Goal: Task Accomplishment & Management: Manage account settings

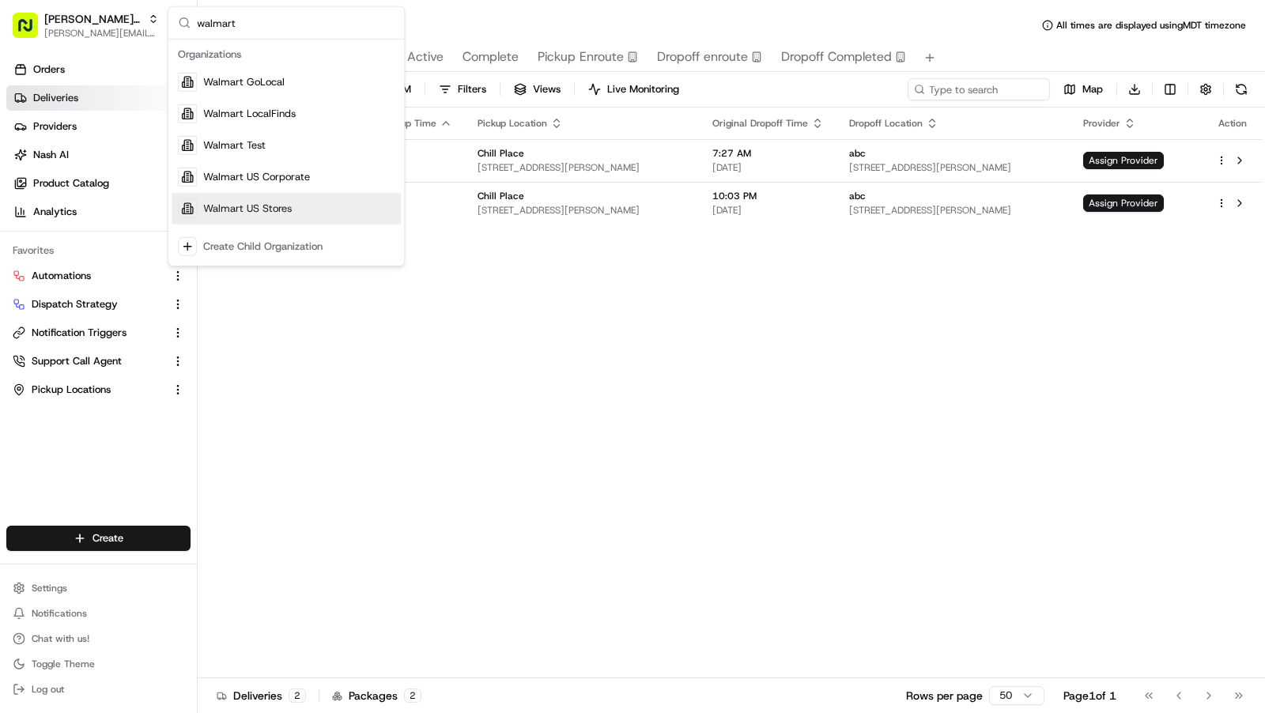
type input "walmart"
click at [326, 214] on div "Walmart US Stores" at bounding box center [286, 209] width 229 height 32
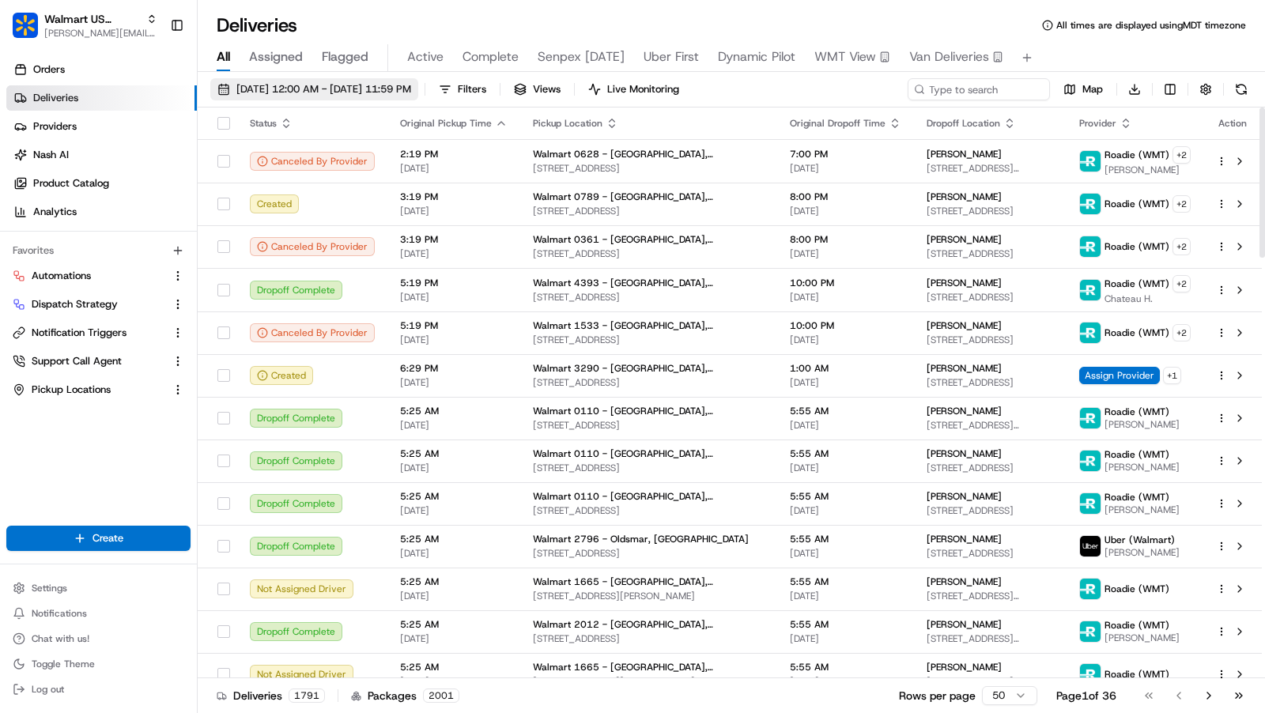
click at [349, 93] on span "08/19/2025 12:00 AM - 08/19/2025 11:59 PM" at bounding box center [323, 89] width 175 height 14
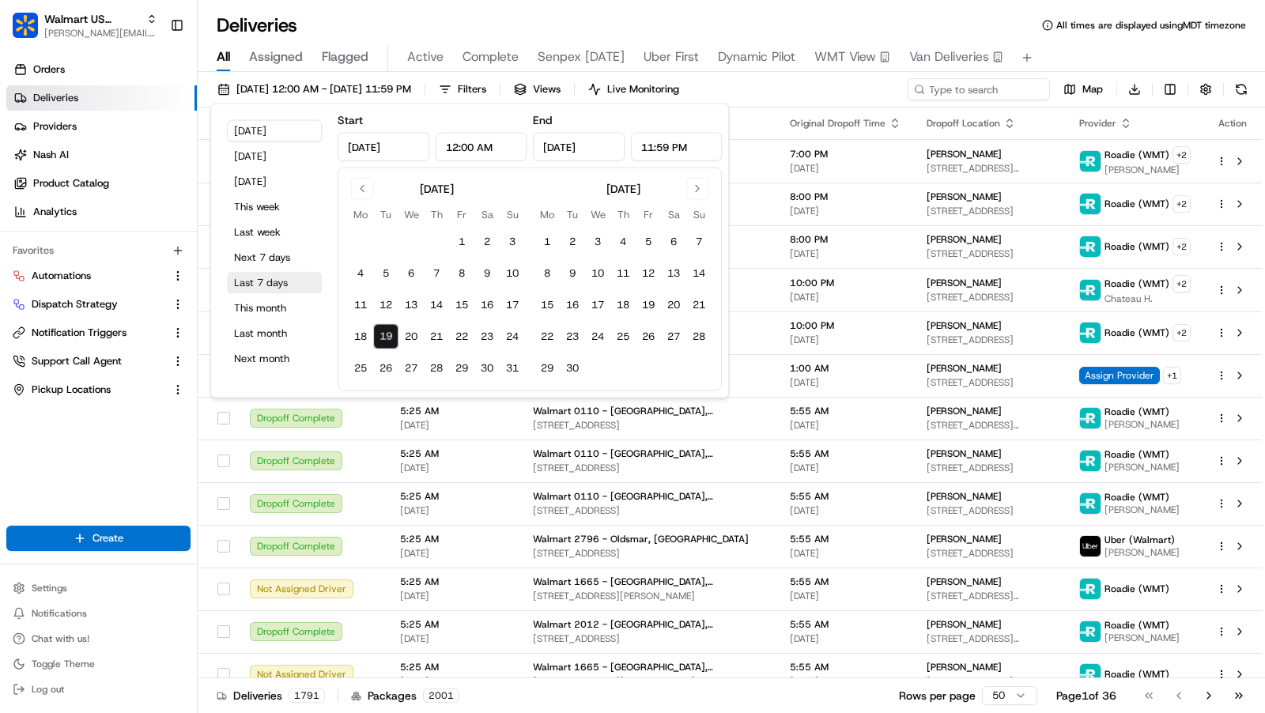
click at [275, 279] on button "Last 7 days" at bounding box center [274, 283] width 95 height 22
type input "Aug 12, 2025"
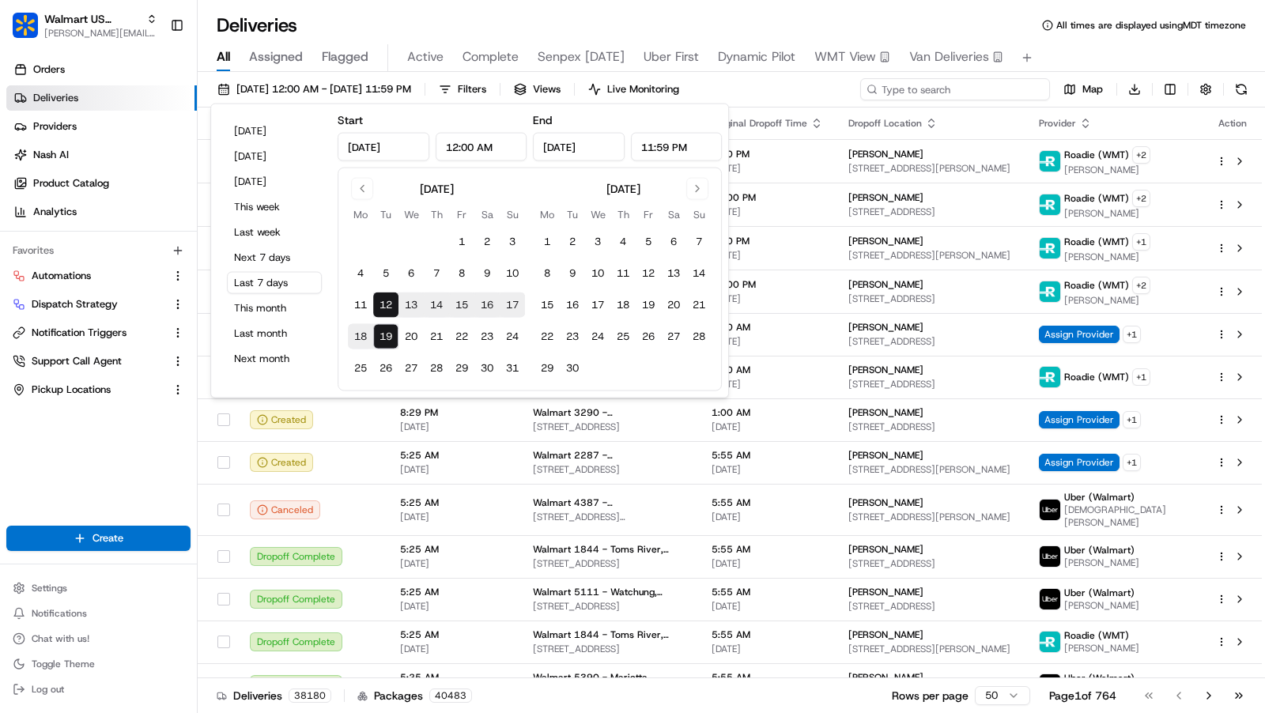
click at [968, 82] on input at bounding box center [955, 89] width 190 height 22
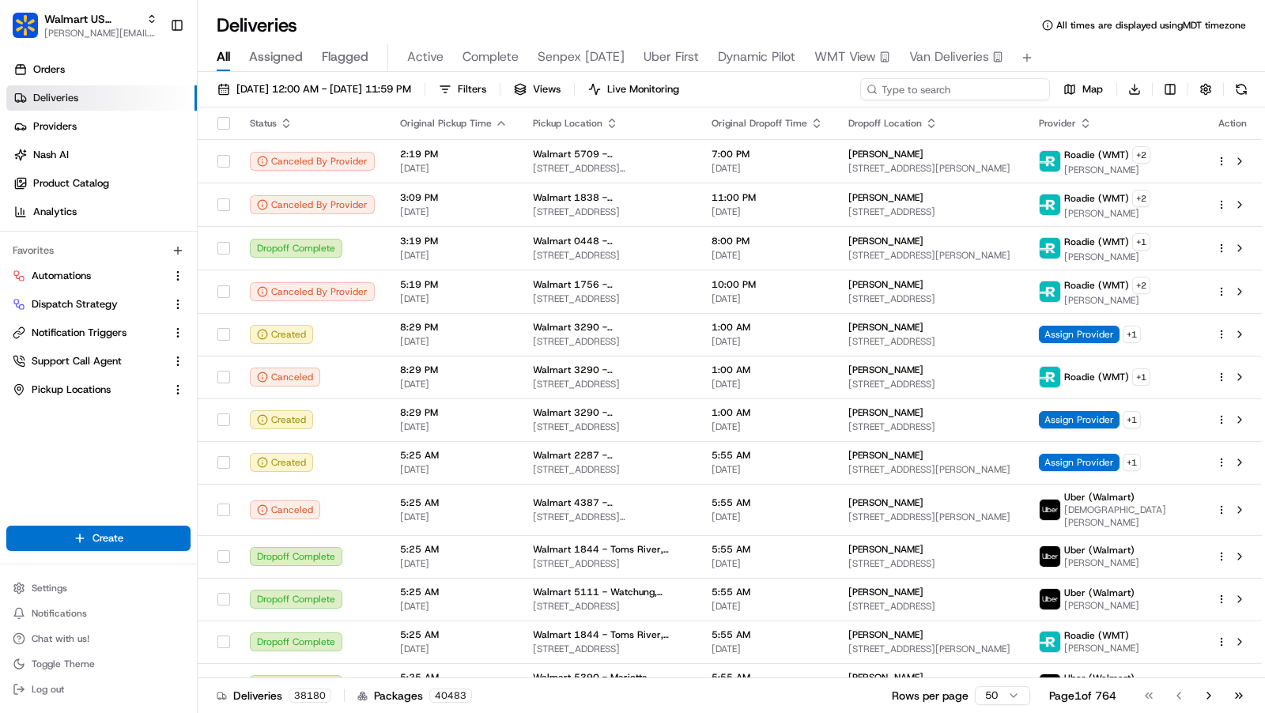
paste input "200013430198144_22c21822-27e7-402d-9c32-9d54142806e1"
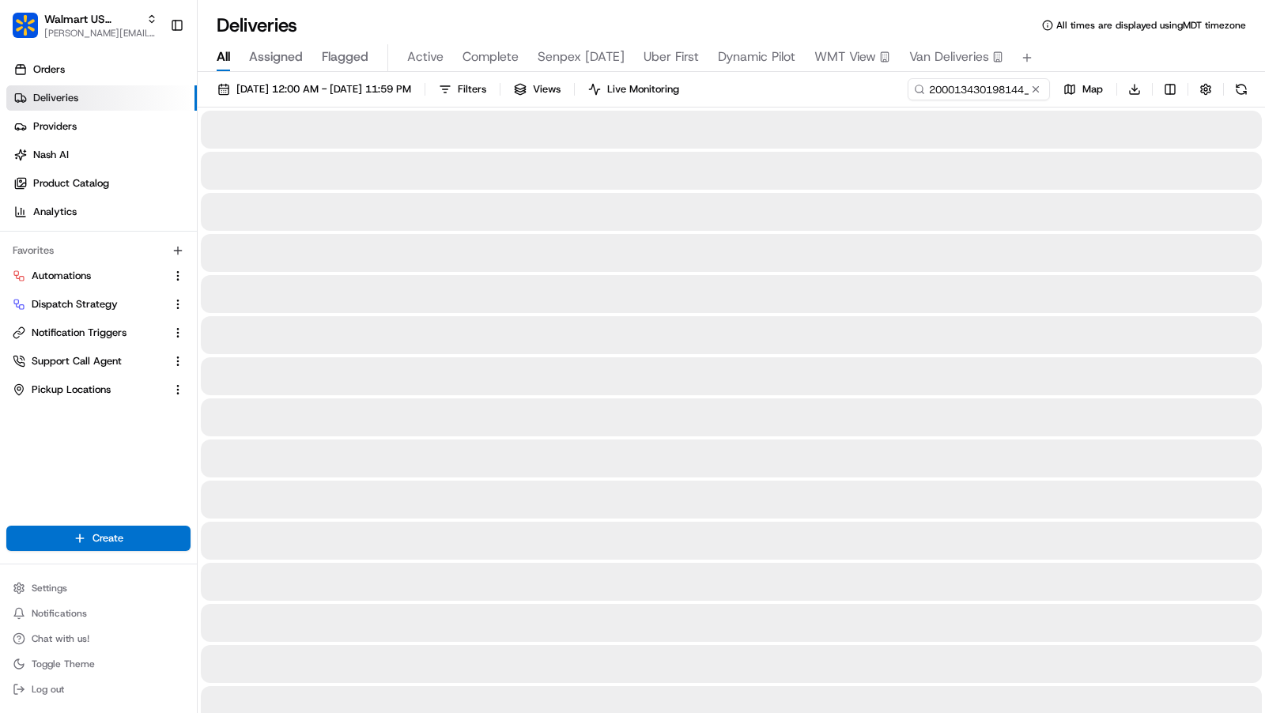
click at [1057, 25] on span "All times are displayed using MDT timezone" at bounding box center [1151, 25] width 190 height 13
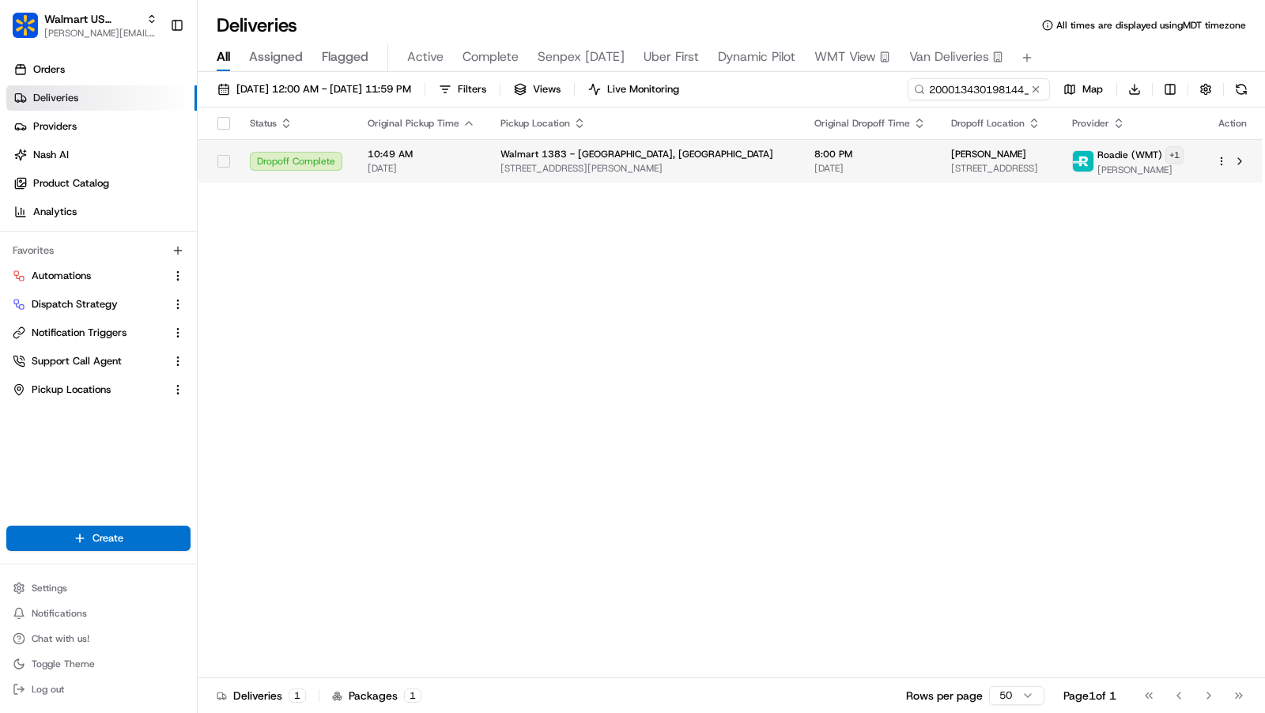
click at [1186, 154] on html "Walmart US Stores charles@usenash.com Toggle Sidebar Orders Deliveries Provider…" at bounding box center [632, 356] width 1265 height 713
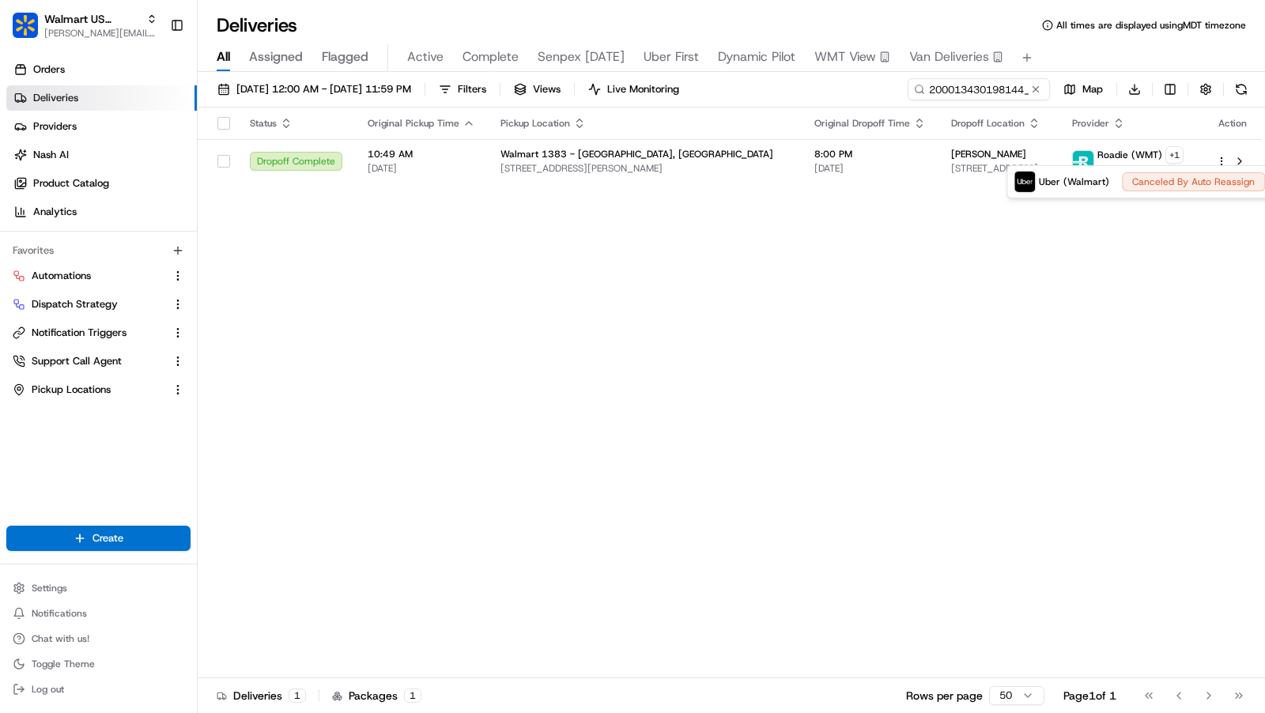
click at [876, 163] on html "Walmart US Stores charles@usenash.com Toggle Sidebar Orders Deliveries Provider…" at bounding box center [632, 356] width 1265 height 713
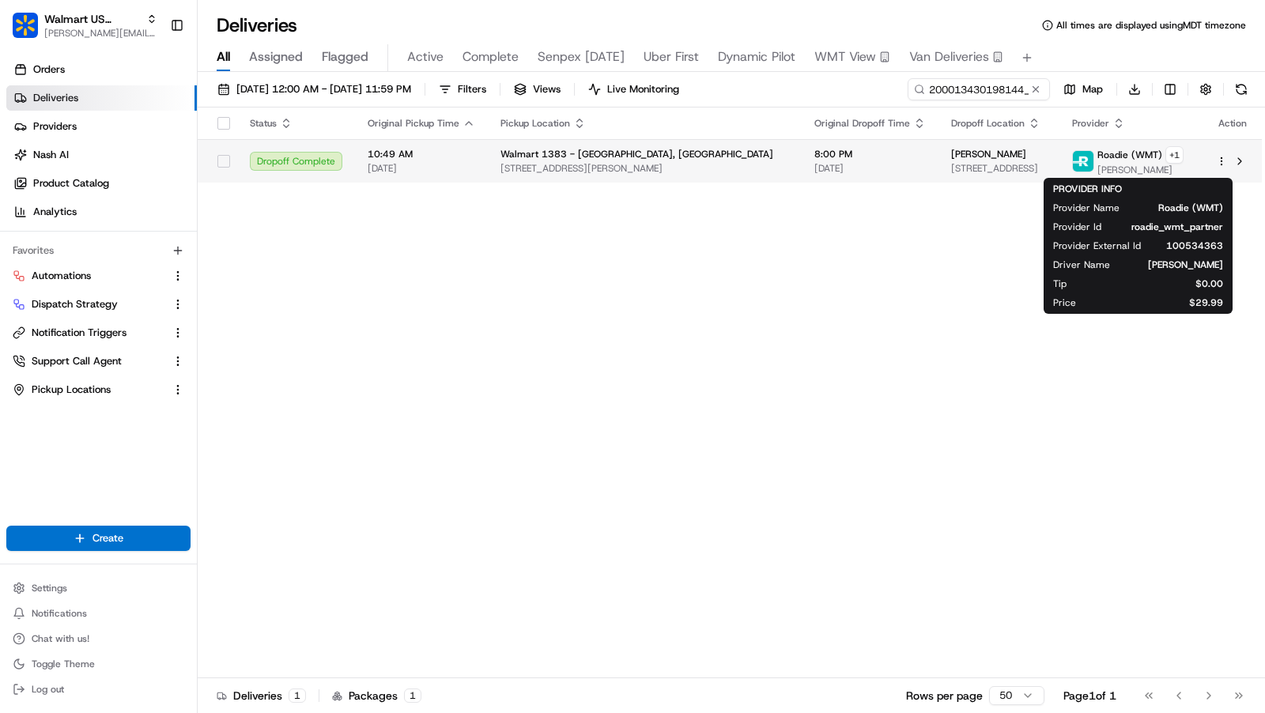
click at [859, 164] on td "8:00 PM 08/13/2025" at bounding box center [870, 160] width 137 height 43
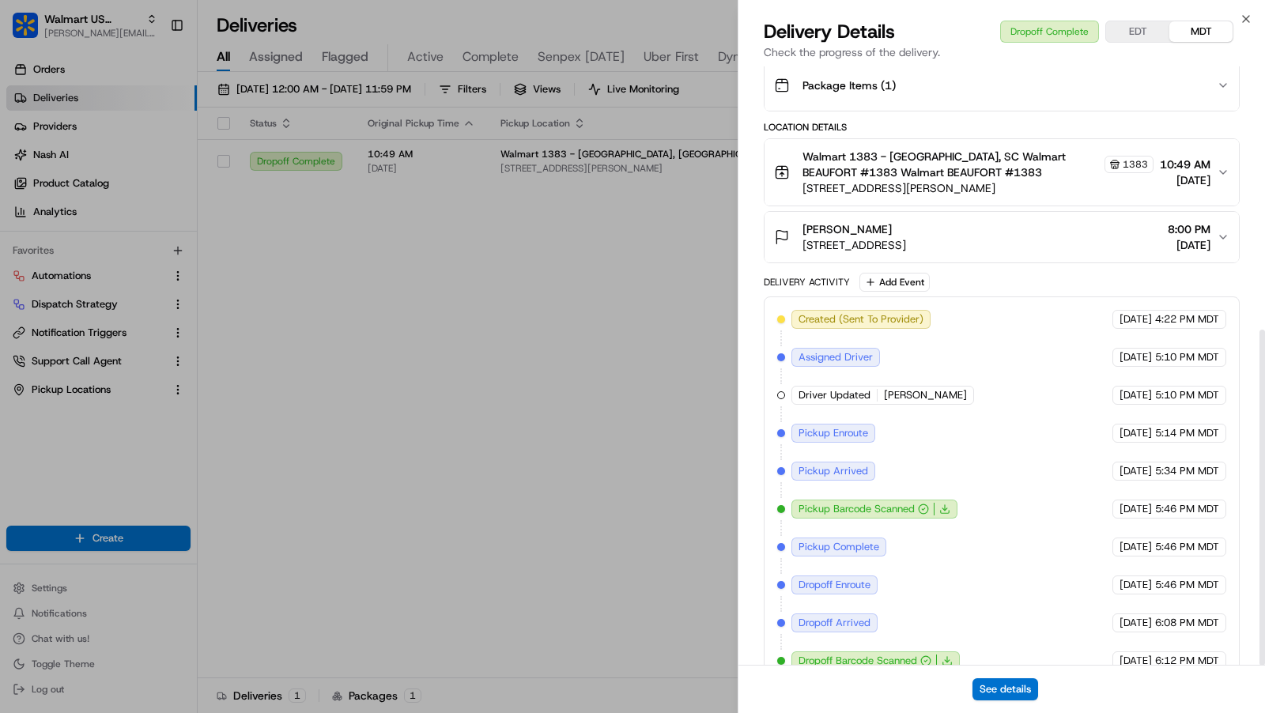
scroll to position [469, 0]
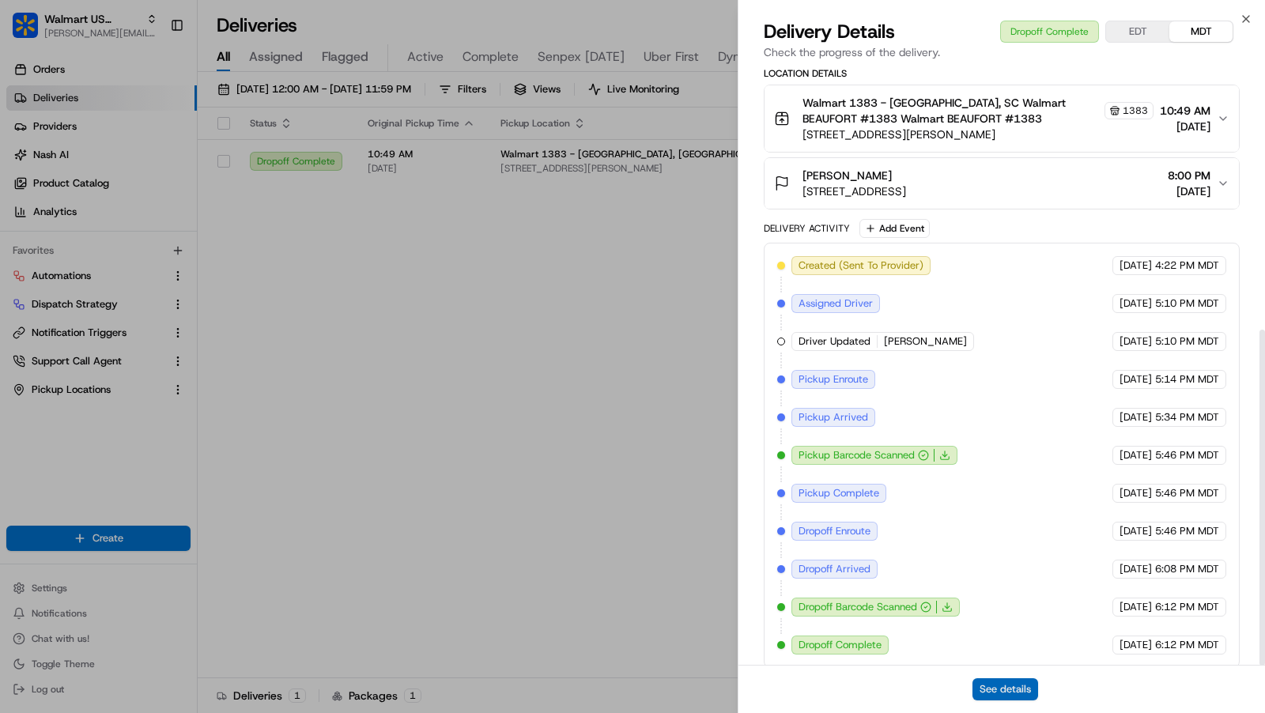
click at [999, 684] on button "See details" at bounding box center [1006, 689] width 66 height 22
click at [1252, 16] on icon "button" at bounding box center [1246, 19] width 13 height 13
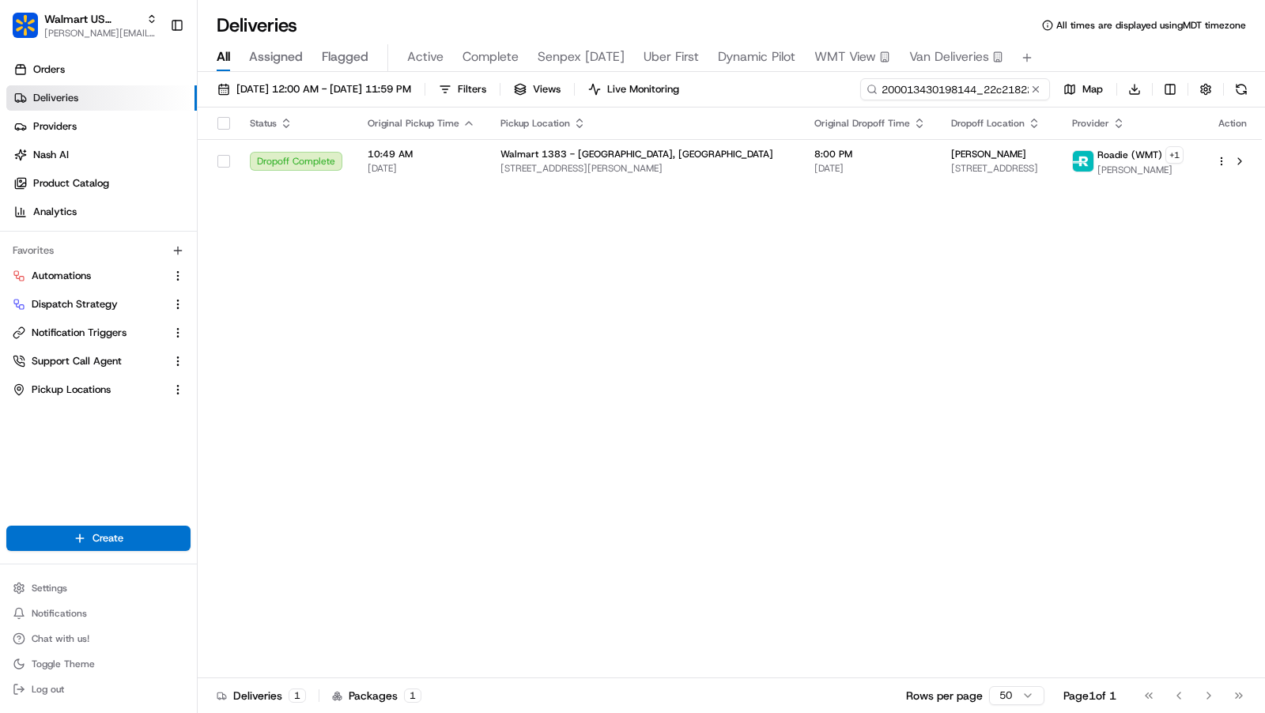
click at [984, 90] on input "200013430198144_22c21822-27e7-402d-9c32-9d54142806e1" at bounding box center [955, 89] width 190 height 22
paste input "84690213_99be60ae-77e3-412d-9cef-c4ff6981cf9d"
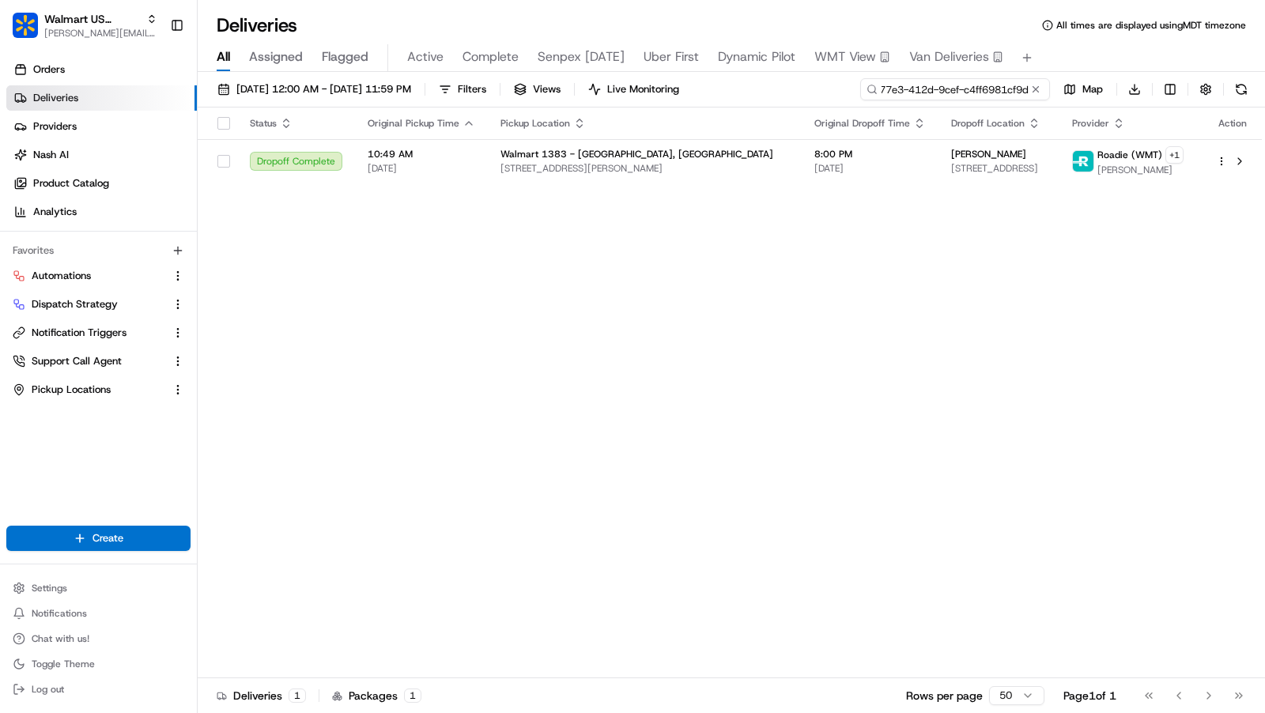
type input "200013484690213_99be60ae-77e3-412d-9cef-c4ff6981cf9d"
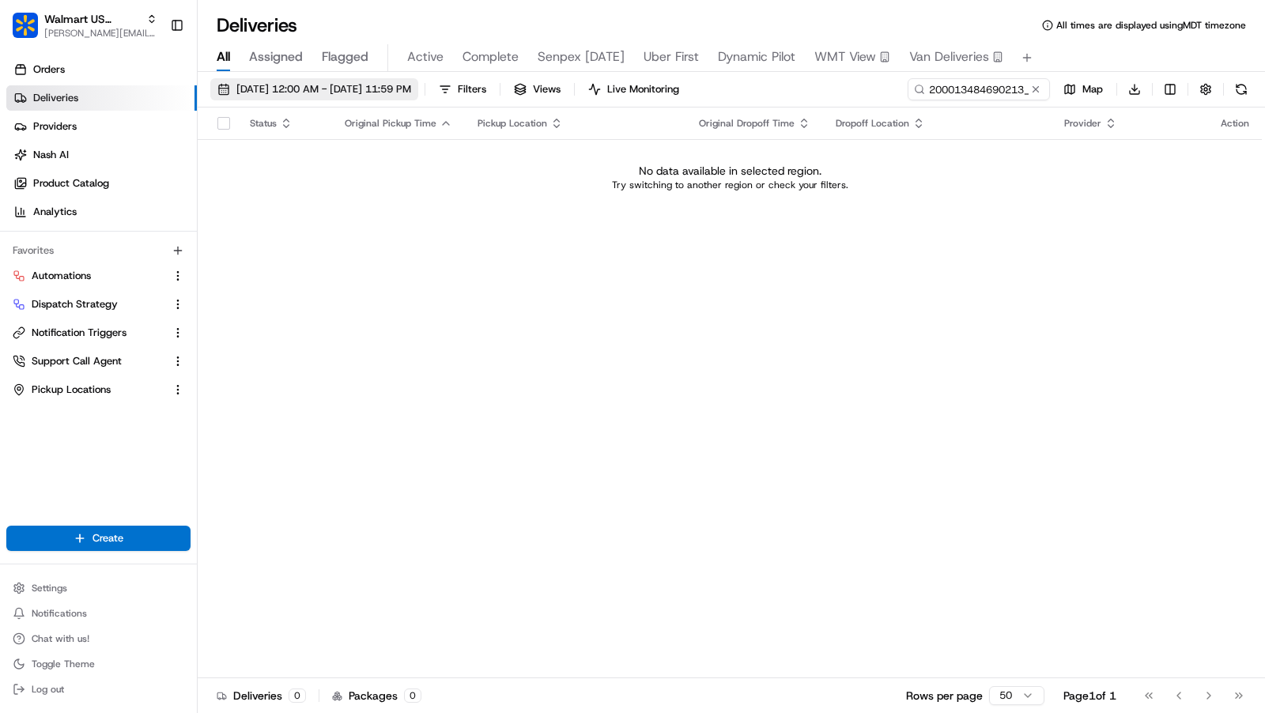
click at [411, 96] on span "08/12/2025 12:00 AM - 08/19/2025 11:59 PM" at bounding box center [323, 89] width 175 height 14
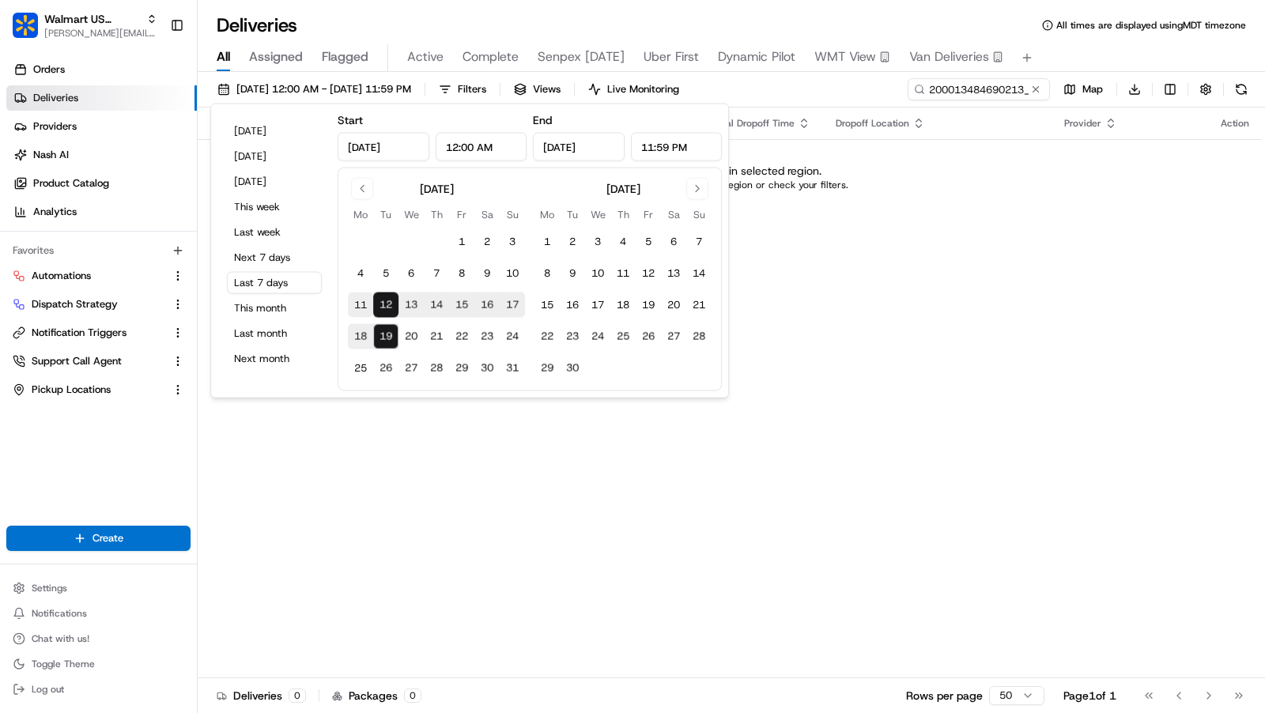
click at [364, 310] on button "11" at bounding box center [360, 305] width 25 height 25
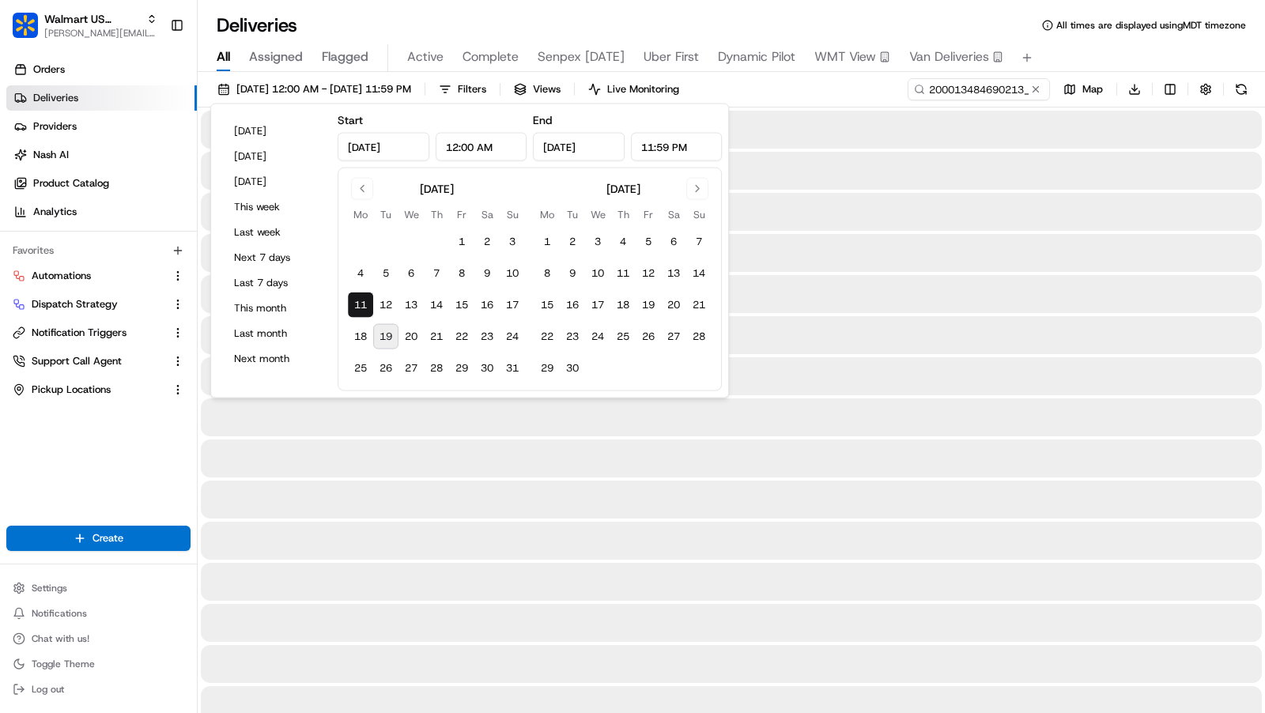
type input "Aug 11, 2025"
click at [364, 310] on button "11" at bounding box center [360, 305] width 25 height 25
click at [1067, 47] on div "All Assigned Flagged Active Complete Senpex Today Uber First Dynamic Pilot WMT …" at bounding box center [731, 58] width 1067 height 28
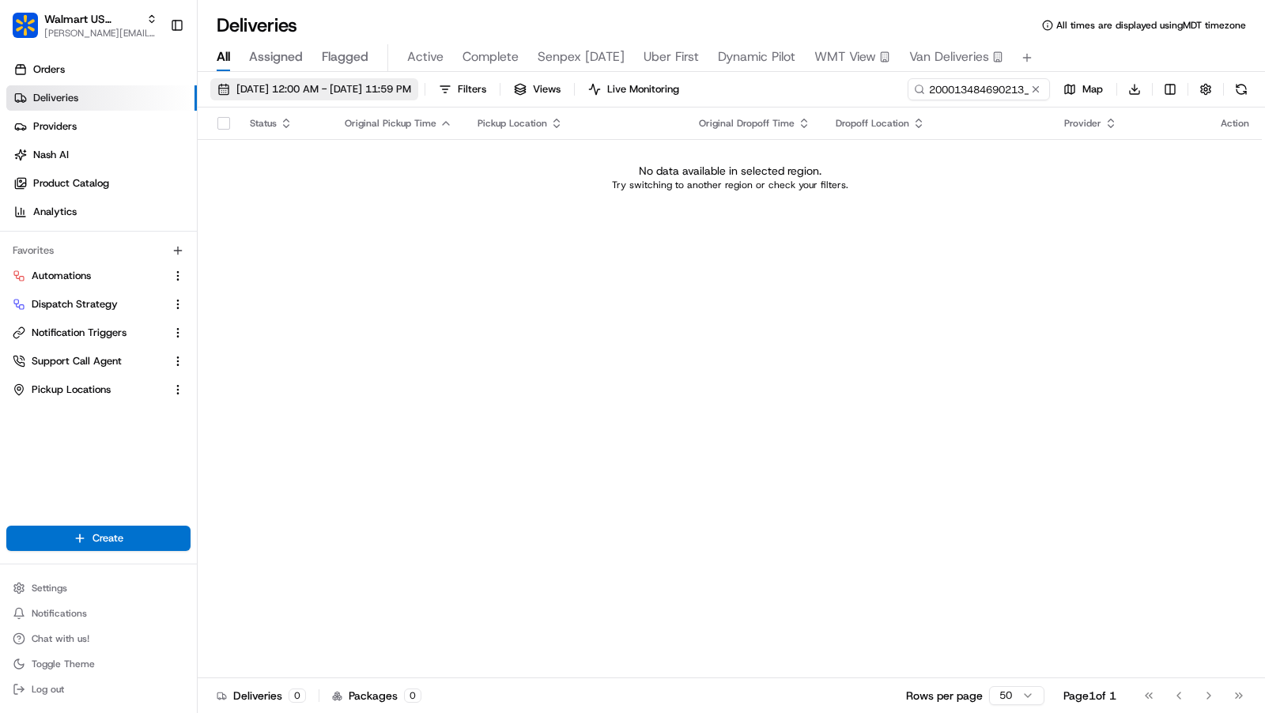
click at [411, 90] on span "08/11/2025 12:00 AM - 08/11/2025 11:59 PM" at bounding box center [323, 89] width 175 height 14
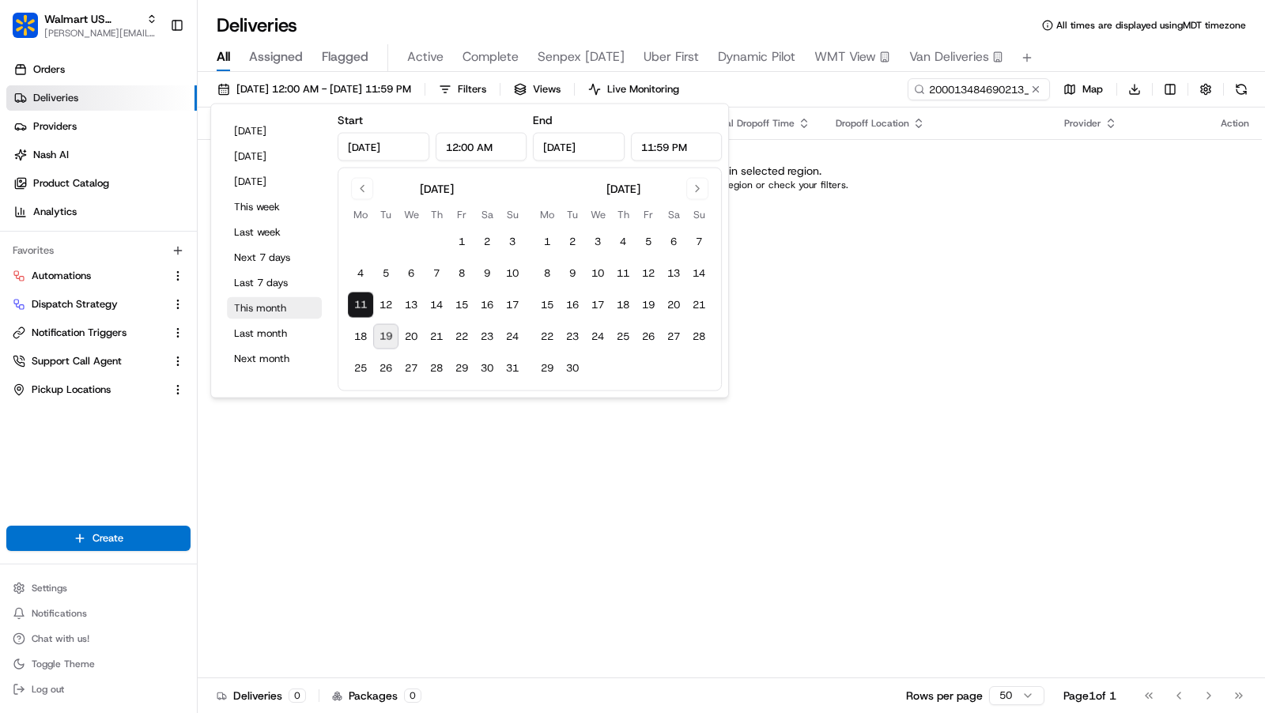
click at [277, 308] on button "This month" at bounding box center [274, 308] width 95 height 22
type input "Aug 1, 2025"
type input "Aug 31, 2025"
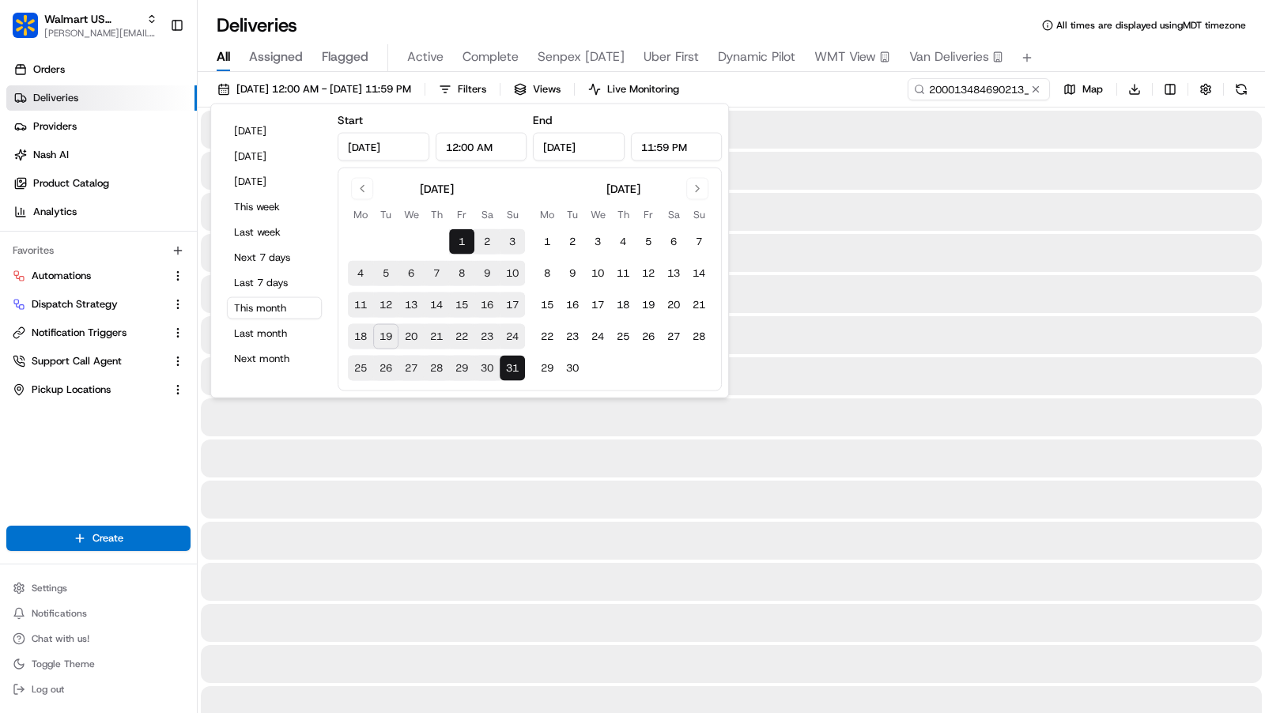
click at [1139, 45] on div "All Assigned Flagged Active Complete Senpex Today Uber First Dynamic Pilot WMT …" at bounding box center [731, 58] width 1067 height 28
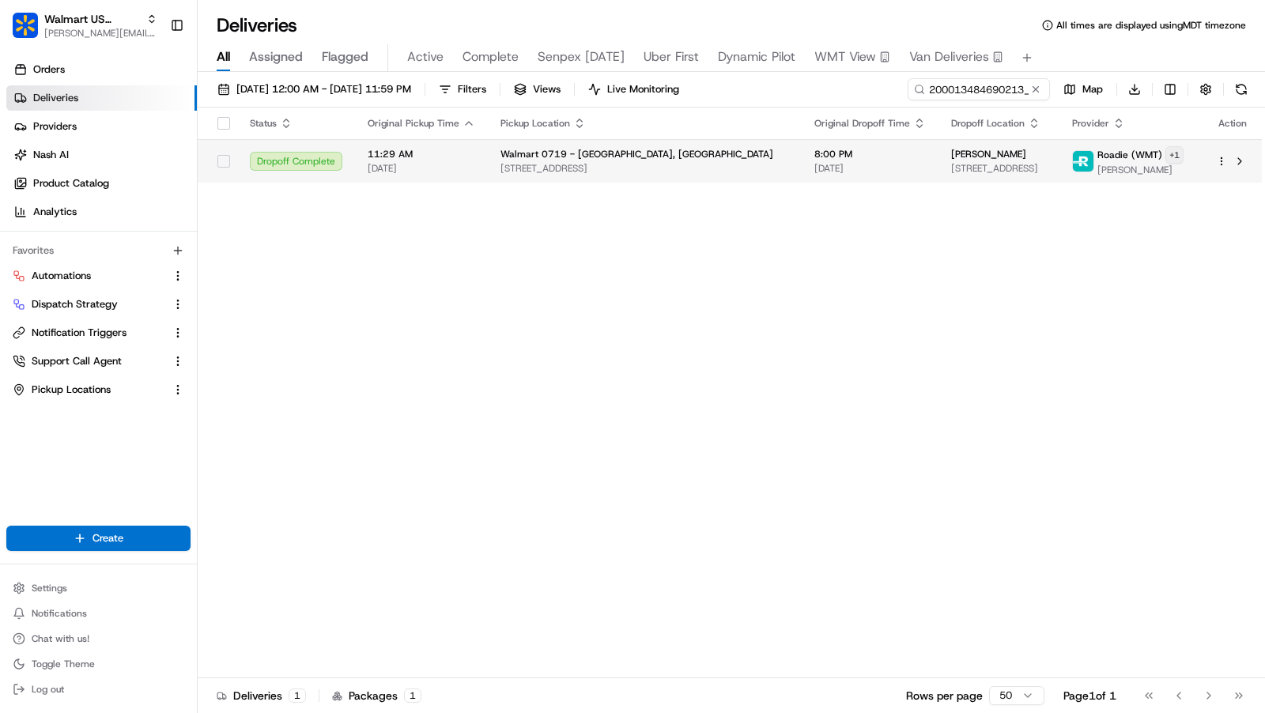
click at [1183, 154] on html "Walmart US Stores charles@usenash.com Toggle Sidebar Orders Deliveries Provider…" at bounding box center [632, 356] width 1265 height 713
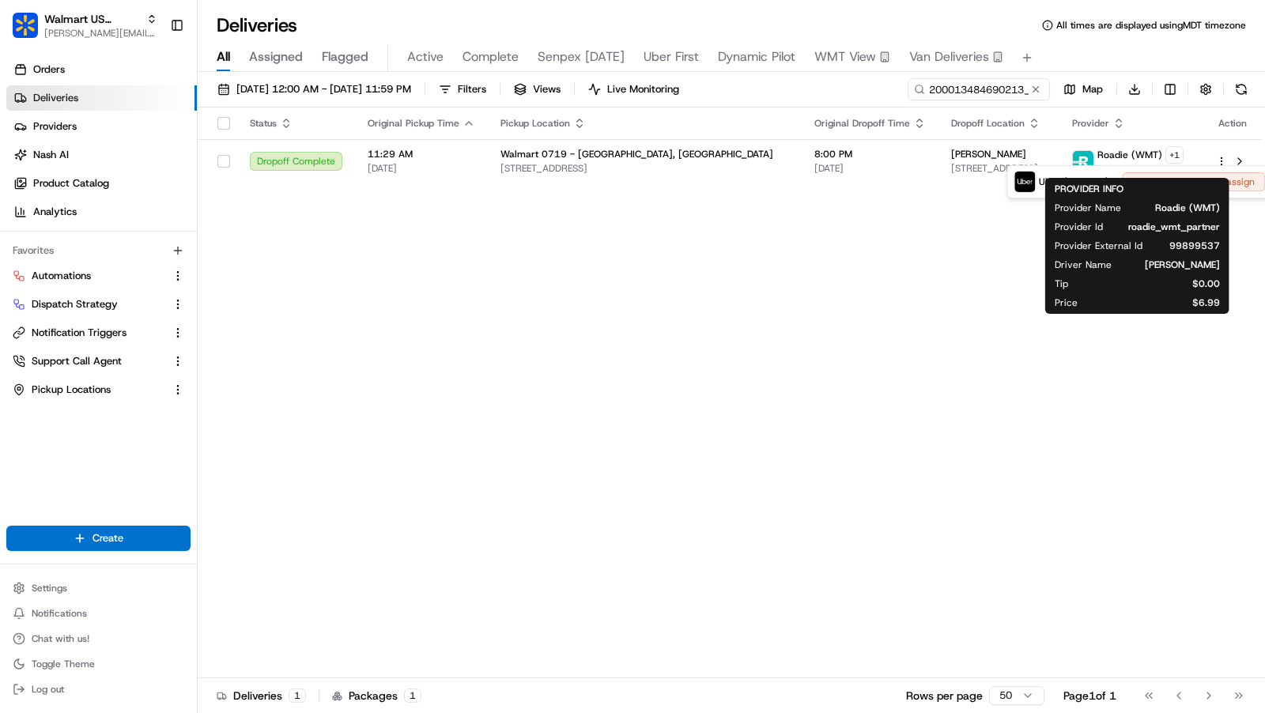
click at [1063, 178] on div "PROVIDER INFO Provider Name Roadie (WMT) Provider Id roadie_wmt_partner Provide…" at bounding box center [1137, 246] width 184 height 136
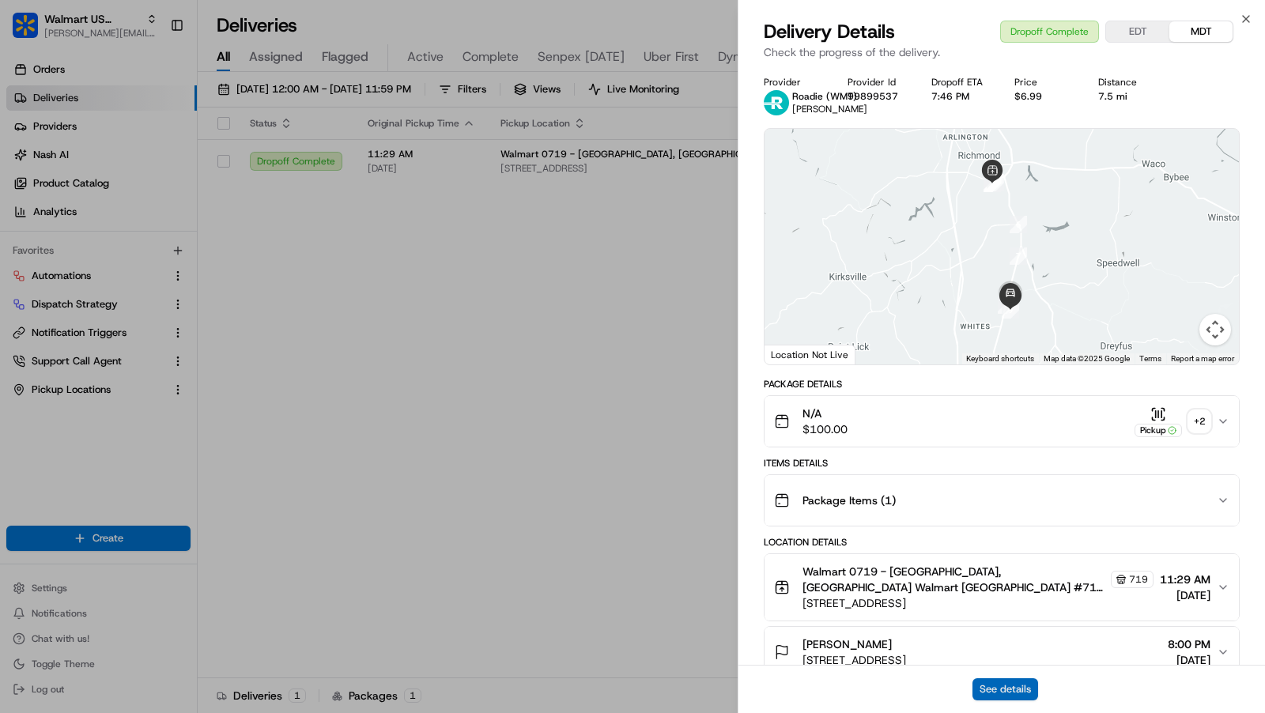
click at [1003, 698] on button "See details" at bounding box center [1006, 689] width 66 height 22
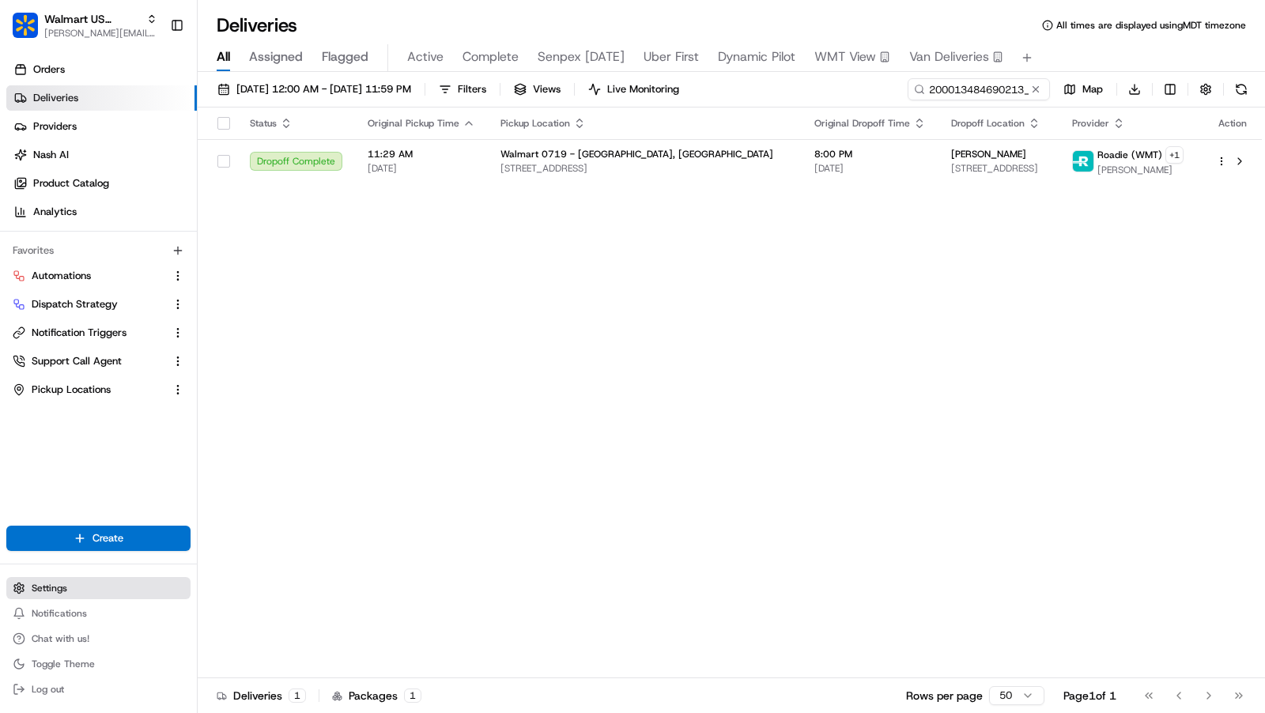
click at [50, 580] on button "Settings" at bounding box center [98, 588] width 184 height 22
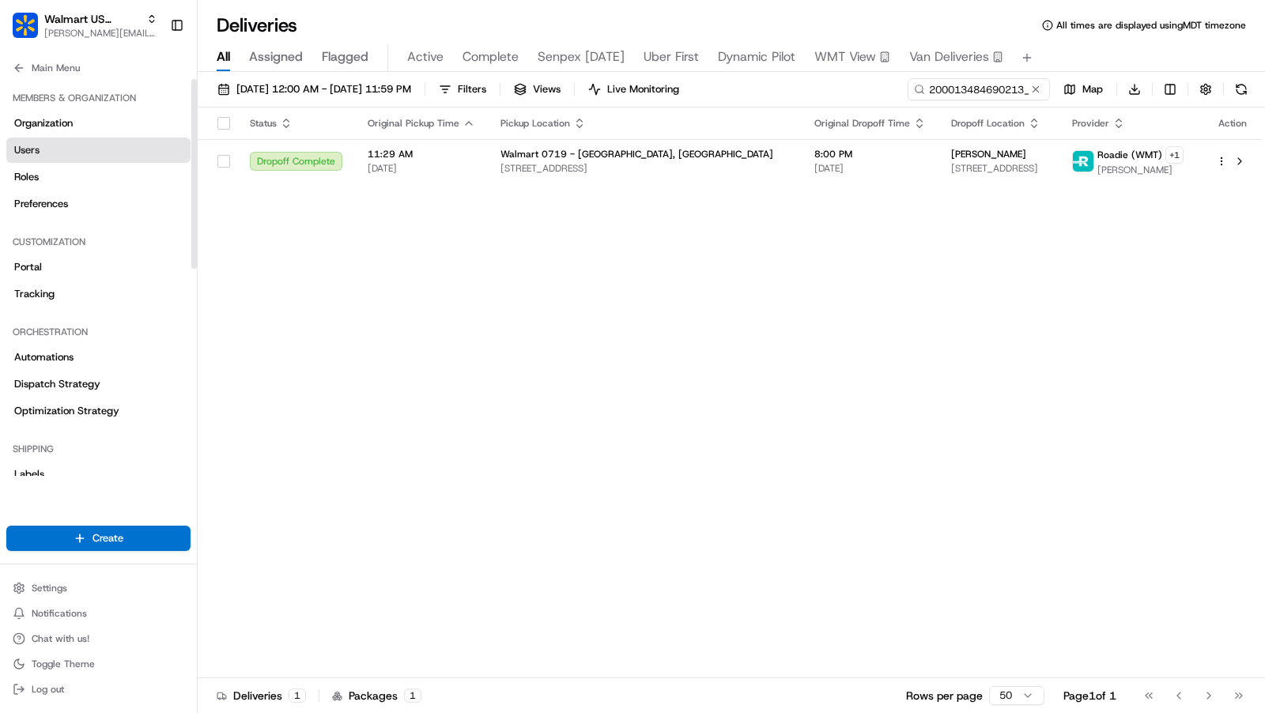
click at [78, 142] on link "Users" at bounding box center [98, 150] width 184 height 25
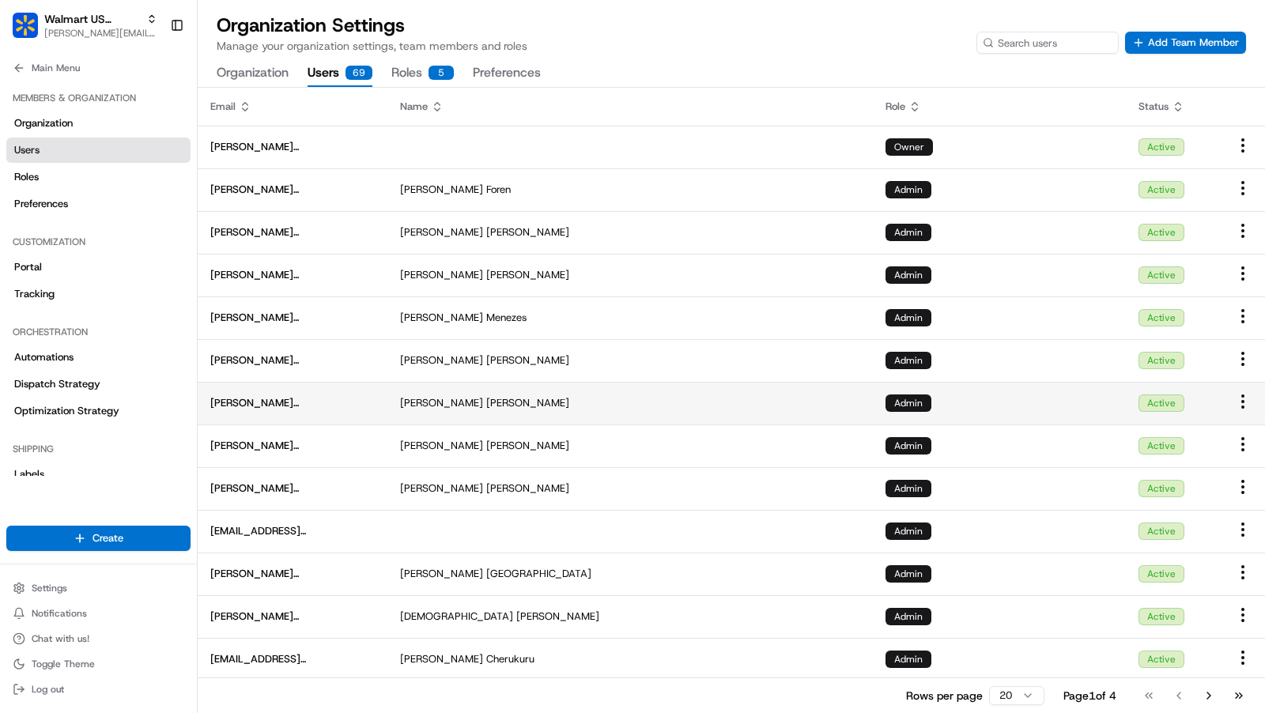
scroll to position [300, 0]
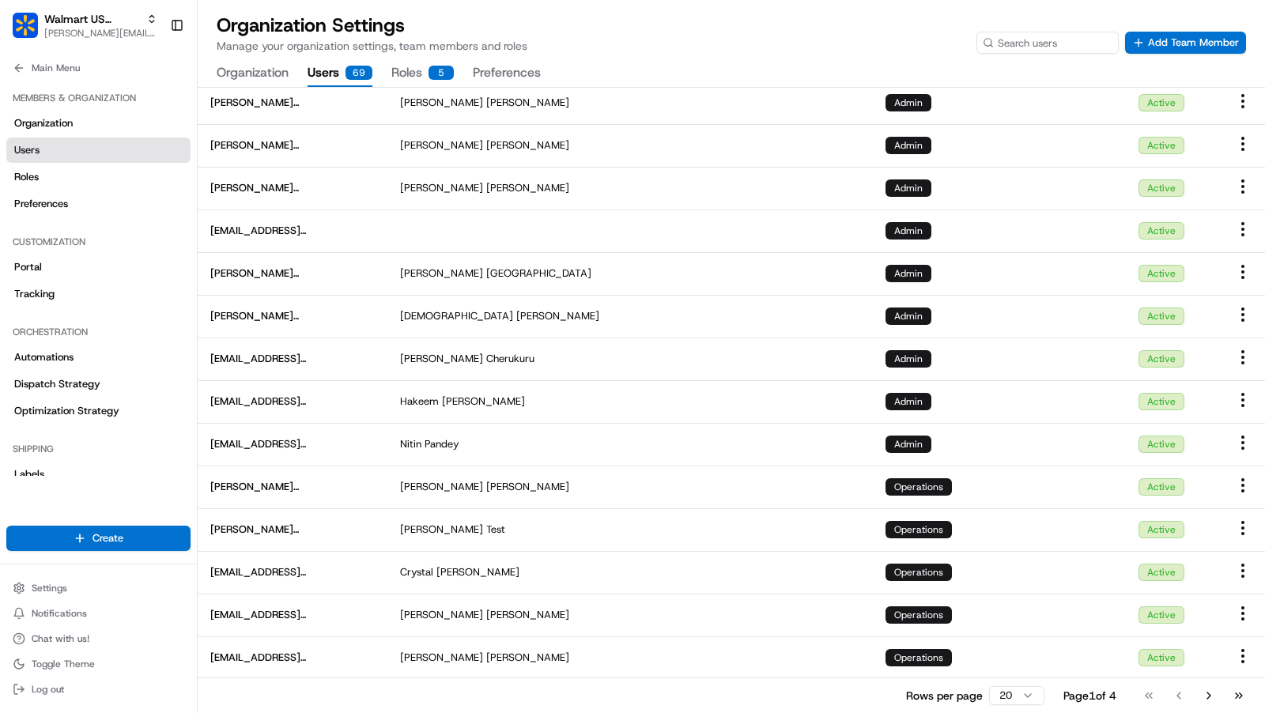
click at [1004, 699] on html "Walmart US Stores charles@usenash.com Toggle Sidebar Orders Deliveries Provider…" at bounding box center [632, 356] width 1265 height 713
click at [61, 122] on span "Organization" at bounding box center [43, 123] width 59 height 14
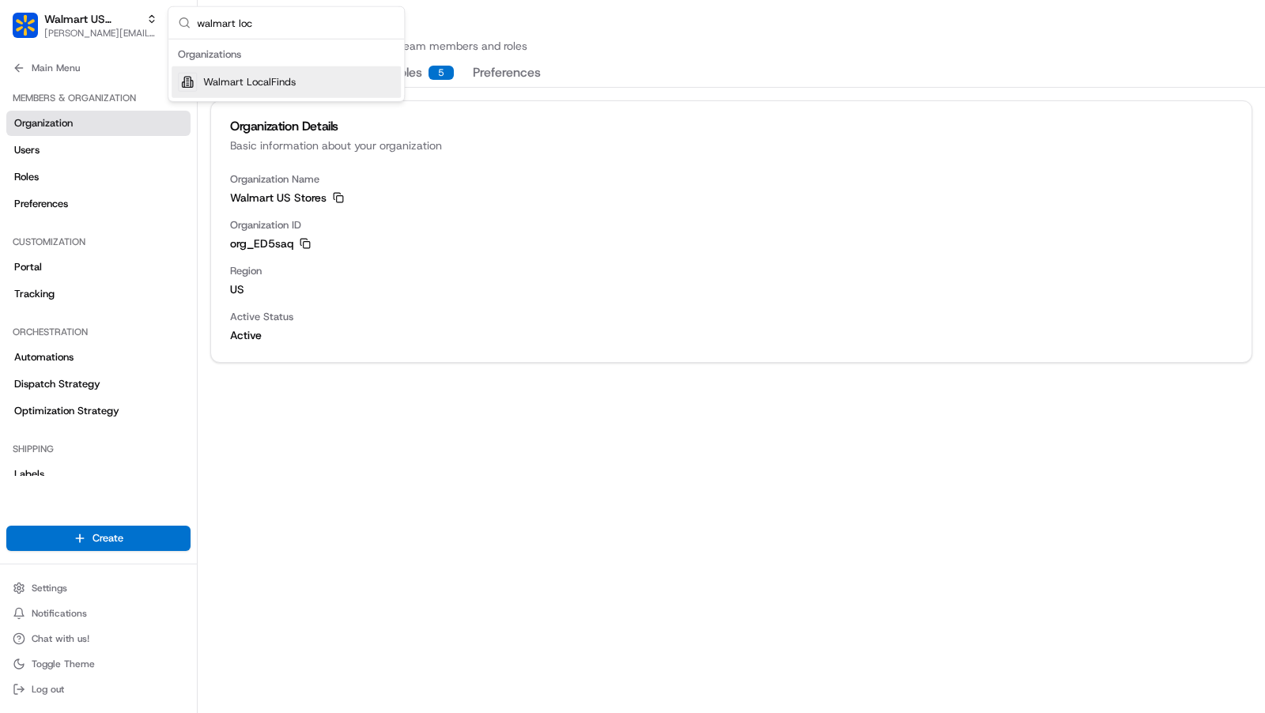
type input "walmart loc"
click at [338, 82] on div "Walmart LocalFinds" at bounding box center [286, 82] width 229 height 32
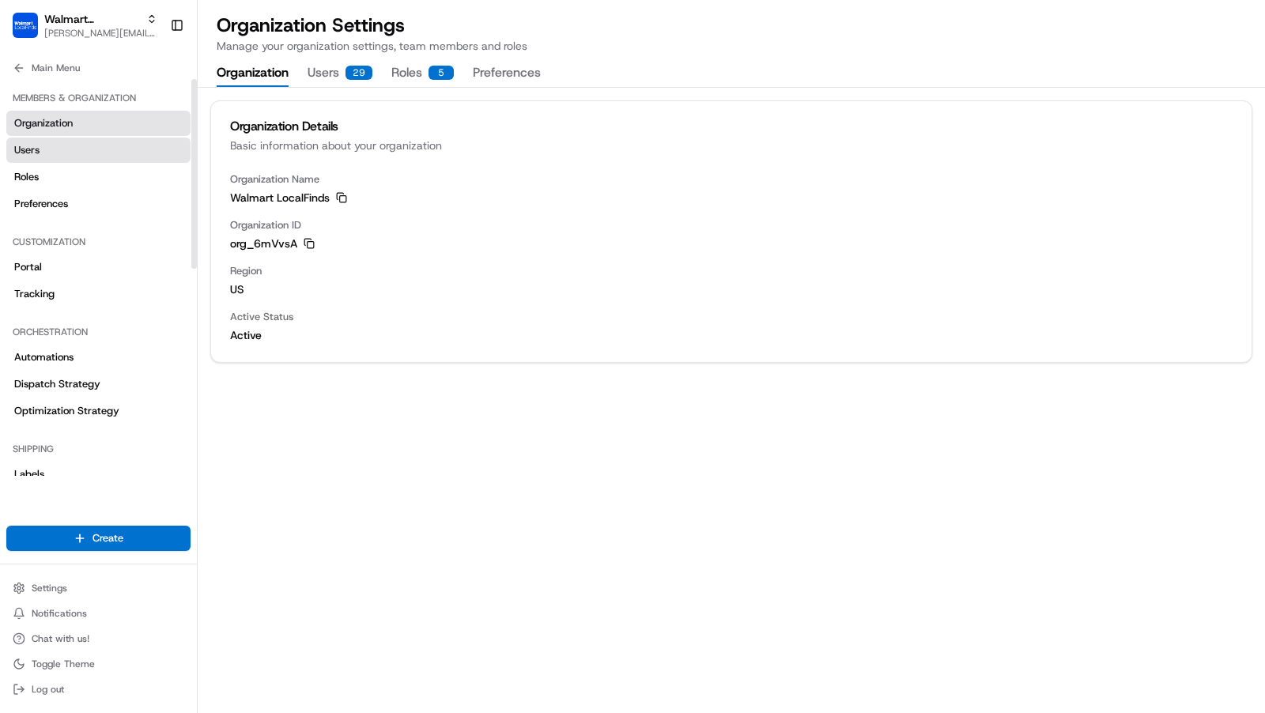
click at [114, 155] on link "Users" at bounding box center [98, 150] width 184 height 25
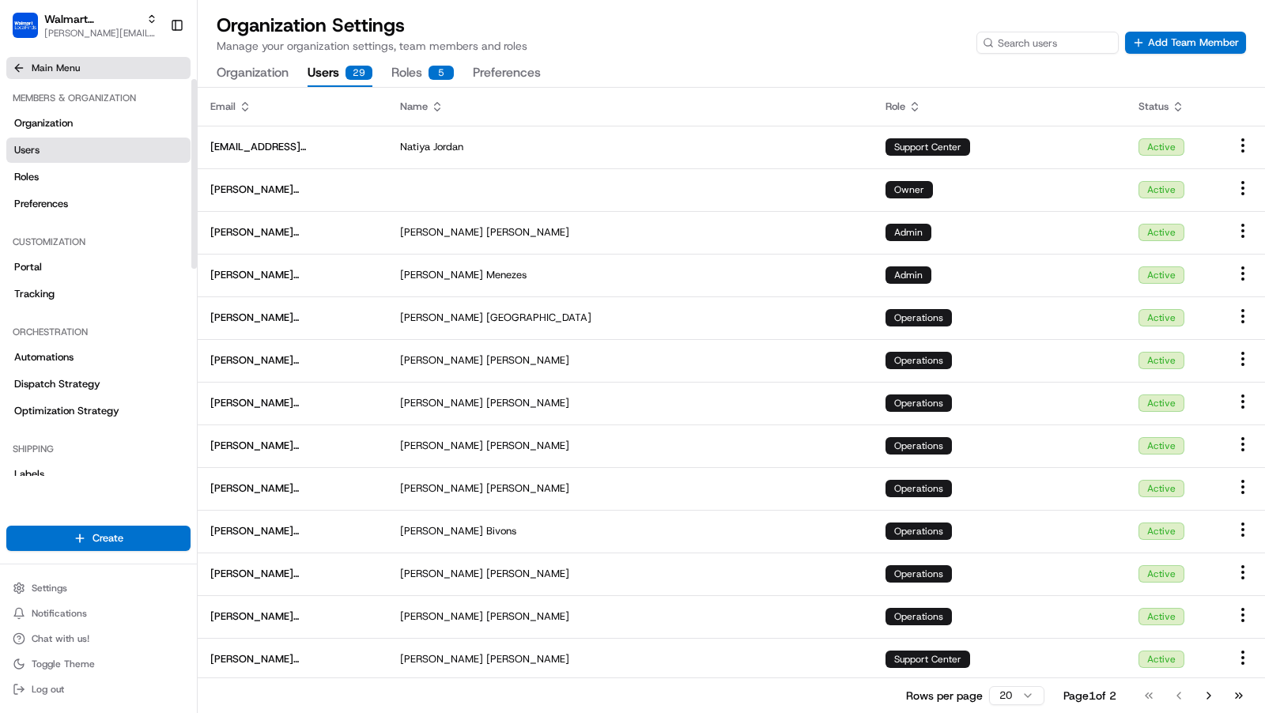
click at [86, 68] on button "Main Menu" at bounding box center [98, 68] width 184 height 22
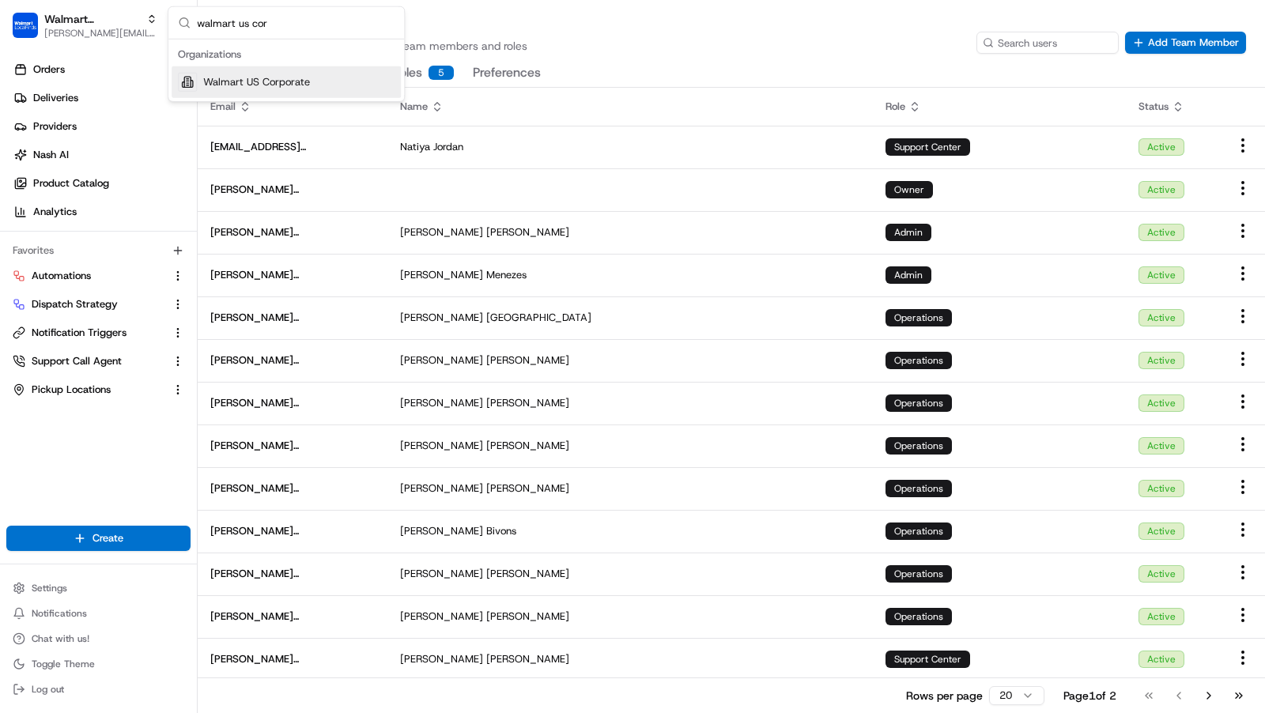
type input "walmart us cor"
click at [272, 80] on span "Walmart US Corporate" at bounding box center [256, 82] width 107 height 14
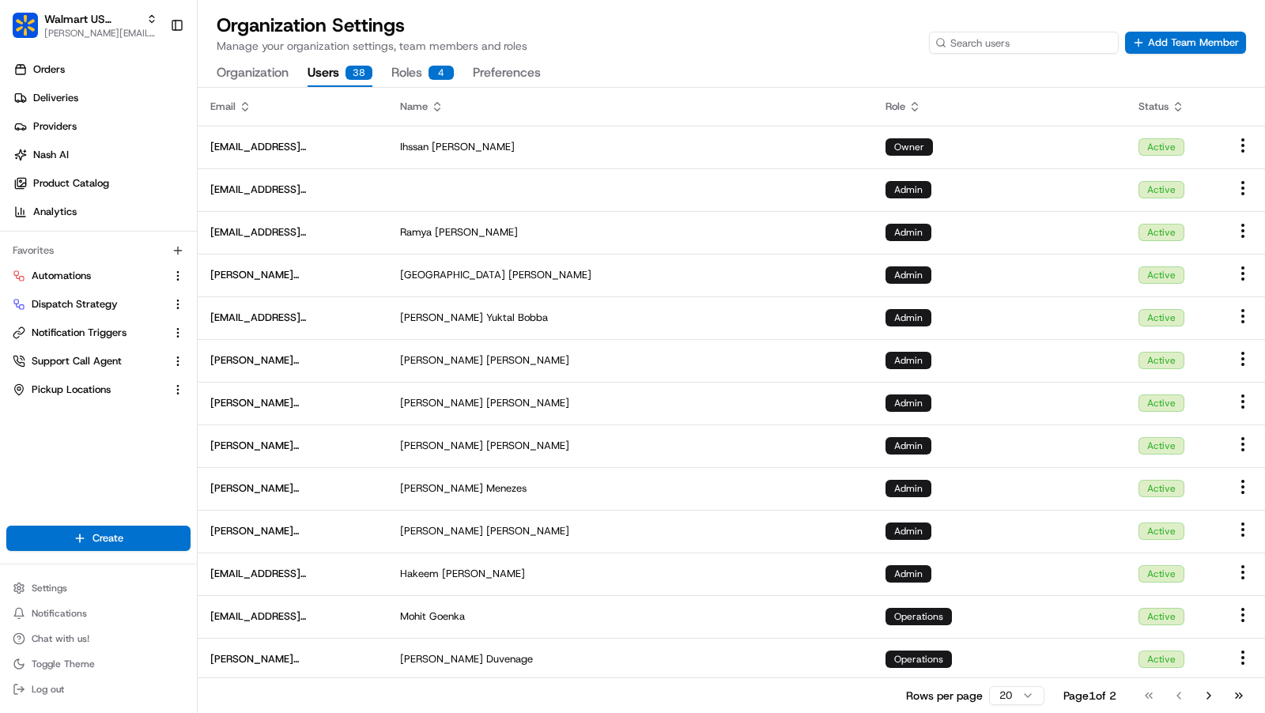
click at [1047, 40] on input at bounding box center [1024, 43] width 190 height 22
paste input "Manikandan.Selvam0@walmart.com"
type input "Manikandan.Selvam0@walmart.com"
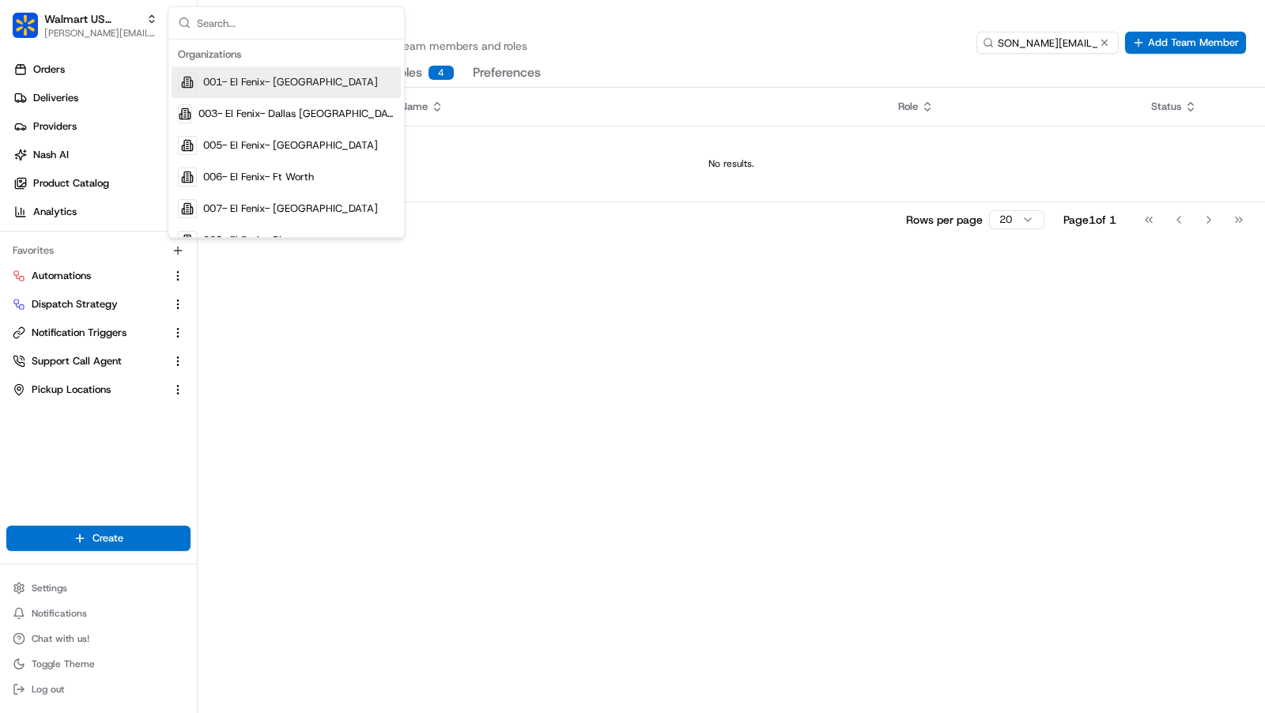
scroll to position [0, 0]
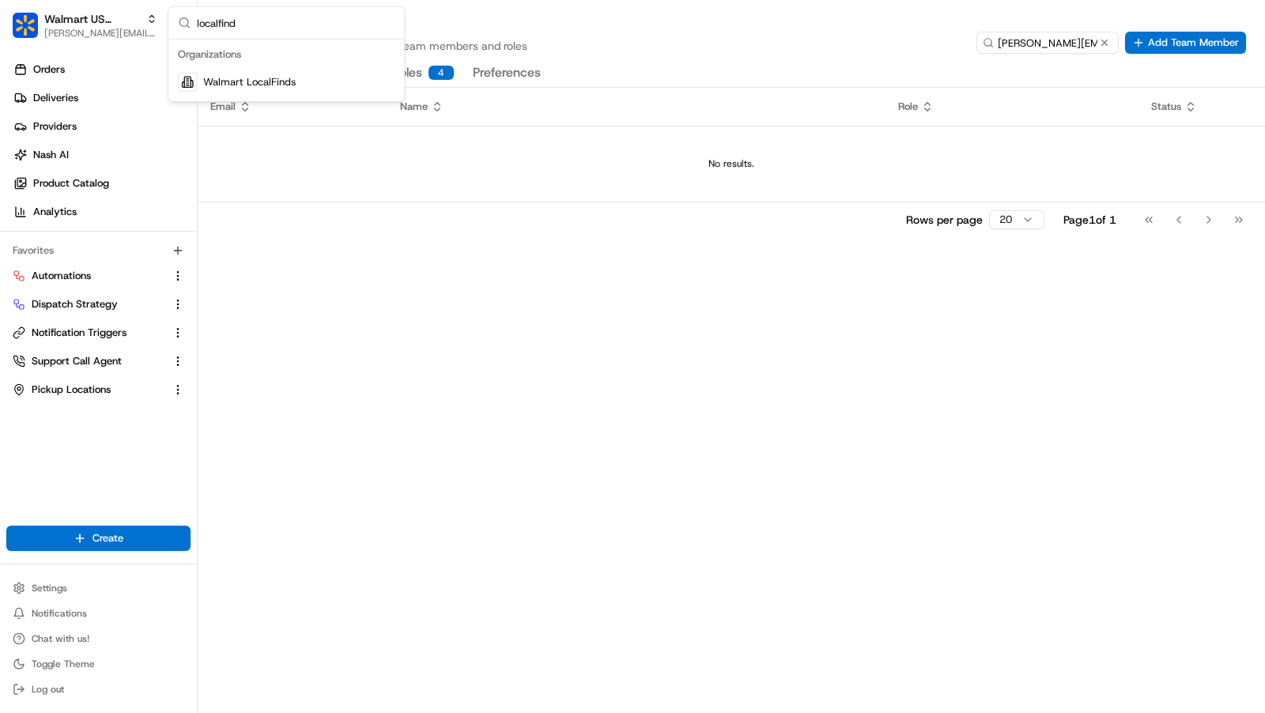
type input "localfind"
click at [270, 75] on span "Walmart LocalFinds" at bounding box center [249, 82] width 93 height 14
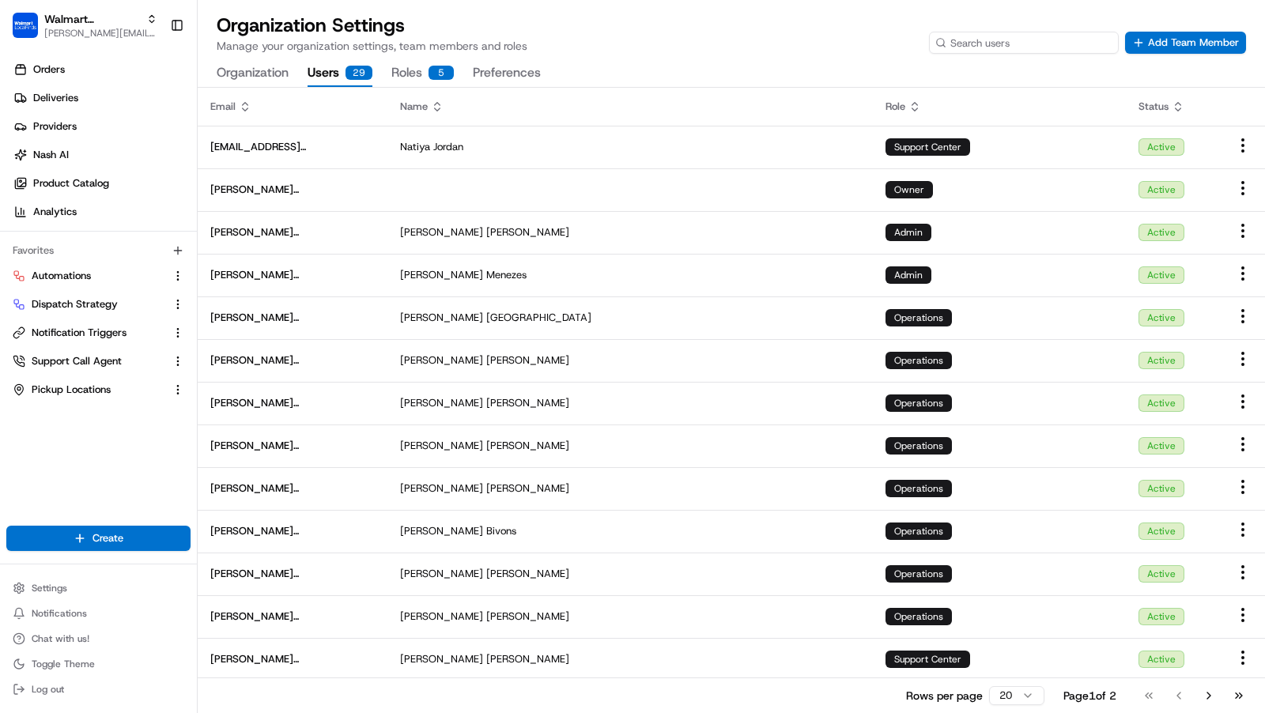
click at [1063, 38] on input at bounding box center [1024, 43] width 190 height 22
paste input "Manikandan.Selvam0@walmart.com"
type input "Manikandan.Selvam0@walmart.com"
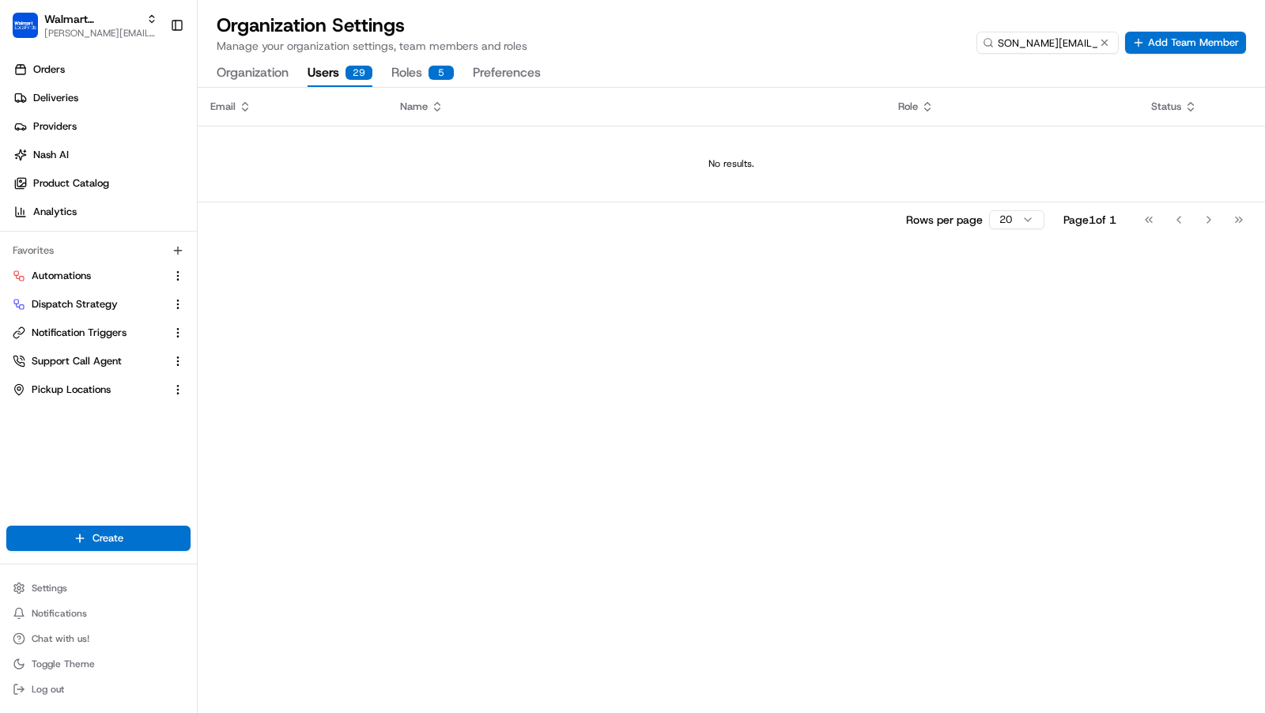
scroll to position [0, 0]
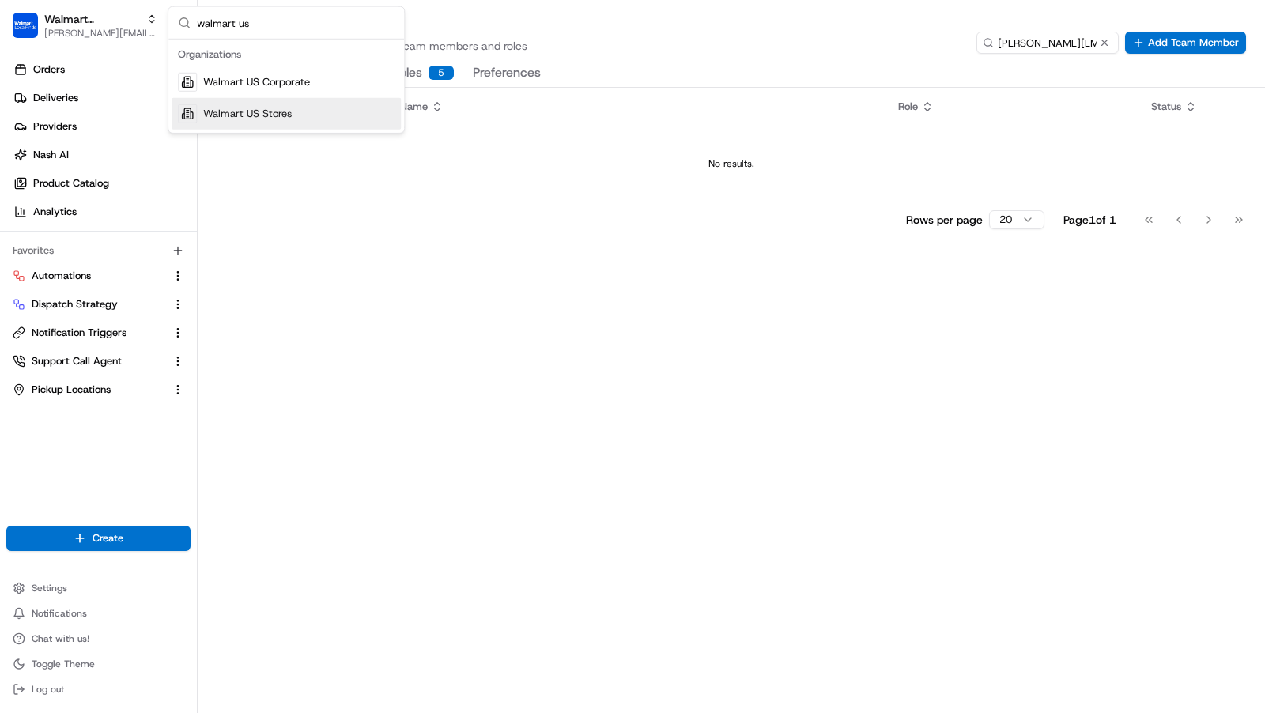
type input "walmart us"
click at [254, 100] on div "Walmart US Stores" at bounding box center [286, 114] width 229 height 32
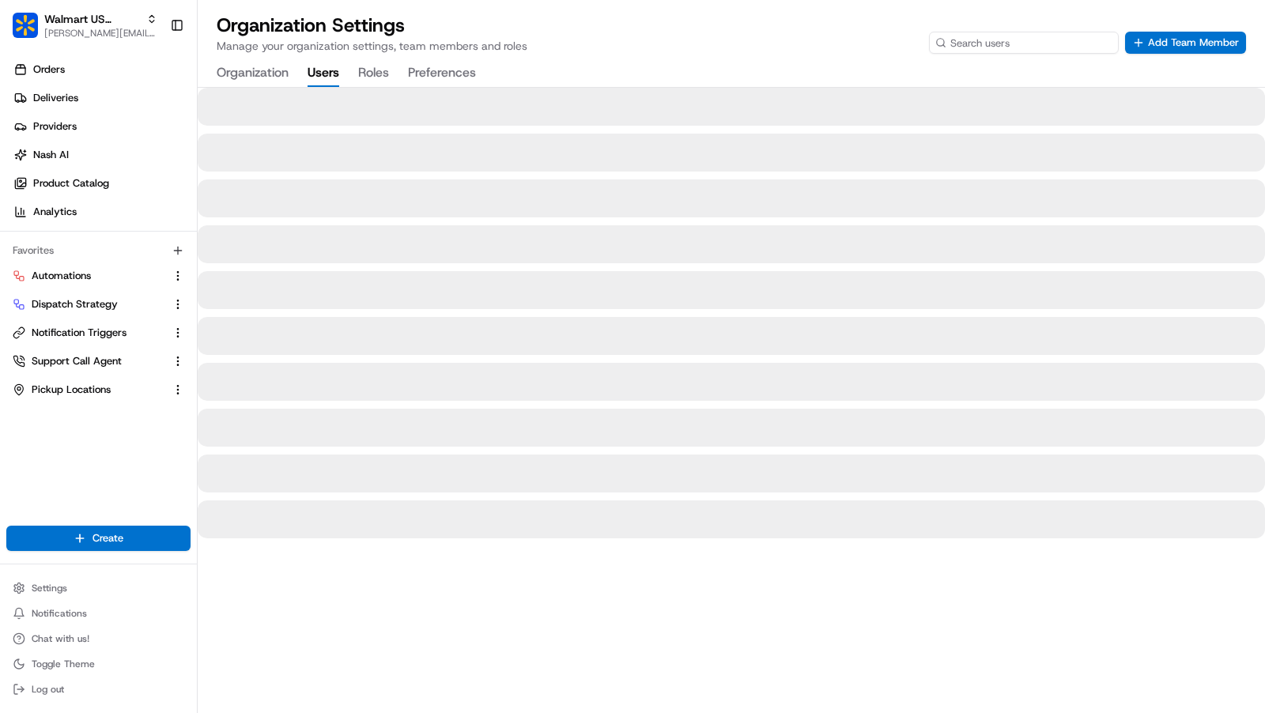
click at [1061, 44] on input at bounding box center [1024, 43] width 190 height 22
paste input "Manikandan.Selvam0@walmart.com"
type input "Manikandan.Selvam0@walmart.com"
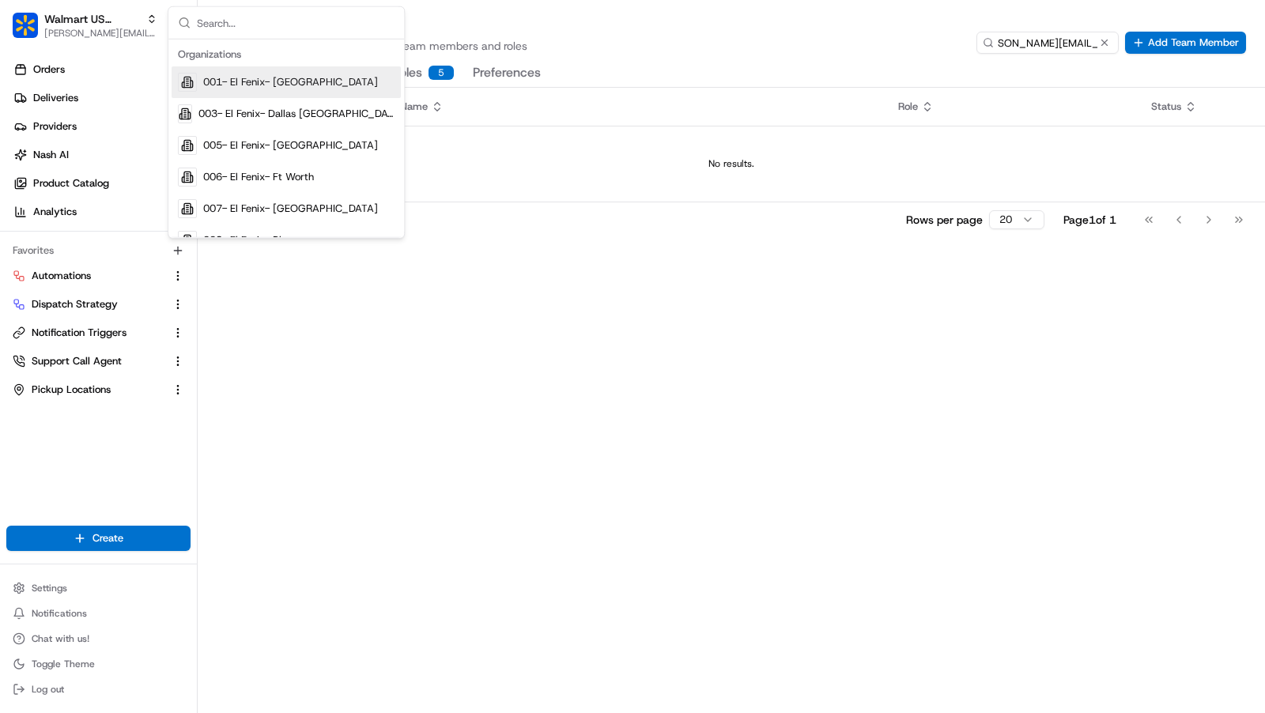
scroll to position [0, 0]
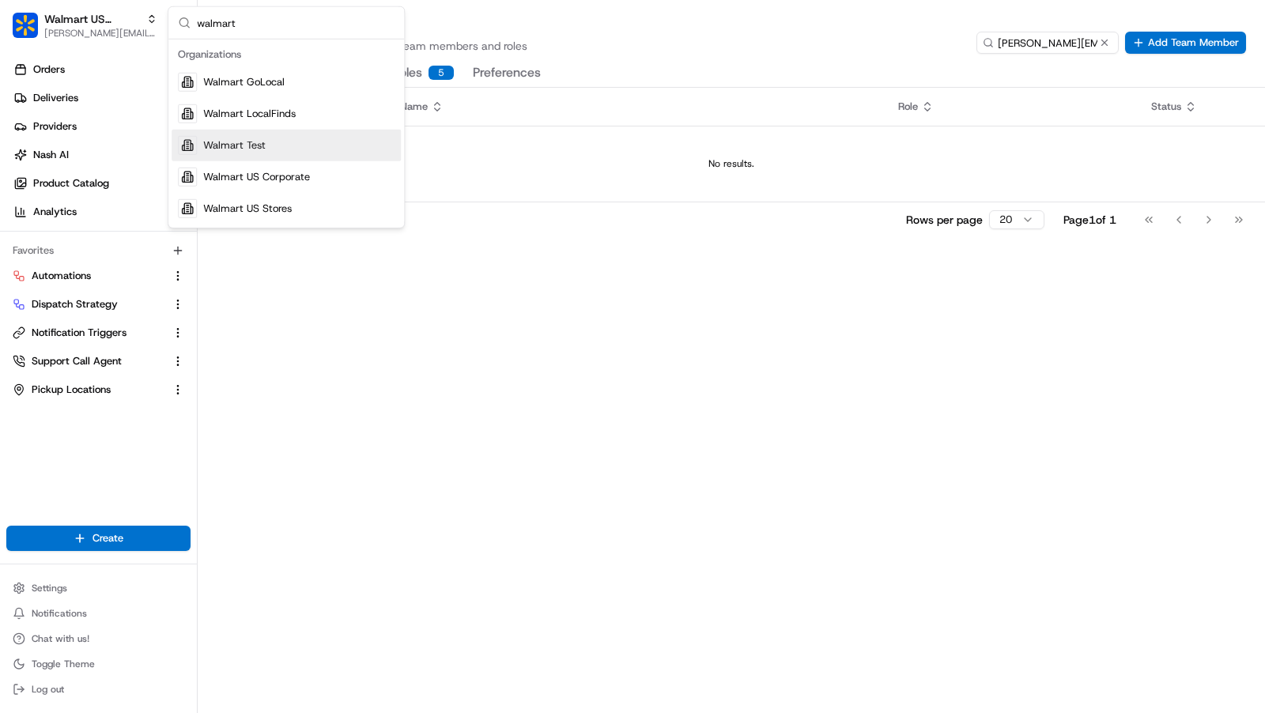
type input "walmart"
click at [251, 143] on span "Walmart Test" at bounding box center [234, 145] width 62 height 14
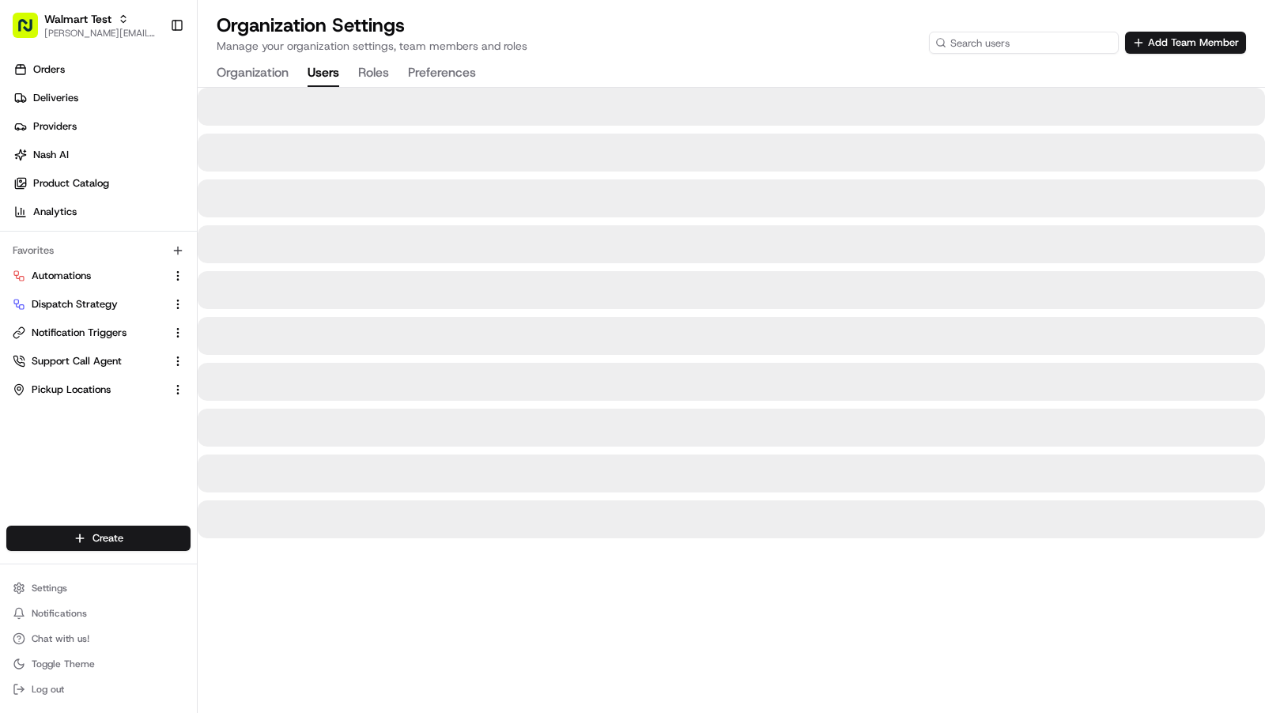
click at [1048, 37] on input at bounding box center [1024, 43] width 190 height 22
paste input "Manikandan.Selvam0@walmart.com"
type input "Manikandan.Selvam0@walmart.com"
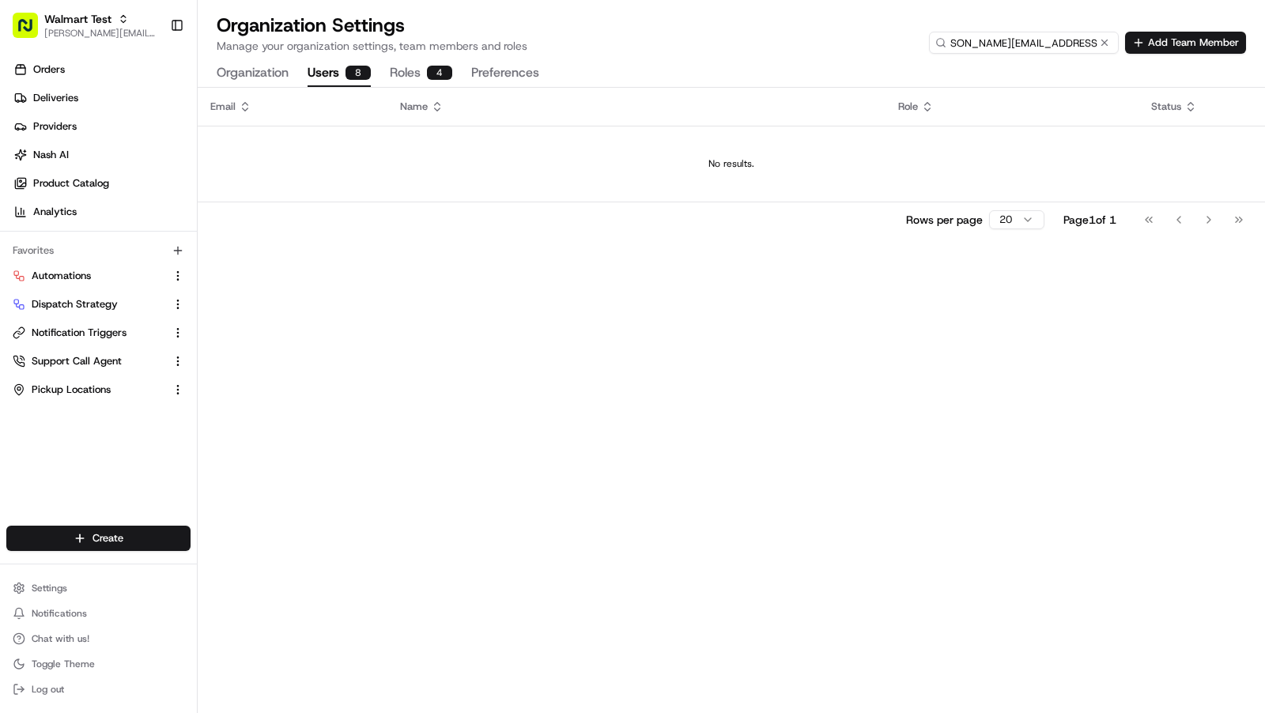
scroll to position [0, 0]
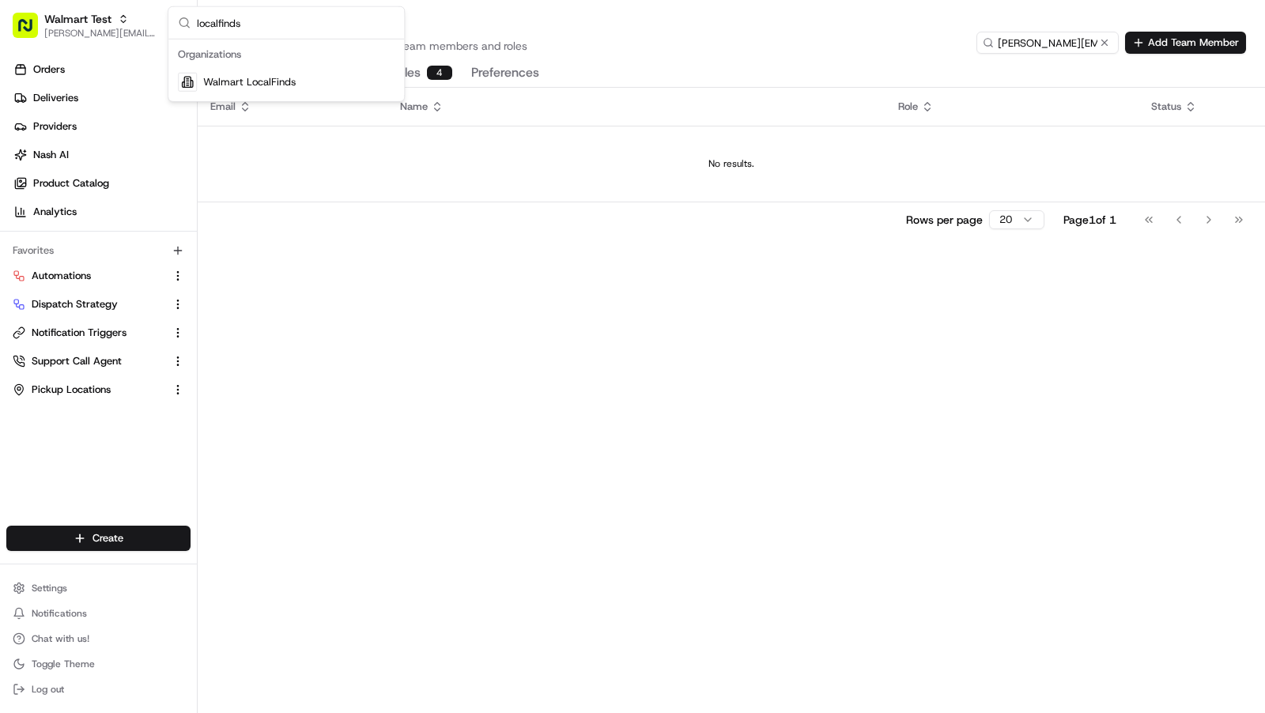
type input "localfinds"
click at [343, 83] on div "Walmart LocalFinds" at bounding box center [286, 82] width 229 height 32
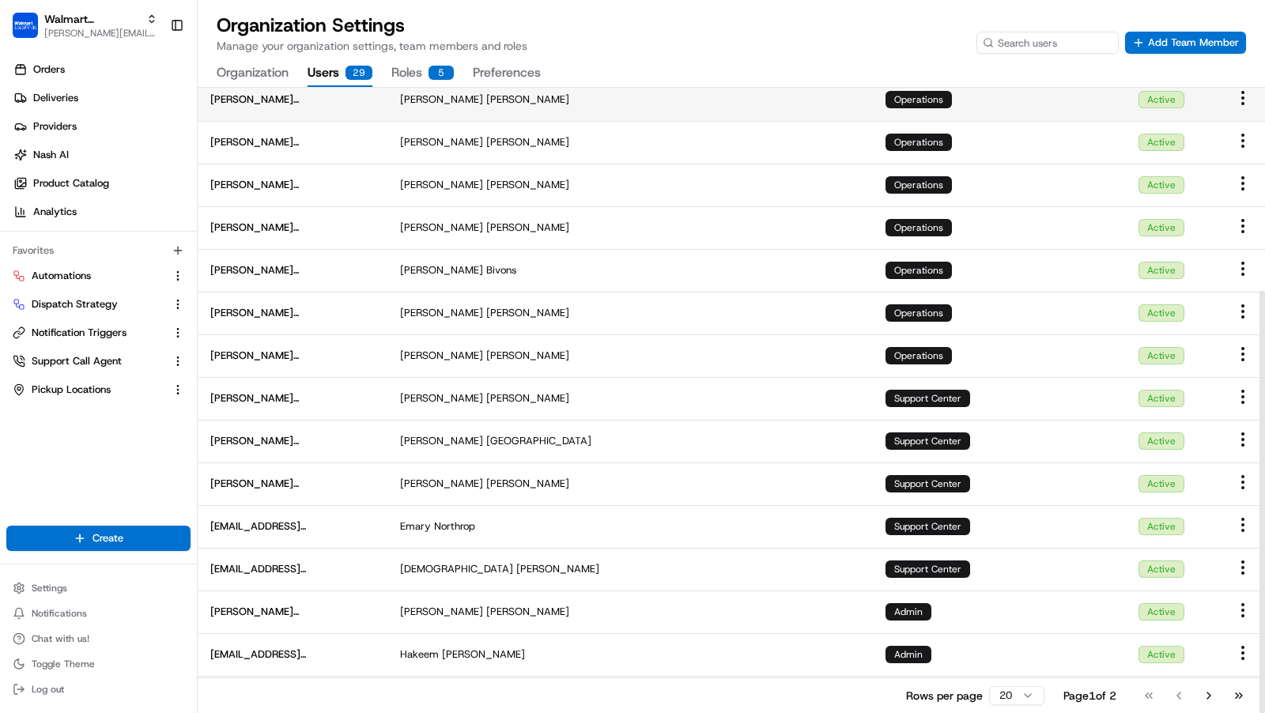
scroll to position [300, 0]
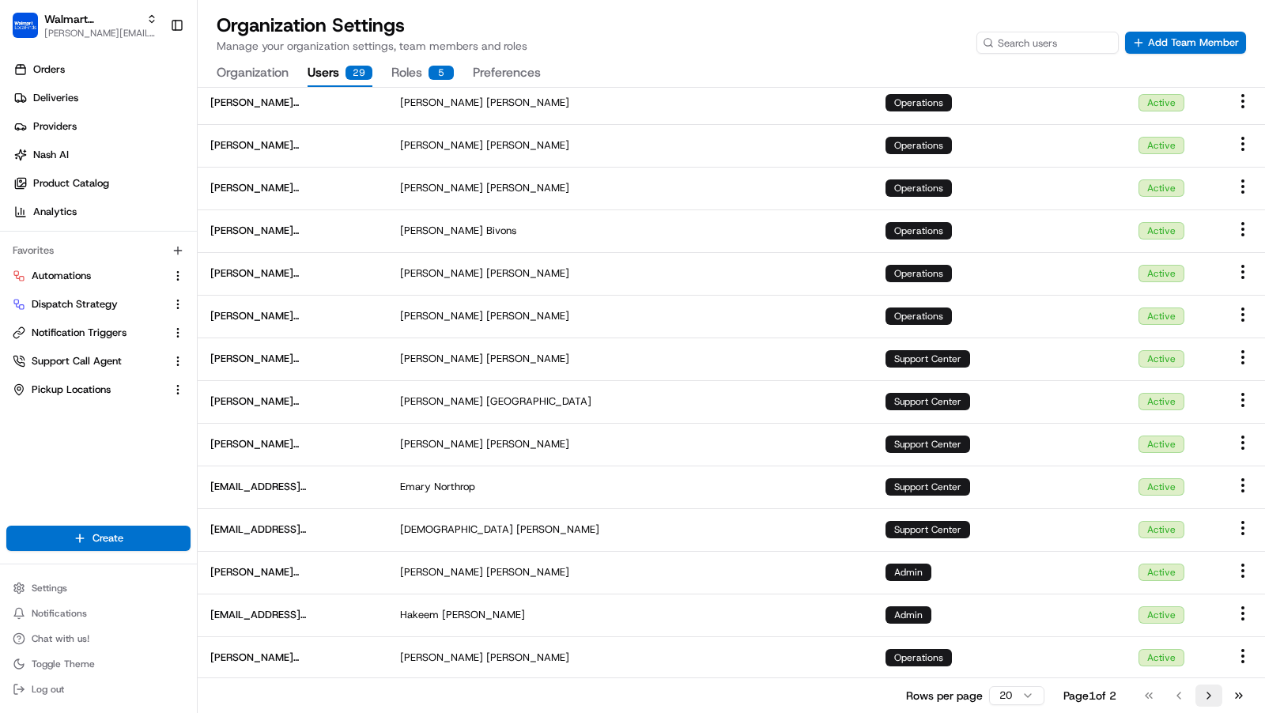
click at [1209, 697] on button "Go to next page" at bounding box center [1209, 696] width 27 height 22
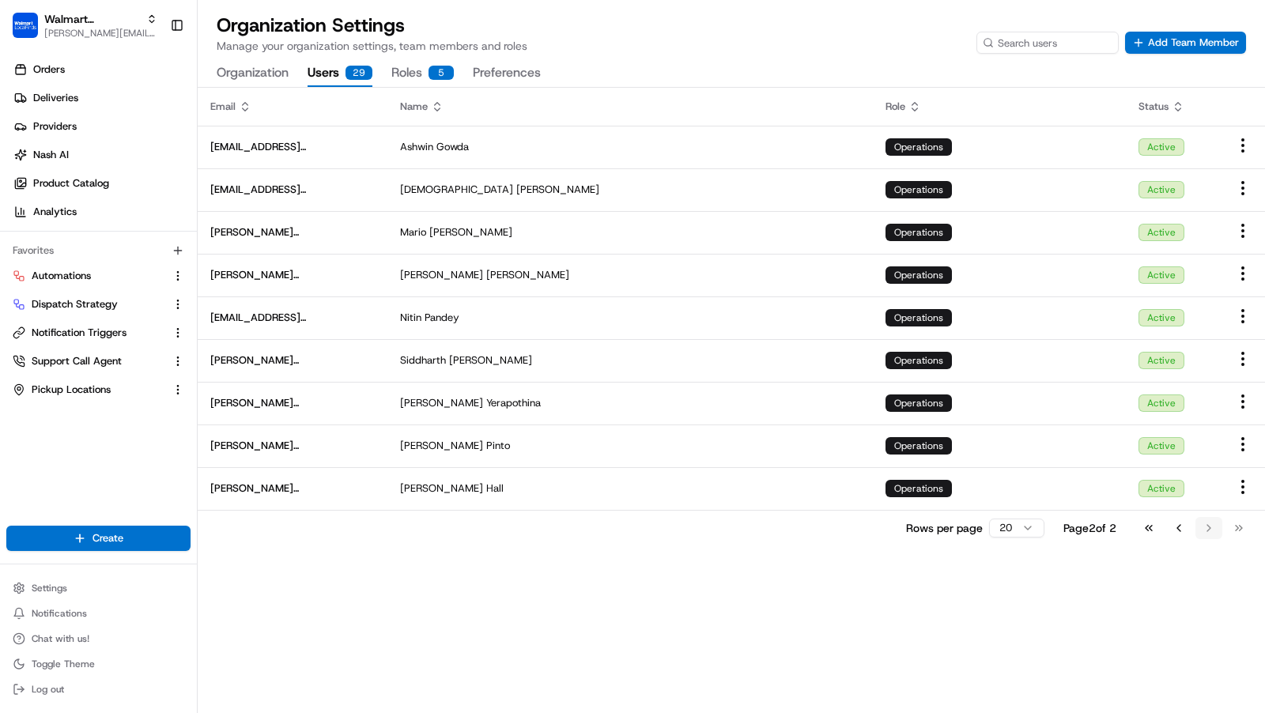
scroll to position [0, 0]
click at [1167, 40] on button "Add Team Member" at bounding box center [1185, 43] width 121 height 22
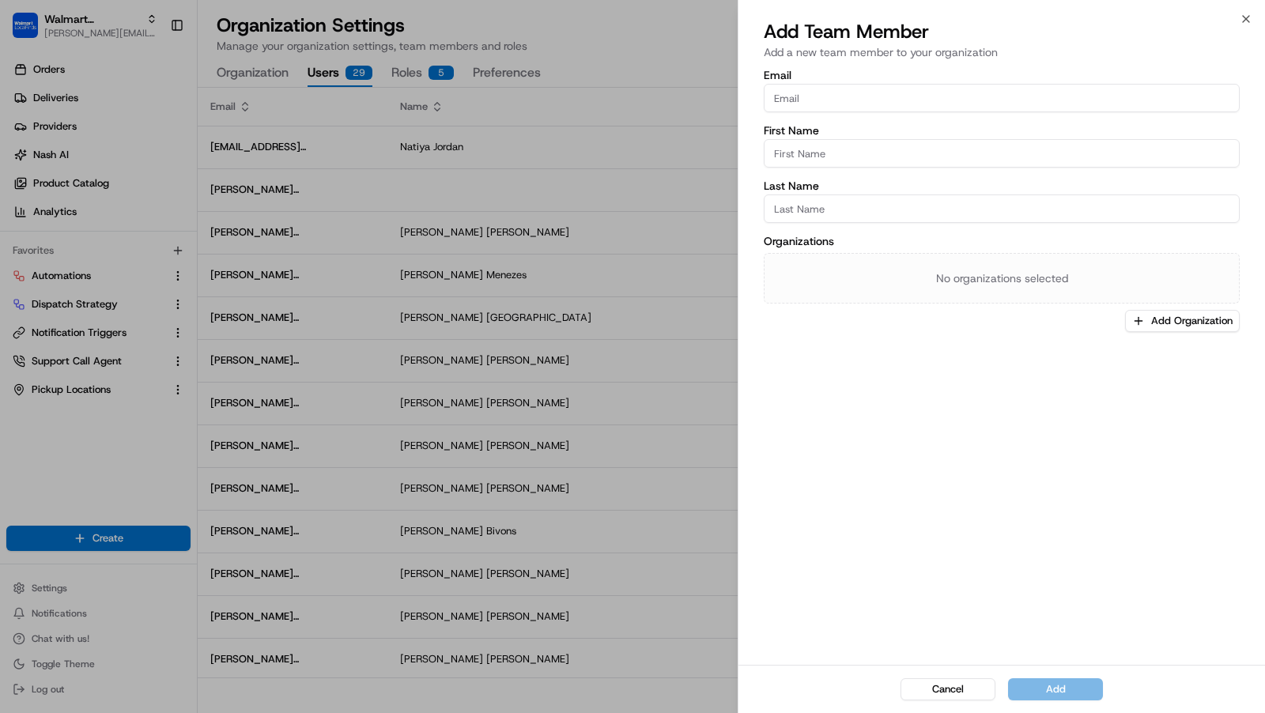
click at [824, 108] on input "Email" at bounding box center [1002, 98] width 476 height 28
paste input "Manikandan.Selvam0@walmart.com"
type input "Manikandan.Selvam0@walmart.com"
click at [844, 149] on input "First Name" at bounding box center [1002, 153] width 476 height 28
paste input "Manikandan.Selvam0@walmart.com"
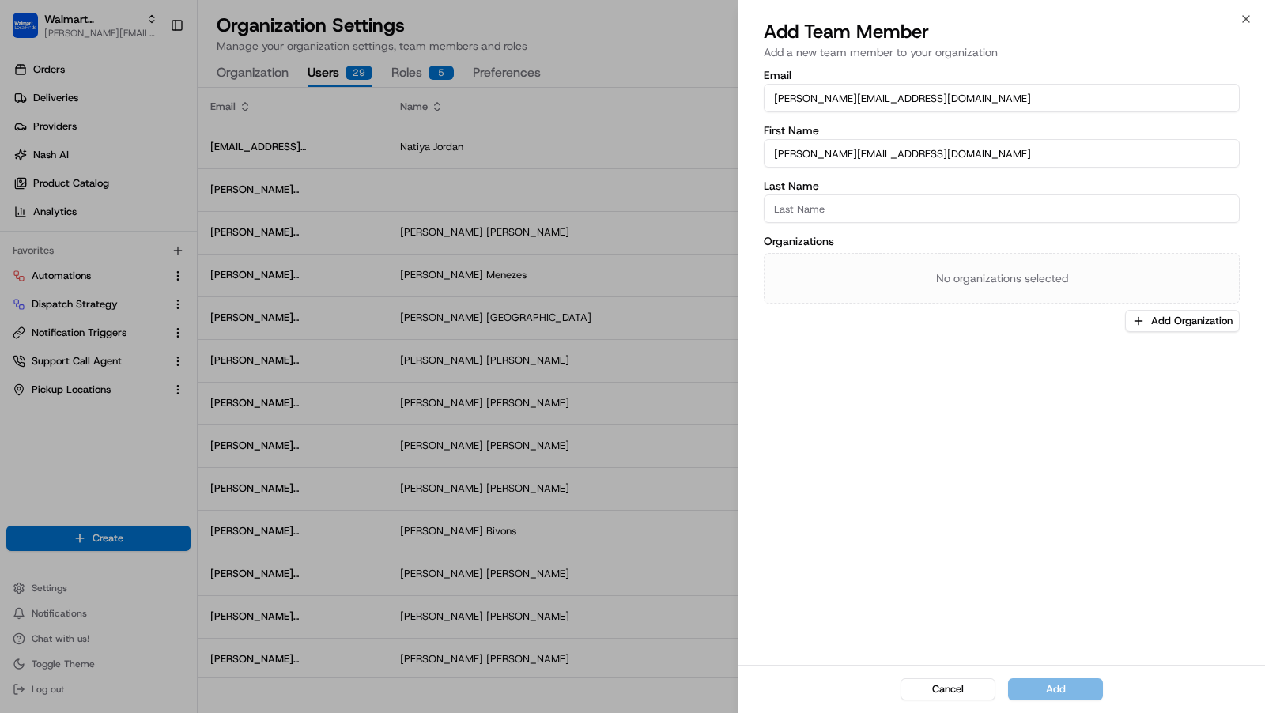
drag, startPoint x: 831, startPoint y: 153, endPoint x: 1032, endPoint y: 153, distance: 200.8
click at [1032, 153] on input "Manikandan.Selvam0@walmart.com" at bounding box center [1002, 153] width 476 height 28
type input "Manikandan"
click at [885, 210] on input "Last Name" at bounding box center [1002, 209] width 476 height 28
paste input ".Selvam0@walmart.com"
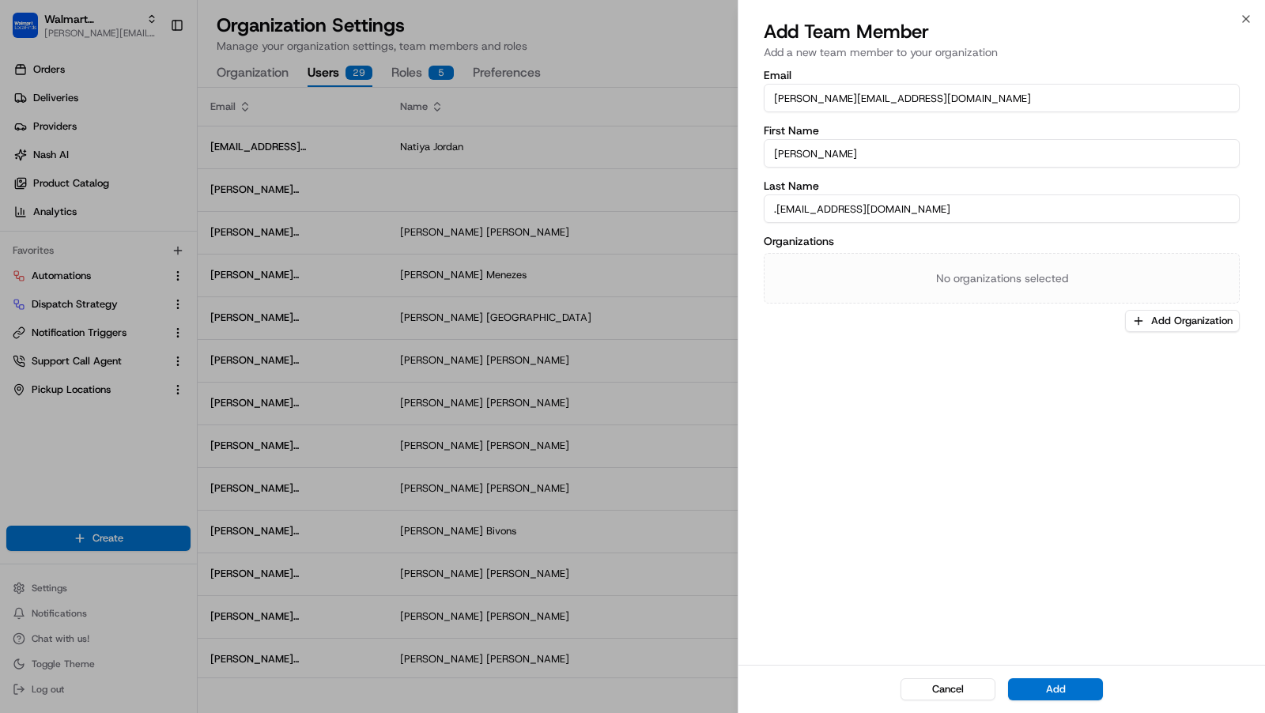
drag, startPoint x: 777, startPoint y: 210, endPoint x: 761, endPoint y: 210, distance: 15.8
click at [761, 210] on div "Email Manikandan.Selvam0@walmart.com First Name Manikandan Last Name .Selvam0@w…" at bounding box center [1002, 365] width 527 height 599
drag, startPoint x: 808, startPoint y: 210, endPoint x: 1053, endPoint y: 210, distance: 245.1
click at [1044, 210] on input "Selvam0@walmart.com" at bounding box center [1002, 209] width 476 height 28
type input "Selvam"
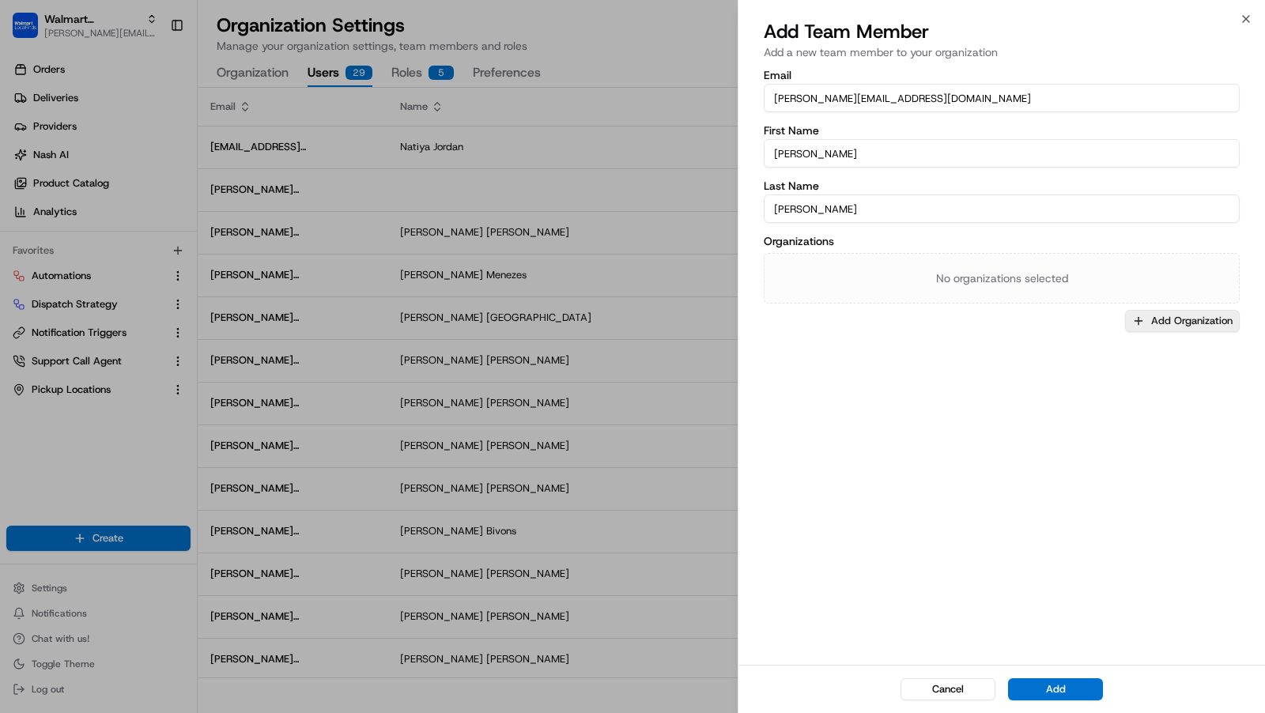
click at [1164, 330] on button "Add Organization" at bounding box center [1182, 321] width 115 height 22
click at [1100, 402] on span "Walmart LocalFinds" at bounding box center [1161, 404] width 195 height 14
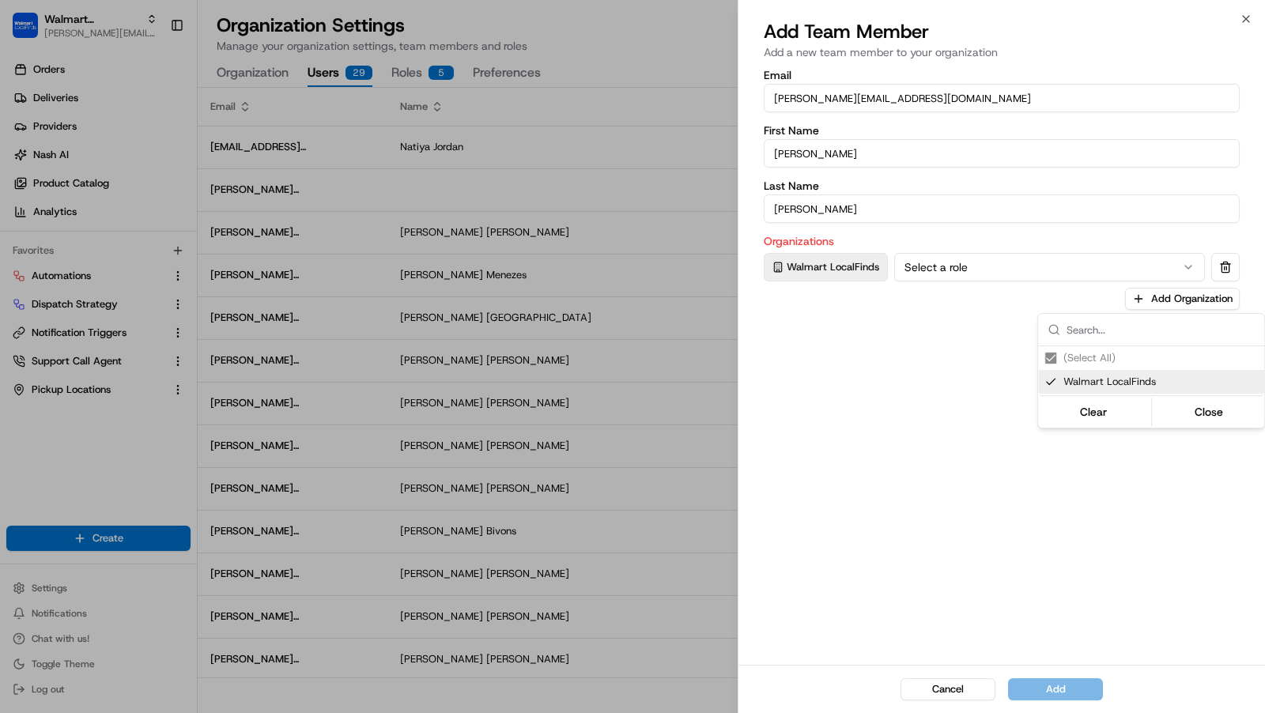
click at [933, 263] on div at bounding box center [632, 356] width 1265 height 713
click at [943, 274] on button "Select a role" at bounding box center [1049, 267] width 311 height 28
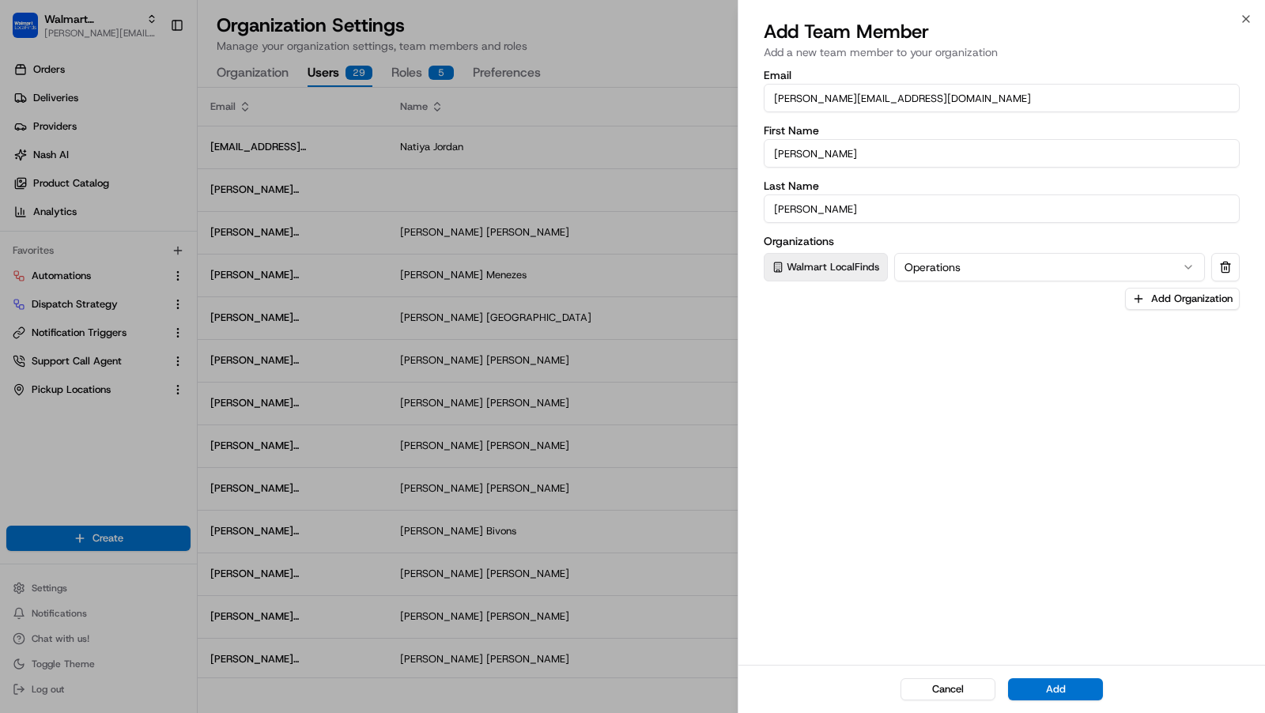
click at [915, 489] on div "Email Manikandan.Selvam0@walmart.com First Name Manikandan Last Name Selvam Org…" at bounding box center [1002, 365] width 527 height 599
click at [1045, 692] on button "Add" at bounding box center [1055, 689] width 95 height 22
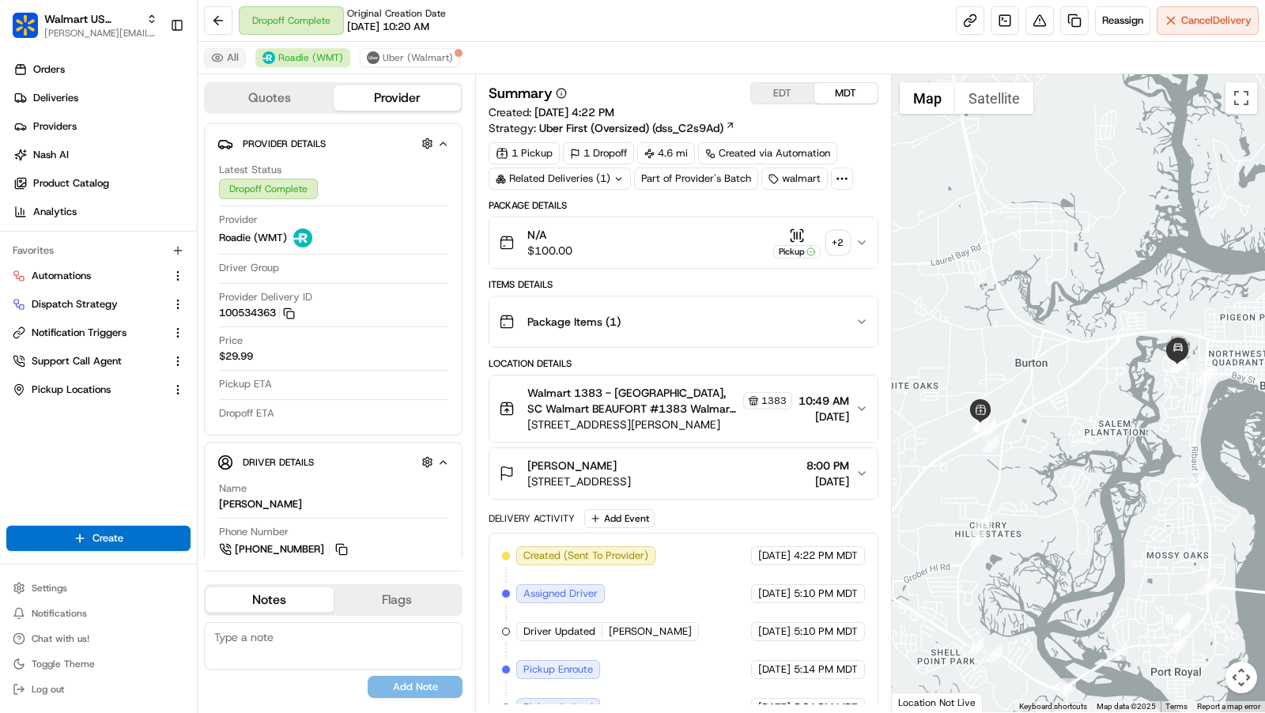
click at [231, 56] on button "All" at bounding box center [225, 57] width 42 height 19
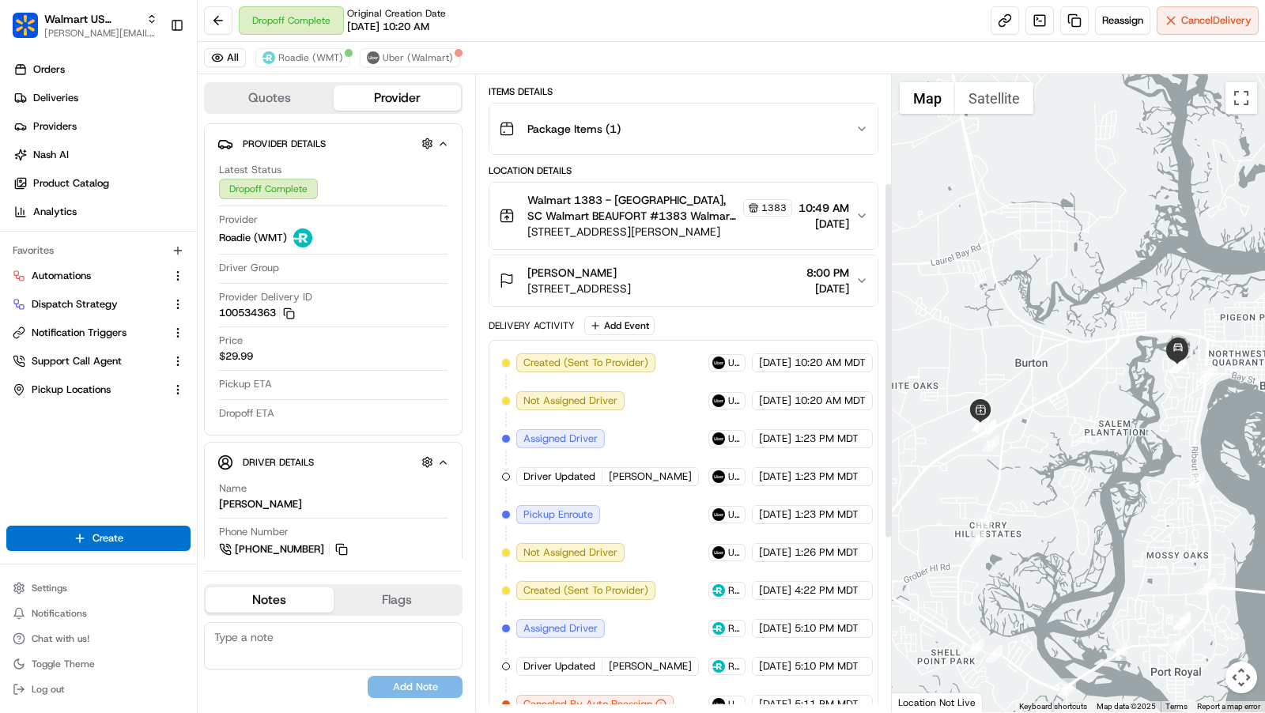
scroll to position [194, 0]
click at [857, 215] on icon "button" at bounding box center [862, 215] width 13 height 13
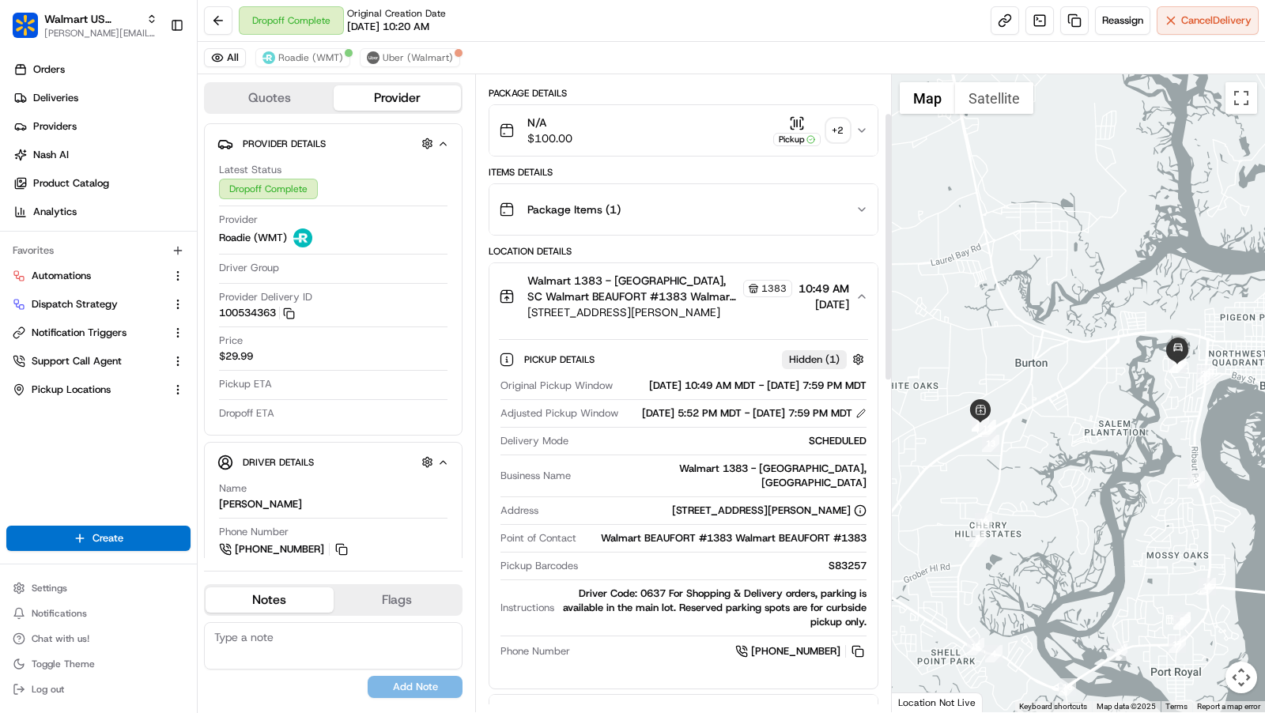
scroll to position [0, 0]
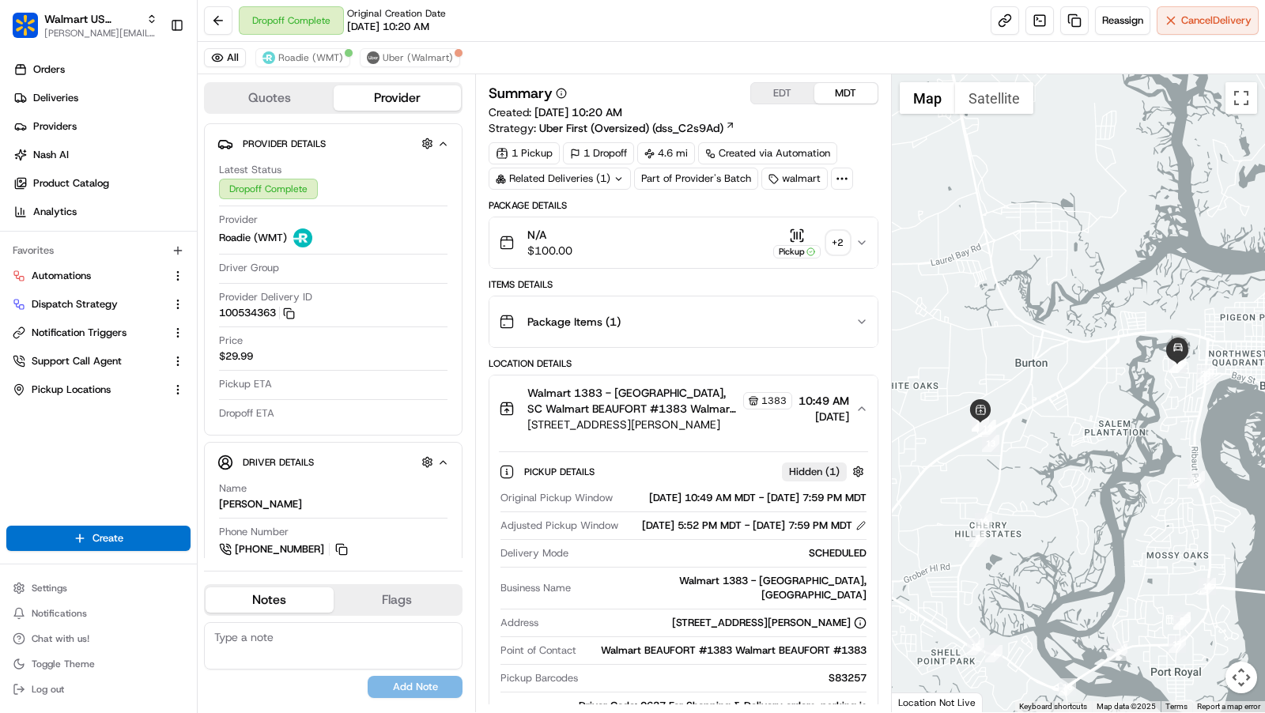
click at [788, 97] on button "EDT" at bounding box center [782, 93] width 63 height 21
click at [406, 59] on span "Uber (Walmart)" at bounding box center [418, 57] width 70 height 13
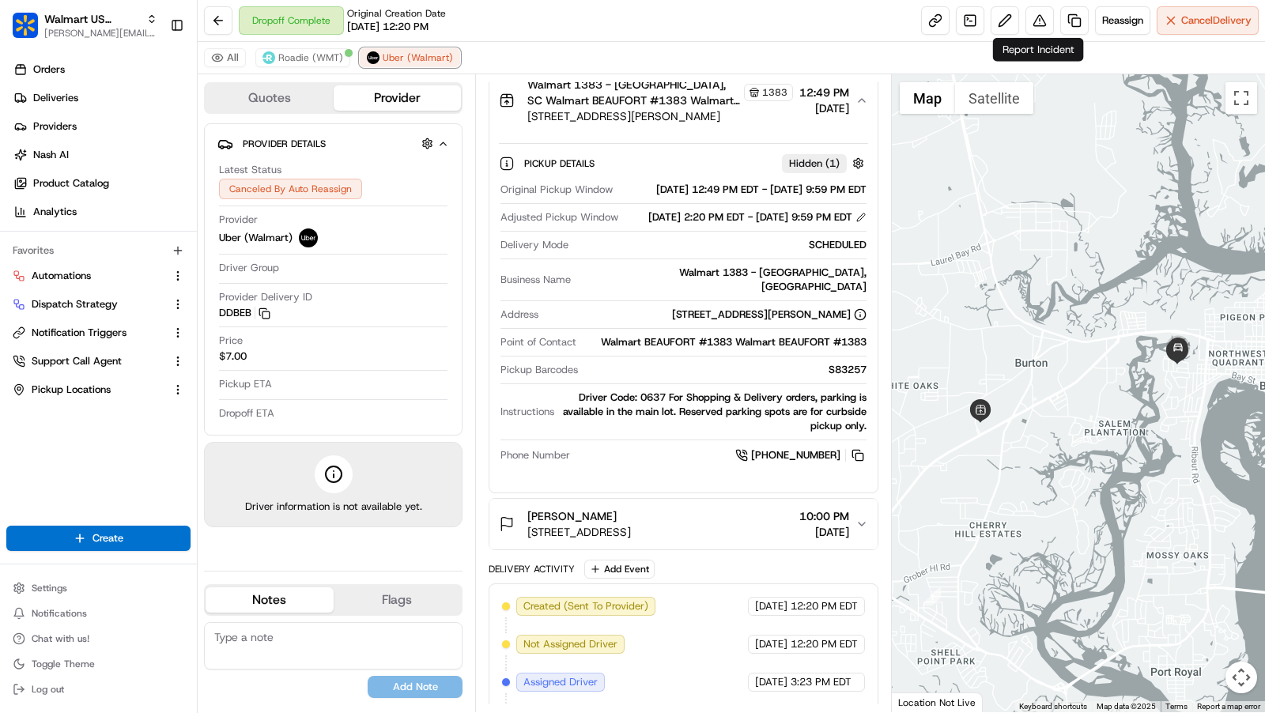
scroll to position [463, 0]
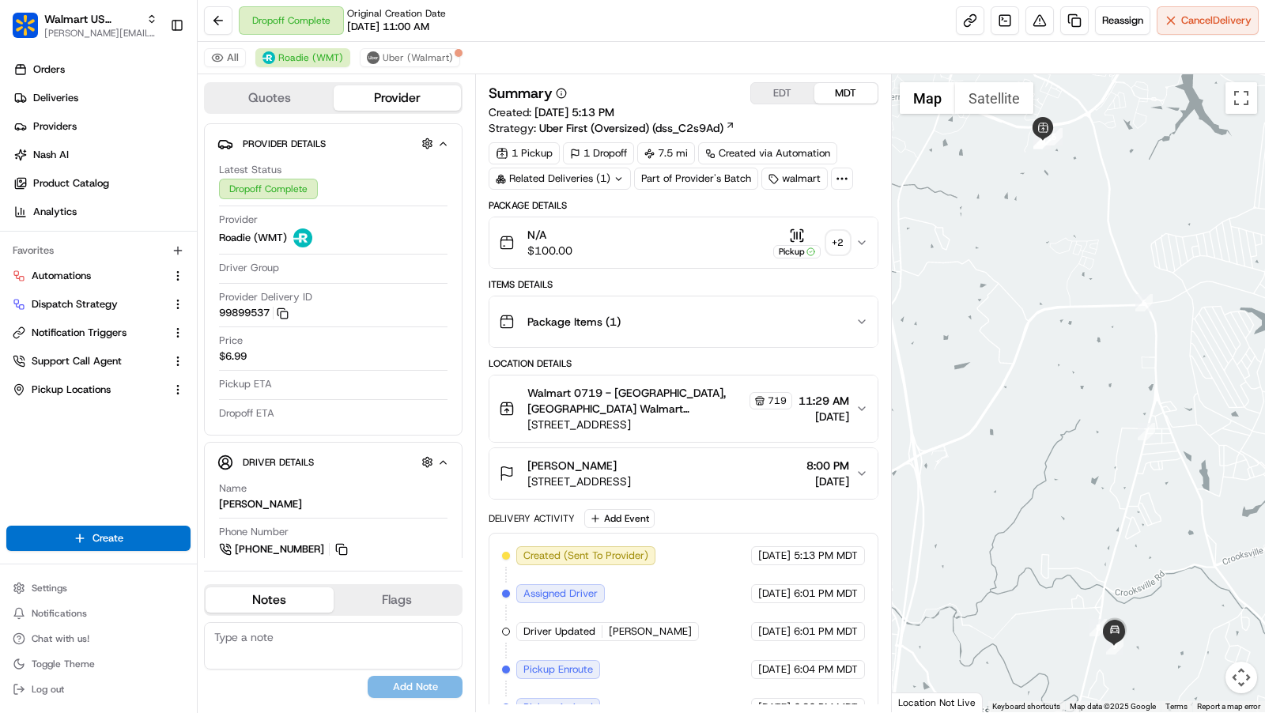
click at [421, 40] on div "Dropoff Complete Original Creation Date 08/10/2025 11:00 AM Reassign Cancel Del…" at bounding box center [731, 21] width 1067 height 42
click at [420, 52] on span "Uber (Walmart)" at bounding box center [418, 57] width 70 height 13
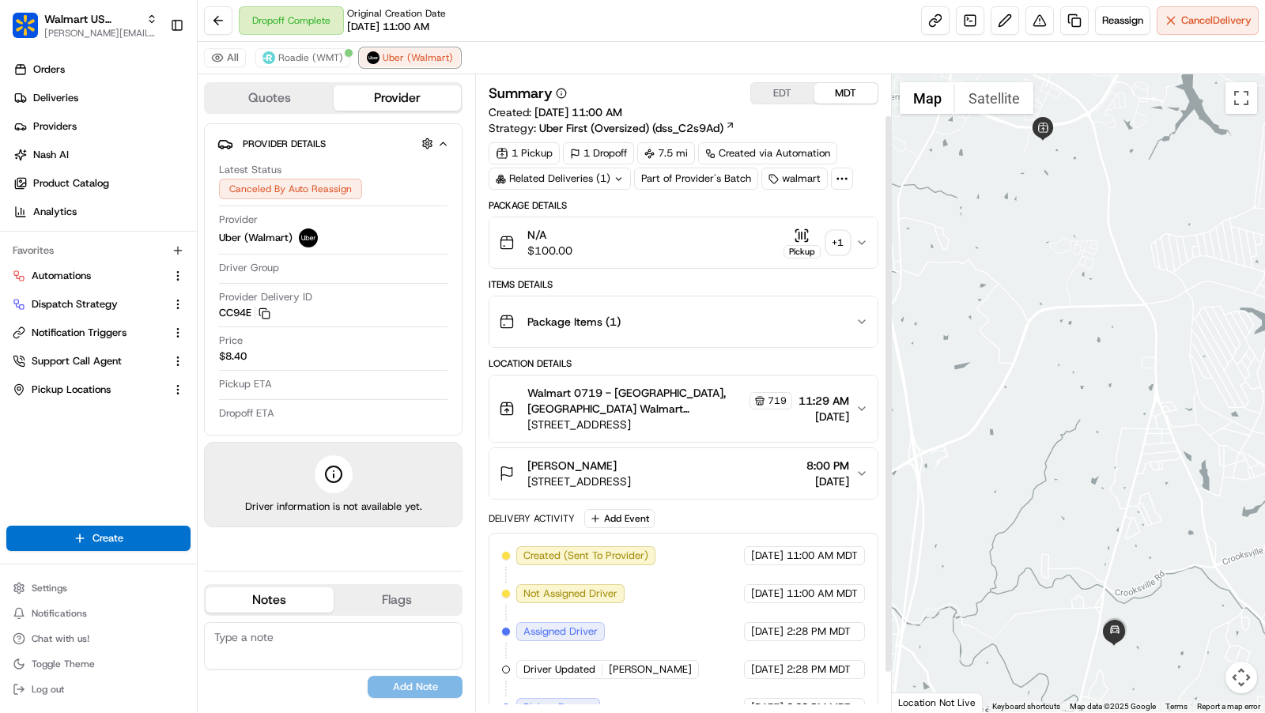
scroll to position [92, 0]
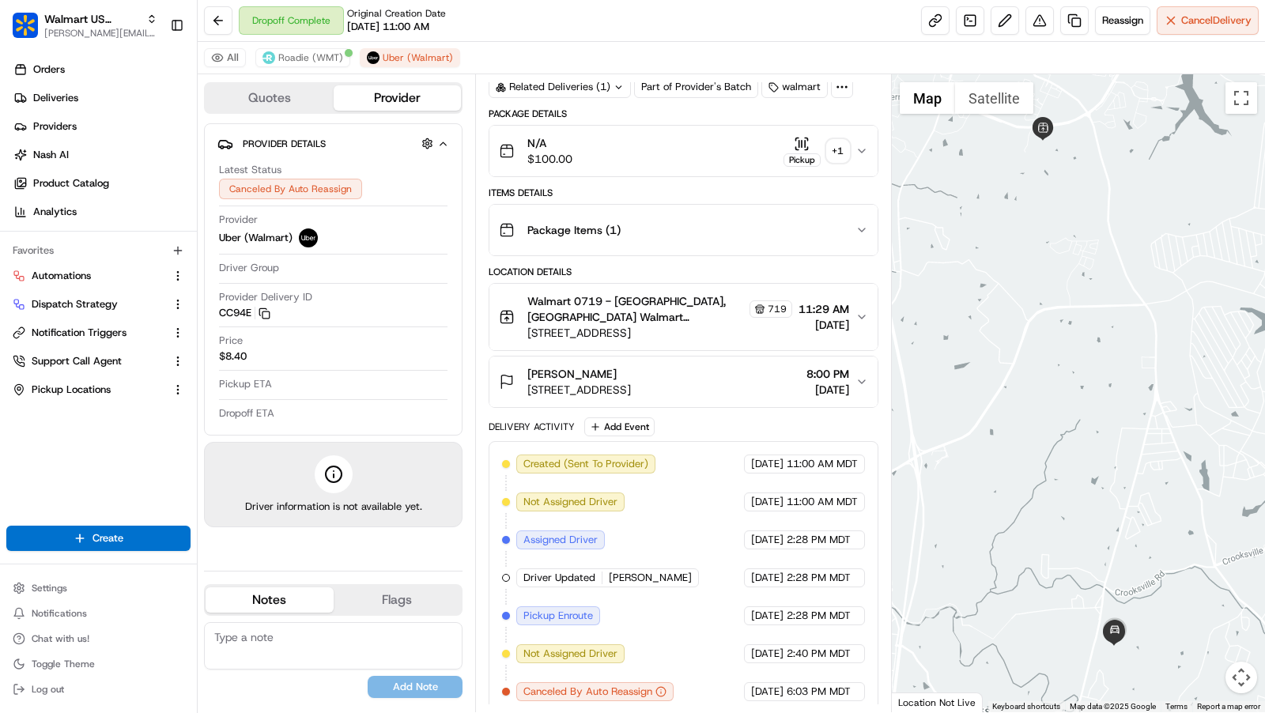
click at [775, 315] on div "Walmart 0719 - Richmond, KY Walmart RICHMOND #719 Walmart RICHMOND #719 719 820…" at bounding box center [677, 316] width 357 height 47
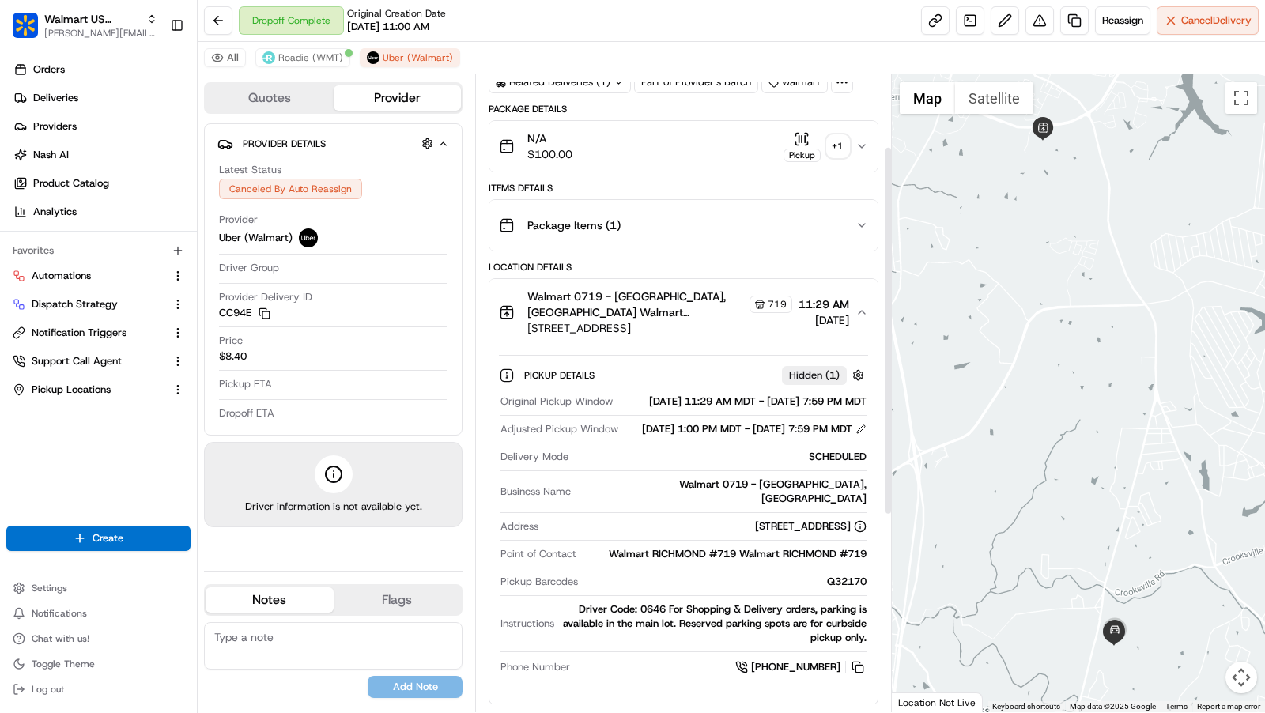
scroll to position [0, 0]
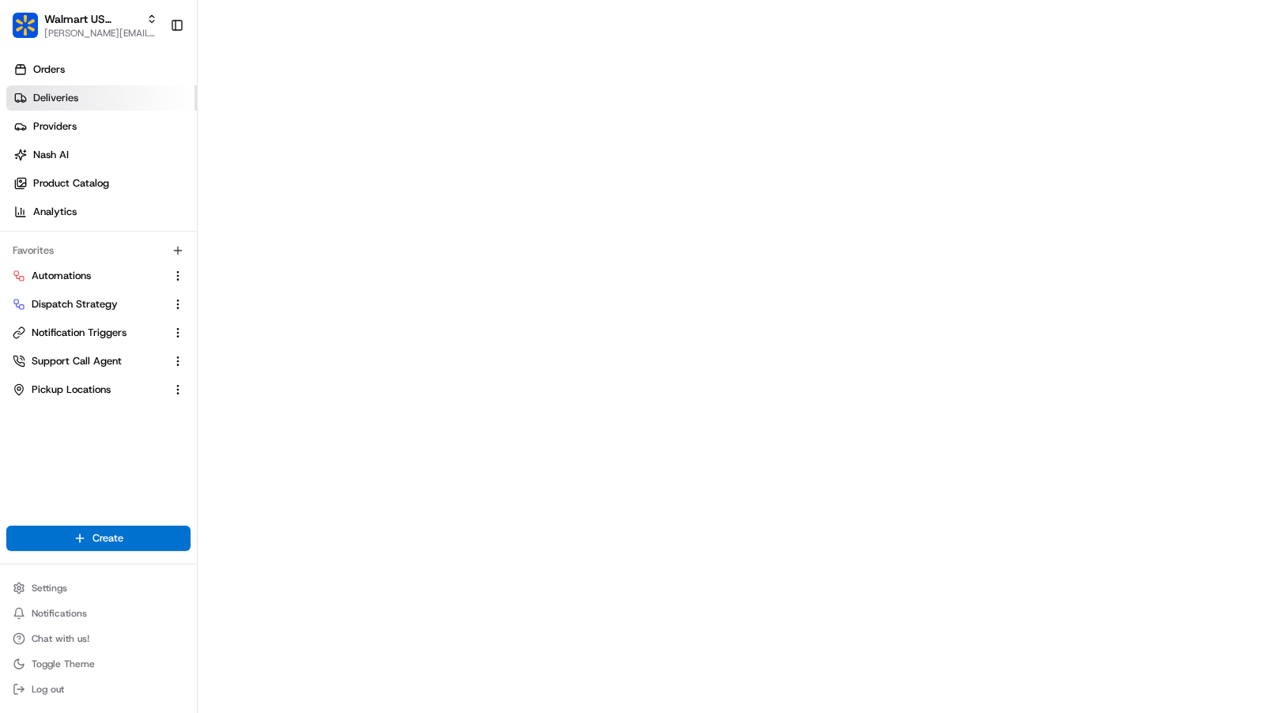
click at [69, 108] on link "Deliveries" at bounding box center [101, 97] width 191 height 25
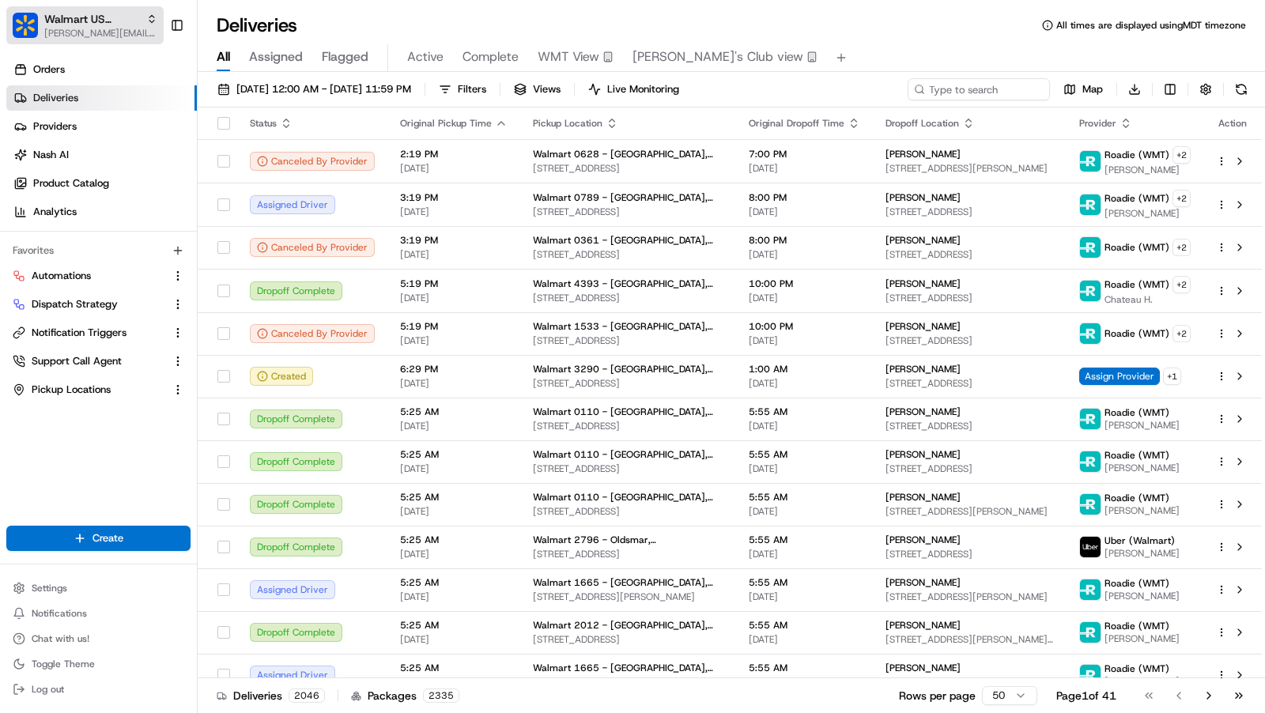
click at [85, 28] on span "[PERSON_NAME][EMAIL_ADDRESS][DOMAIN_NAME]" at bounding box center [100, 33] width 113 height 13
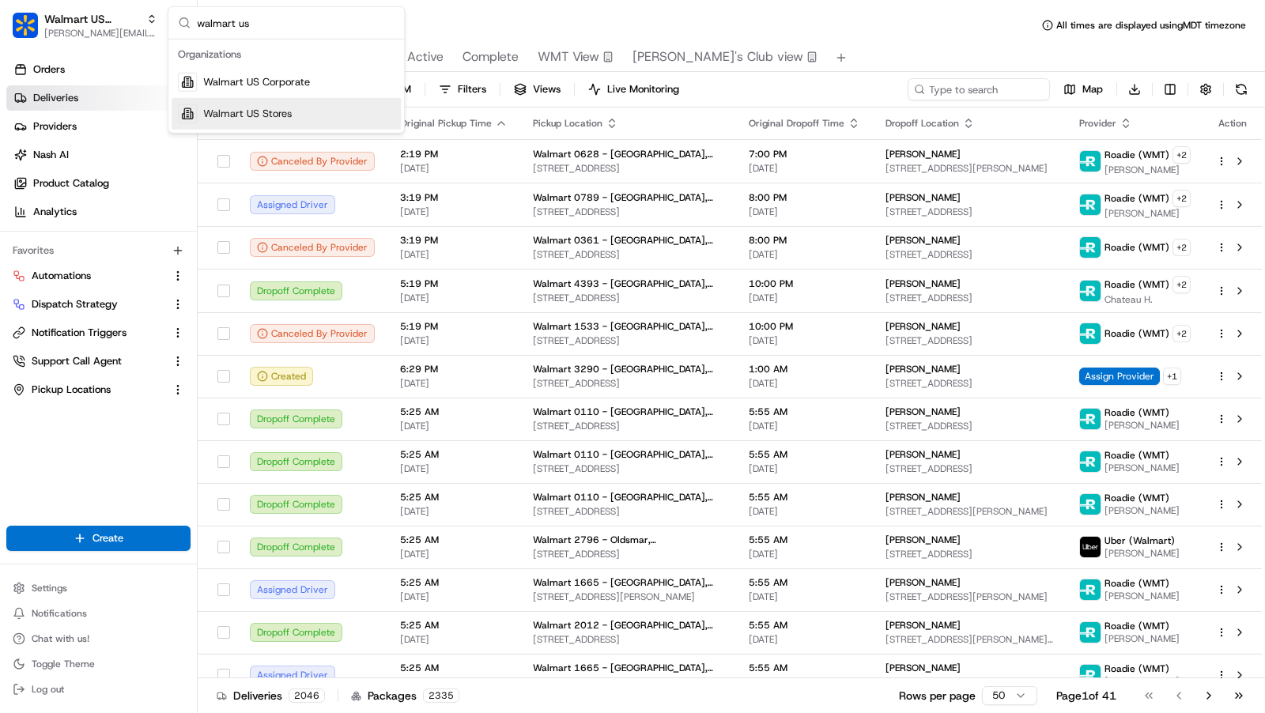
type input "walmart us"
click at [272, 107] on span "Walmart US Stores" at bounding box center [247, 114] width 89 height 14
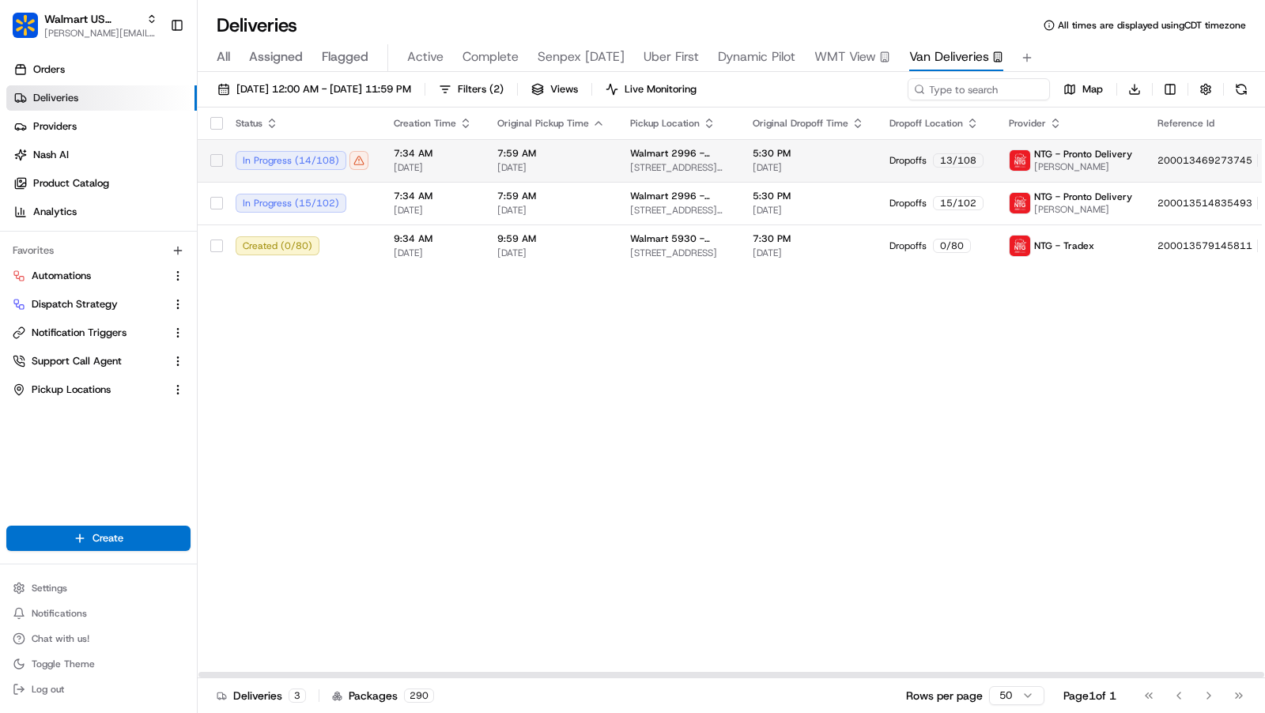
click at [457, 172] on span "08/19/2025" at bounding box center [433, 167] width 78 height 13
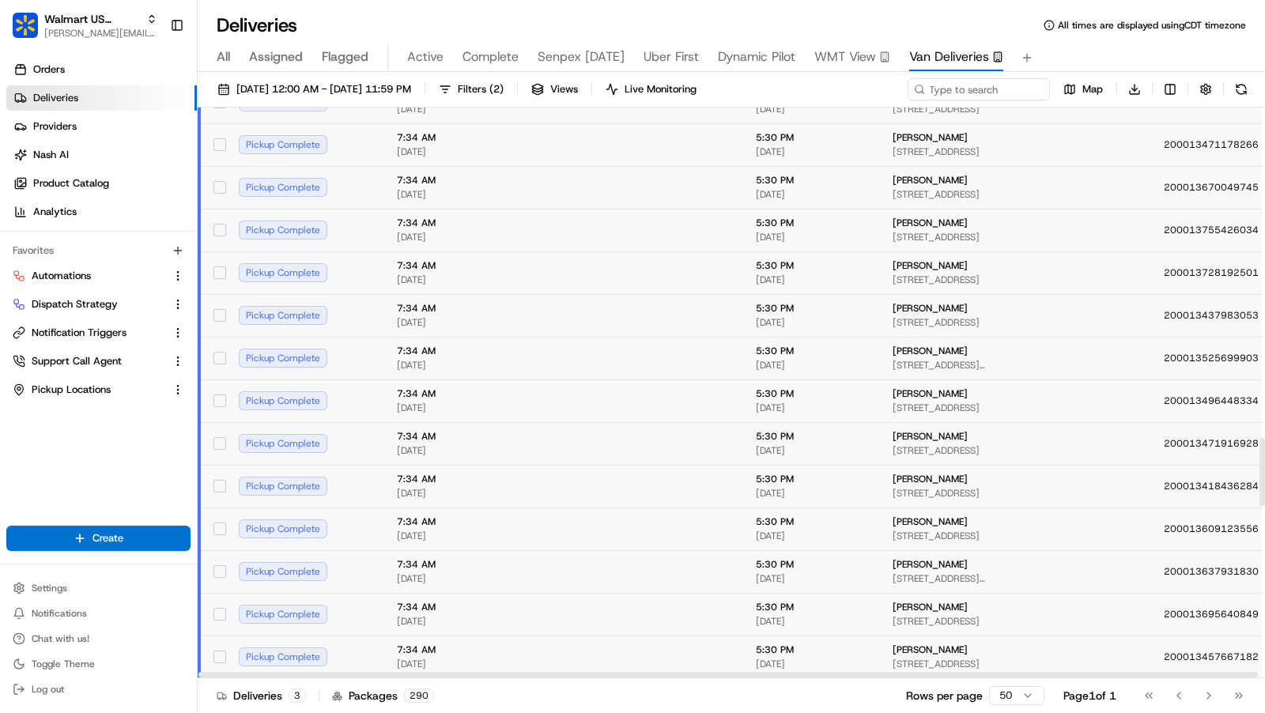
scroll to position [3532, 0]
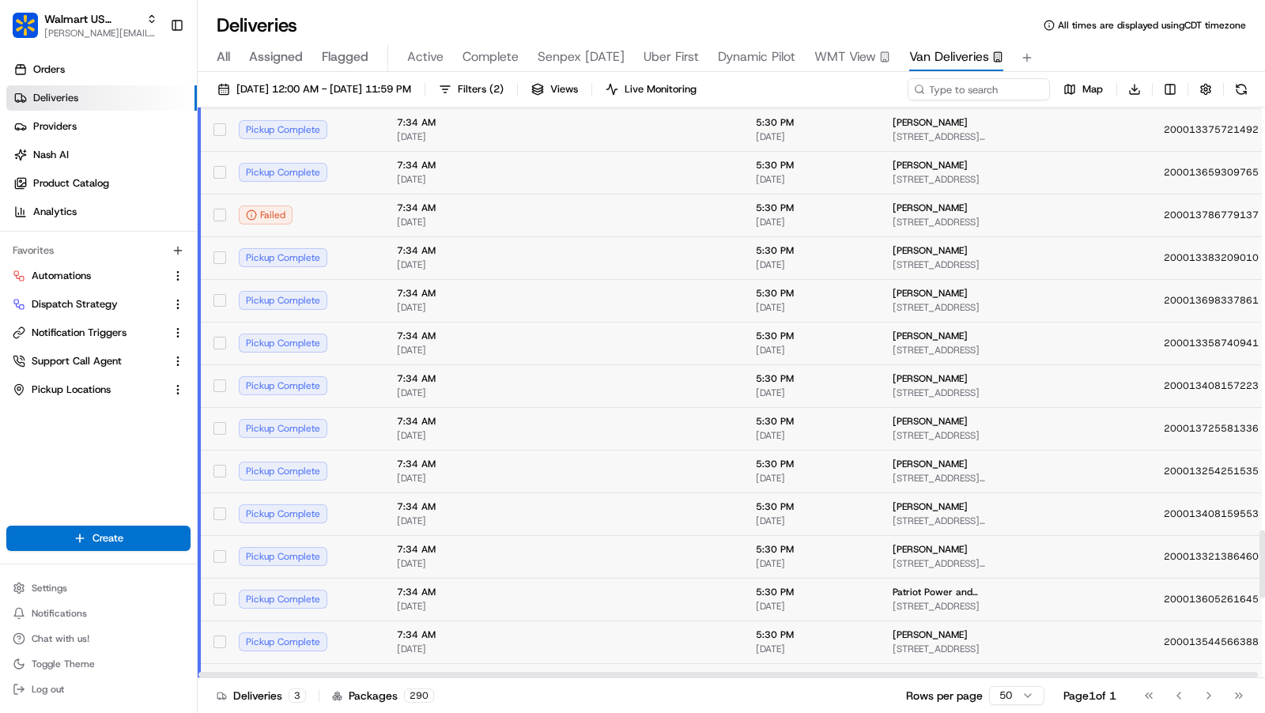
click at [249, 213] on icon at bounding box center [251, 215] width 11 height 11
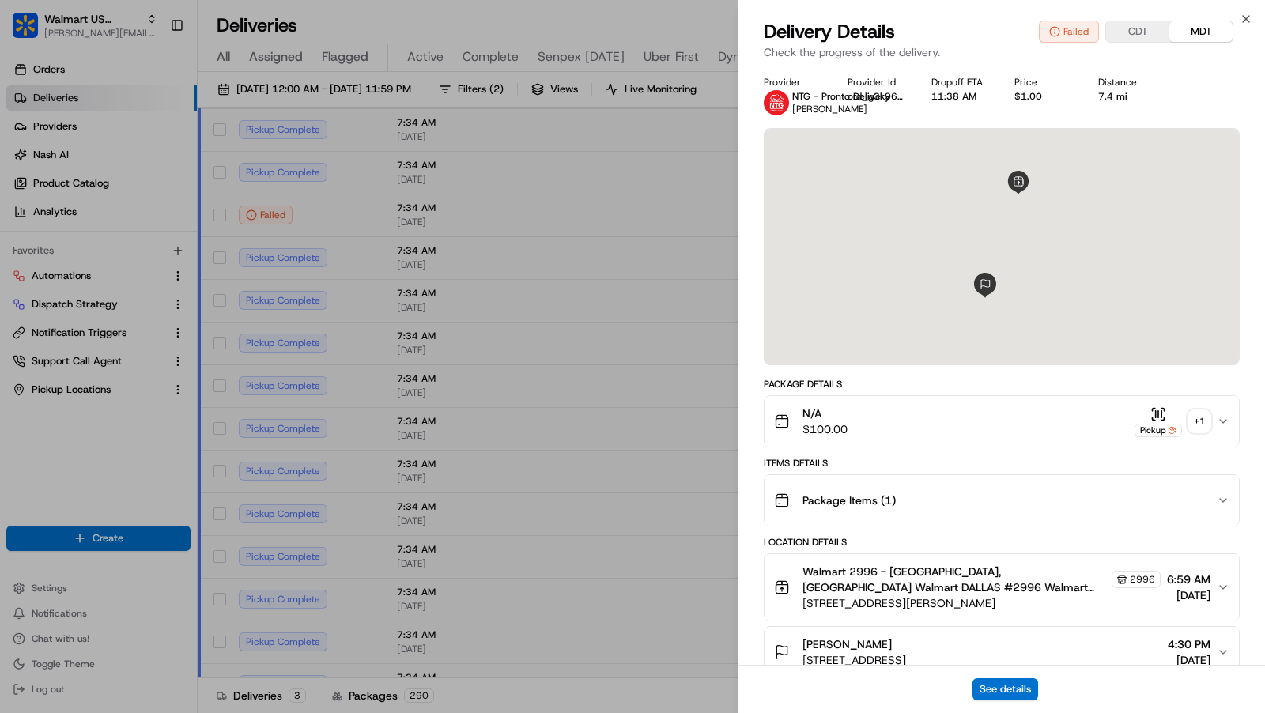
click at [1247, 11] on div "Close Delivery Details Failed CDT MDT Check the progress of the delivery. Provi…" at bounding box center [1001, 356] width 527 height 713
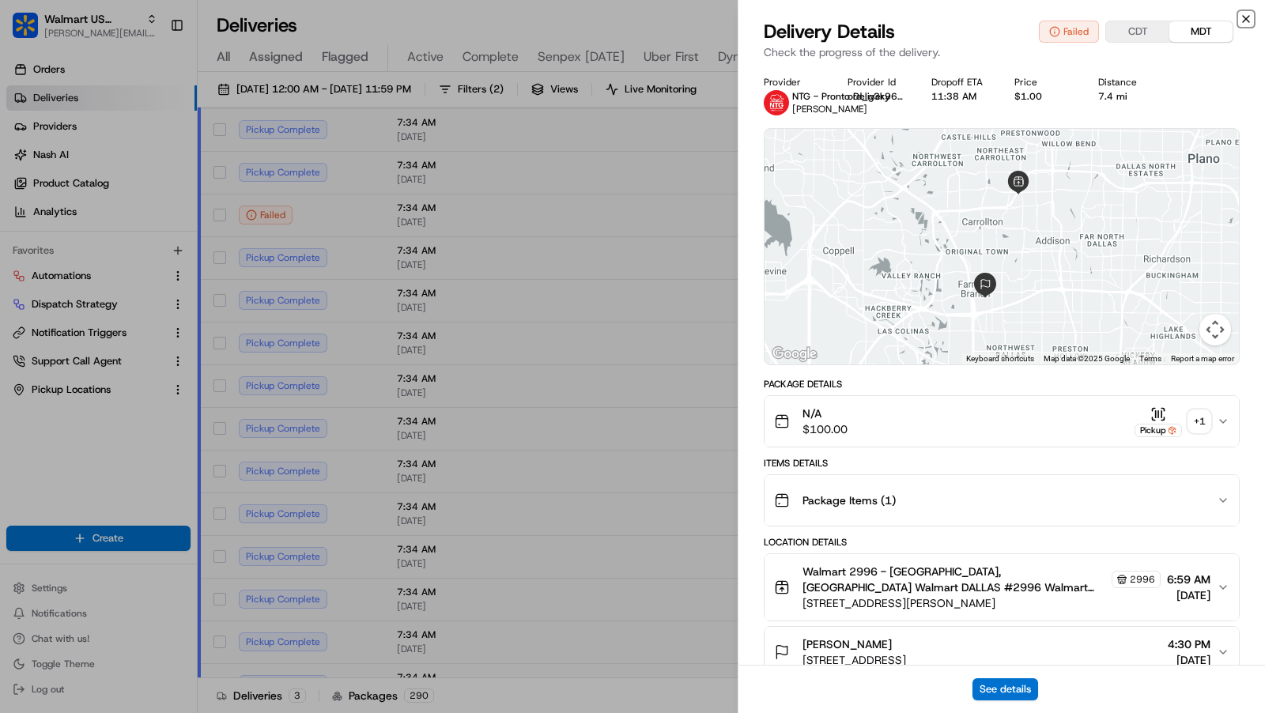
click at [1245, 20] on icon "button" at bounding box center [1246, 19] width 13 height 13
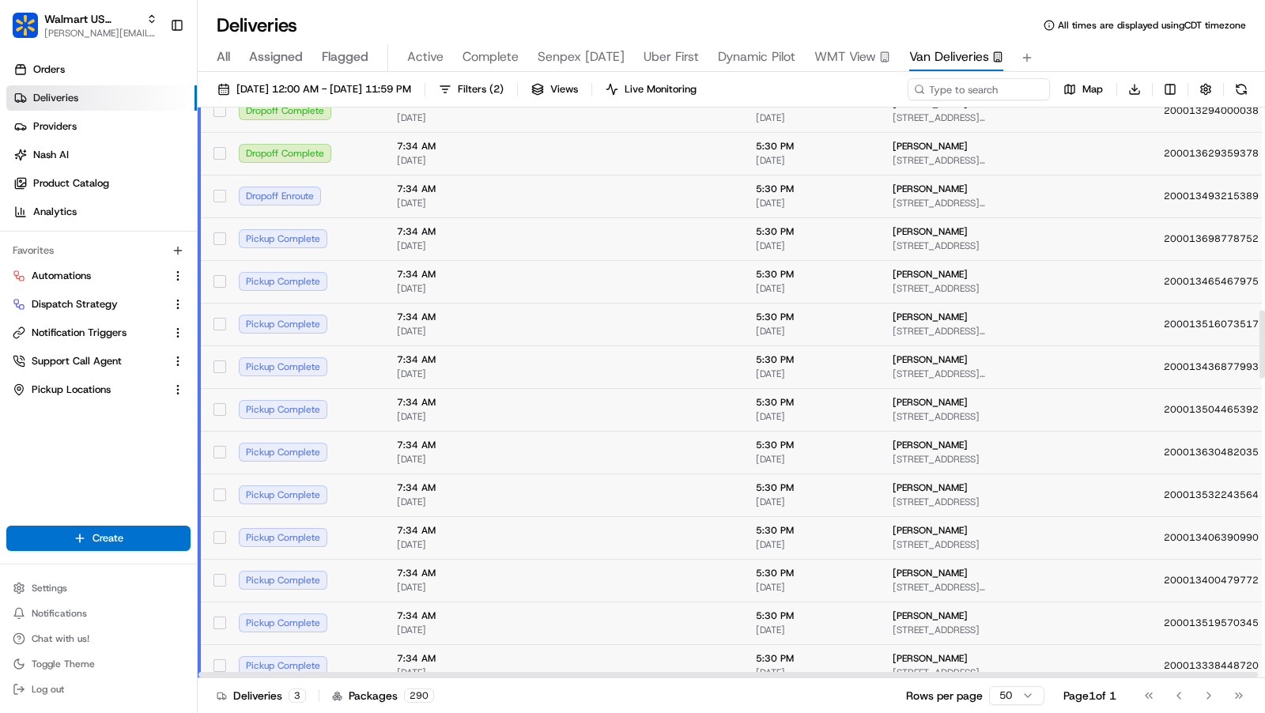
scroll to position [0, 0]
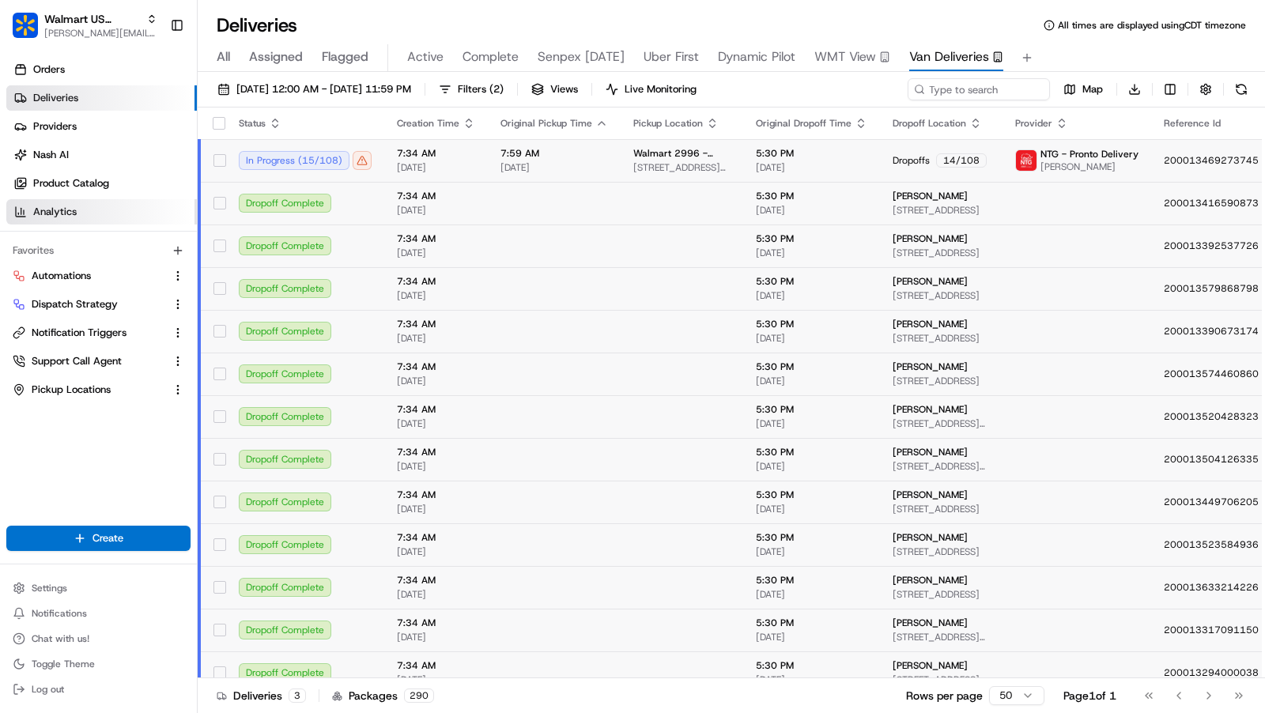
click at [65, 216] on span "Analytics" at bounding box center [54, 212] width 43 height 14
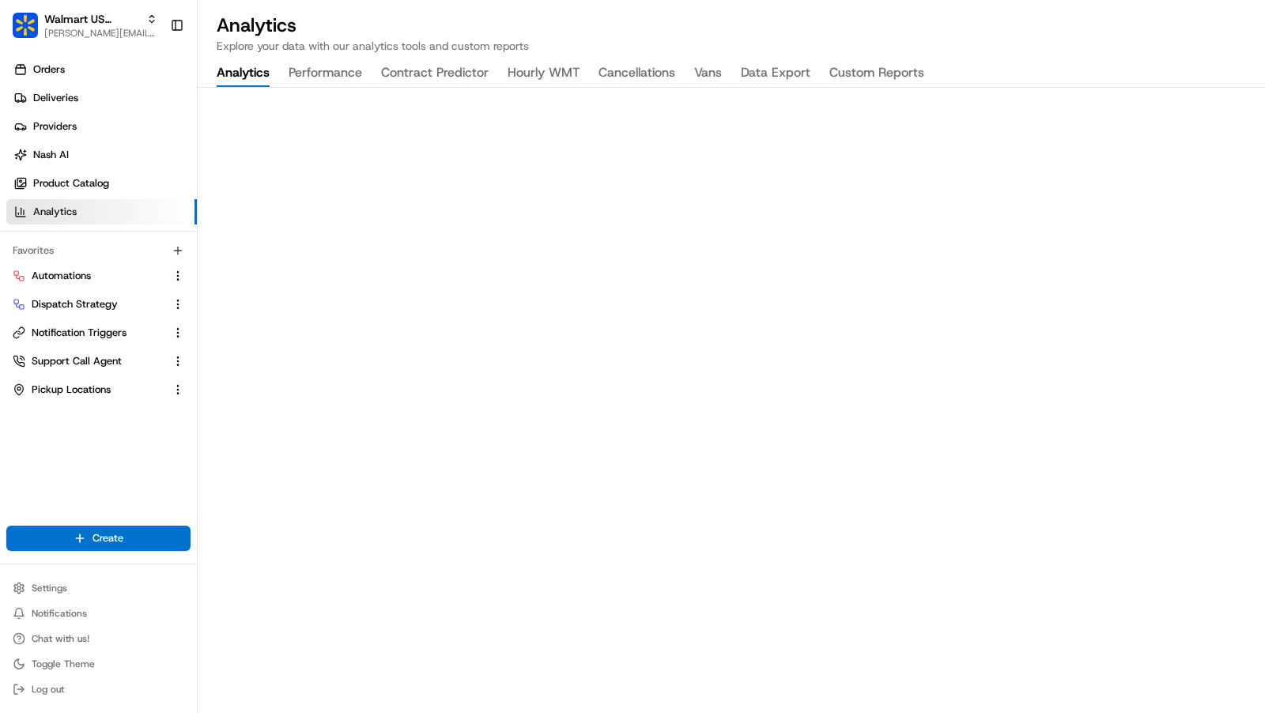
click at [707, 77] on button "Vans" at bounding box center [708, 73] width 28 height 27
click at [64, 89] on link "Deliveries" at bounding box center [101, 97] width 191 height 25
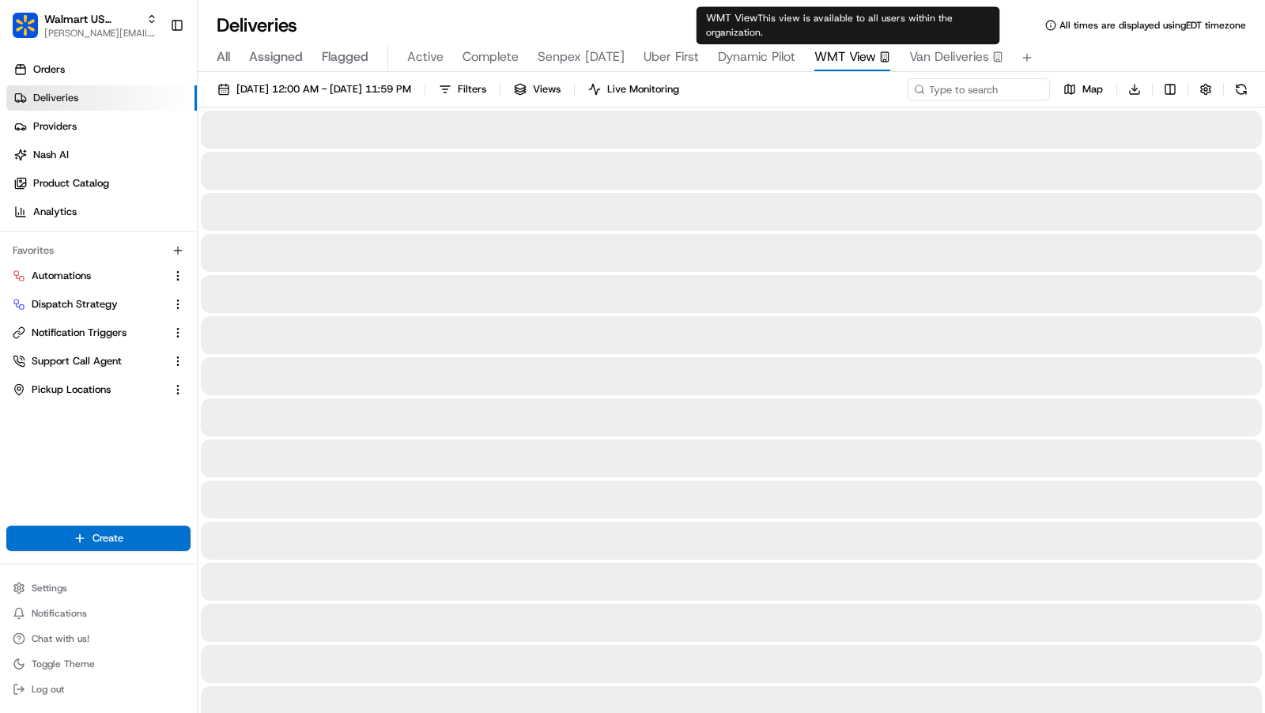
click at [848, 51] on span "WMT View" at bounding box center [845, 56] width 62 height 19
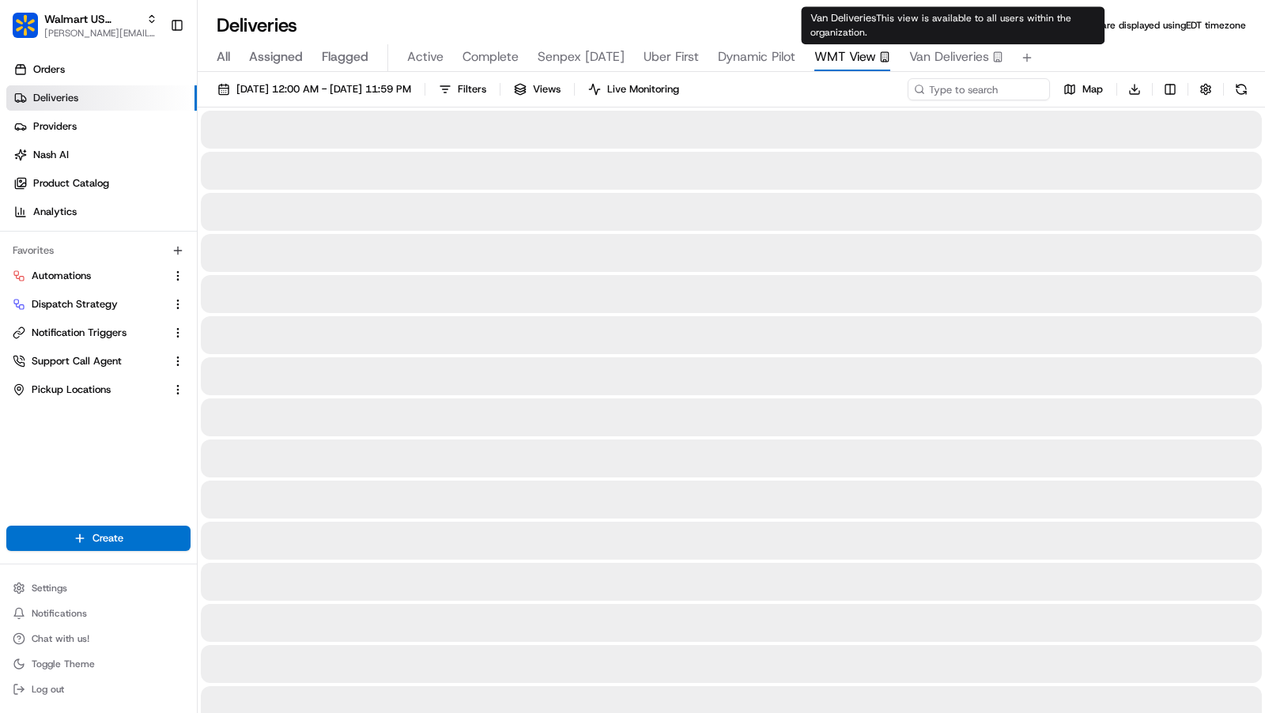
click at [931, 55] on span "Van Deliveries" at bounding box center [949, 56] width 80 height 19
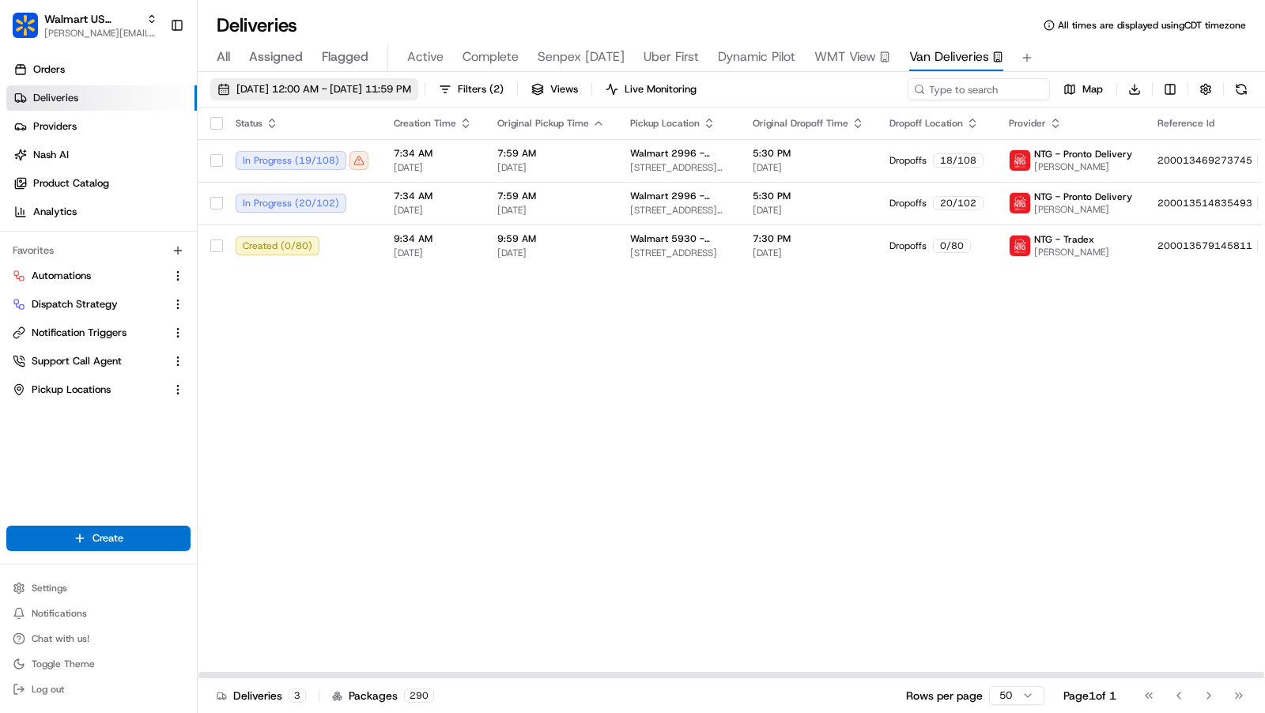
click at [386, 85] on span "08/19/2025 12:00 AM - 08/19/2025 11:59 PM" at bounding box center [323, 89] width 175 height 14
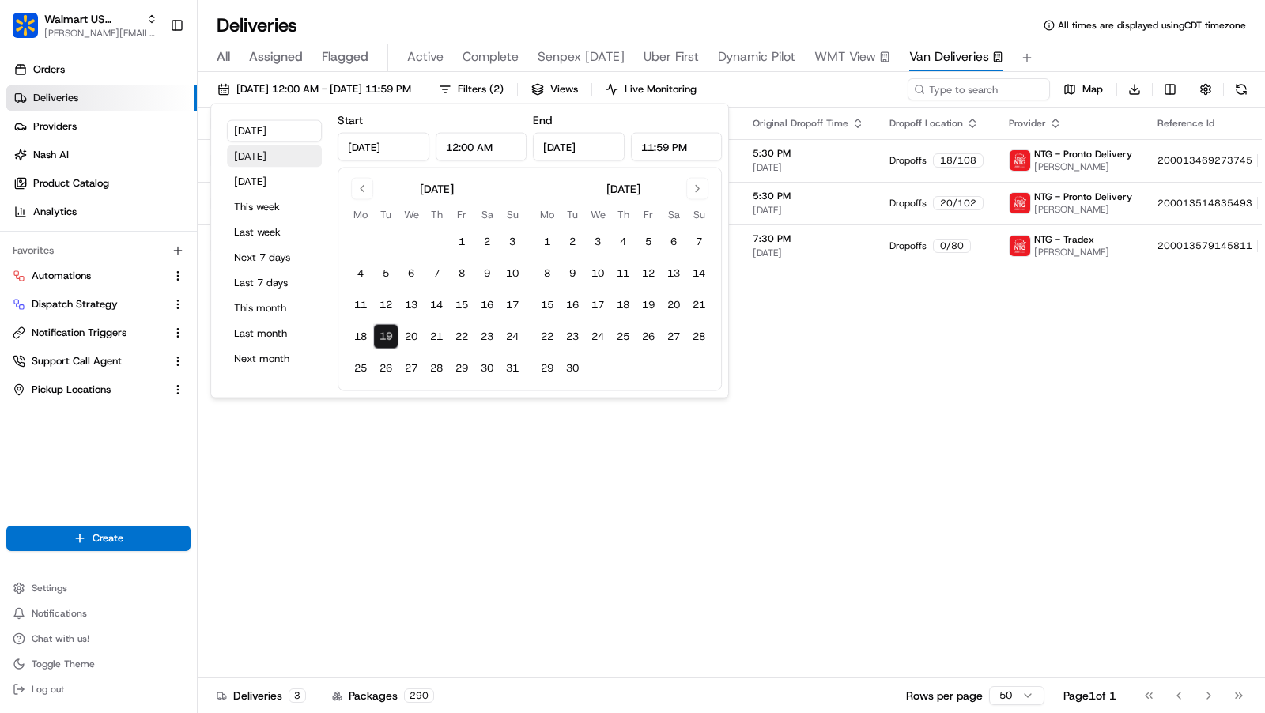
click at [282, 158] on button "Yesterday" at bounding box center [274, 156] width 95 height 22
type input "[DATE]"
type input "Aug 18, 2025"
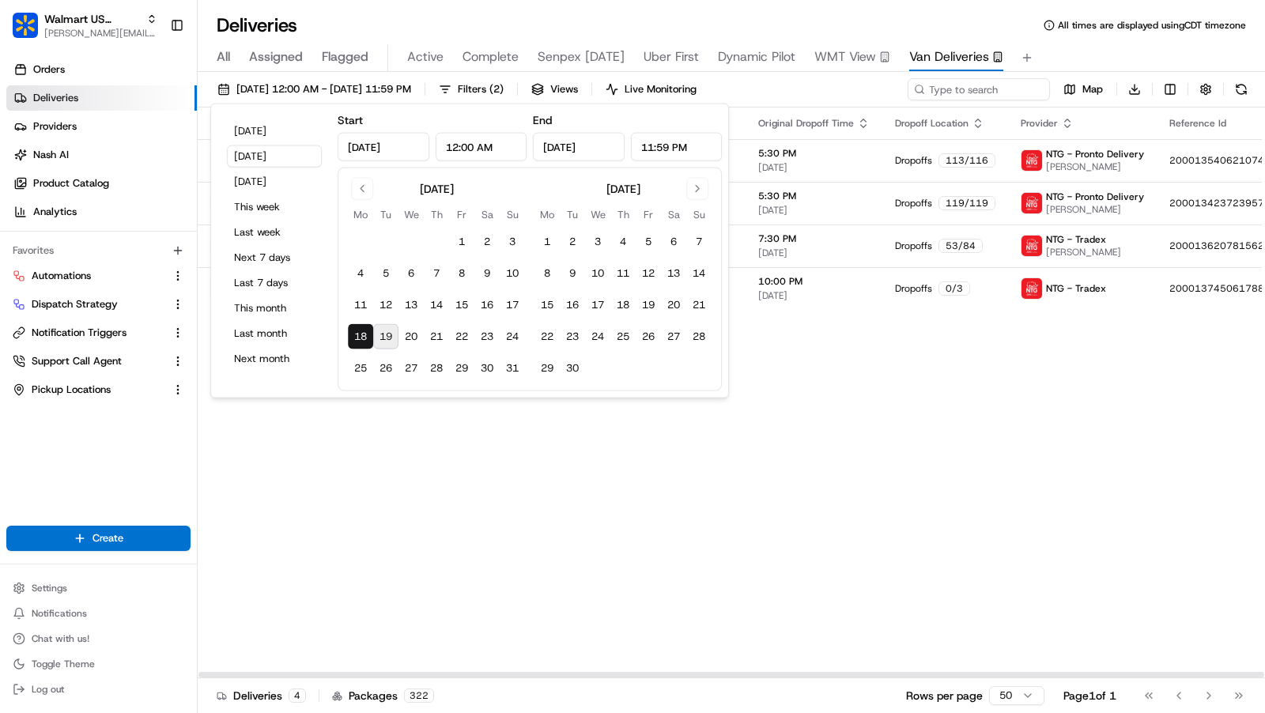
click at [818, 454] on div "Status Creation Time Original Pickup Time Pickup Location Original Dropoff Time…" at bounding box center [777, 393] width 1158 height 571
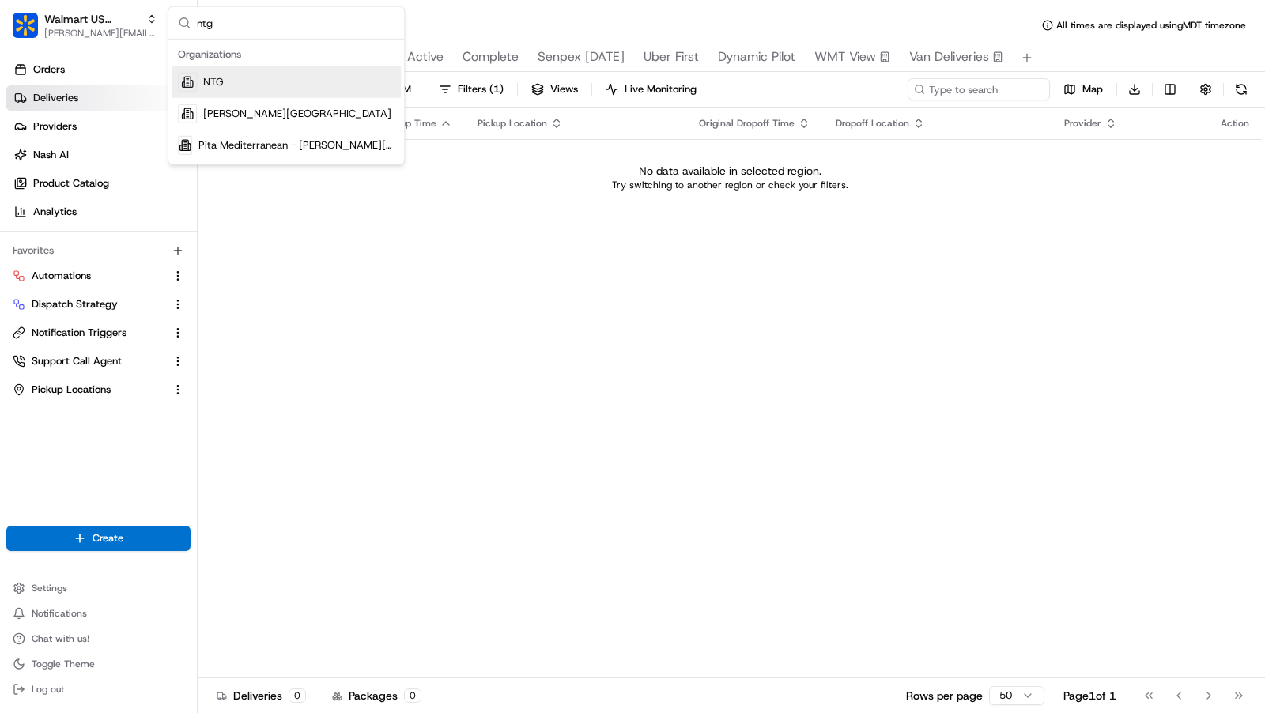
type input "ntg"
click at [249, 83] on div "NTG" at bounding box center [286, 82] width 229 height 32
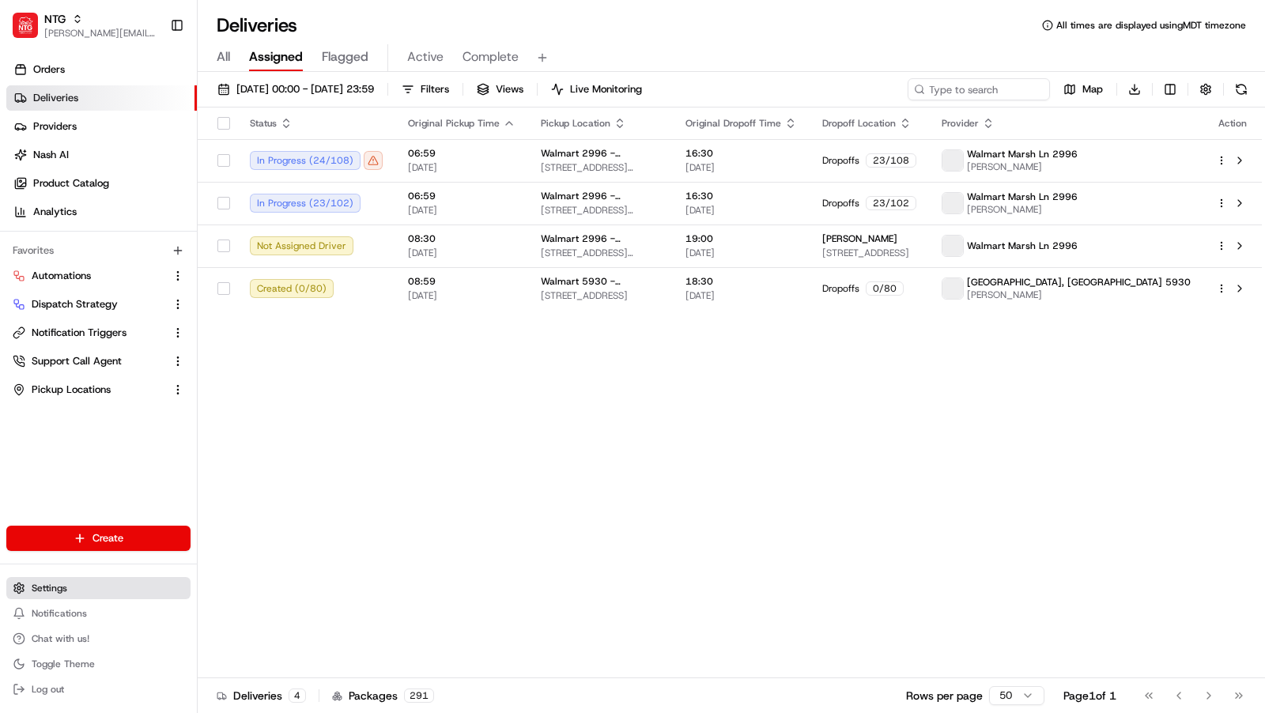
click at [67, 584] on button "Settings" at bounding box center [98, 588] width 184 height 22
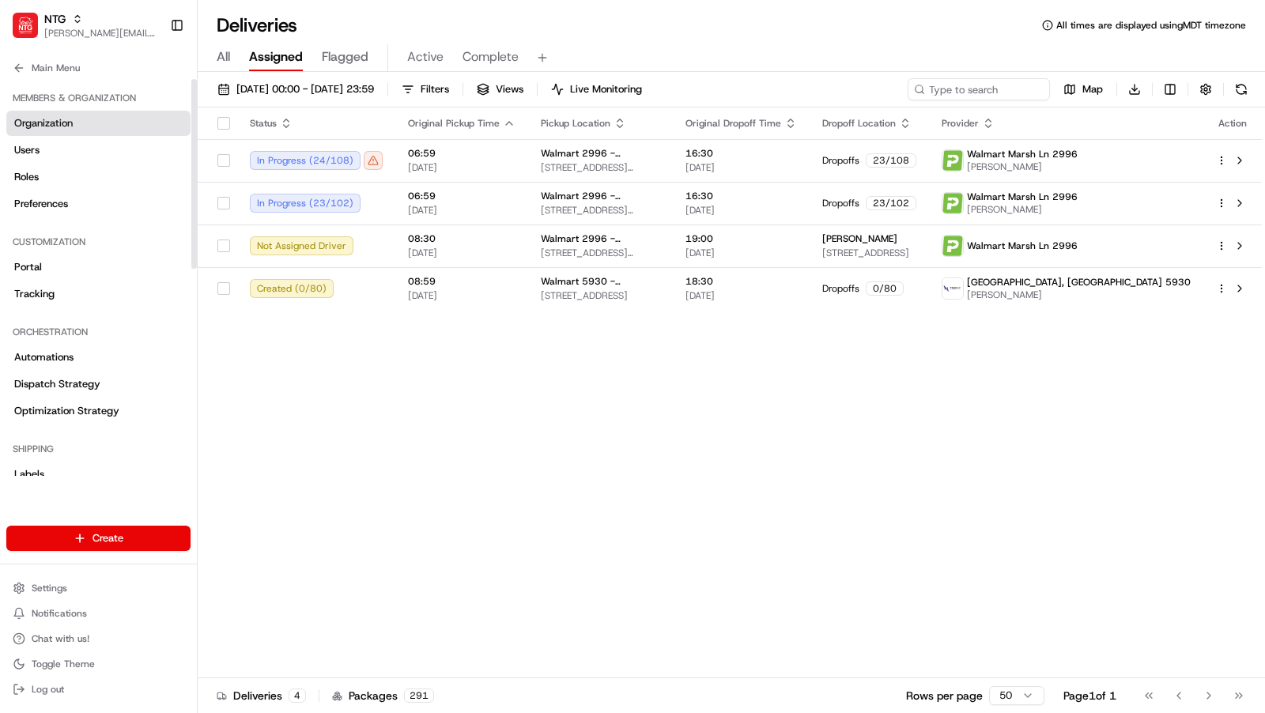
click at [70, 116] on span "Organization" at bounding box center [43, 123] width 59 height 14
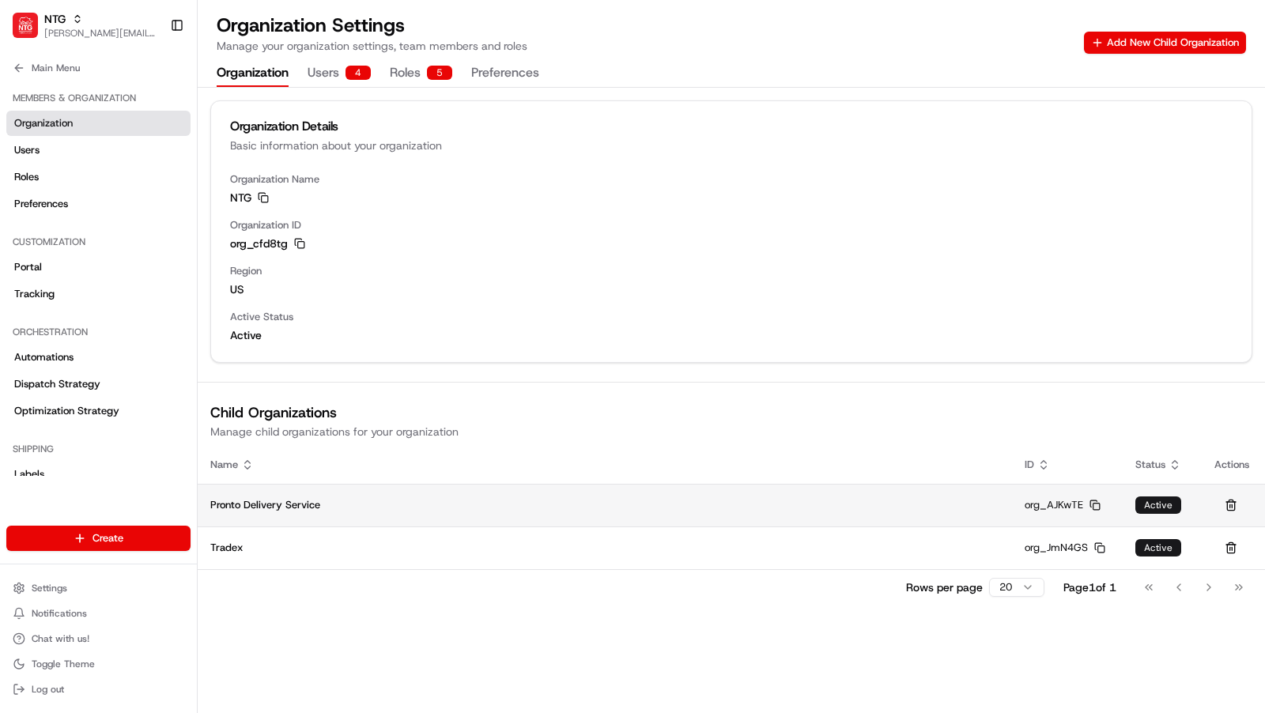
click at [1094, 504] on rect "button" at bounding box center [1097, 507] width 6 height 6
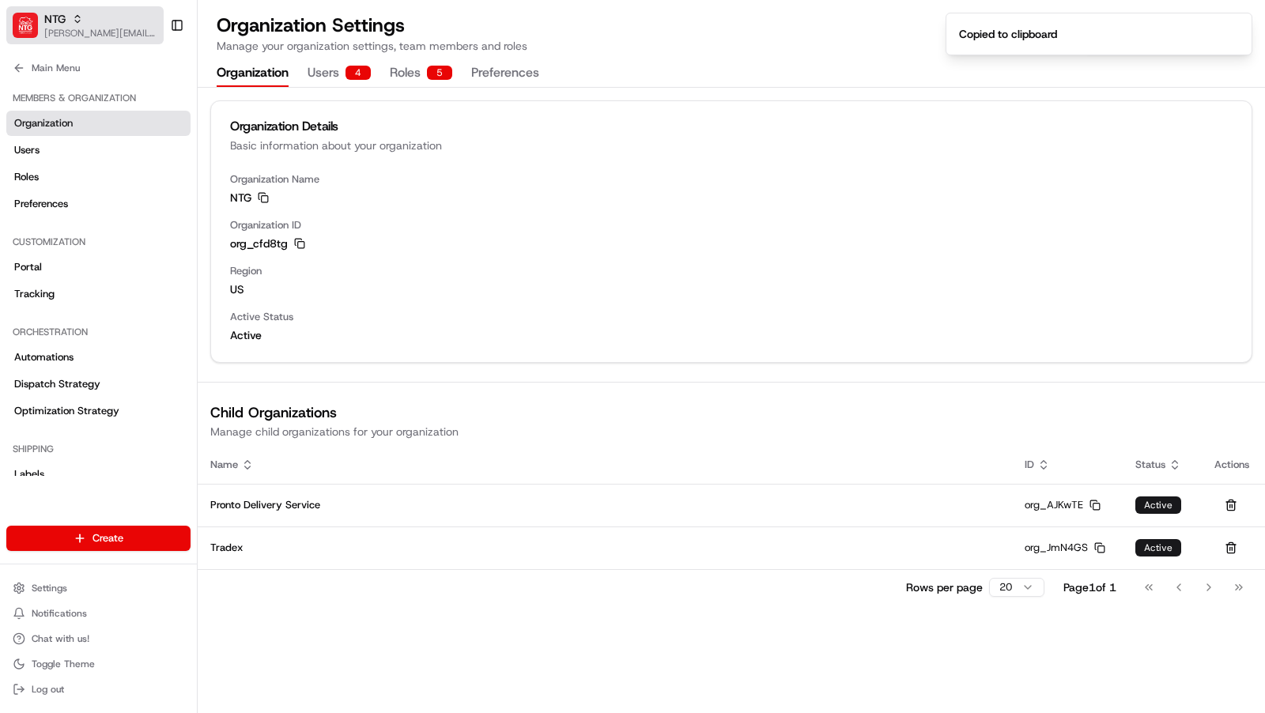
click at [111, 25] on div "NTG" at bounding box center [100, 19] width 113 height 16
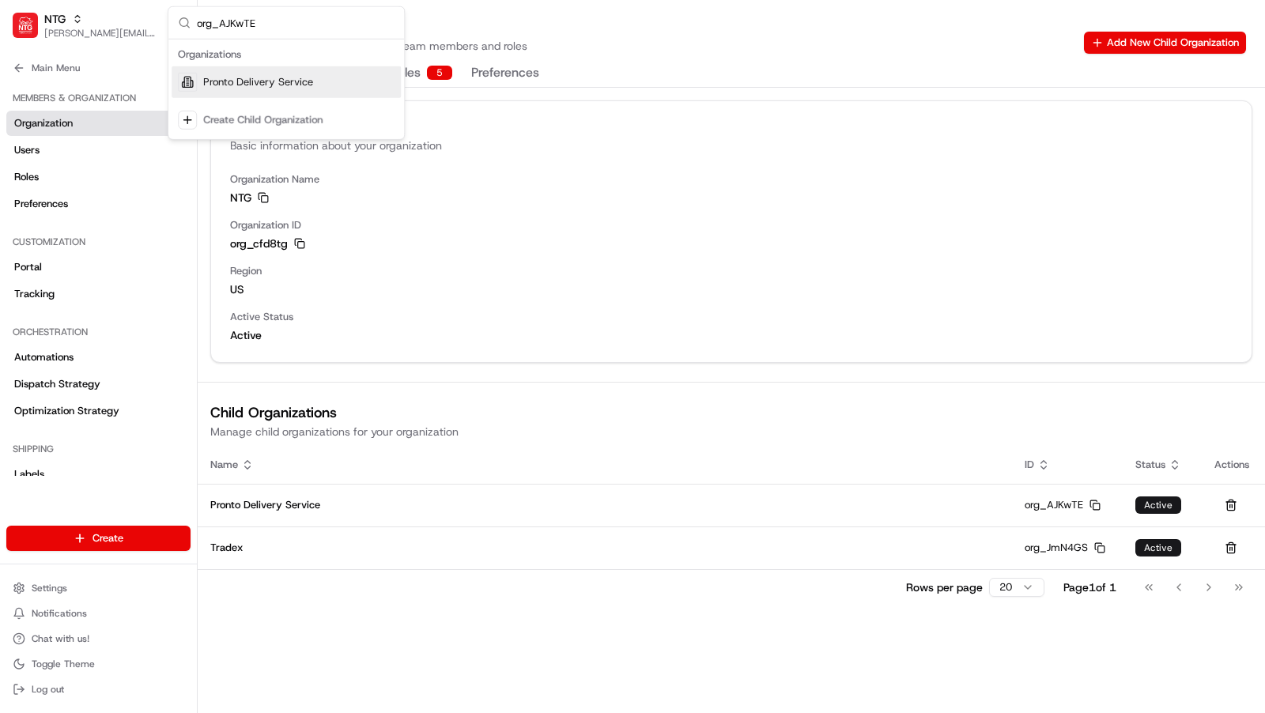
type input "org_AJKwTE"
click at [300, 85] on span "Pronto Delivery Service" at bounding box center [258, 82] width 110 height 14
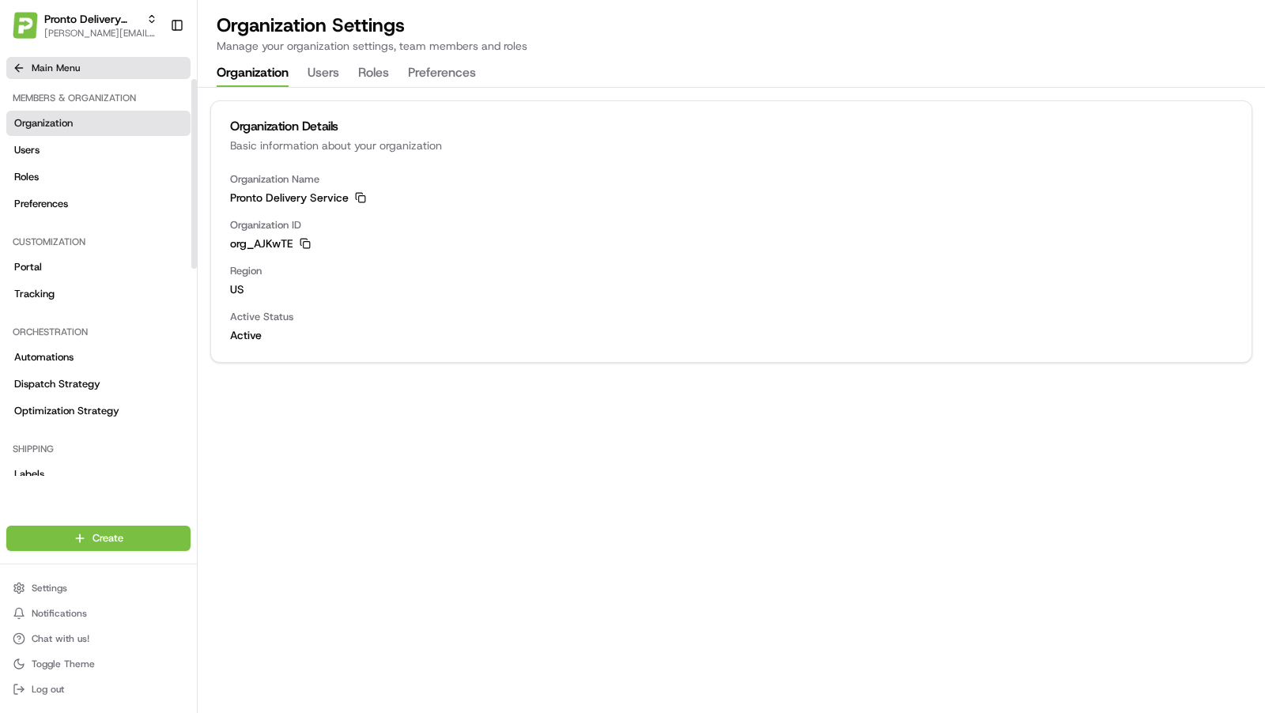
click at [81, 58] on button "Main Menu" at bounding box center [98, 68] width 184 height 22
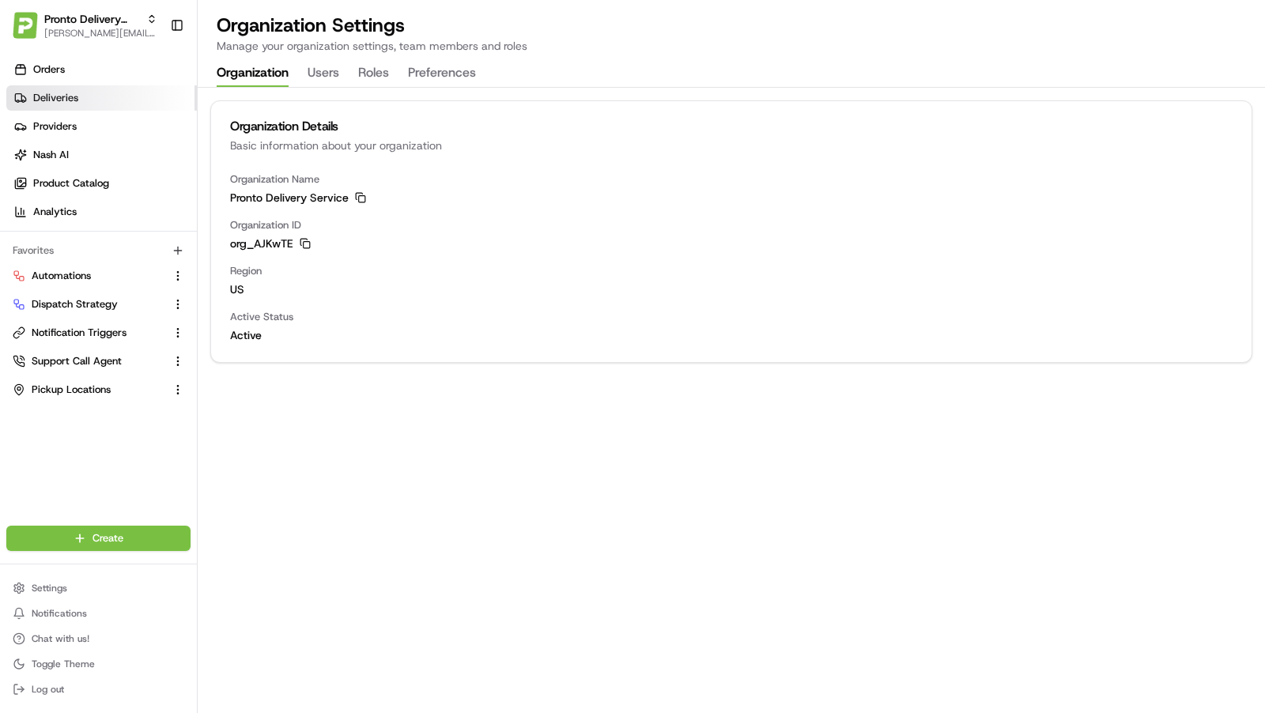
click at [69, 94] on span "Deliveries" at bounding box center [55, 98] width 45 height 14
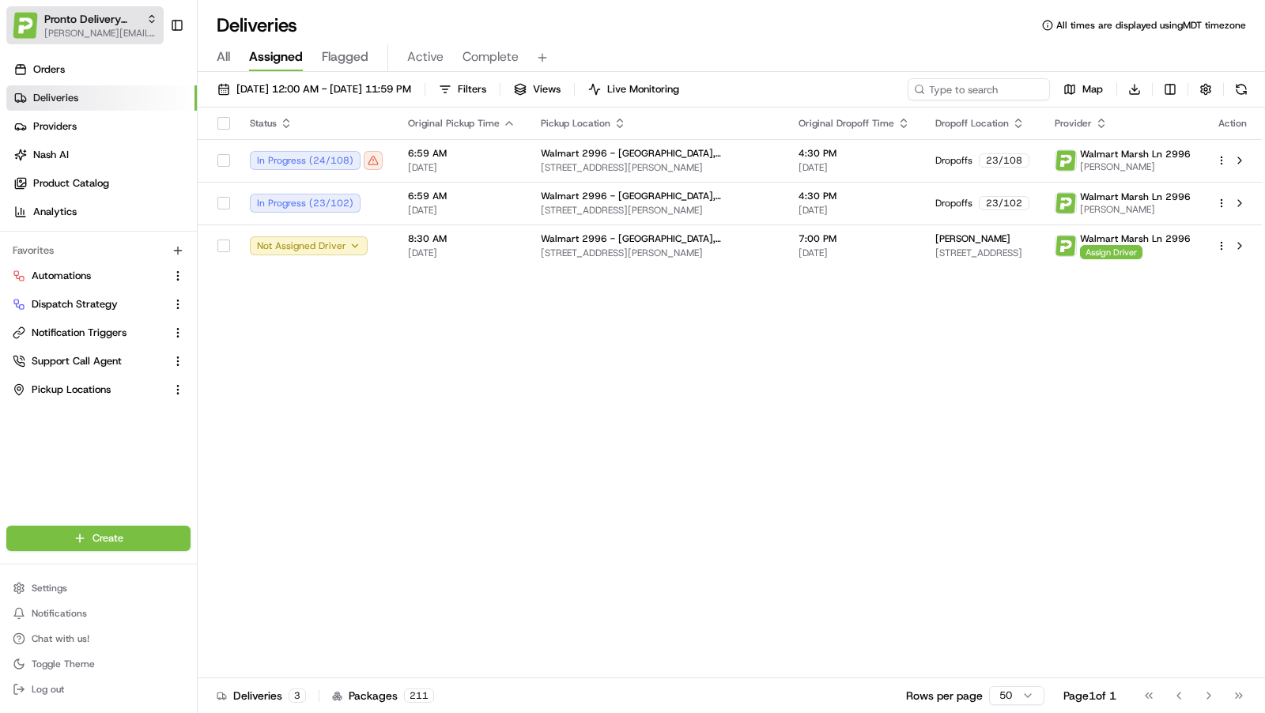
click at [122, 31] on span "[PERSON_NAME][EMAIL_ADDRESS][DOMAIN_NAME]" at bounding box center [100, 33] width 113 height 13
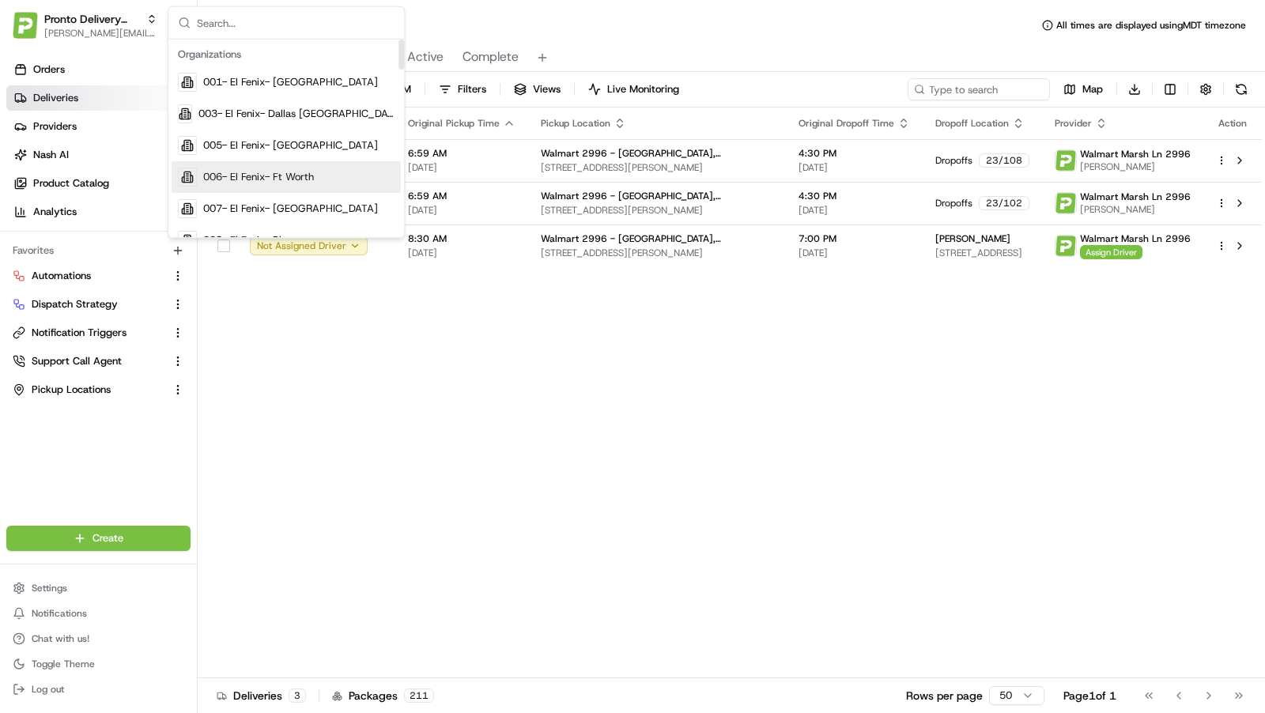
click at [349, 504] on div "Status Original Pickup Time Pickup Location Original Dropoff Time Dropoff Locat…" at bounding box center [730, 393] width 1064 height 571
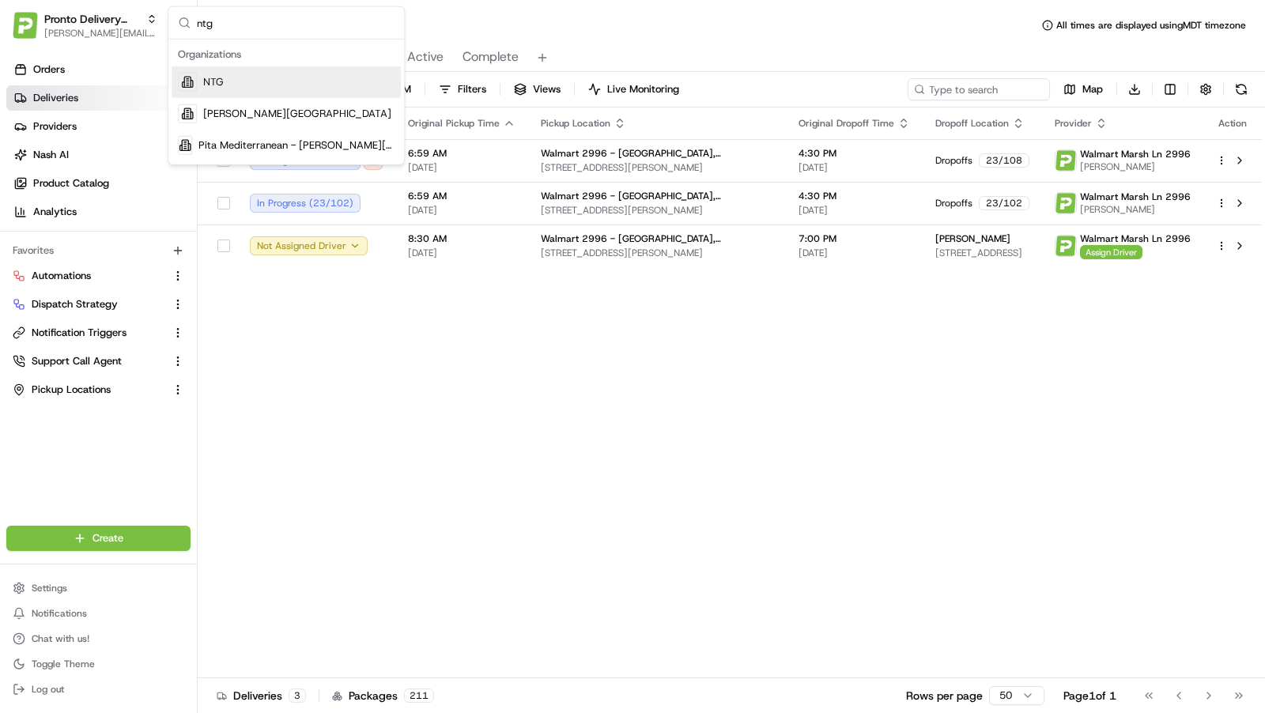
type input "ntg"
click at [277, 80] on div "NTG" at bounding box center [286, 82] width 229 height 32
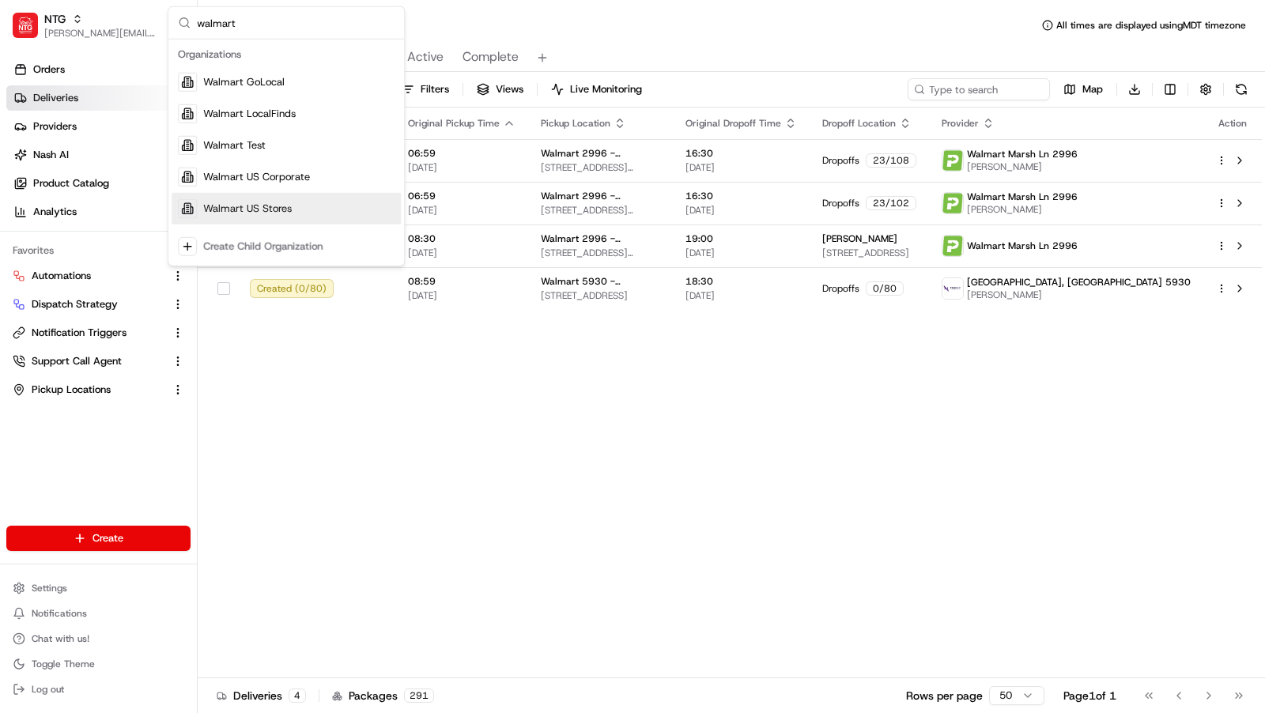
type input "walmart"
click at [246, 202] on span "Walmart US Stores" at bounding box center [247, 209] width 89 height 14
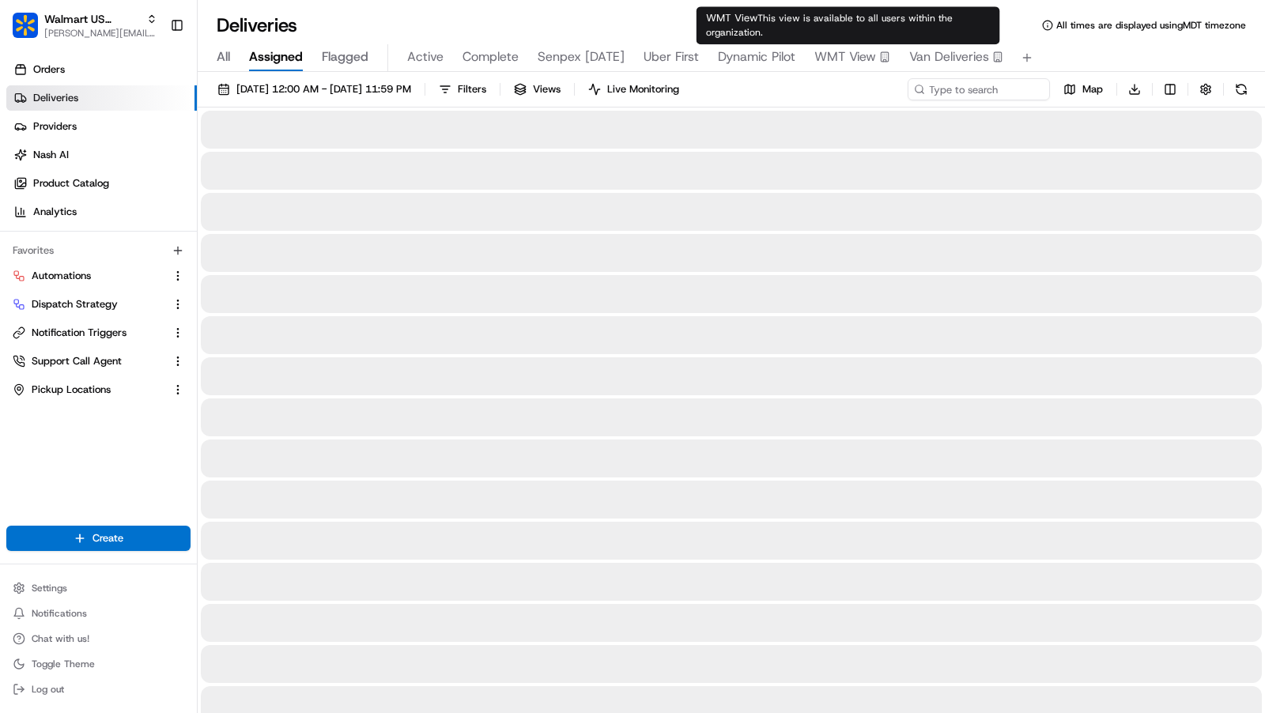
click at [909, 51] on span "Van Deliveries" at bounding box center [949, 56] width 80 height 19
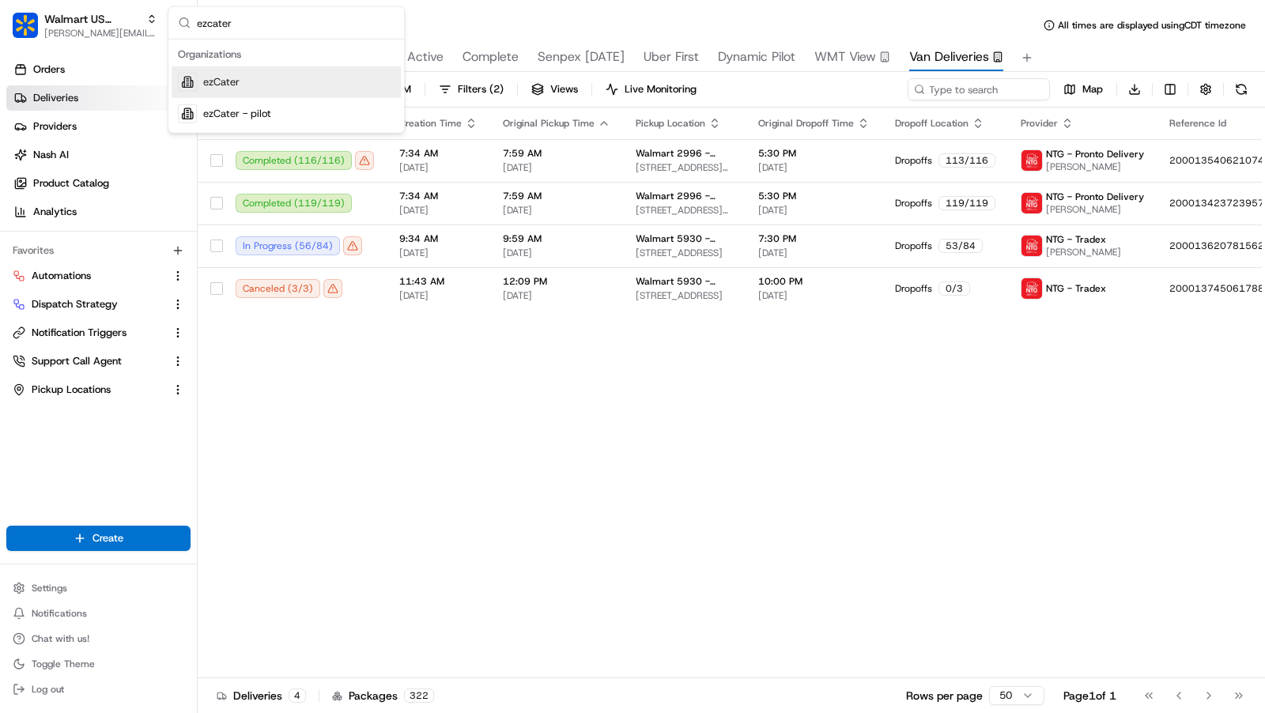
type input "ezcater"
click at [259, 93] on div "ezCater" at bounding box center [286, 82] width 229 height 32
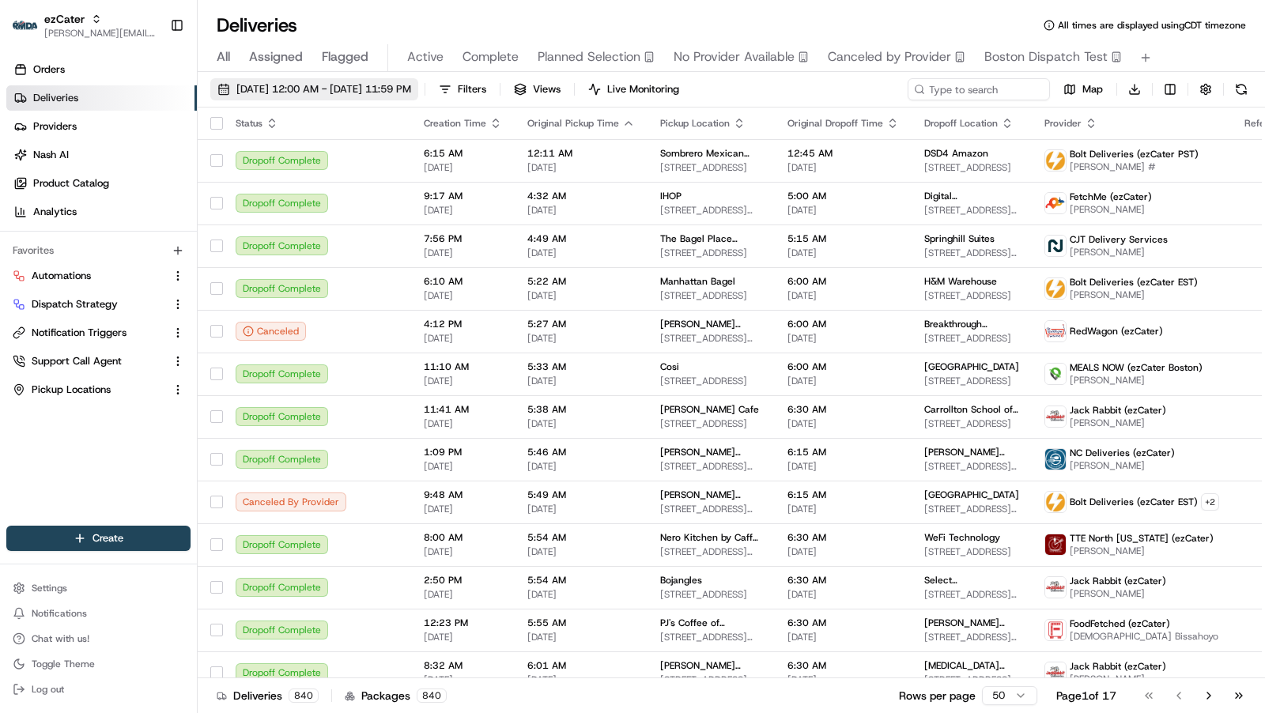
click at [411, 83] on span "08/18/2025 12:00 AM - 08/18/2025 11:59 PM" at bounding box center [323, 89] width 175 height 14
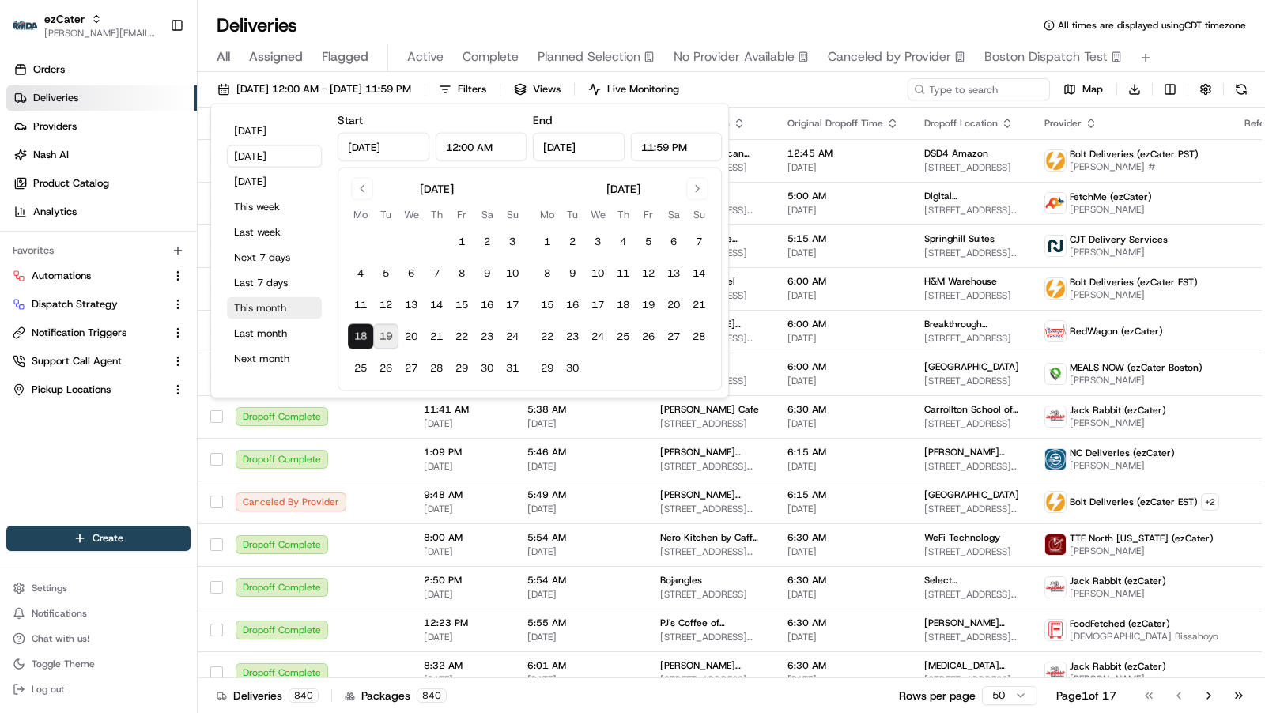
click at [267, 301] on button "This month" at bounding box center [274, 308] width 95 height 22
type input "Aug 1, 2025"
type input "Aug 31, 2025"
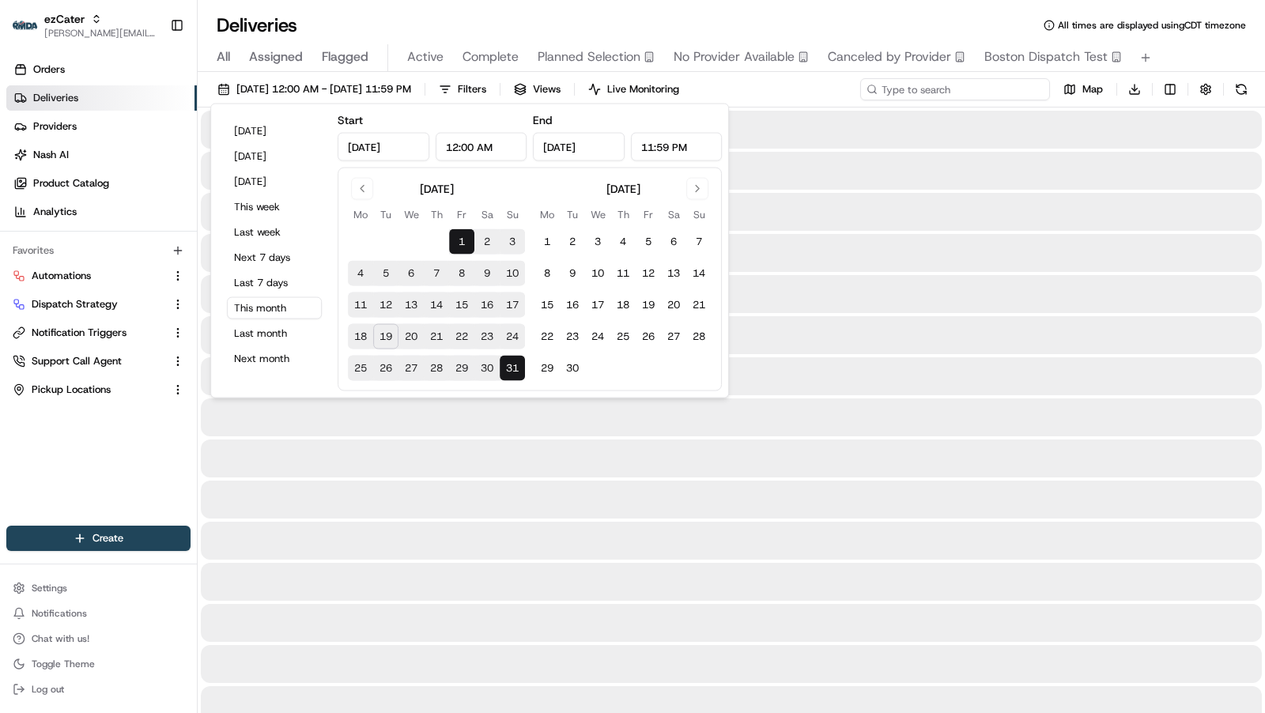
click at [973, 93] on input at bounding box center [955, 89] width 190 height 22
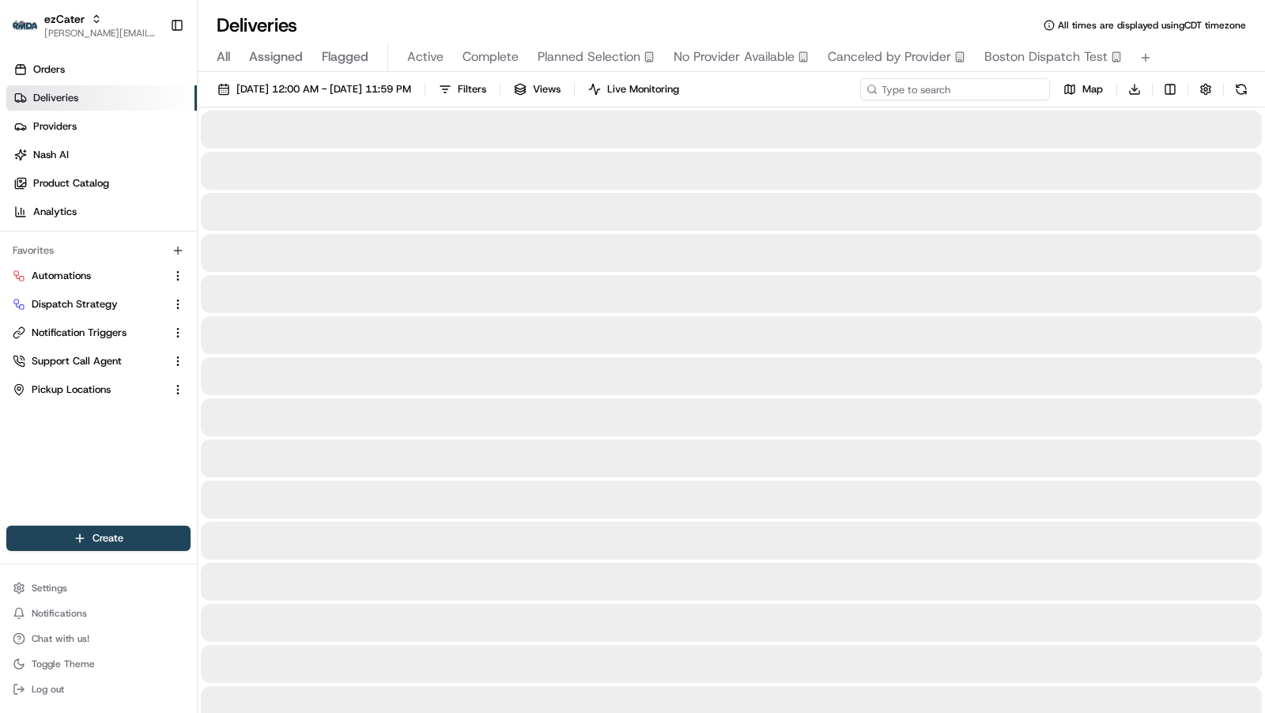
paste input "ZY7MY4"
type input "ZY7MY4"
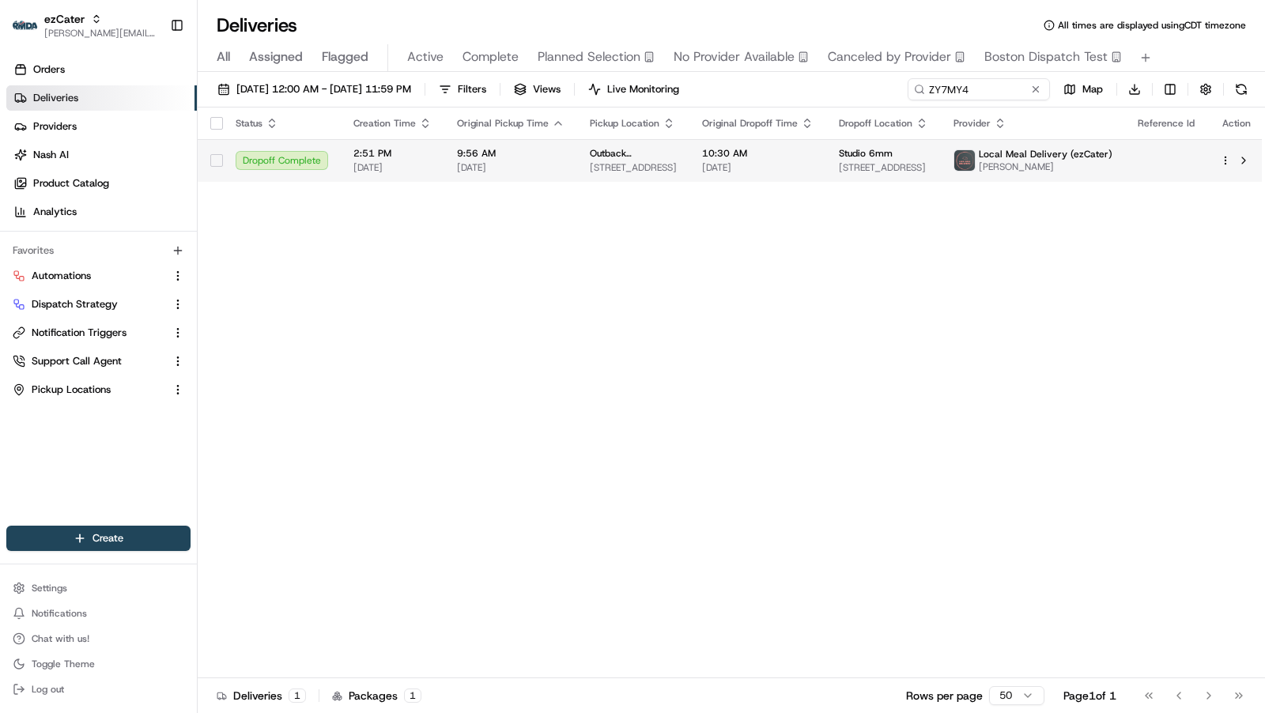
click at [621, 161] on span "[STREET_ADDRESS]" at bounding box center [633, 167] width 87 height 13
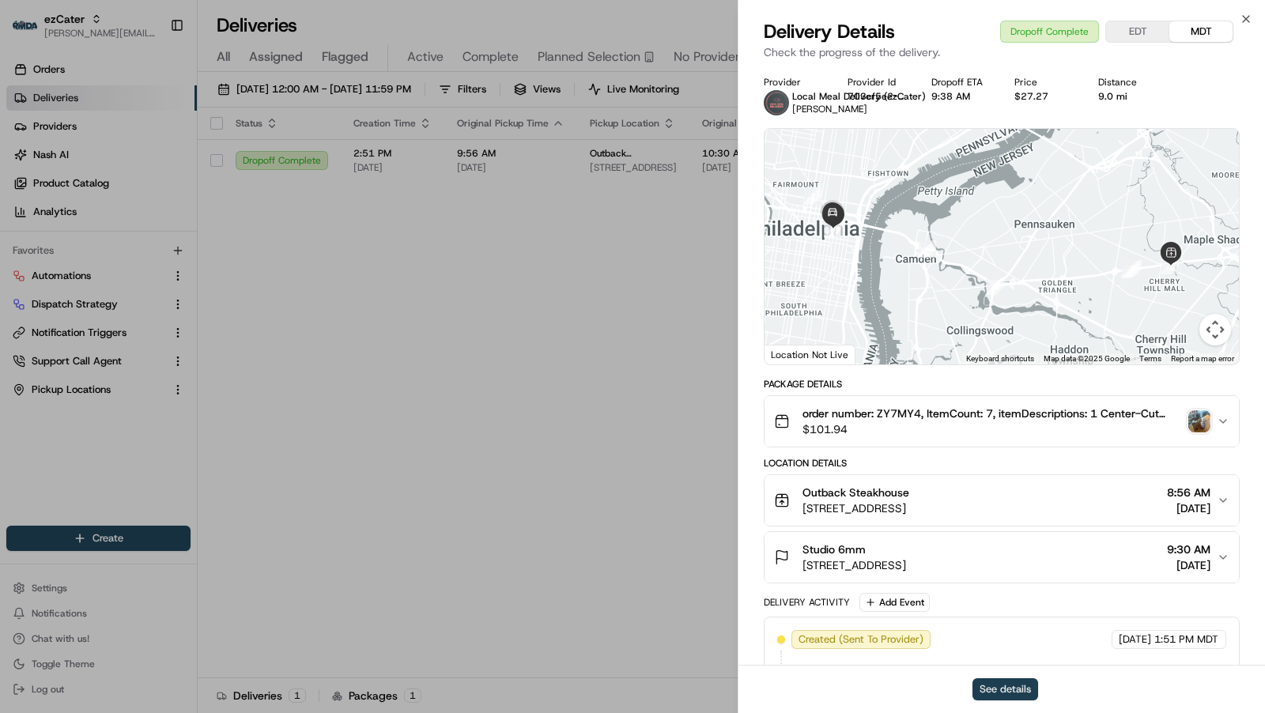
click at [996, 697] on button "See details" at bounding box center [1006, 689] width 66 height 22
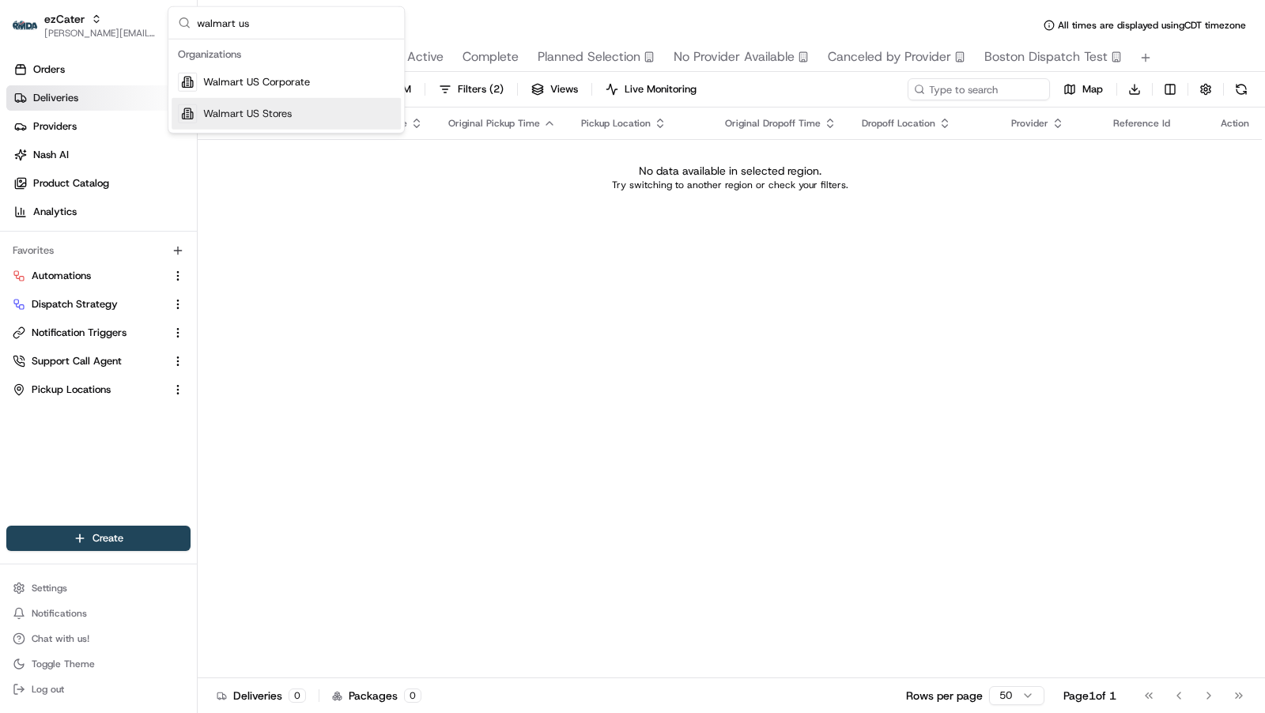
type input "walmart us"
click at [279, 114] on span "Walmart US Stores" at bounding box center [247, 114] width 89 height 14
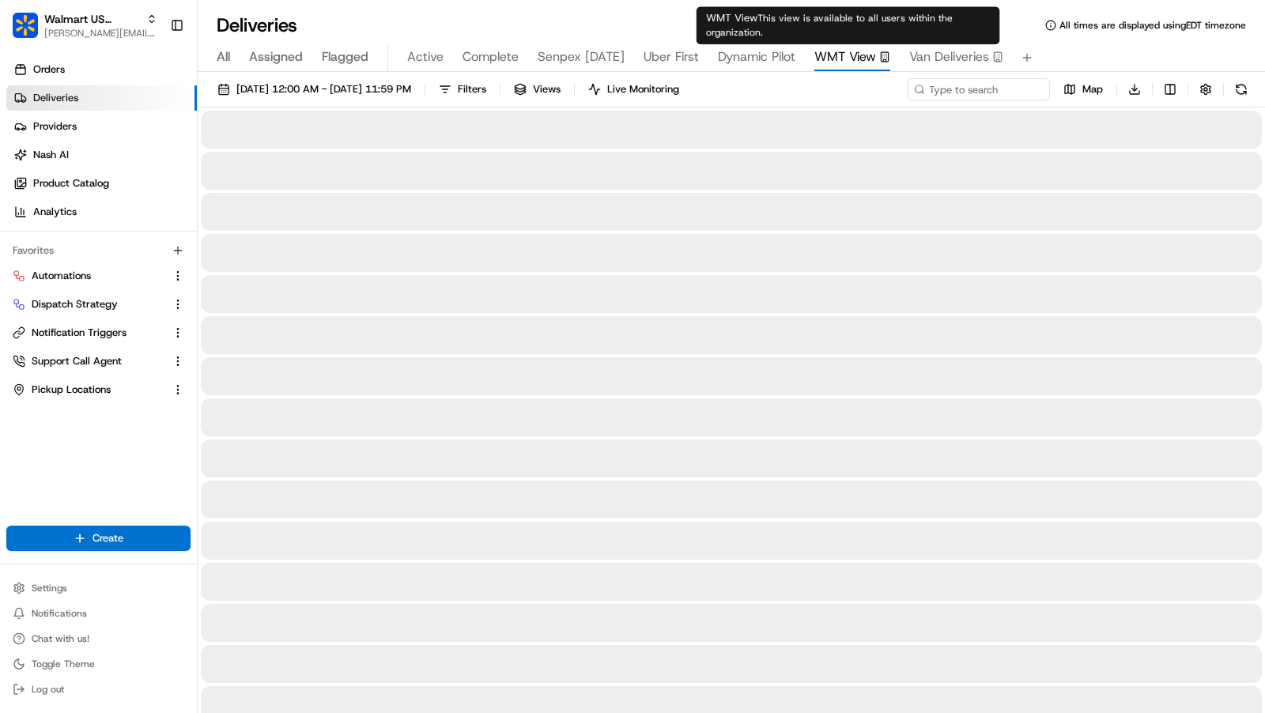
click at [848, 61] on span "WMT View" at bounding box center [845, 56] width 62 height 19
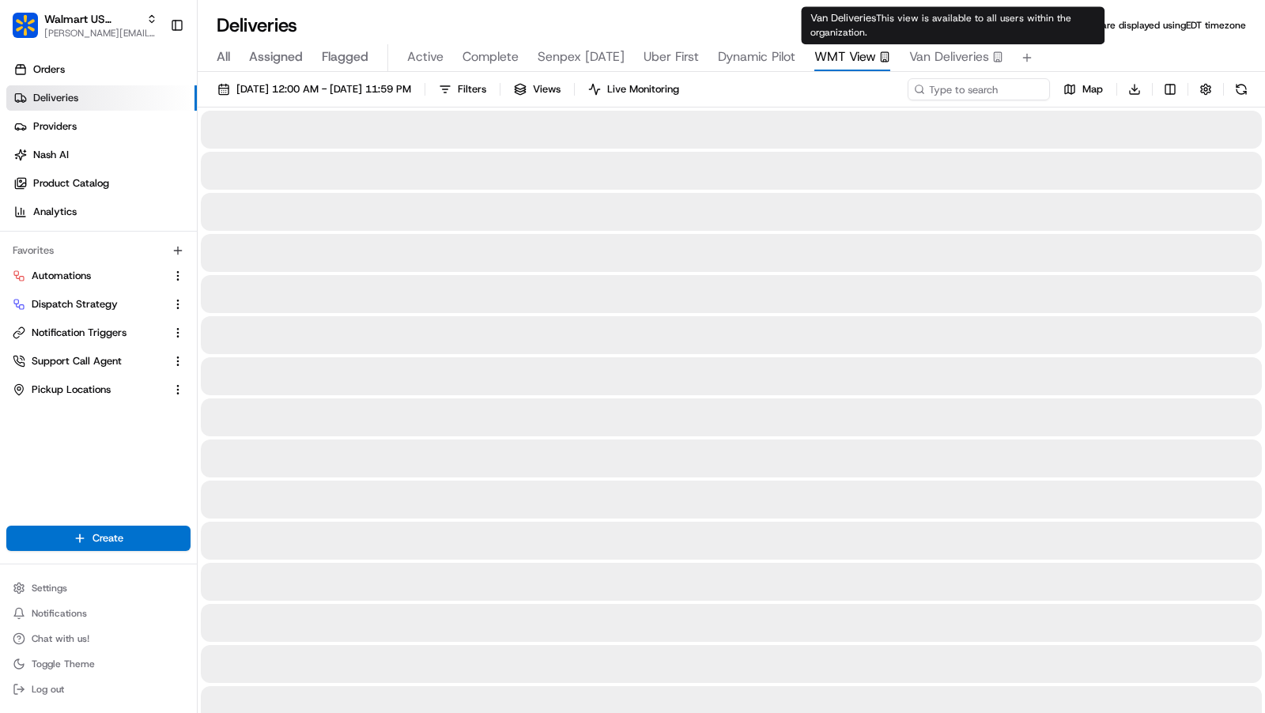
click at [975, 59] on span "Van Deliveries" at bounding box center [949, 56] width 80 height 19
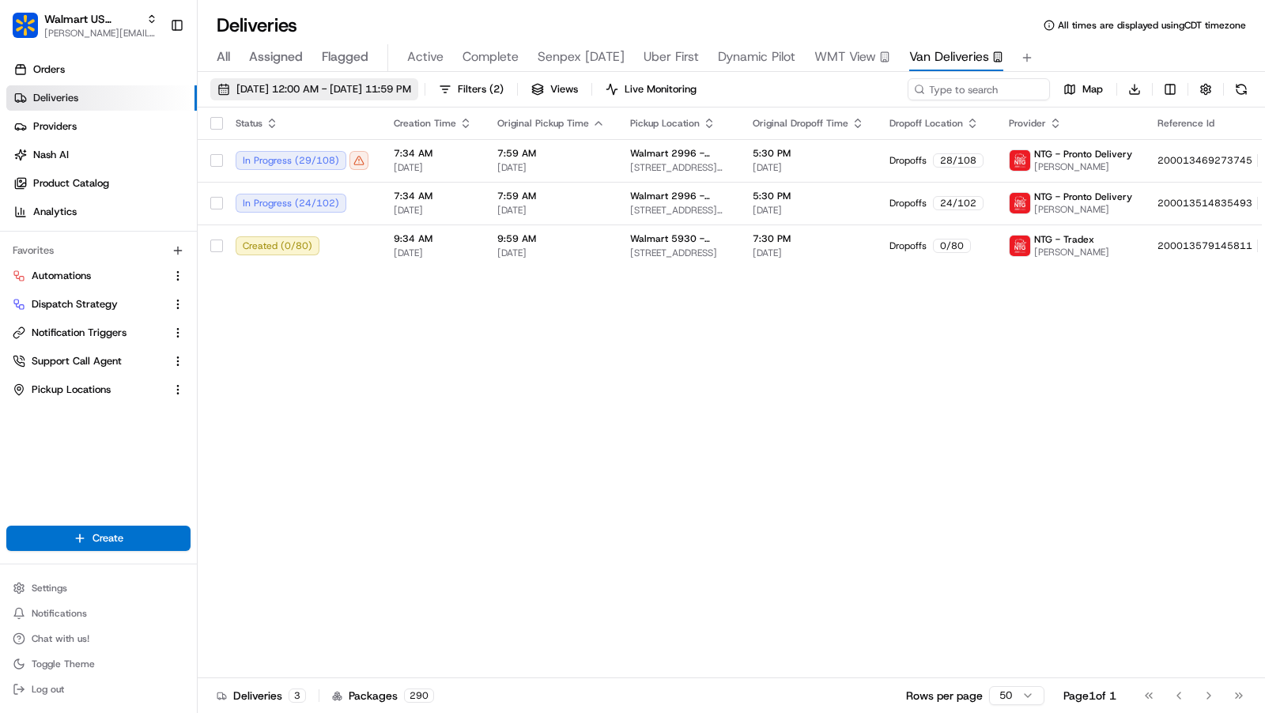
click at [418, 79] on button "08/19/2025 12:00 AM - 08/19/2025 11:59 PM" at bounding box center [314, 89] width 208 height 22
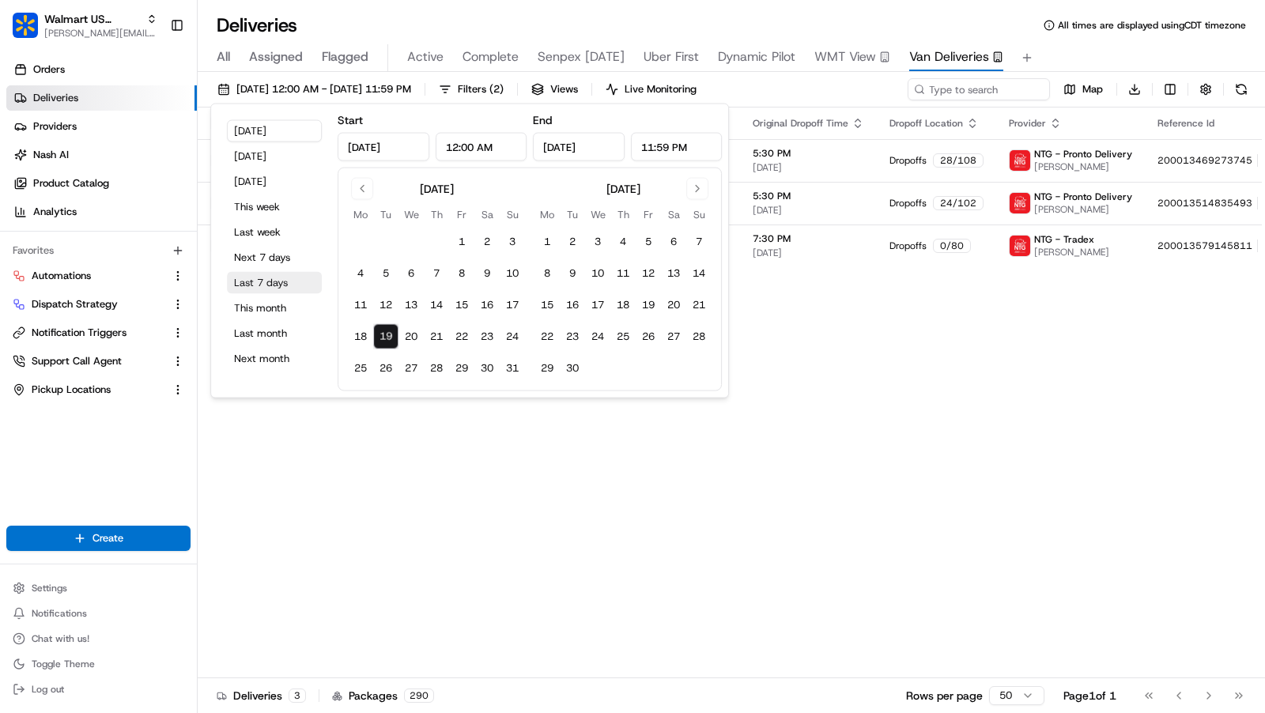
click at [273, 279] on button "Last 7 days" at bounding box center [274, 283] width 95 height 22
type input "Aug 12, 2025"
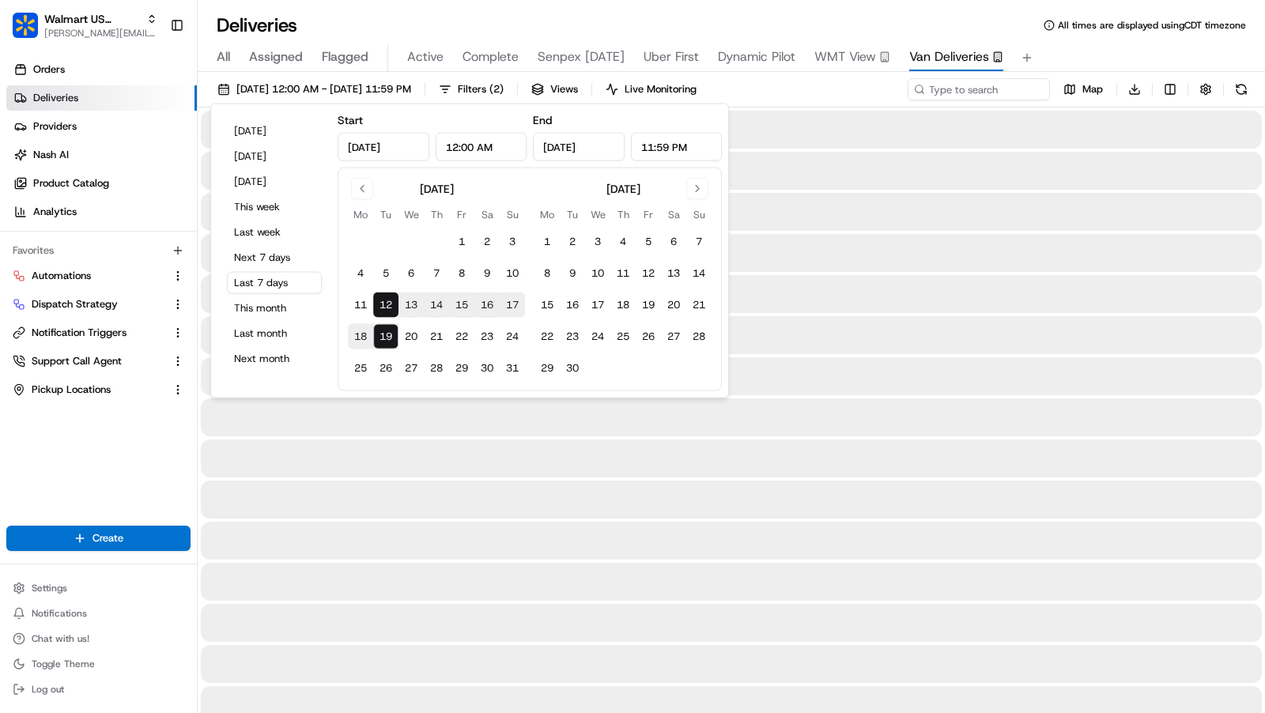
click at [1126, 59] on div "All Assigned Flagged Active Complete Senpex Today Uber First Dynamic Pilot WMT …" at bounding box center [731, 58] width 1067 height 28
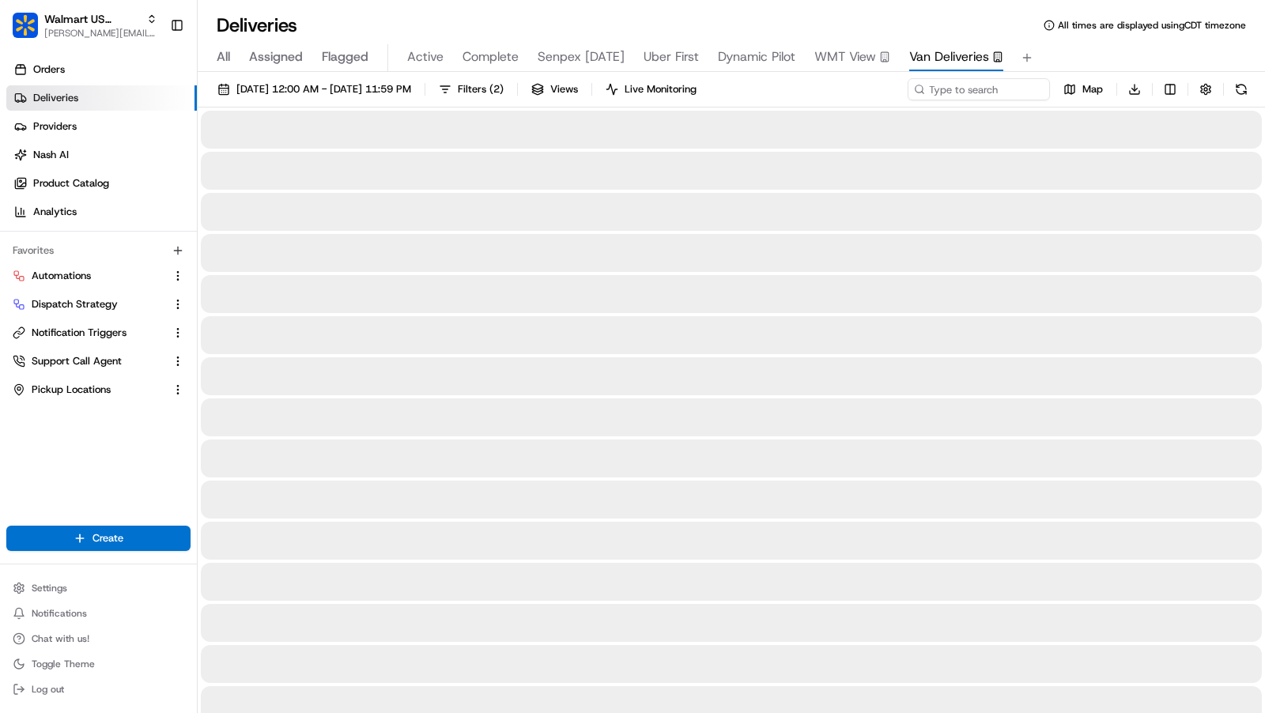
click at [1096, 51] on div "All Assigned Flagged Active Complete Senpex Today Uber First Dynamic Pilot WMT …" at bounding box center [731, 58] width 1067 height 28
click at [791, 18] on div "Deliveries All times are displayed using CDT timezone" at bounding box center [731, 25] width 1067 height 25
click at [1132, 51] on div "All Assigned Flagged Active Complete Senpex [DATE] Uber First Dynamic Pilot WMT…" at bounding box center [731, 58] width 1067 height 28
click at [910, 21] on div "Deliveries All times are displayed using CDT timezone" at bounding box center [731, 25] width 1067 height 25
click at [1139, 45] on div "All Assigned Flagged Active Complete Senpex [DATE] Uber First Dynamic Pilot WMT…" at bounding box center [731, 58] width 1067 height 28
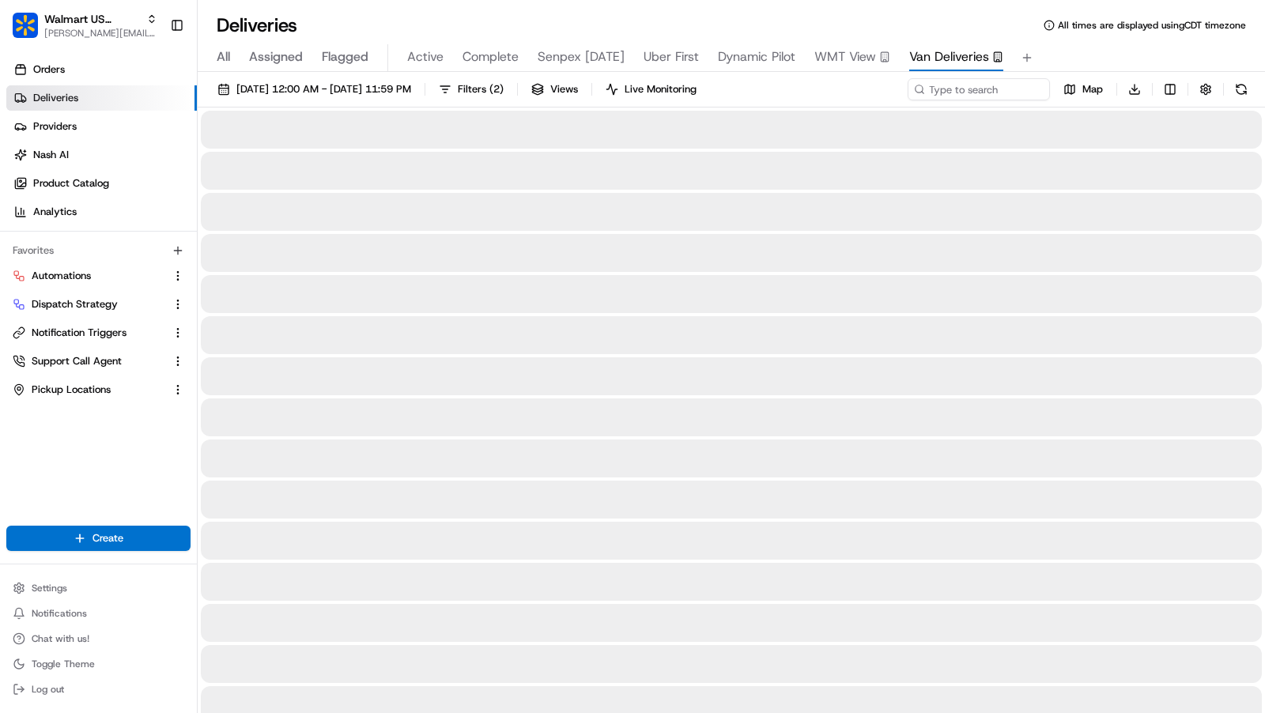
click at [1112, 58] on div "All Assigned Flagged Active Complete Senpex [DATE] Uber First Dynamic Pilot WMT…" at bounding box center [731, 58] width 1067 height 28
click at [1116, 44] on div "All Assigned Flagged Active Complete Senpex Today Uber First Dynamic Pilot WMT …" at bounding box center [731, 58] width 1067 height 28
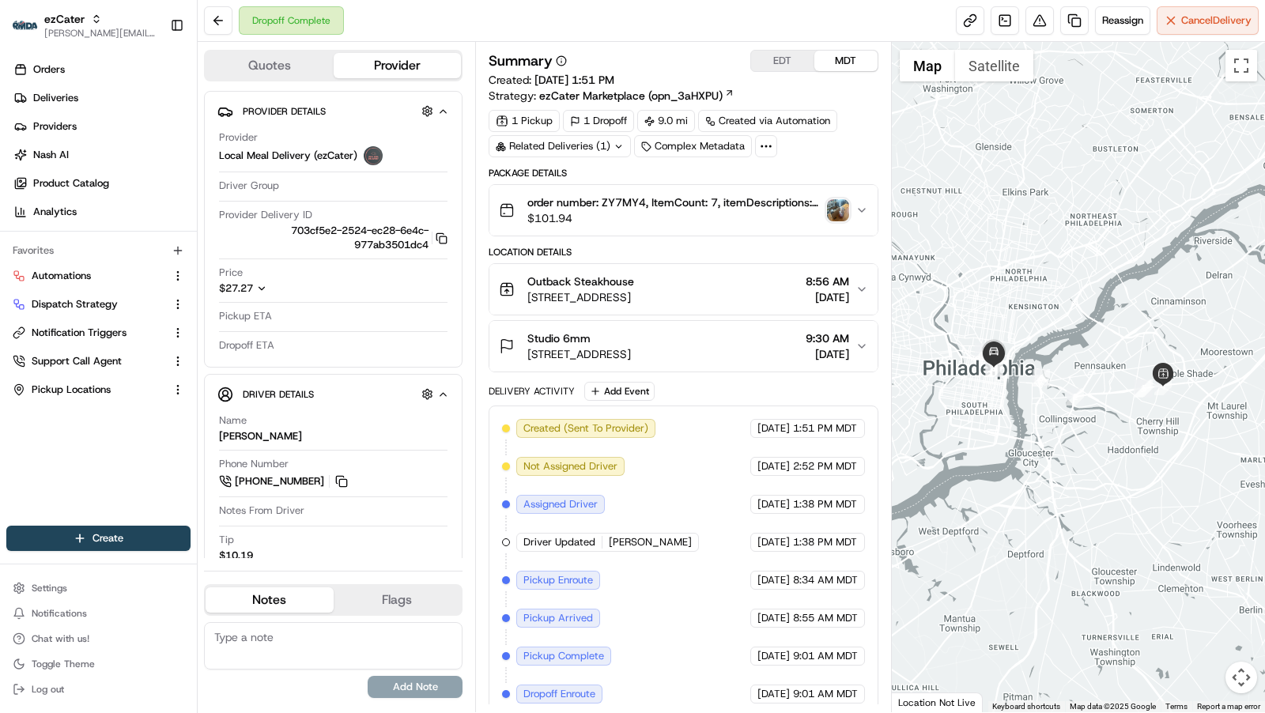
scroll to position [51, 0]
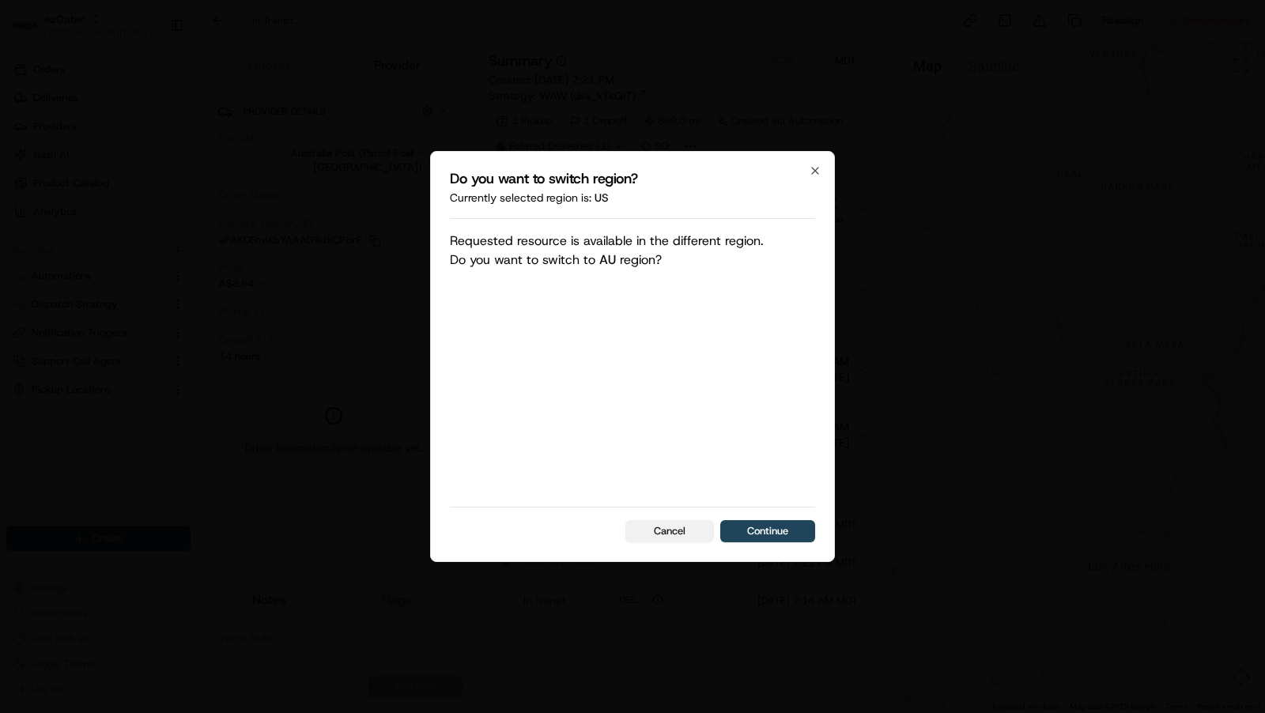
click at [660, 540] on button "Cancel" at bounding box center [669, 531] width 89 height 22
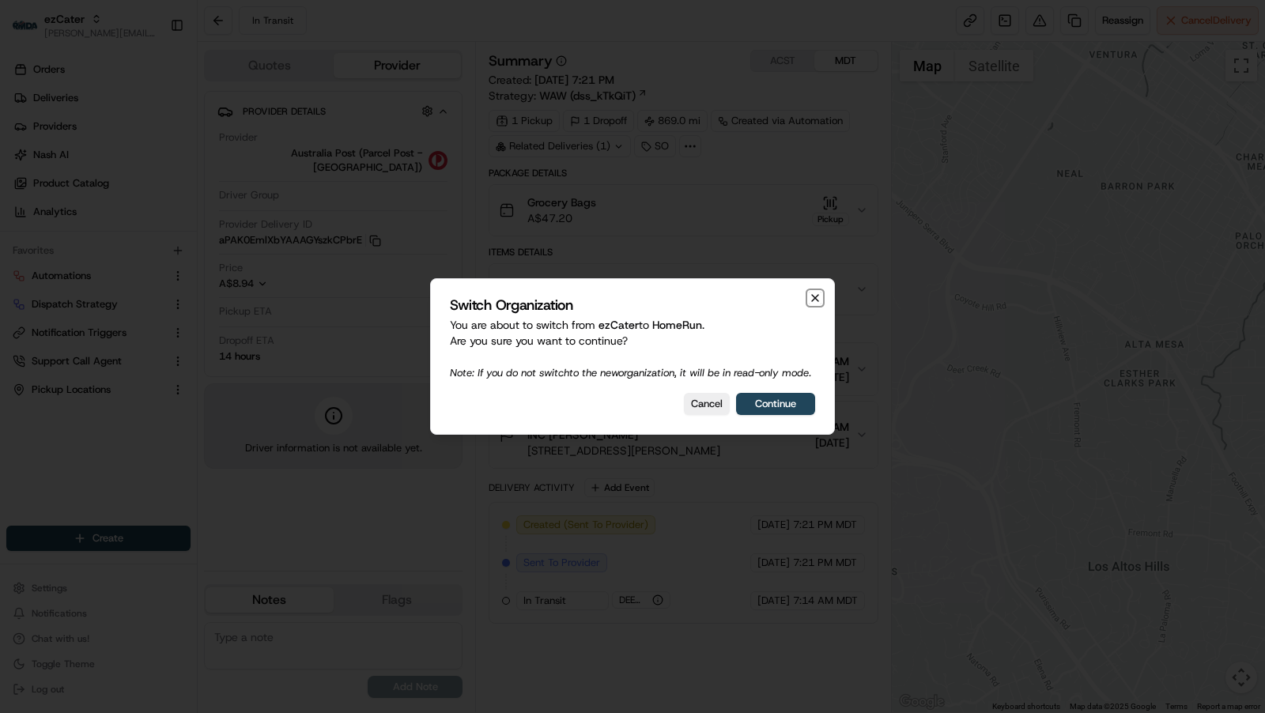
click at [814, 292] on icon "button" at bounding box center [815, 298] width 13 height 13
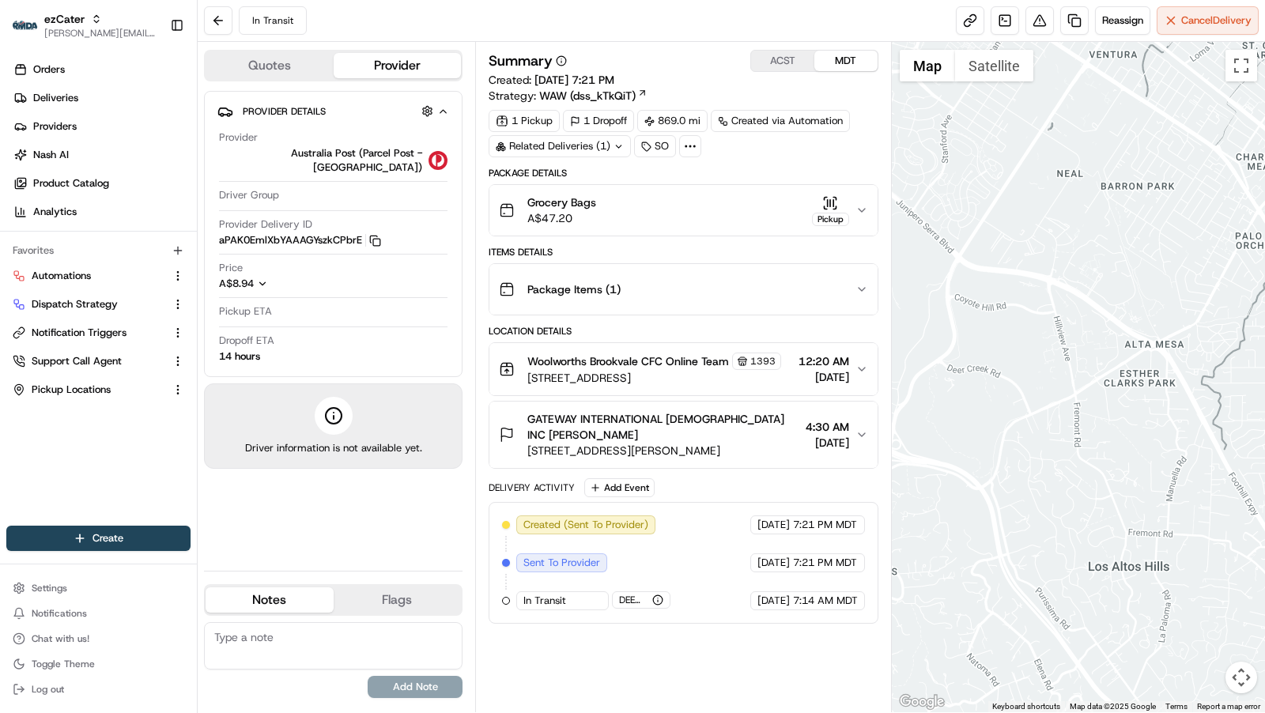
click at [674, 16] on div "In Transit Reassign Cancel Delivery" at bounding box center [731, 21] width 1067 height 42
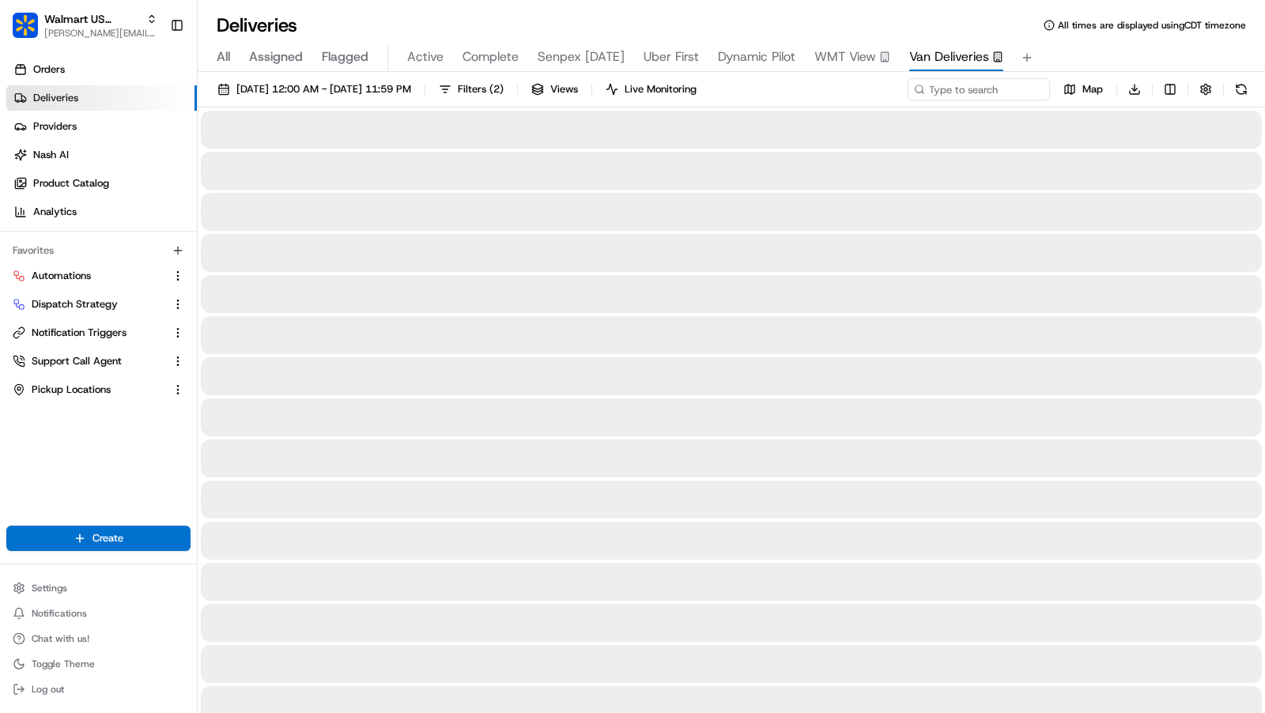
click at [1096, 54] on div "All Assigned Flagged Active Complete Senpex [DATE] Uber First Dynamic Pilot WMT…" at bounding box center [731, 58] width 1067 height 28
click at [801, 21] on div "Deliveries All times are displayed using CDT timezone" at bounding box center [731, 25] width 1067 height 25
click at [395, 20] on div "Deliveries All times are displayed using CDT timezone" at bounding box center [731, 25] width 1067 height 25
click at [1145, 59] on div "All Assigned Flagged Active Complete Senpex [DATE] Uber First Dynamic Pilot WMT…" at bounding box center [731, 58] width 1067 height 28
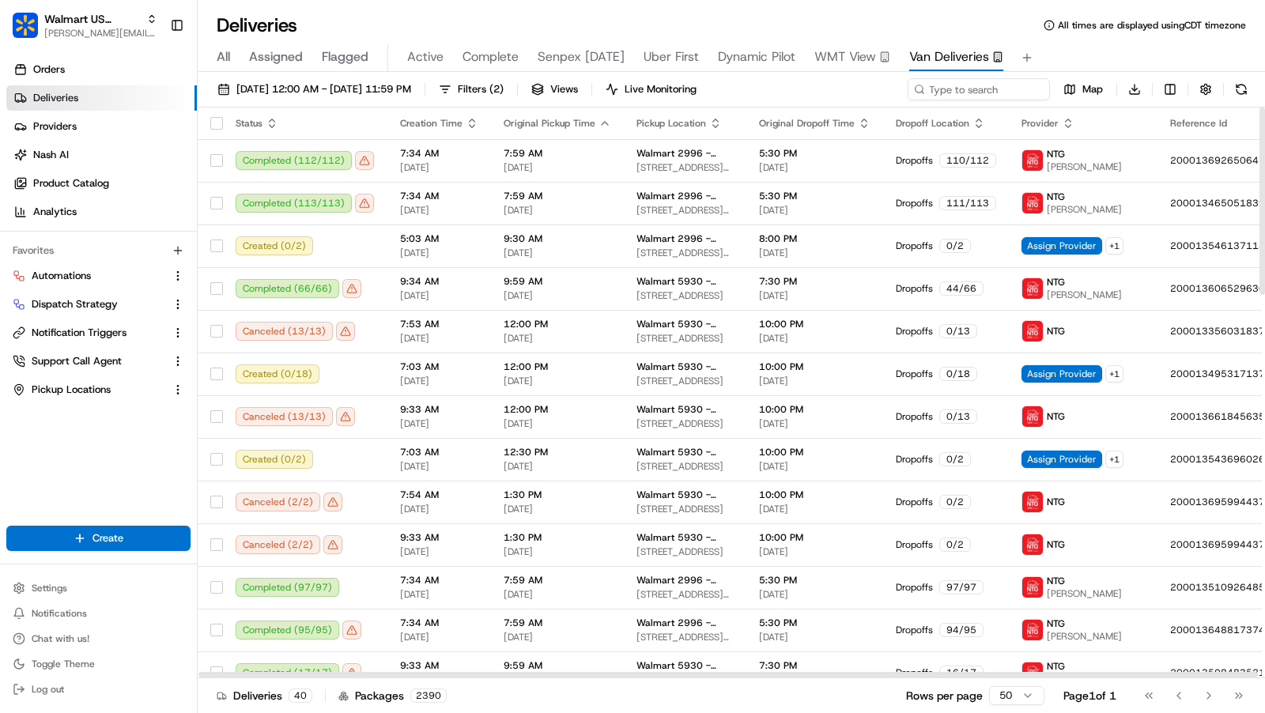
click at [1127, 49] on div "All Assigned Flagged Active Complete Senpex Today Uber First Dynamic Pilot WMT …" at bounding box center [731, 58] width 1067 height 28
click at [64, 569] on div "Create Settings Notifications Chat with us! Toggle Theme Log out" at bounding box center [98, 613] width 197 height 200
click at [64, 581] on button "Settings" at bounding box center [98, 588] width 184 height 22
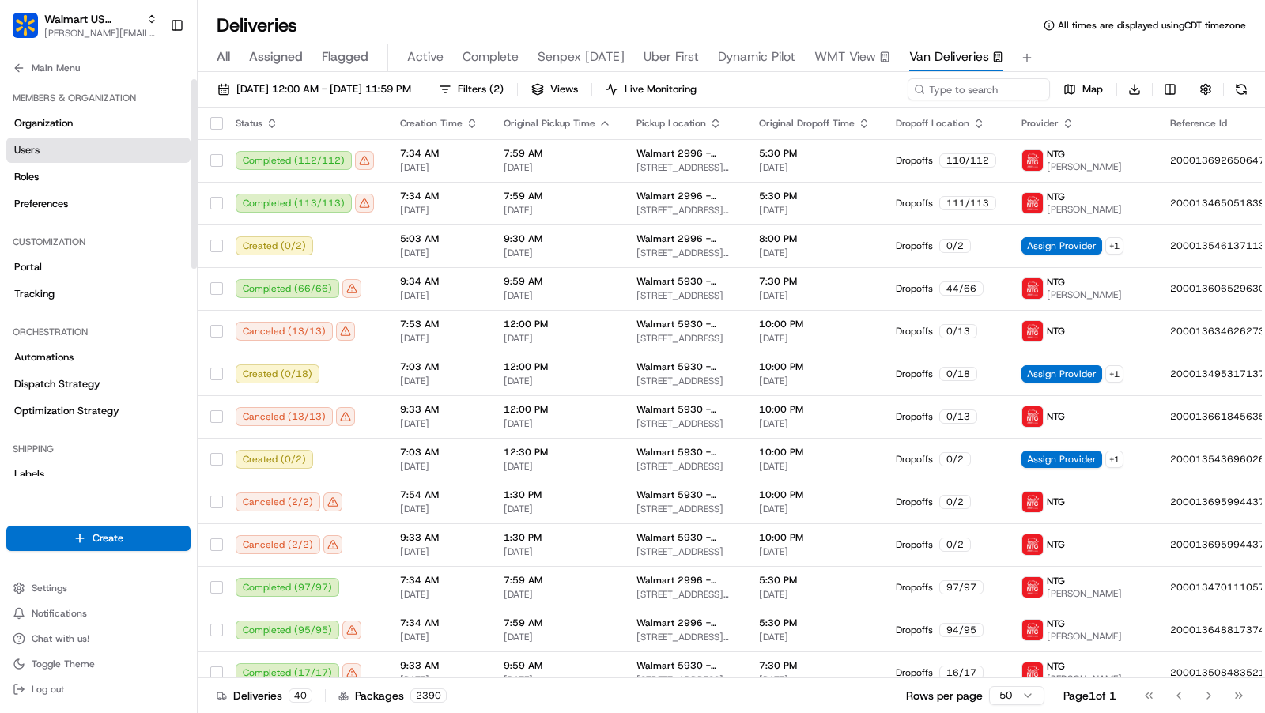
click at [52, 143] on link "Users" at bounding box center [98, 150] width 184 height 25
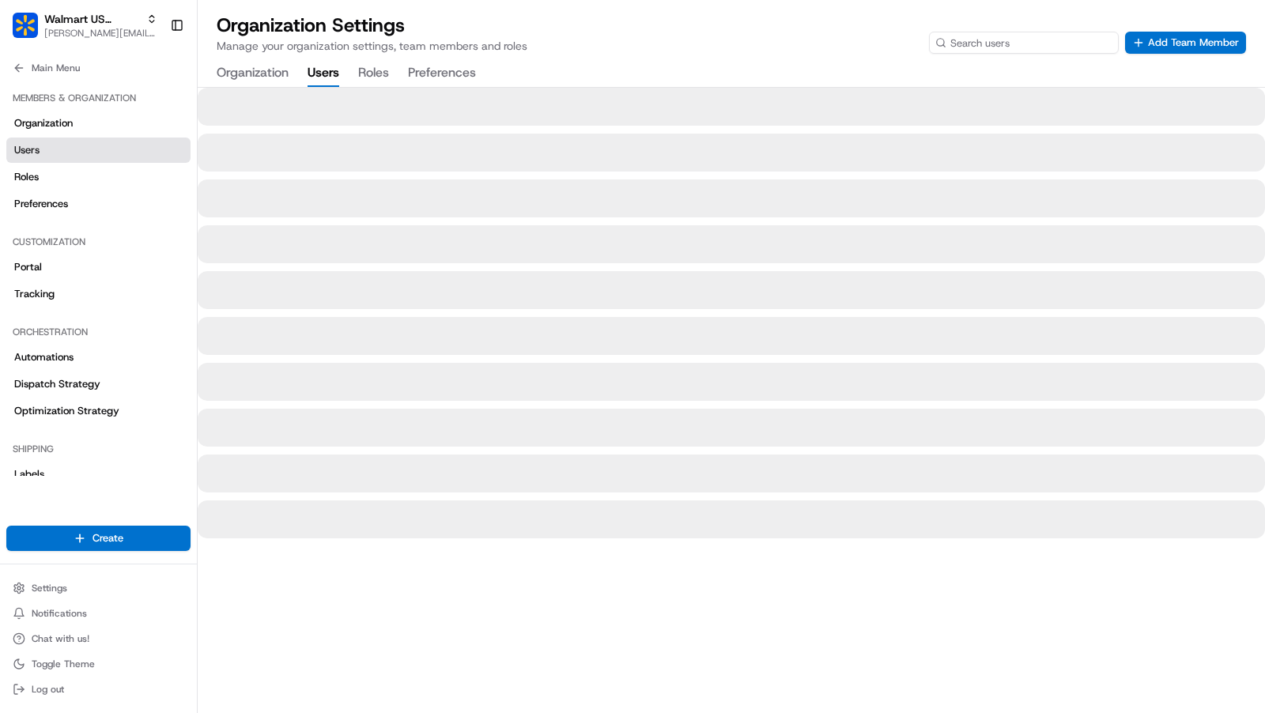
click at [1037, 43] on input at bounding box center [1024, 43] width 190 height 22
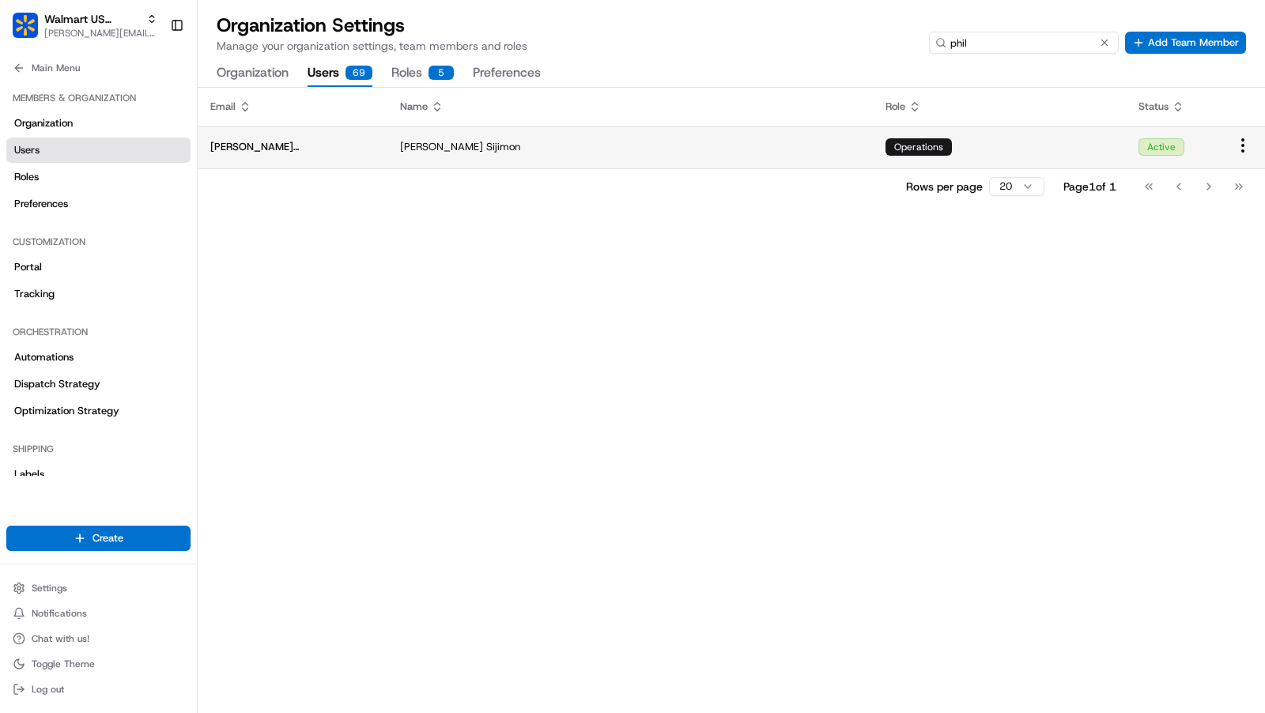
type input "phil"
click at [1252, 143] on td at bounding box center [1243, 147] width 44 height 43
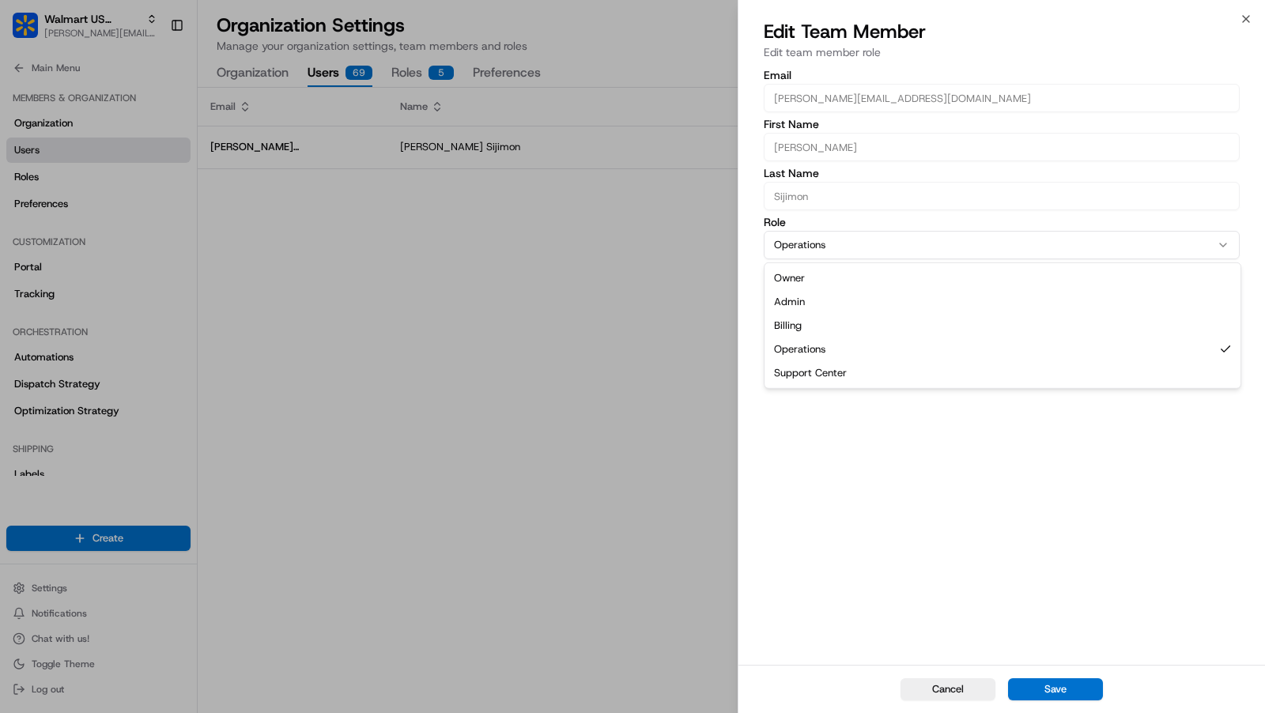
click at [836, 246] on button "Operations" at bounding box center [1002, 245] width 476 height 28
select select "rol_HRk2hGV46WhDGfXoxnvruR"
click at [1075, 706] on div "Cancel Save" at bounding box center [1002, 689] width 527 height 48
click at [1076, 705] on div "Cancel Save" at bounding box center [1002, 689] width 527 height 48
click at [1079, 690] on button "Save" at bounding box center [1055, 689] width 95 height 22
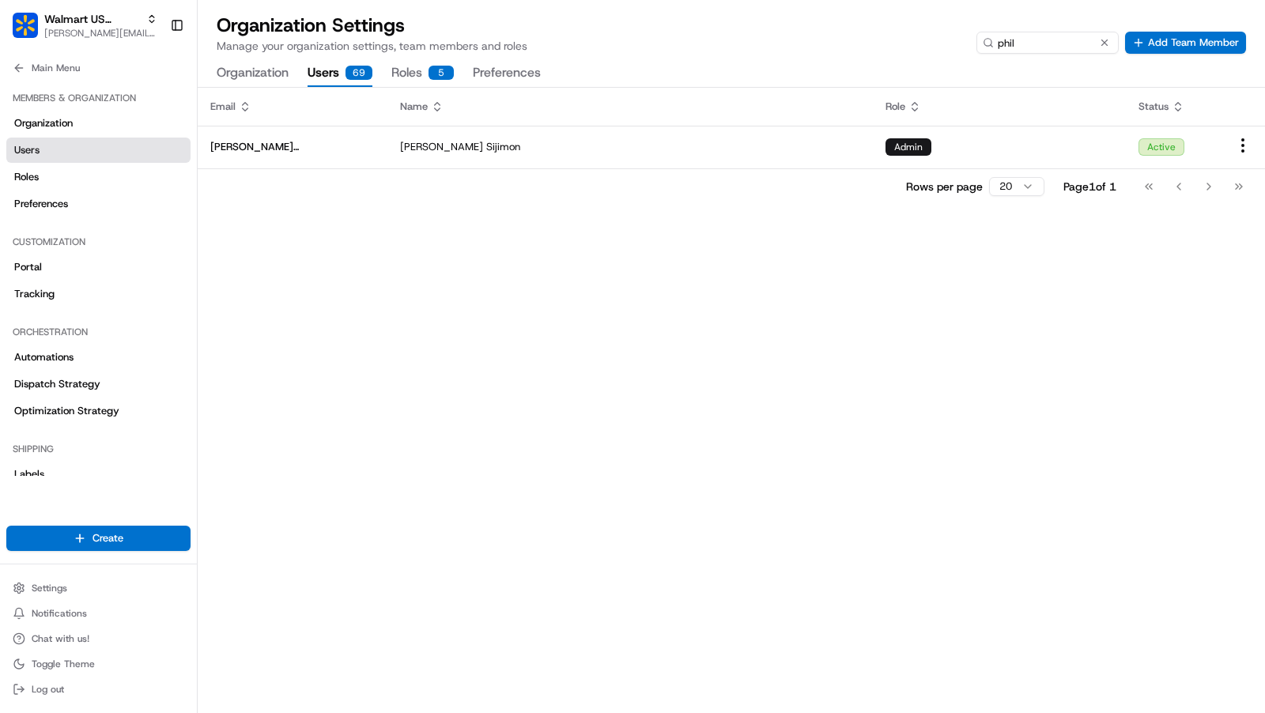
click at [719, 289] on div "Email Name Role Status philip.sijimon@walmart.com Philip Sijimon Admin Active R…" at bounding box center [731, 400] width 1067 height 625
click at [43, 58] on button "Main Menu" at bounding box center [98, 68] width 184 height 22
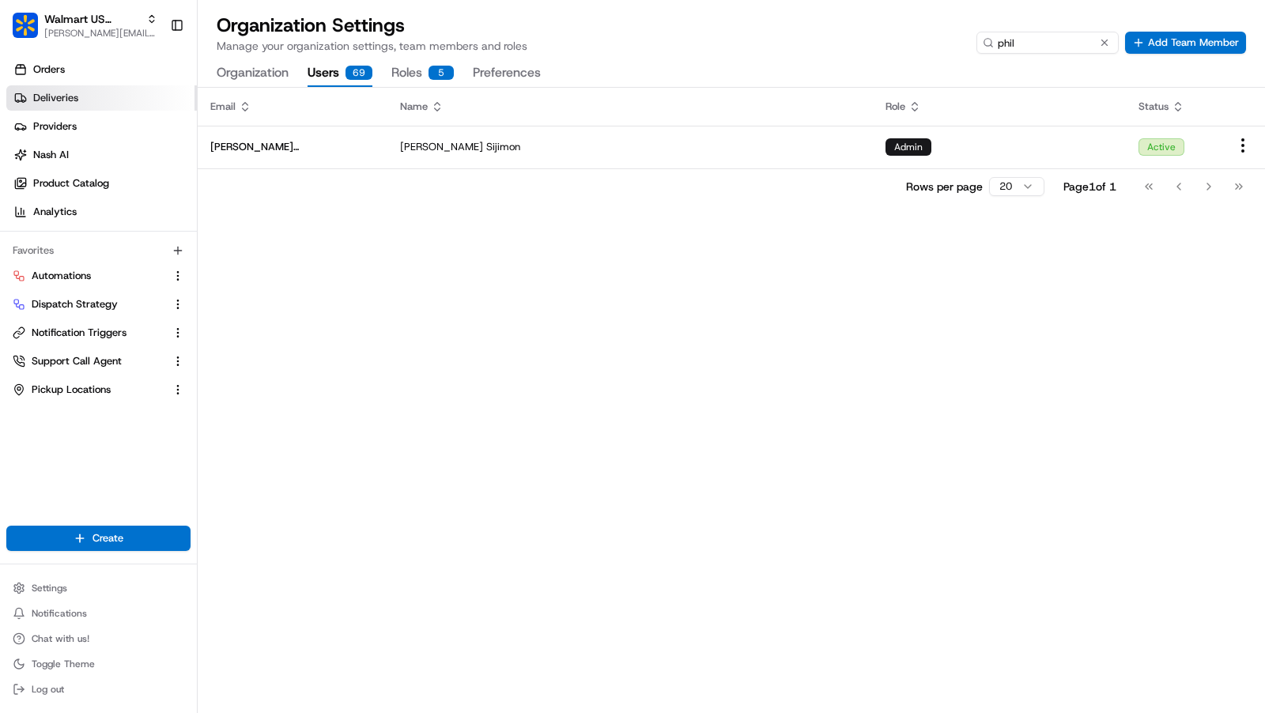
click at [64, 97] on span "Deliveries" at bounding box center [55, 98] width 45 height 14
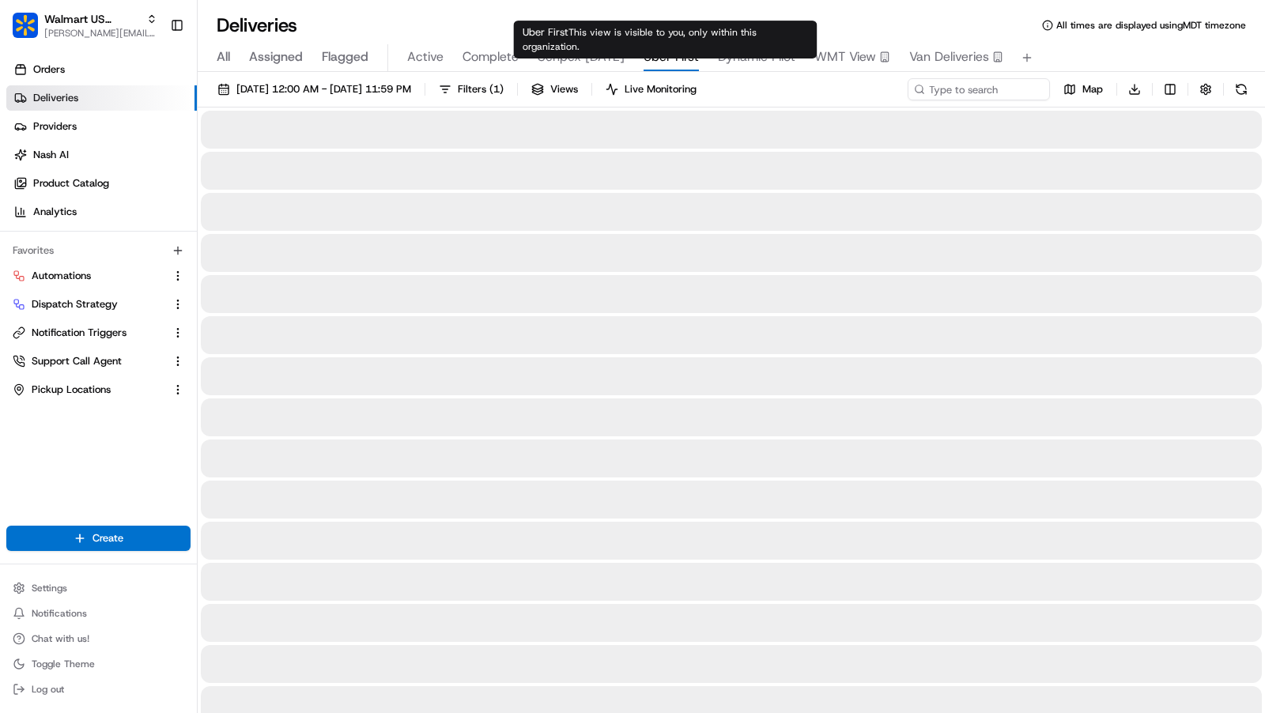
click at [647, 63] on span "Uber First" at bounding box center [671, 56] width 55 height 19
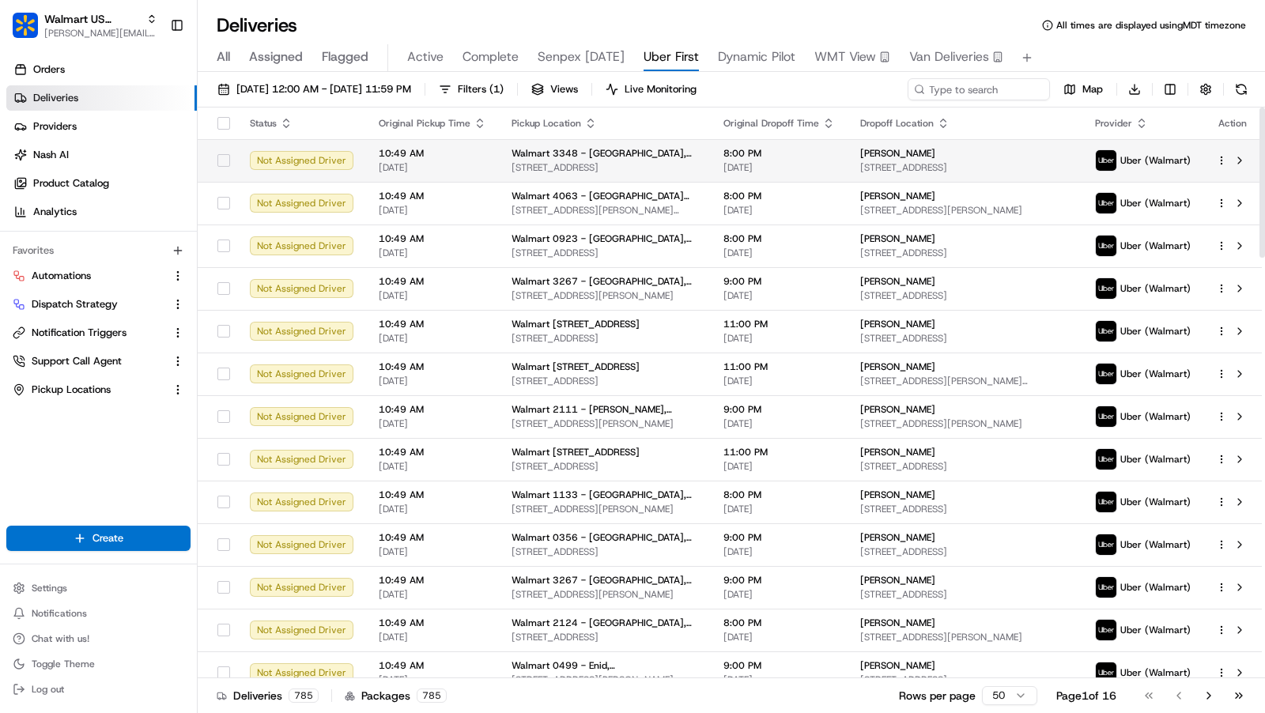
click at [609, 168] on span "101 N CONGRESS AVE, LAKE PARK, FL, 33403, US" at bounding box center [605, 167] width 187 height 13
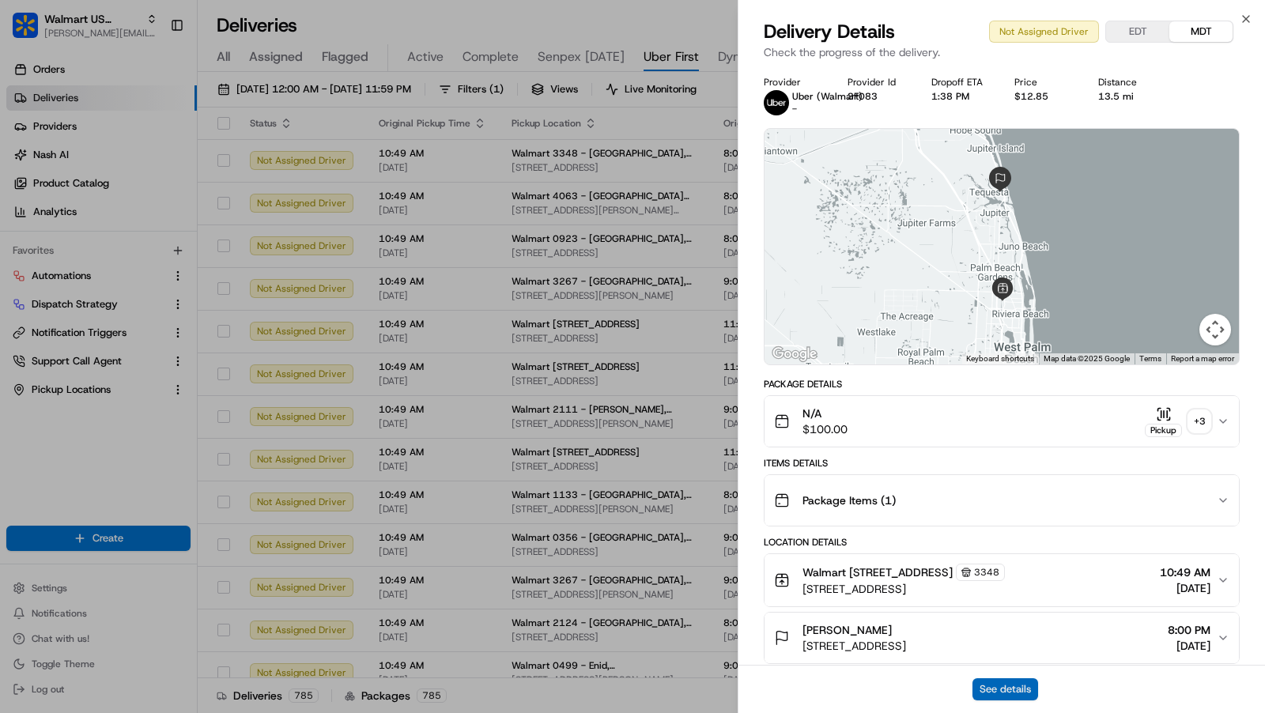
click at [1003, 695] on button "See details" at bounding box center [1006, 689] width 66 height 22
click at [1245, 14] on icon "button" at bounding box center [1246, 19] width 13 height 13
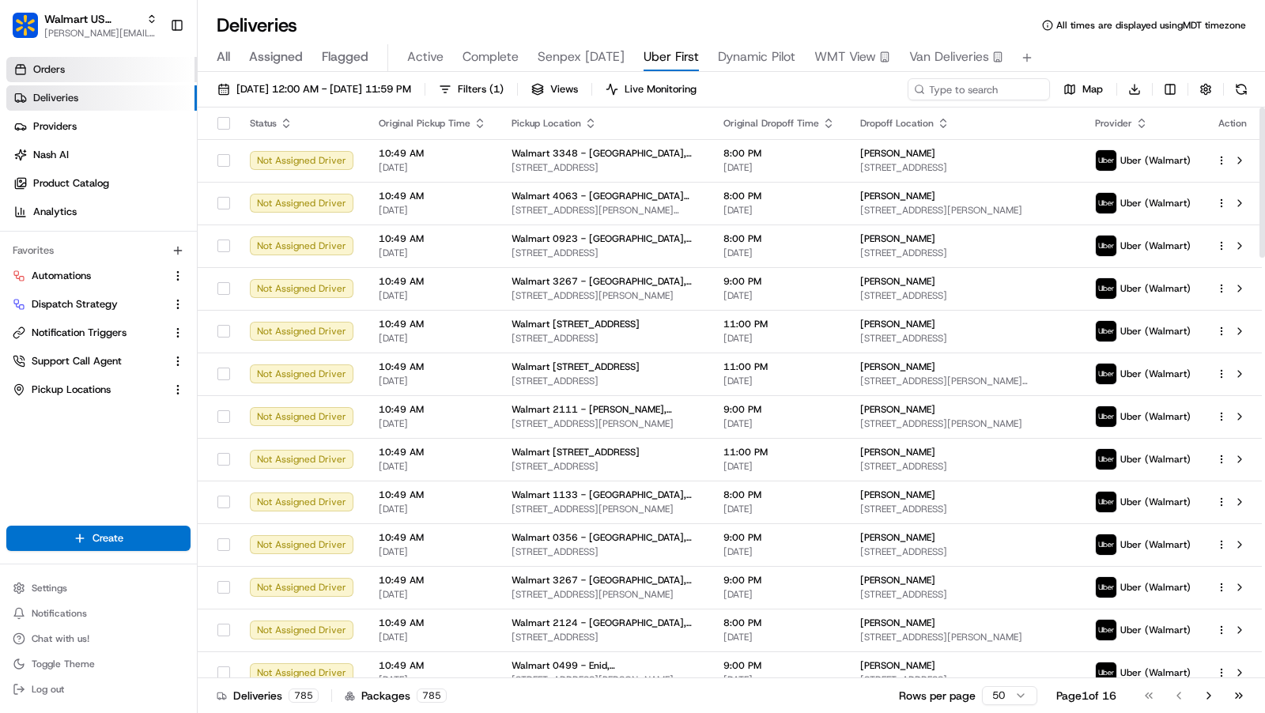
click at [85, 68] on link "Orders" at bounding box center [101, 69] width 191 height 25
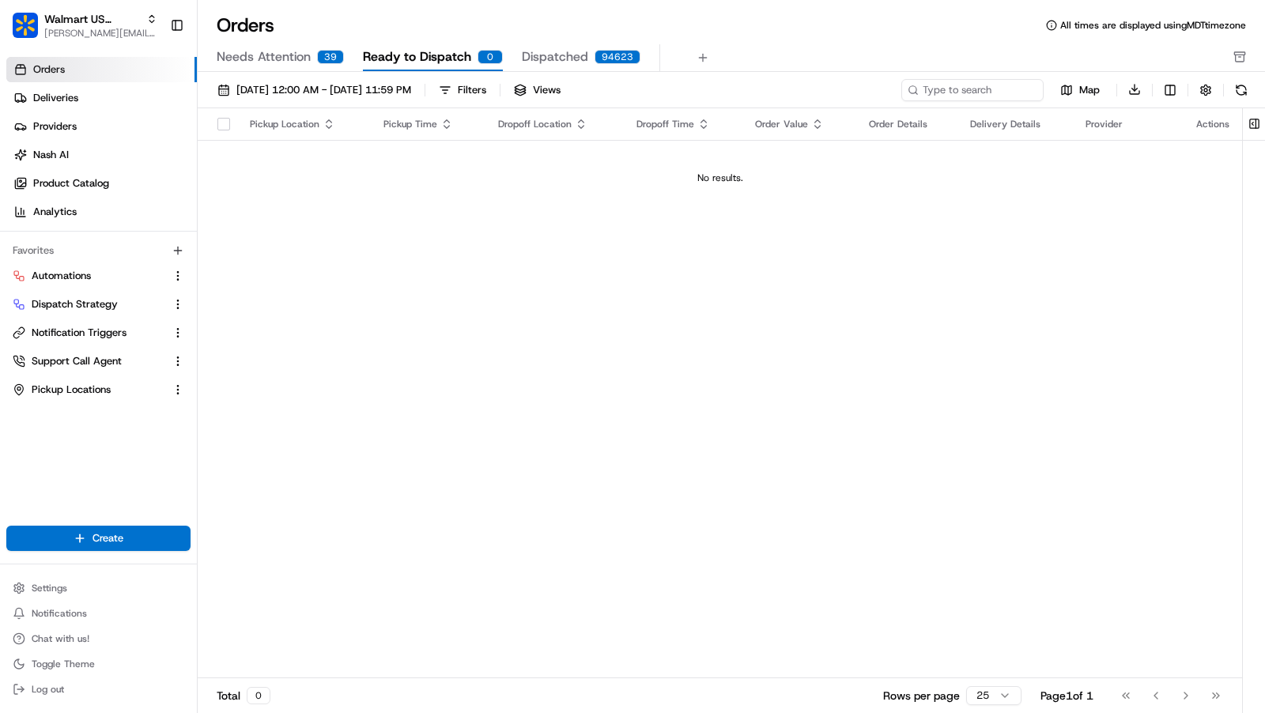
click at [833, 28] on div "Orders All times are displayed using MDT timezone" at bounding box center [731, 25] width 1067 height 25
click at [117, 105] on link "Deliveries" at bounding box center [101, 97] width 191 height 25
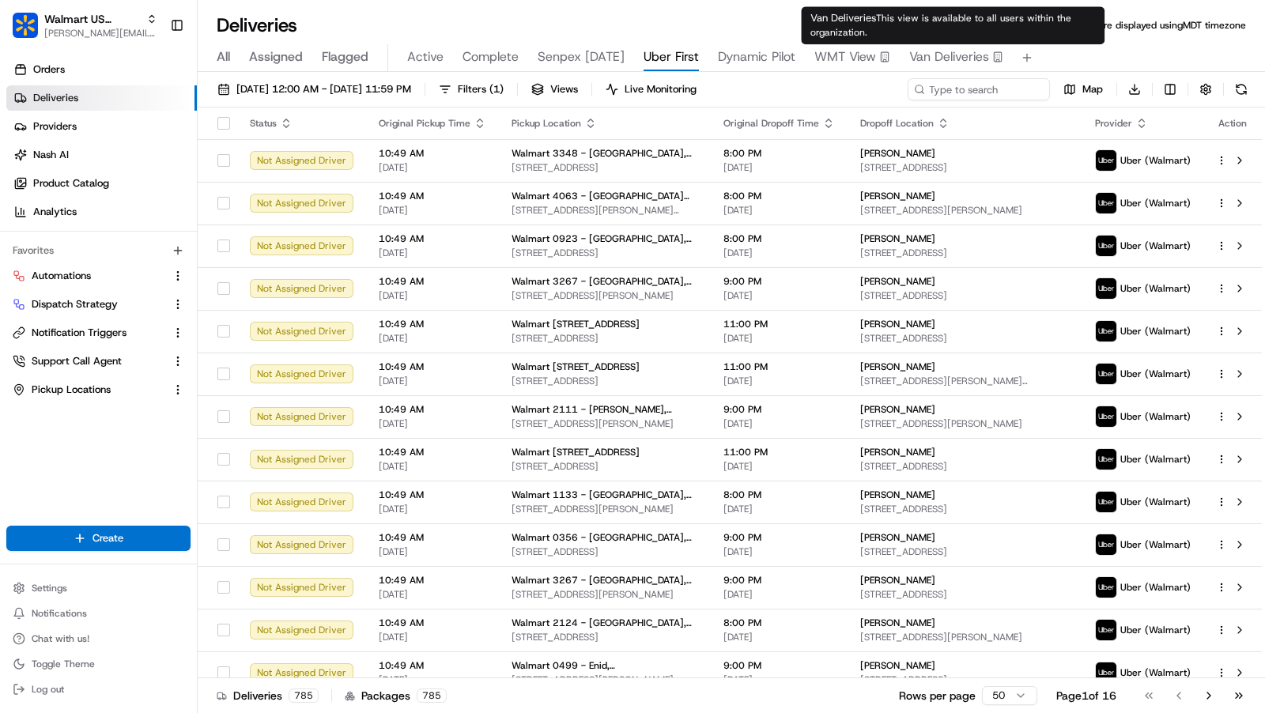
click at [948, 59] on span "Van Deliveries" at bounding box center [949, 56] width 80 height 19
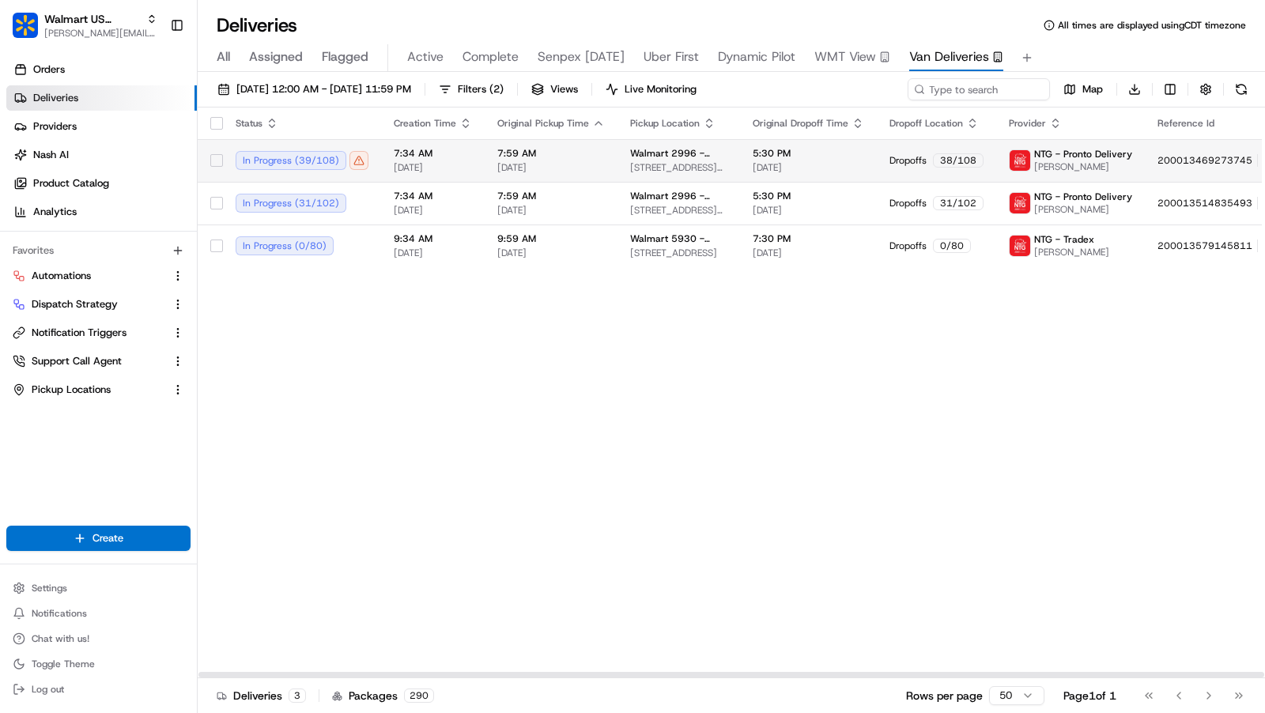
click at [485, 155] on td "7:59 AM 08/19/2025" at bounding box center [551, 160] width 133 height 43
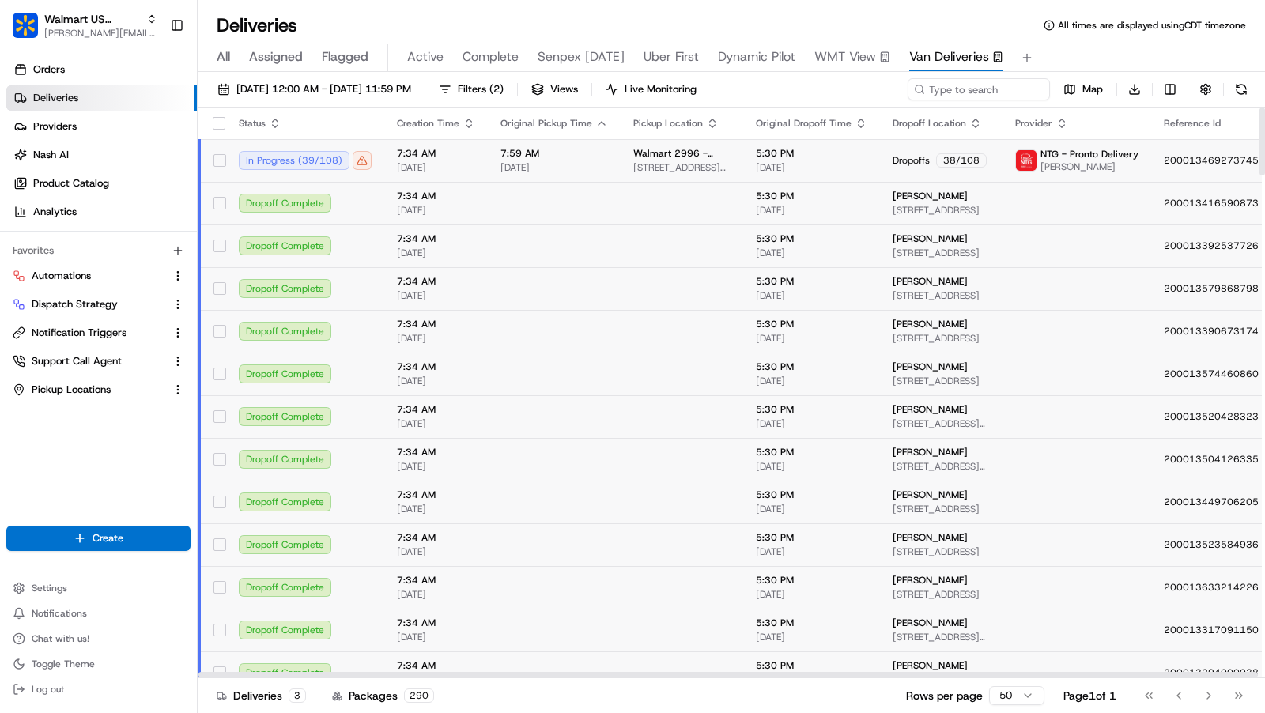
click at [605, 168] on td "7:59 AM 08/19/2025" at bounding box center [554, 160] width 133 height 43
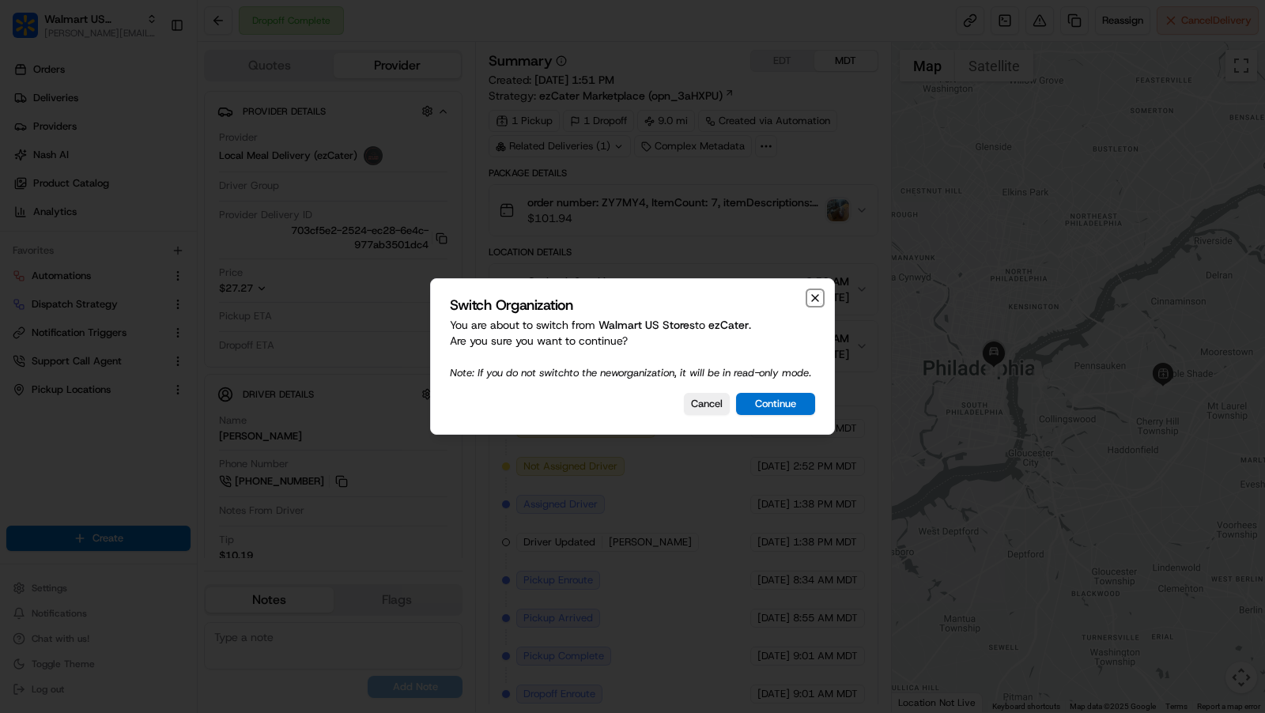
click at [811, 292] on icon "button" at bounding box center [815, 298] width 13 height 13
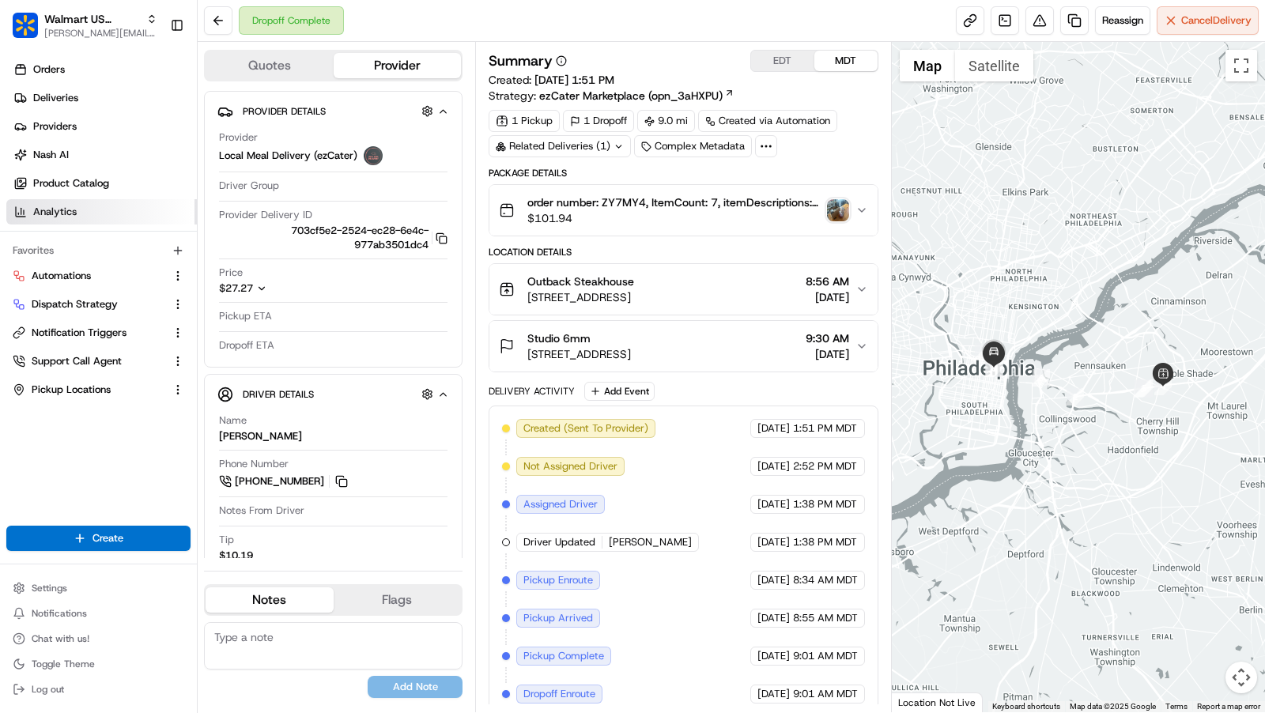
click at [51, 203] on link "Analytics" at bounding box center [101, 211] width 191 height 25
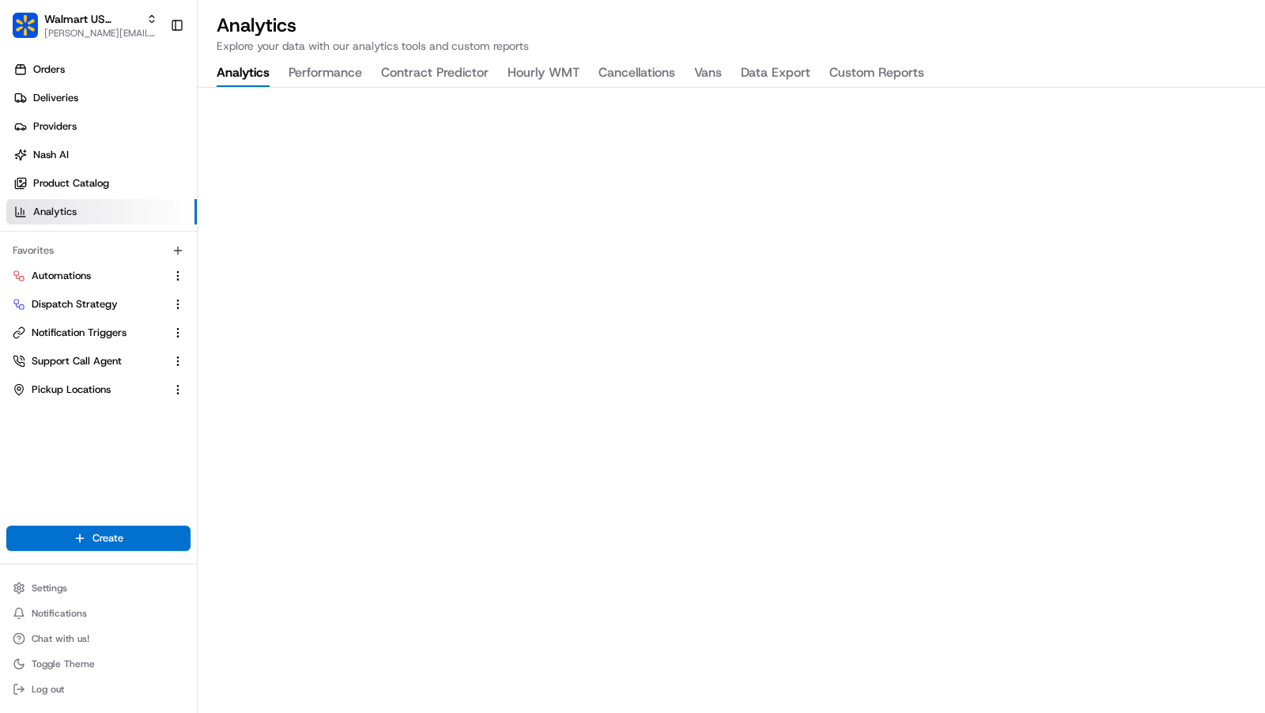
click at [716, 71] on button "Vans" at bounding box center [708, 73] width 28 height 27
click at [229, 77] on button "Analytics" at bounding box center [243, 73] width 53 height 27
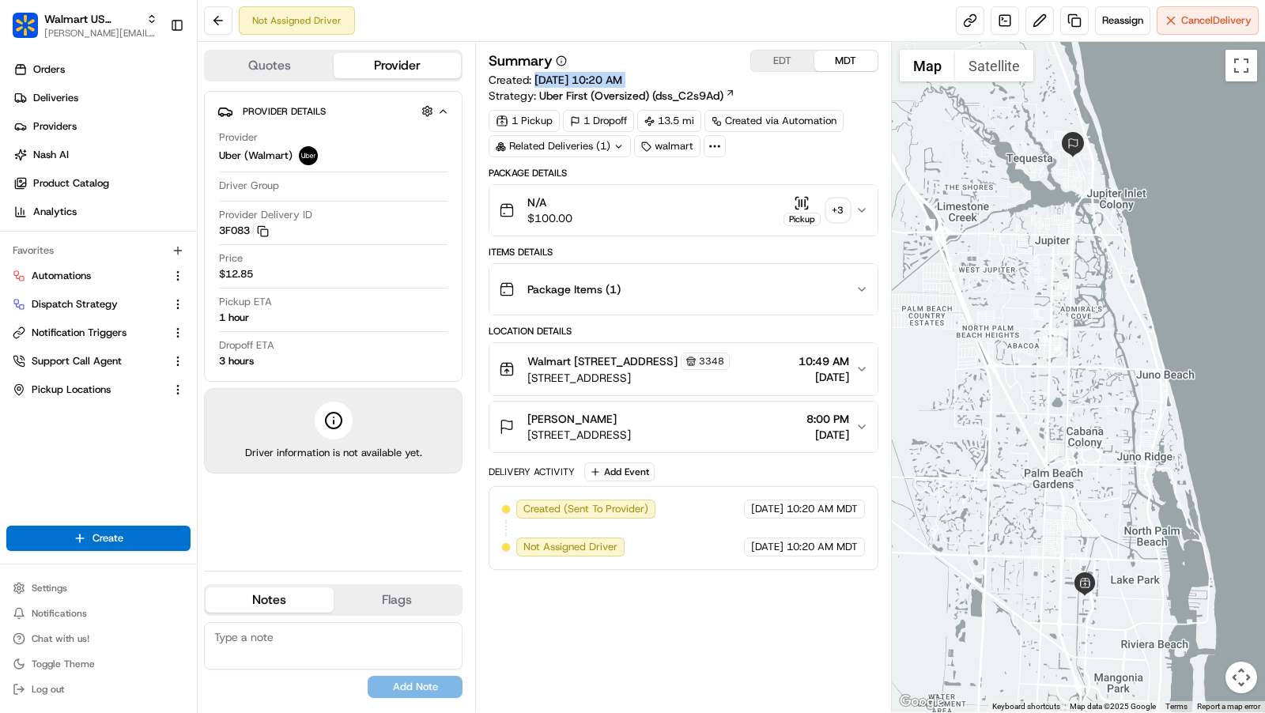
drag, startPoint x: 533, startPoint y: 80, endPoint x: 675, endPoint y: 81, distance: 142.3
click at [675, 81] on div "Summary EDT MDT Created: [DATE] 10:20 AM Strategy: Uber First (Oversized) (dss_…" at bounding box center [684, 77] width 390 height 54
click at [782, 59] on button "EDT" at bounding box center [782, 61] width 63 height 21
click at [833, 365] on span "12:49 PM" at bounding box center [824, 361] width 50 height 16
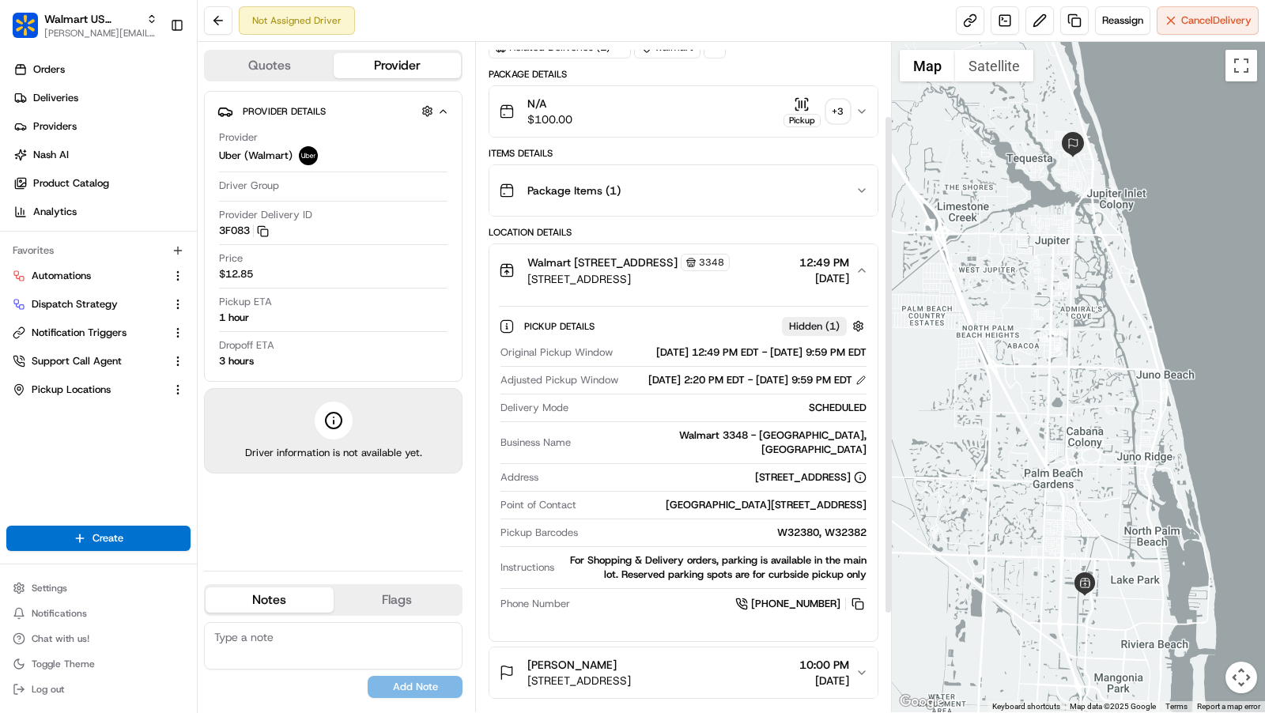
scroll to position [105, 0]
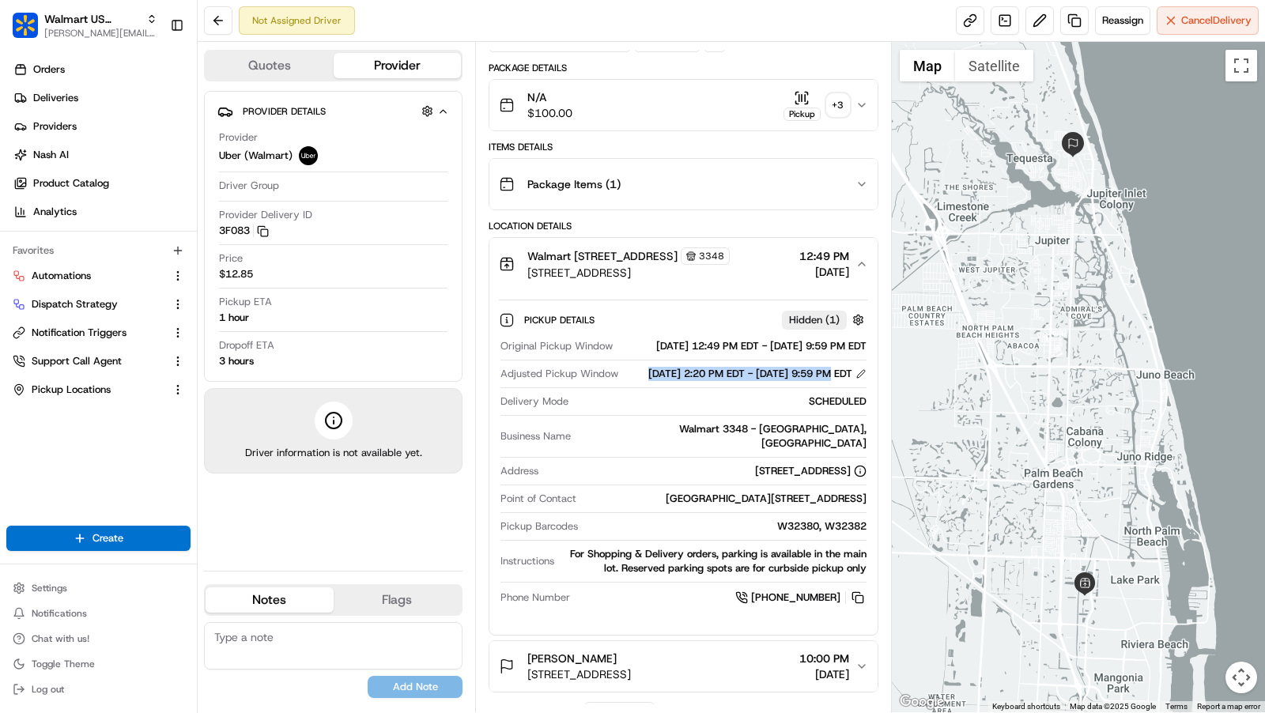
drag, startPoint x: 628, startPoint y: 398, endPoint x: 823, endPoint y: 399, distance: 195.3
click at [825, 381] on div "[DATE] 2:20 PM EDT - [DATE] 9:59 PM EDT" at bounding box center [757, 374] width 218 height 14
drag, startPoint x: 630, startPoint y: 355, endPoint x: 873, endPoint y: 368, distance: 243.1
click at [873, 368] on div "Pickup Details Hidden ( 1 ) Original Pickup Window 08/19/2025 12:49 PM EDT - 08…" at bounding box center [683, 456] width 388 height 332
drag, startPoint x: 624, startPoint y: 398, endPoint x: 845, endPoint y: 414, distance: 222.0
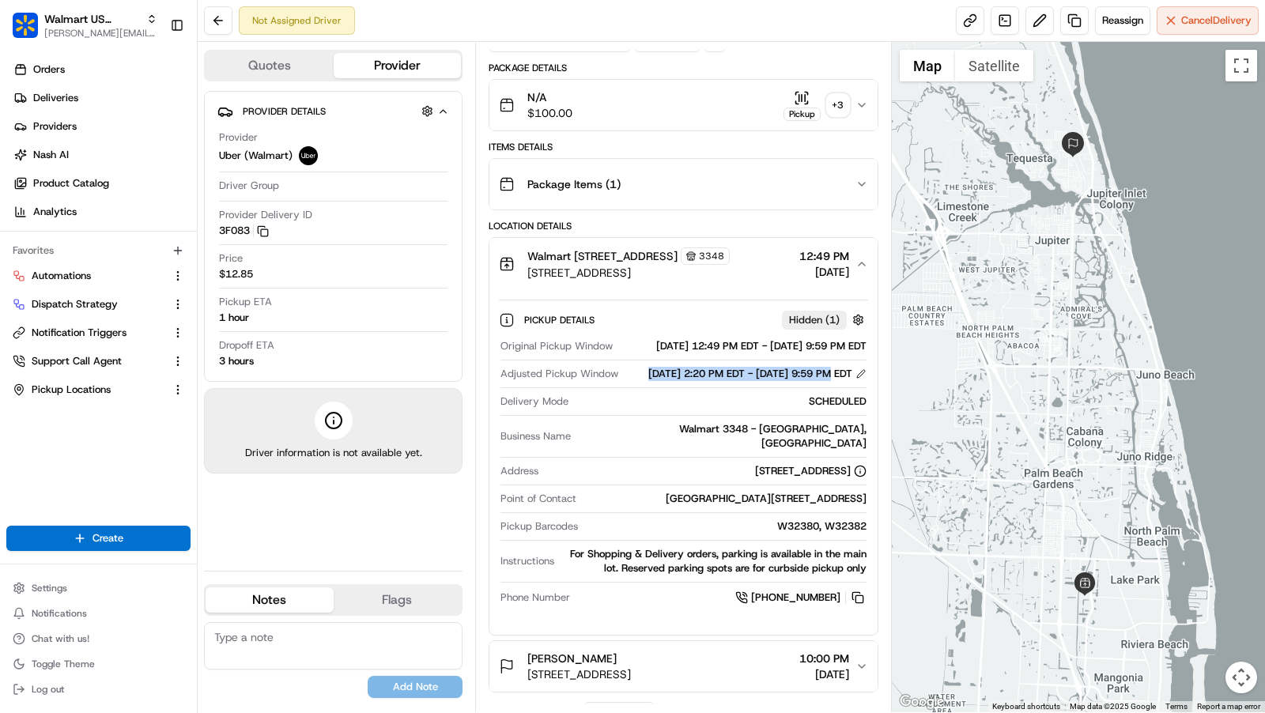
click at [848, 381] on div "08/19/2025 2:20 PM EDT - 08/19/2025 9:59 PM EDT" at bounding box center [757, 374] width 218 height 14
click at [557, 381] on div "Adjusted Pickup Window 08/19/2025 2:20 PM EDT - 08/19/2025 9:59 PM EDT" at bounding box center [684, 374] width 366 height 14
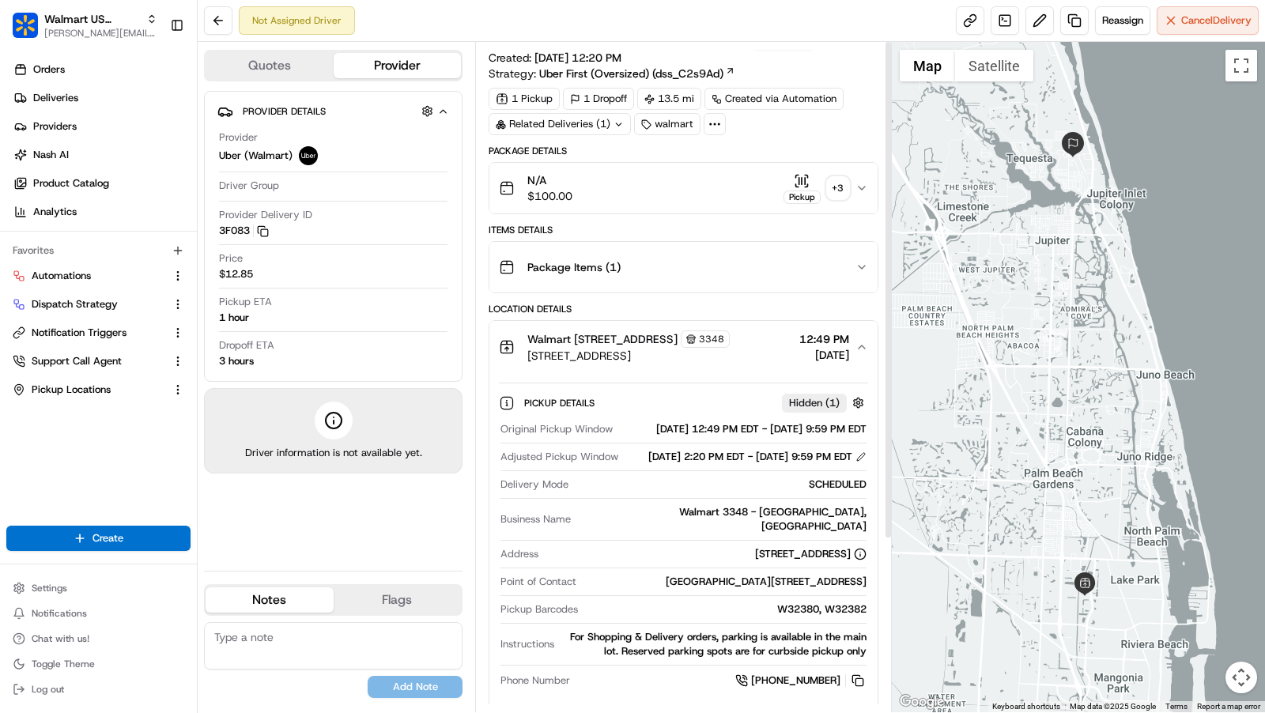
scroll to position [0, 0]
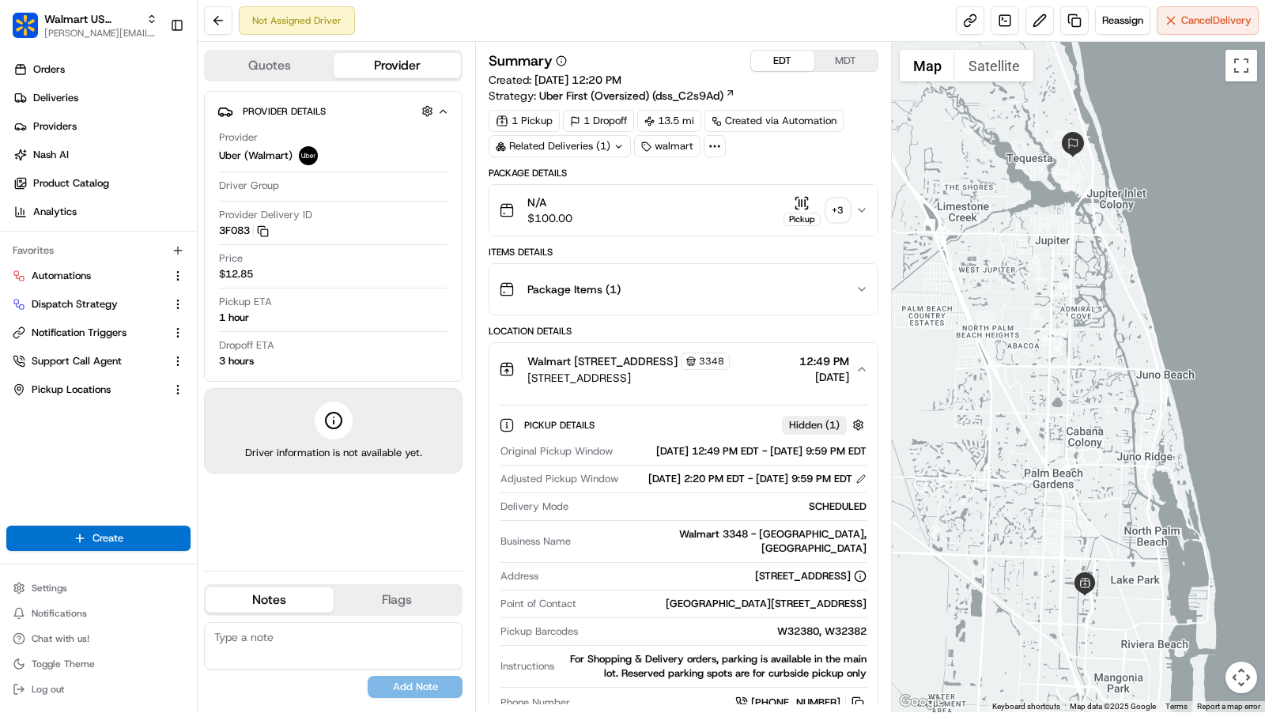
drag, startPoint x: 486, startPoint y: 75, endPoint x: 656, endPoint y: 78, distance: 170.0
click at [656, 78] on div "Summary EDT MDT Created: 08/19/2025 12:20 PM Strategy: Uber First (Oversized) (…" at bounding box center [683, 377] width 417 height 671
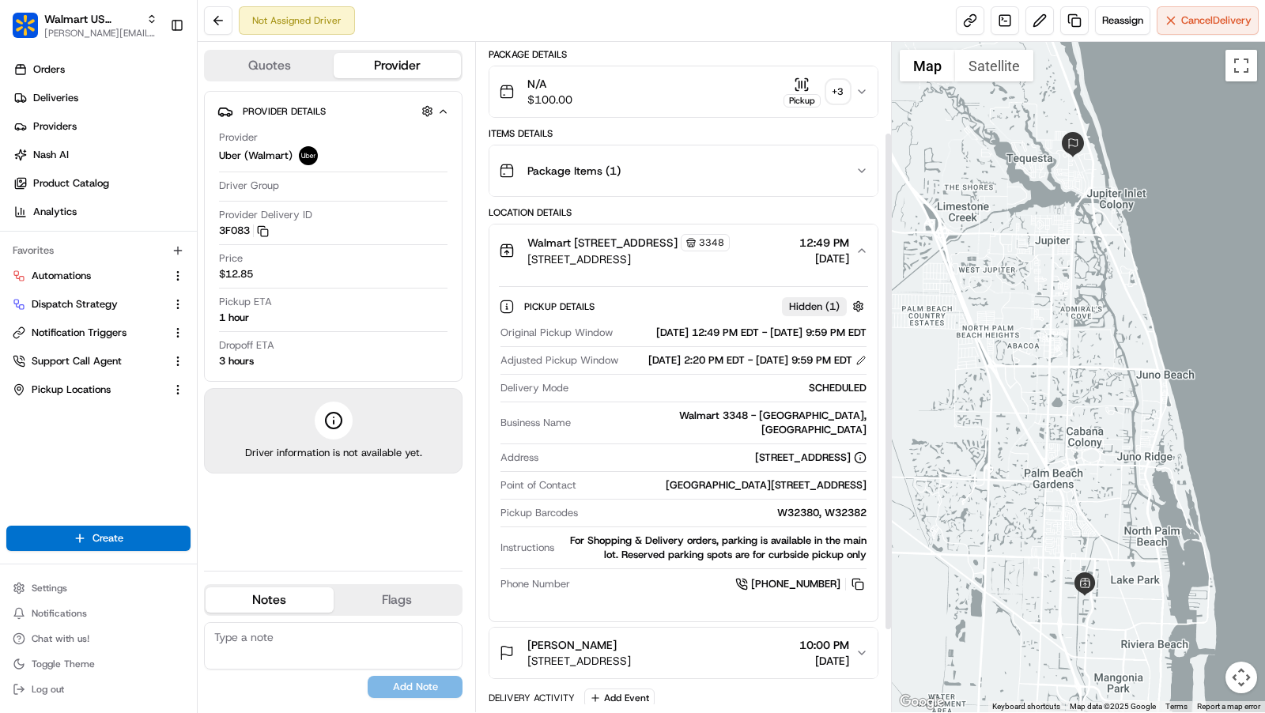
scroll to position [121, 0]
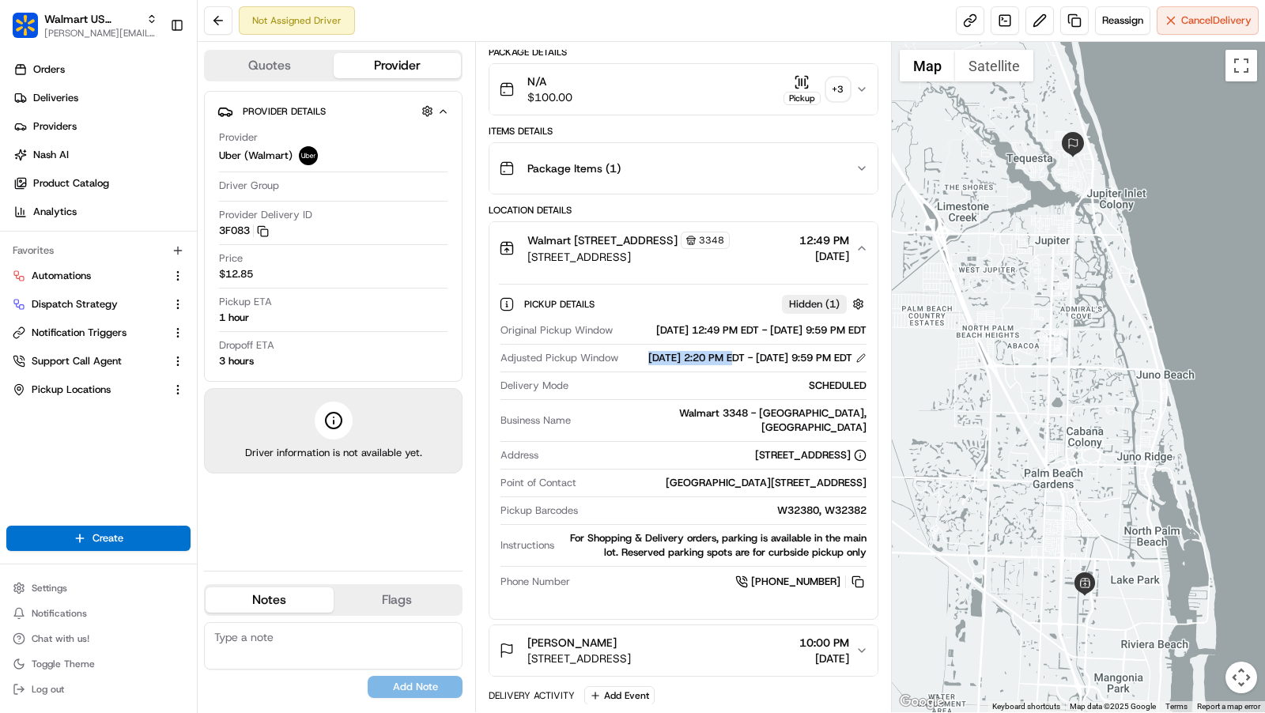
drag, startPoint x: 625, startPoint y: 384, endPoint x: 716, endPoint y: 380, distance: 91.8
click at [716, 365] on div "08/19/2025 2:20 PM EDT - 08/19/2025 9:59 PM EDT" at bounding box center [757, 358] width 218 height 14
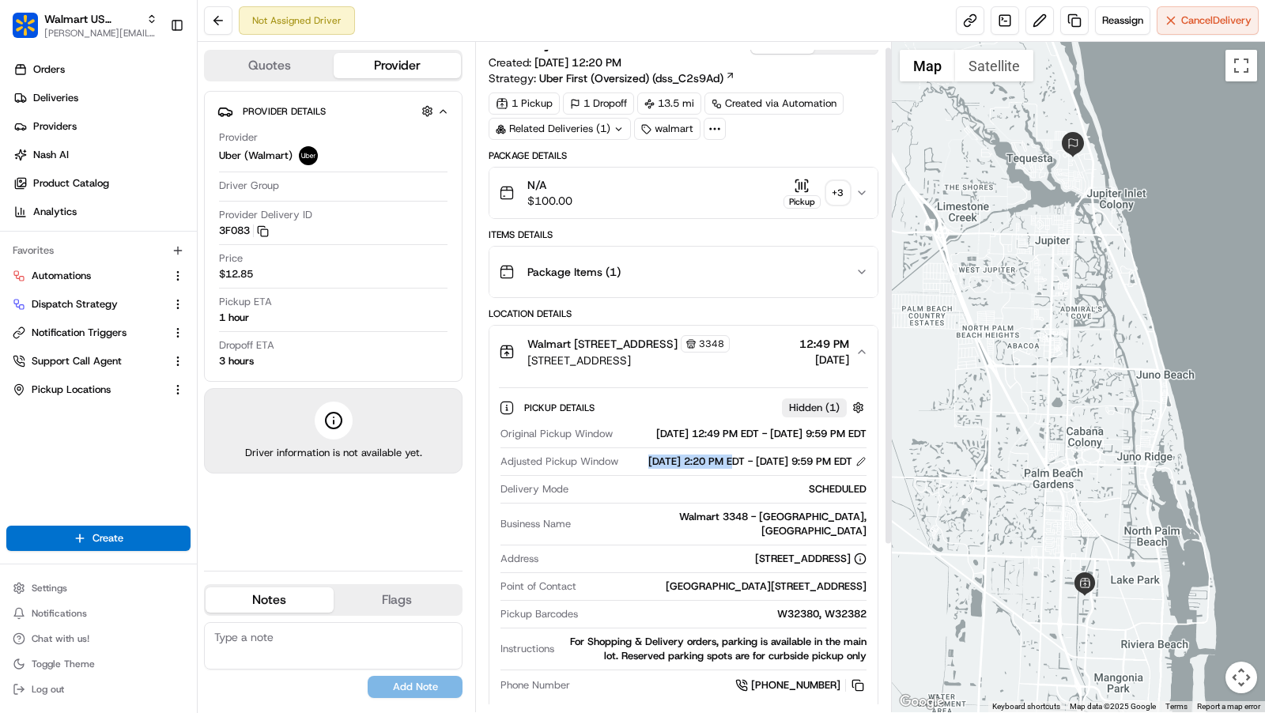
scroll to position [0, 0]
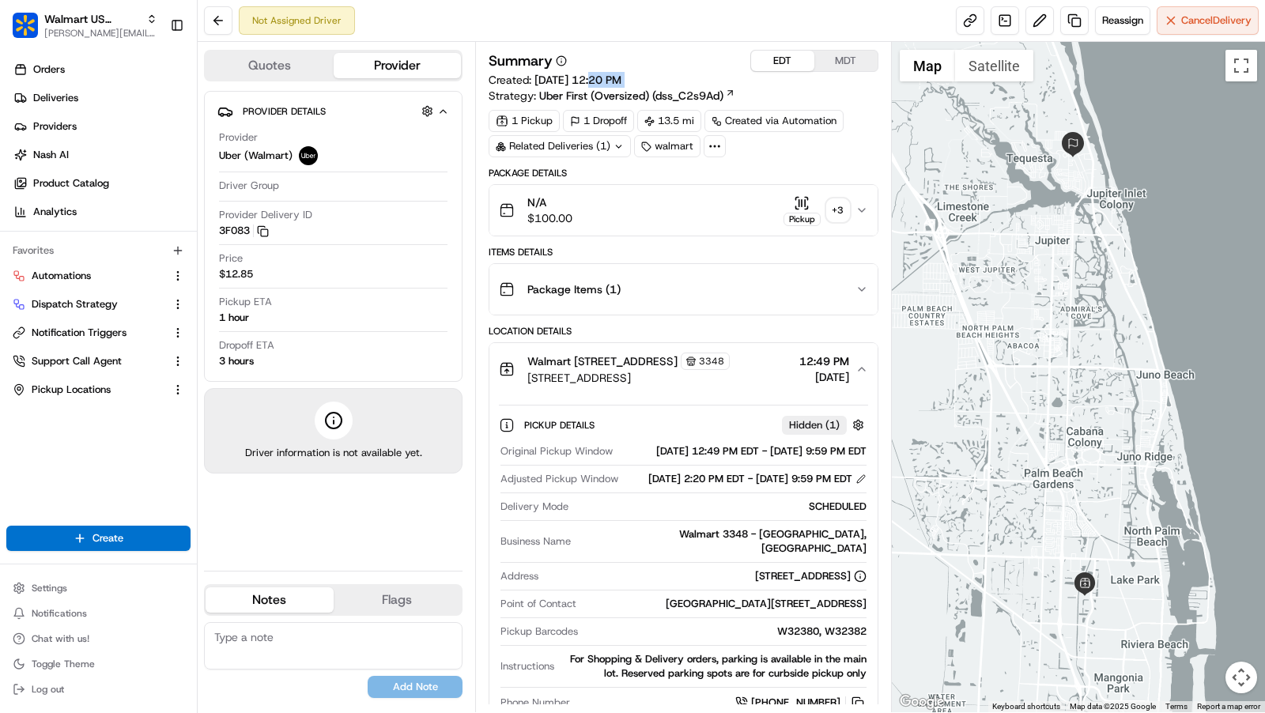
drag, startPoint x: 599, startPoint y: 77, endPoint x: 677, endPoint y: 79, distance: 78.3
click at [677, 79] on div "Summary EDT MDT Created: 08/19/2025 12:20 PM Strategy: Uber First (Oversized) (…" at bounding box center [684, 77] width 390 height 54
click at [622, 79] on span "08/19/2025 12:20 PM" at bounding box center [578, 80] width 87 height 14
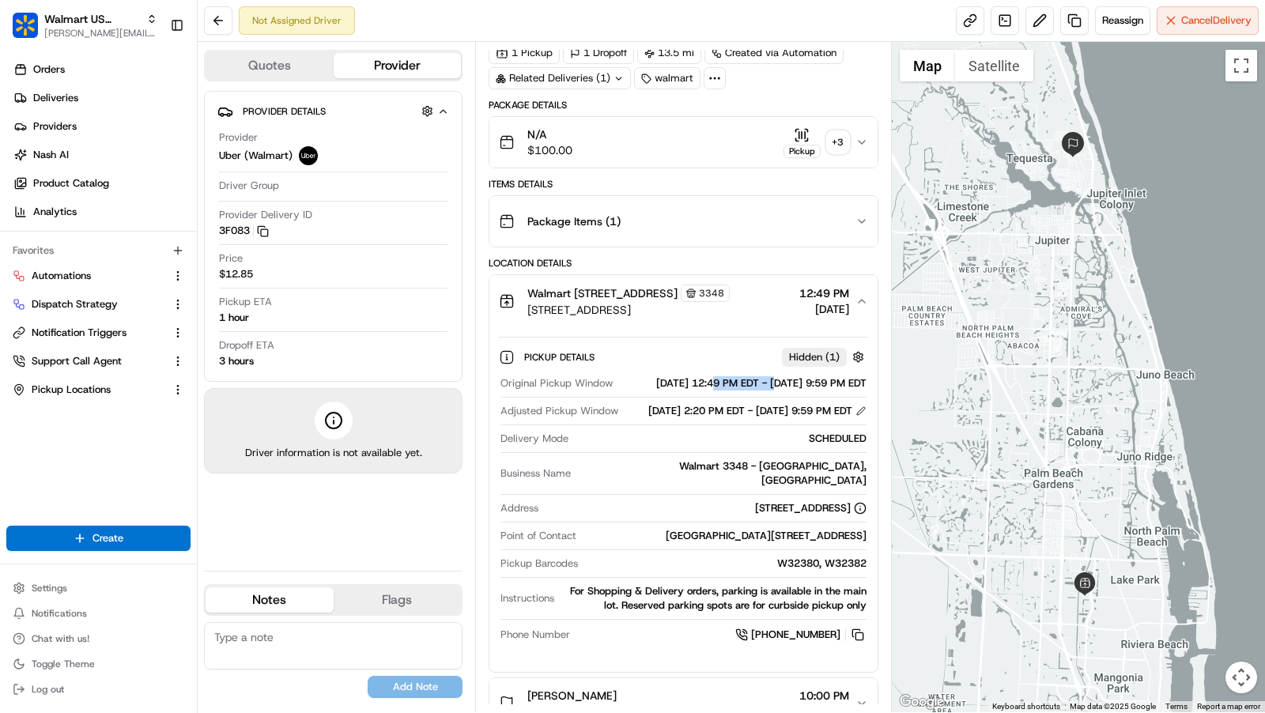
drag, startPoint x: 698, startPoint y: 391, endPoint x: 765, endPoint y: 390, distance: 66.4
click at [765, 390] on div "08/19/2025 12:49 PM EDT - 08/19/2025 9:59 PM EDT" at bounding box center [742, 383] width 247 height 14
click at [704, 391] on div "08/19/2025 12:49 PM EDT - 08/19/2025 9:59 PM EDT" at bounding box center [742, 383] width 247 height 14
drag, startPoint x: 698, startPoint y: 392, endPoint x: 765, endPoint y: 390, distance: 67.3
click at [765, 390] on div "08/19/2025 12:49 PM EDT - 08/19/2025 9:59 PM EDT" at bounding box center [742, 383] width 247 height 14
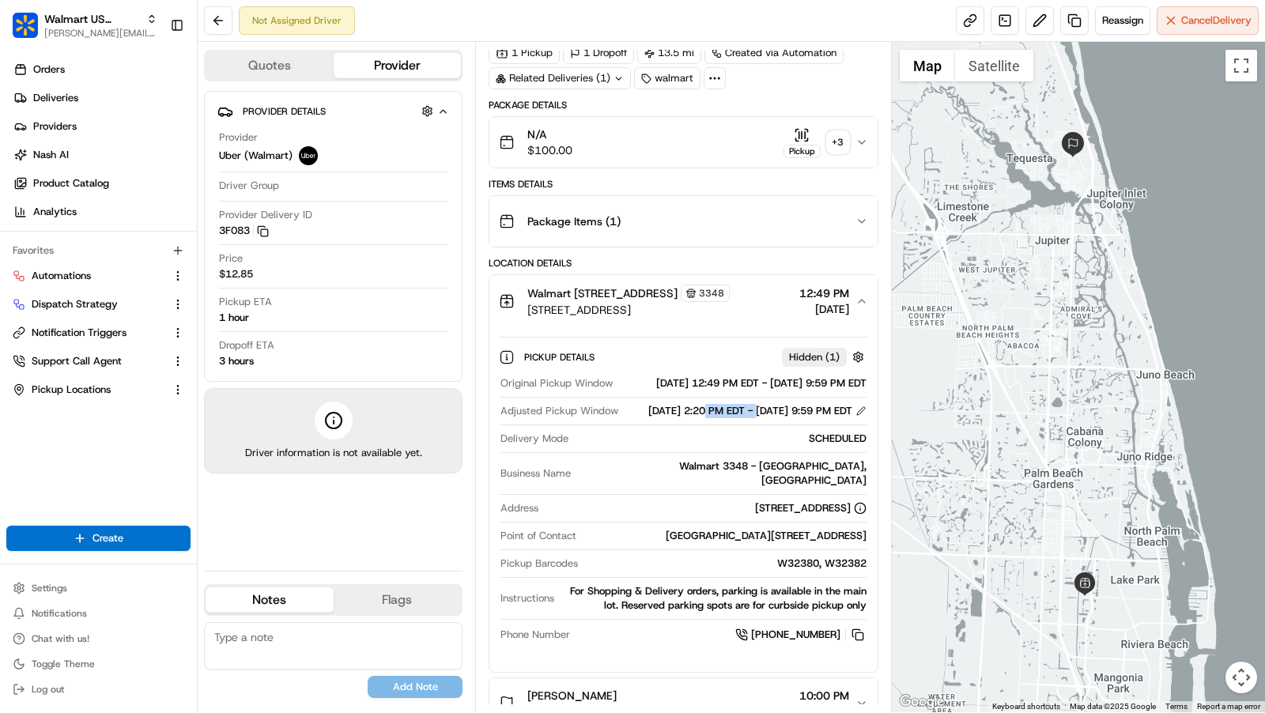
drag, startPoint x: 693, startPoint y: 436, endPoint x: 742, endPoint y: 432, distance: 50.0
click at [742, 418] on div "08/19/2025 2:20 PM EDT - 08/19/2025 9:59 PM EDT" at bounding box center [757, 411] width 218 height 14
click at [740, 418] on div "08/19/2025 2:20 PM EDT - 08/19/2025 9:59 PM EDT" at bounding box center [757, 411] width 218 height 14
drag, startPoint x: 635, startPoint y: 393, endPoint x: 854, endPoint y: 399, distance: 219.1
click at [854, 391] on div "08/19/2025 12:49 PM EDT - 08/19/2025 9:59 PM EDT" at bounding box center [742, 383] width 247 height 14
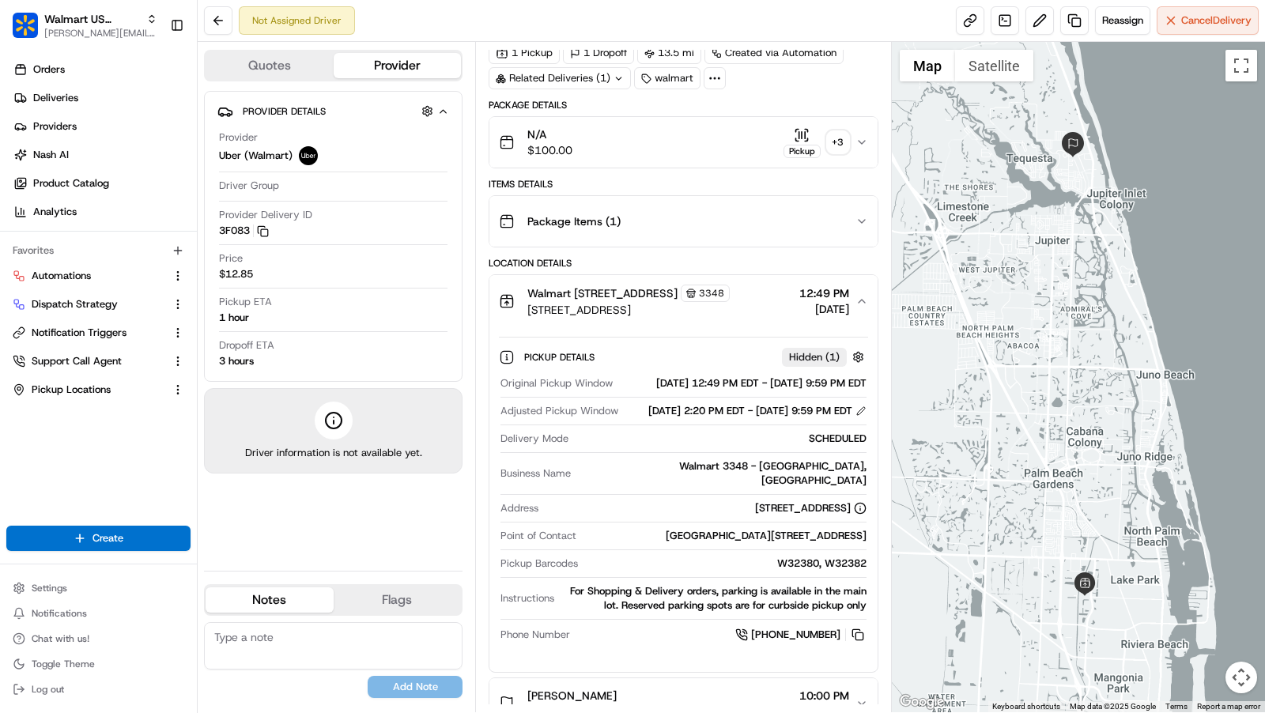
click at [728, 418] on div "08/19/2025 2:20 PM EDT - 08/19/2025 9:59 PM EDT" at bounding box center [757, 411] width 218 height 14
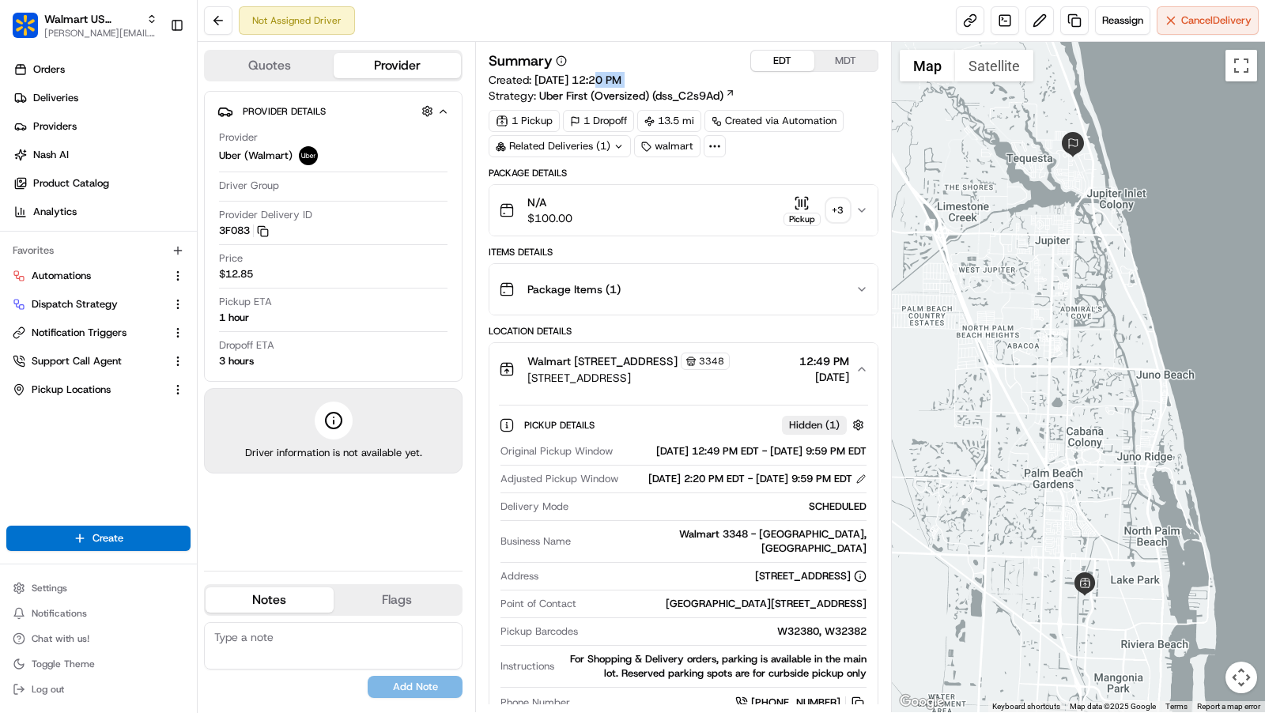
drag, startPoint x: 607, startPoint y: 77, endPoint x: 662, endPoint y: 81, distance: 54.7
click at [662, 81] on div "Summary EDT MDT Created: 08/19/2025 12:20 PM Strategy: Uber First (Oversized) (…" at bounding box center [684, 77] width 390 height 54
click at [609, 82] on span "08/19/2025 12:20 PM" at bounding box center [578, 80] width 87 height 14
drag, startPoint x: 697, startPoint y: 461, endPoint x: 727, endPoint y: 461, distance: 29.3
click at [727, 459] on div "08/19/2025 12:49 PM EDT - 08/19/2025 9:59 PM EDT" at bounding box center [742, 451] width 247 height 14
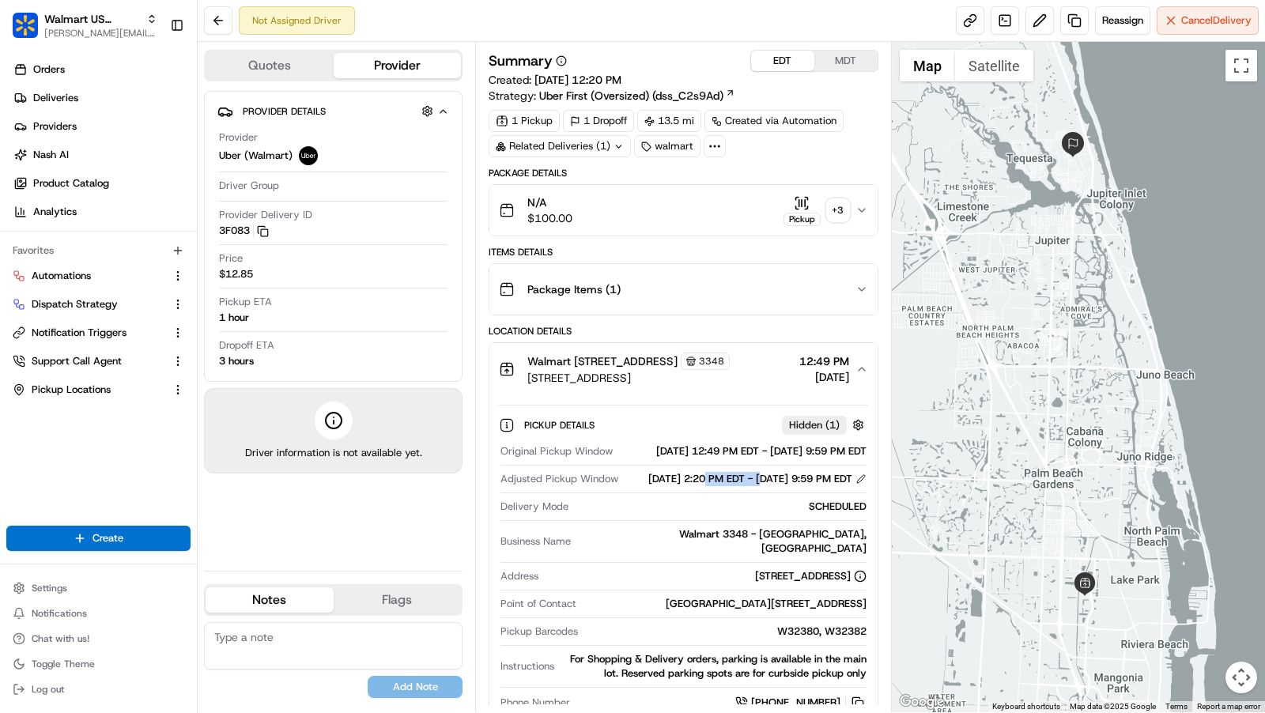
drag, startPoint x: 691, startPoint y: 501, endPoint x: 754, endPoint y: 501, distance: 63.3
click at [754, 486] on div "08/19/2025 2:20 PM EDT - 08/19/2025 9:59 PM EDT" at bounding box center [757, 479] width 218 height 14
click at [751, 486] on div "08/19/2025 2:20 PM EDT - 08/19/2025 9:59 PM EDT" at bounding box center [757, 479] width 218 height 14
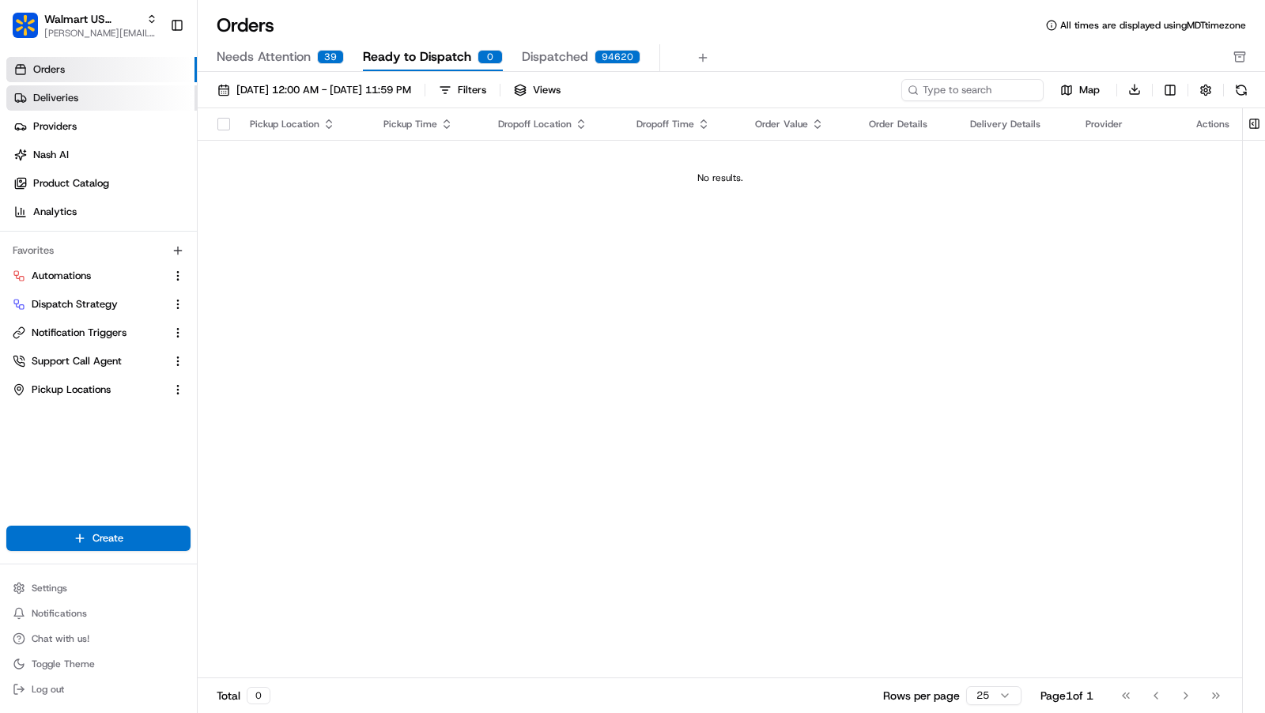
click at [130, 93] on link "Deliveries" at bounding box center [101, 97] width 191 height 25
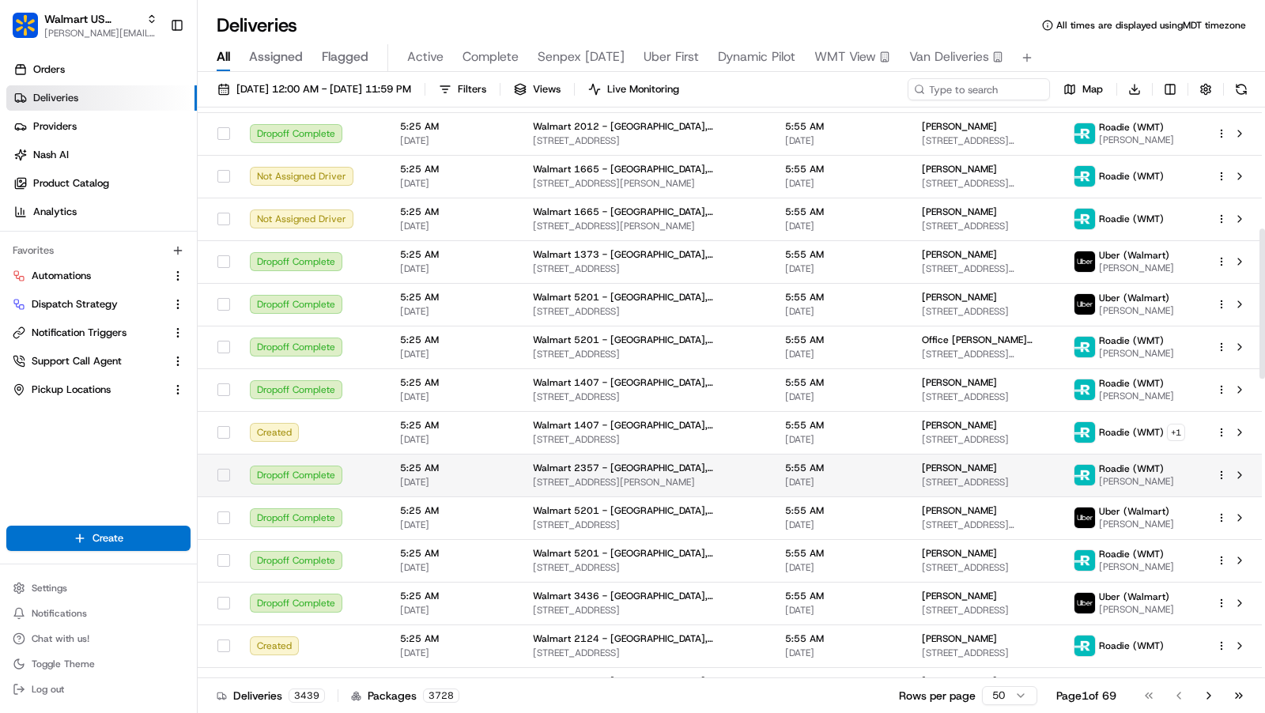
scroll to position [459, 0]
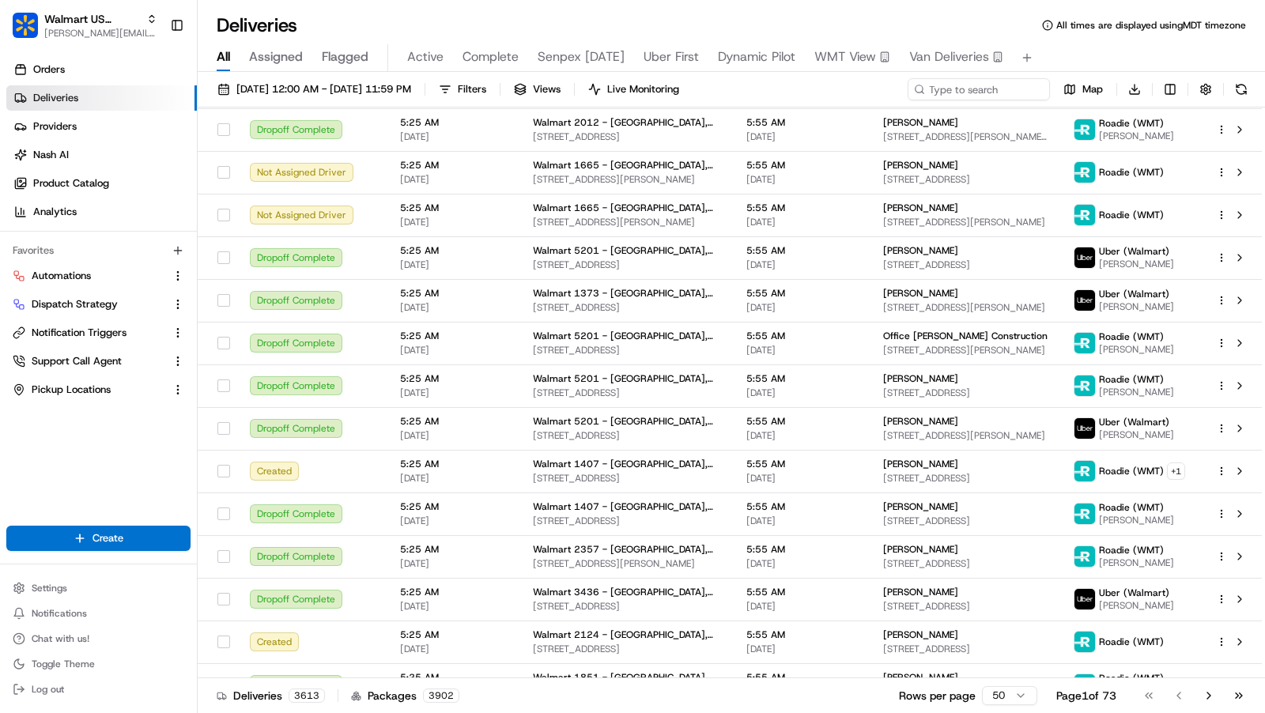
click at [1088, 50] on div "All Assigned Flagged Active Complete Senpex [DATE] Uber First Dynamic Pilot WMT…" at bounding box center [731, 58] width 1067 height 28
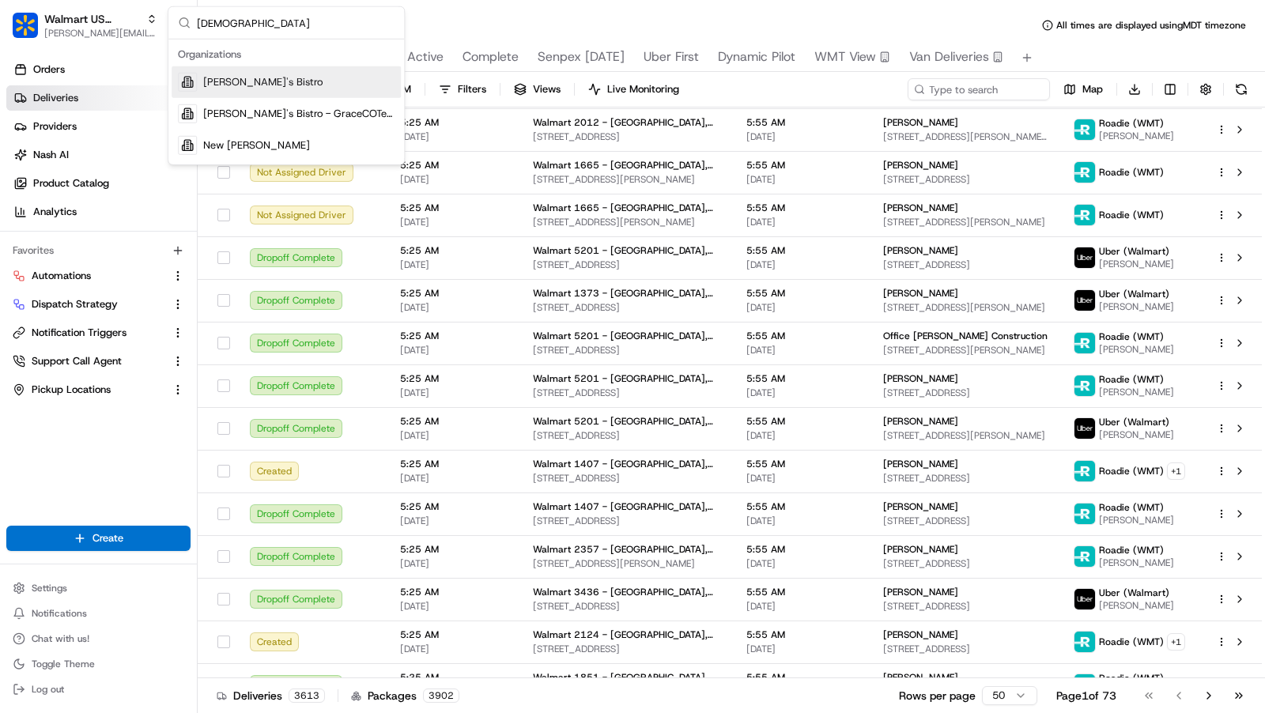
type input "kisha"
click at [272, 81] on div "[PERSON_NAME]'s Bistro" at bounding box center [286, 82] width 229 height 32
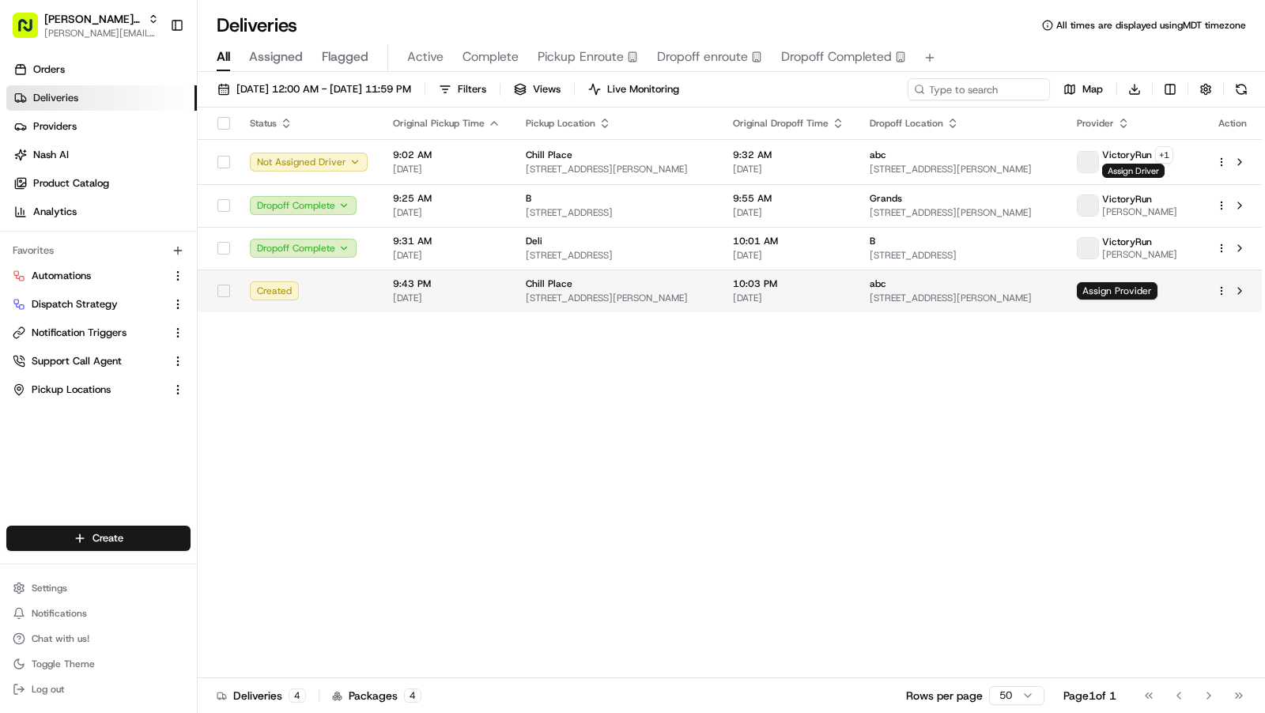
click at [558, 304] on span "1900 McKinney Ave, Dallas, TX 75201, USA" at bounding box center [617, 298] width 182 height 13
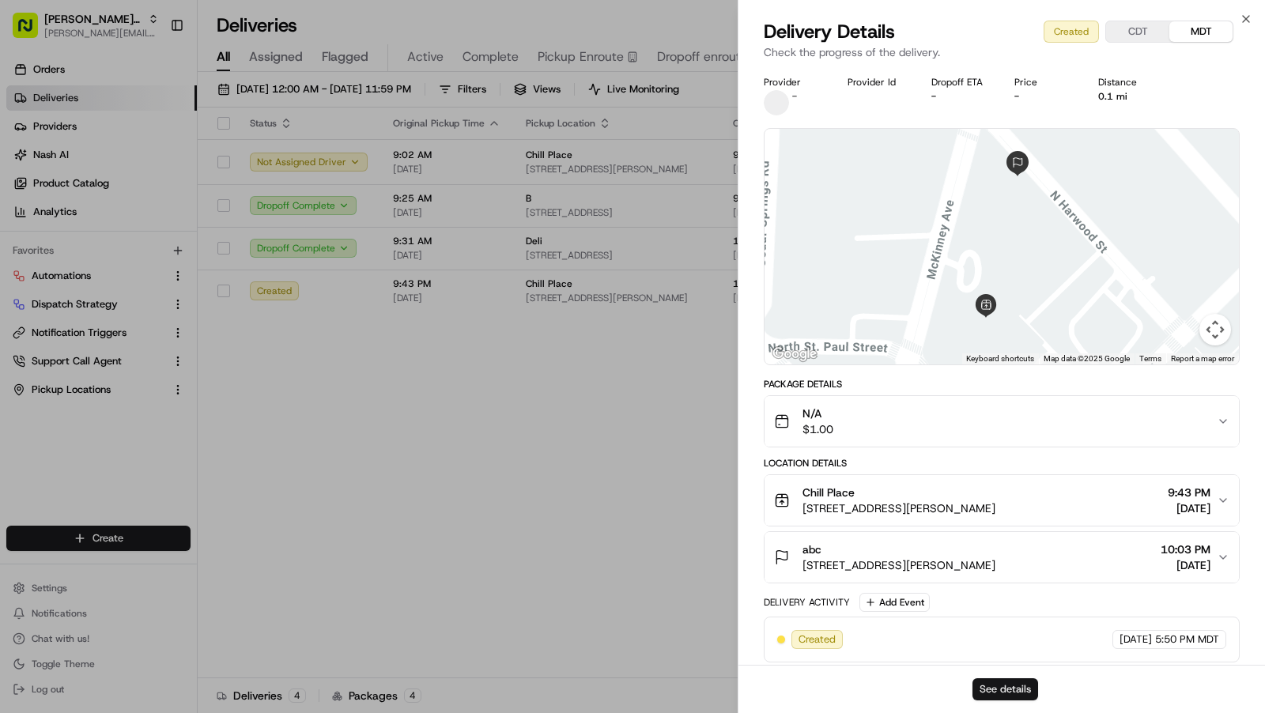
click at [1006, 698] on button "See details" at bounding box center [1006, 689] width 66 height 22
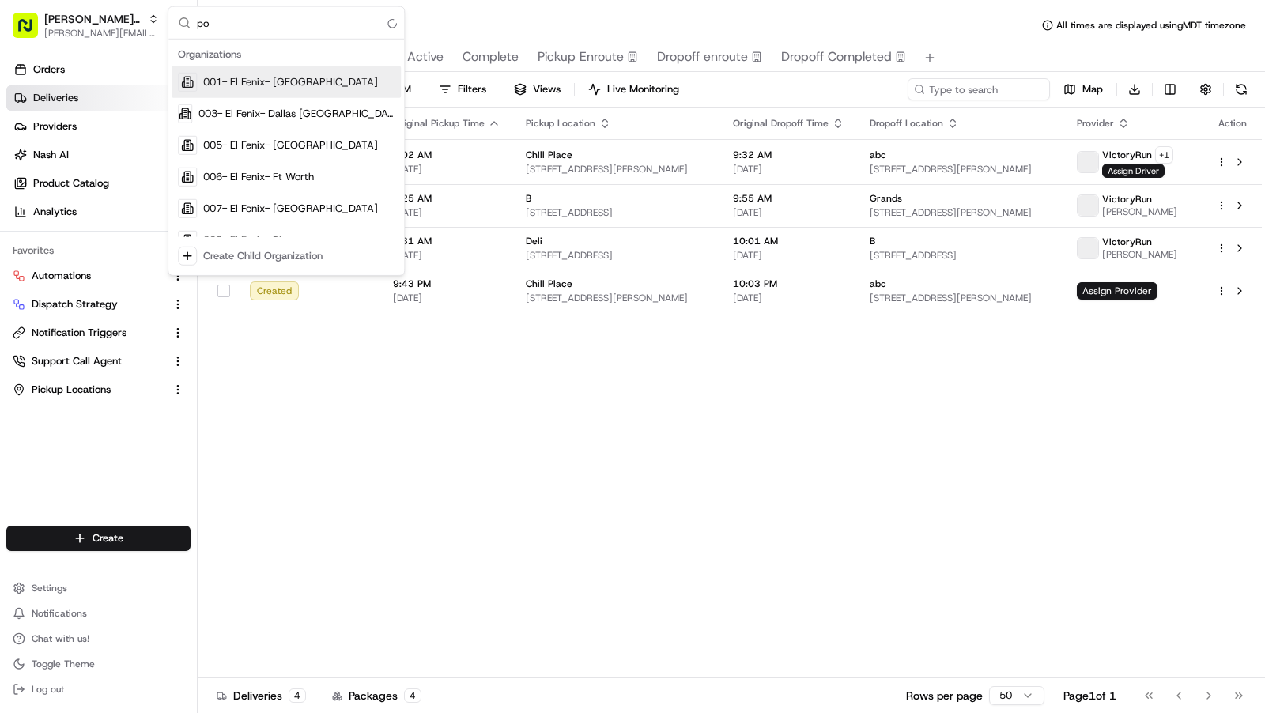
type input "p"
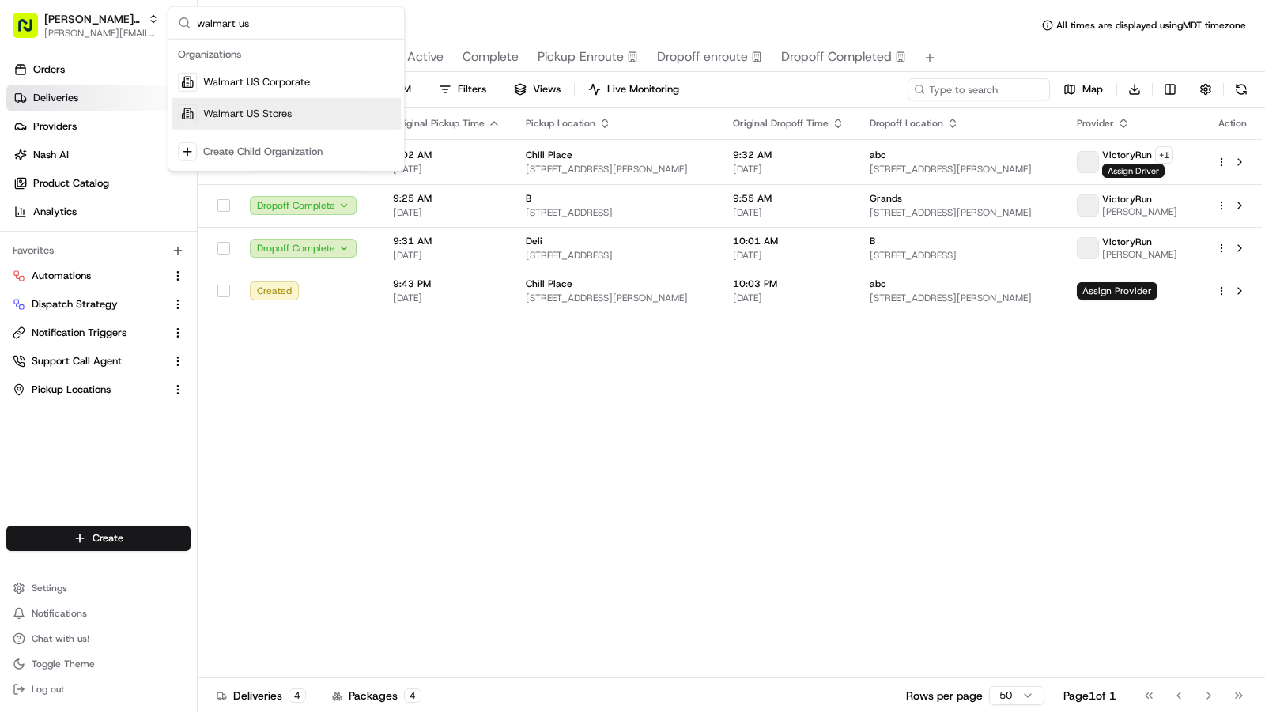
type input "walmart us"
click at [307, 104] on div "Walmart US Stores" at bounding box center [286, 114] width 229 height 32
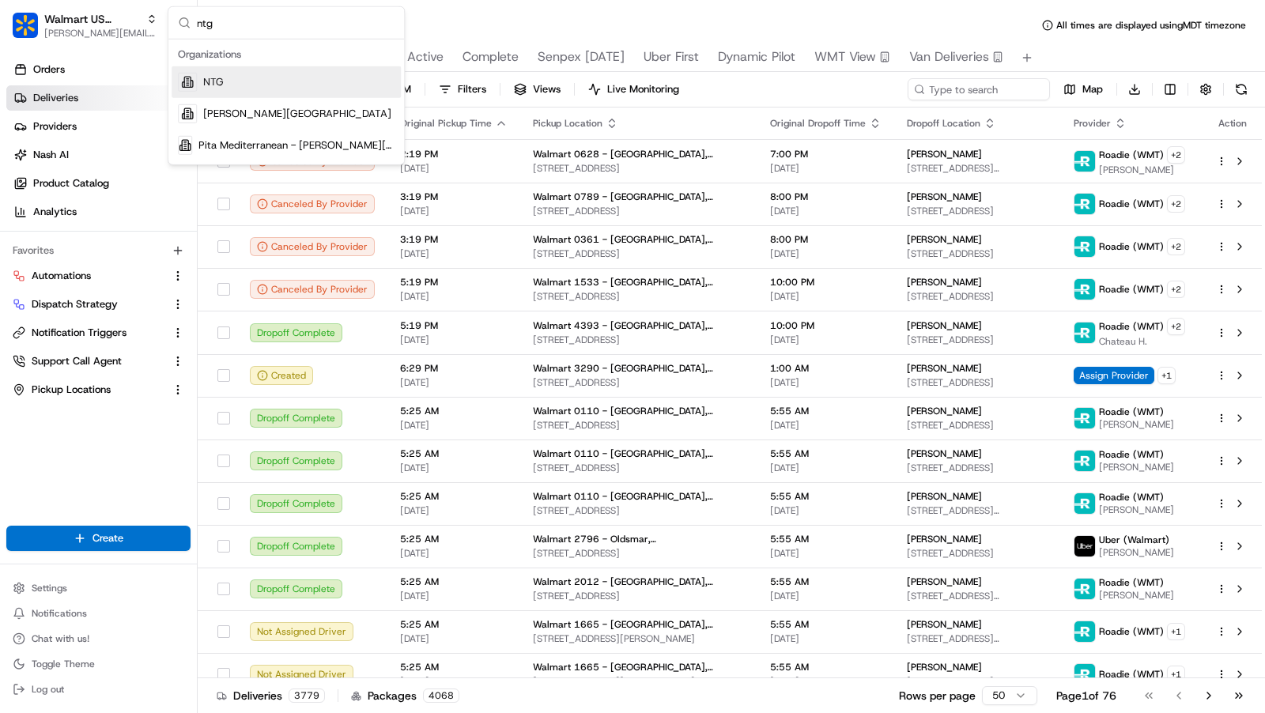
type input "ntg"
click at [263, 82] on div "NTG" at bounding box center [286, 82] width 229 height 32
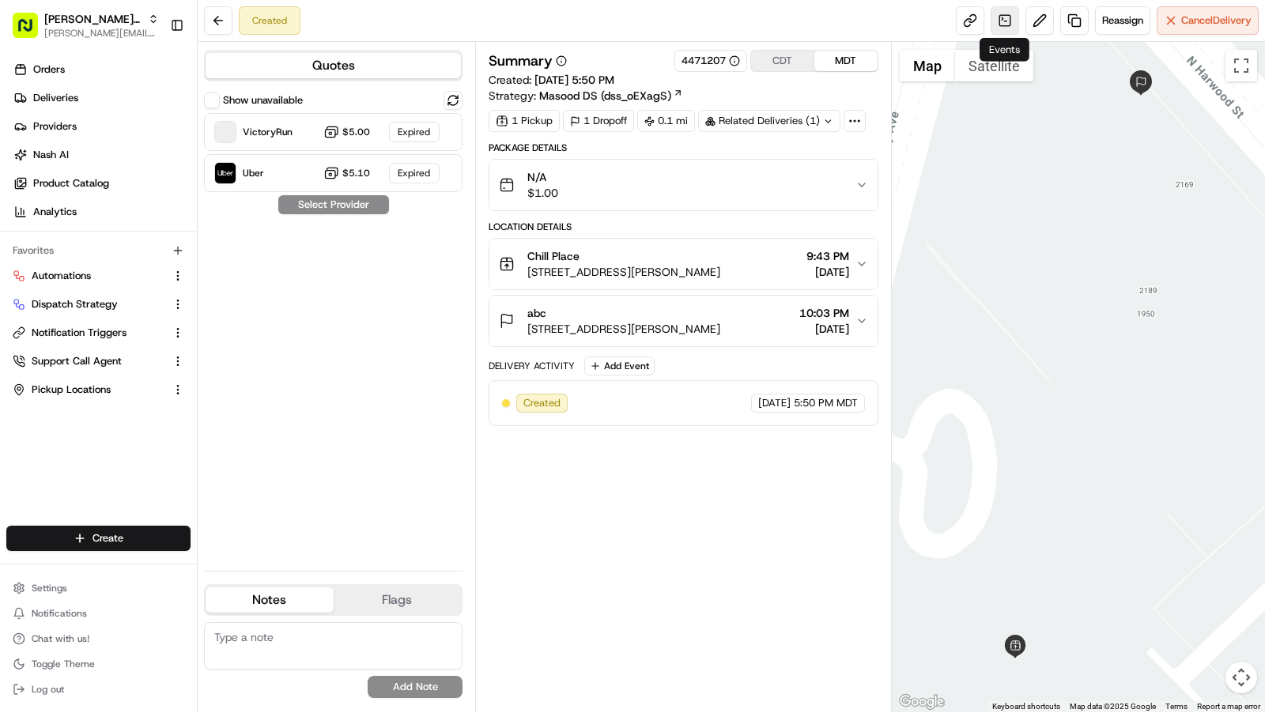
click at [1002, 18] on link at bounding box center [1005, 20] width 28 height 28
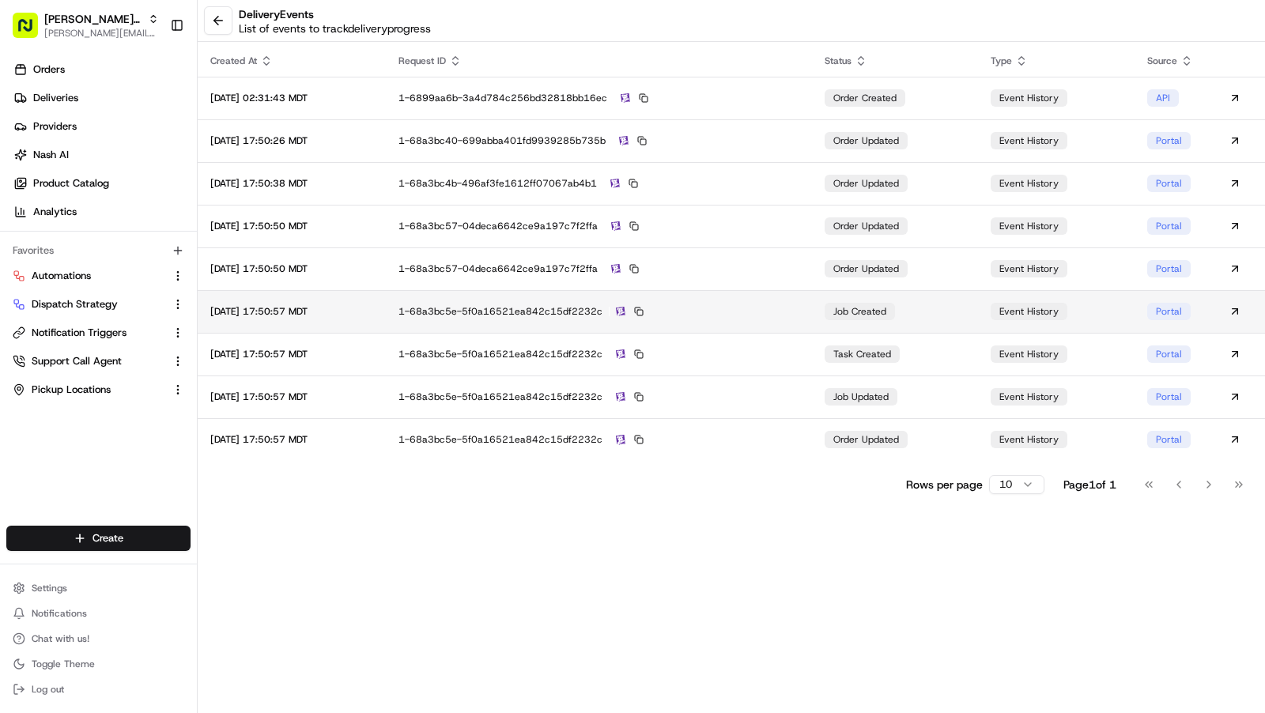
click at [747, 309] on div "1-68a3bc5e-5f0a16521ea842c15df2232c" at bounding box center [599, 311] width 401 height 14
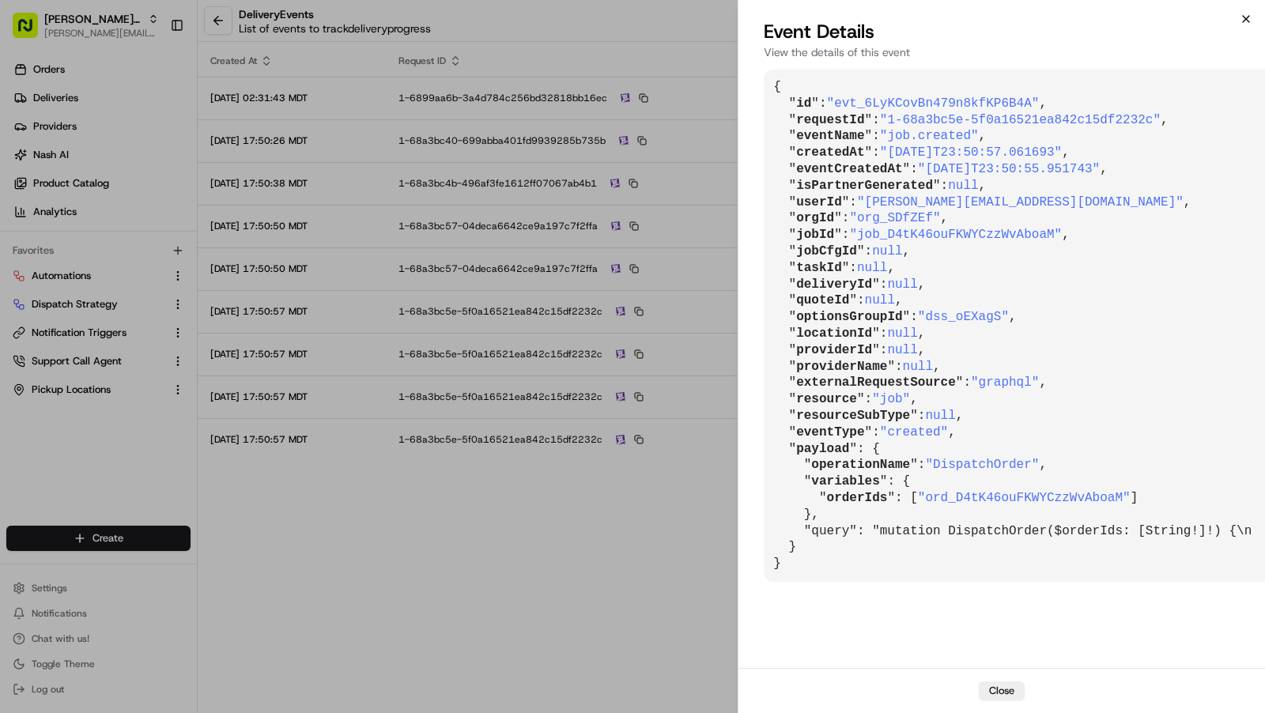
click at [1241, 25] on icon "button" at bounding box center [1246, 19] width 13 height 13
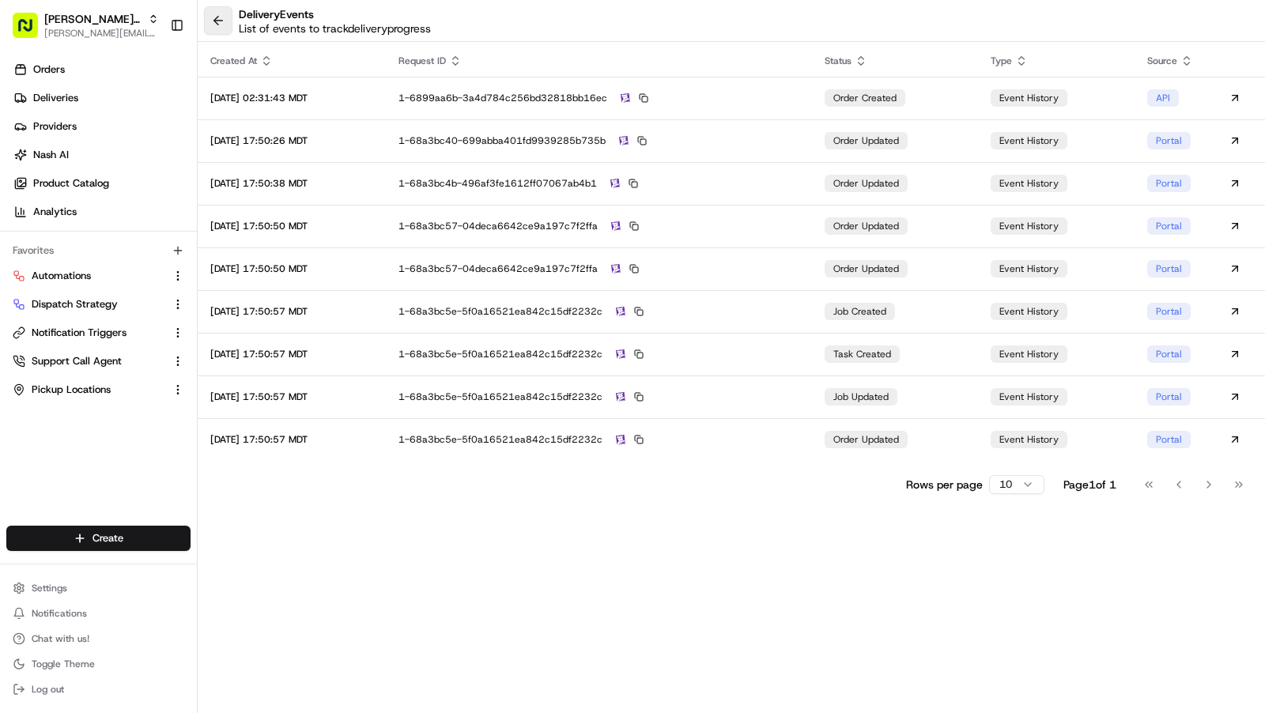
click at [218, 28] on button at bounding box center [218, 20] width 28 height 28
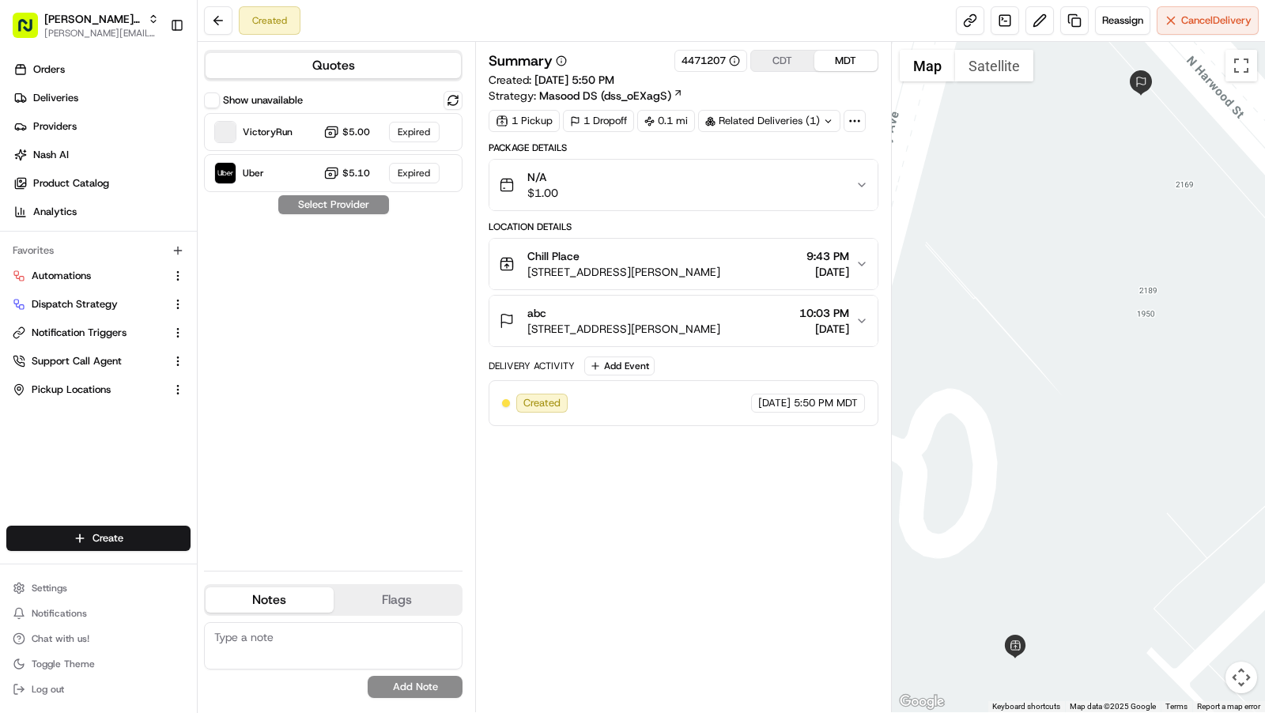
click at [802, 123] on div "Related Deliveries (1)" at bounding box center [769, 121] width 142 height 22
copy span "ord_D4tK46ouFKWYCzzWvAboaM"
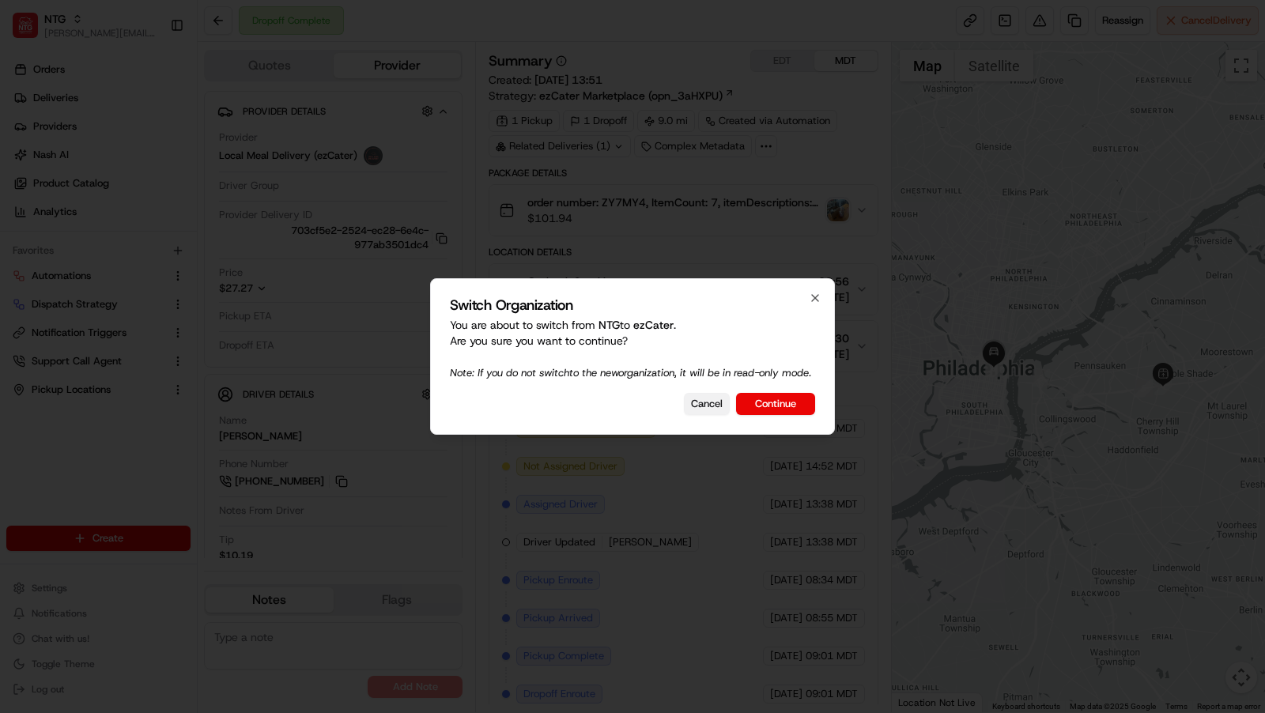
click at [706, 411] on button "Cancel" at bounding box center [707, 404] width 46 height 22
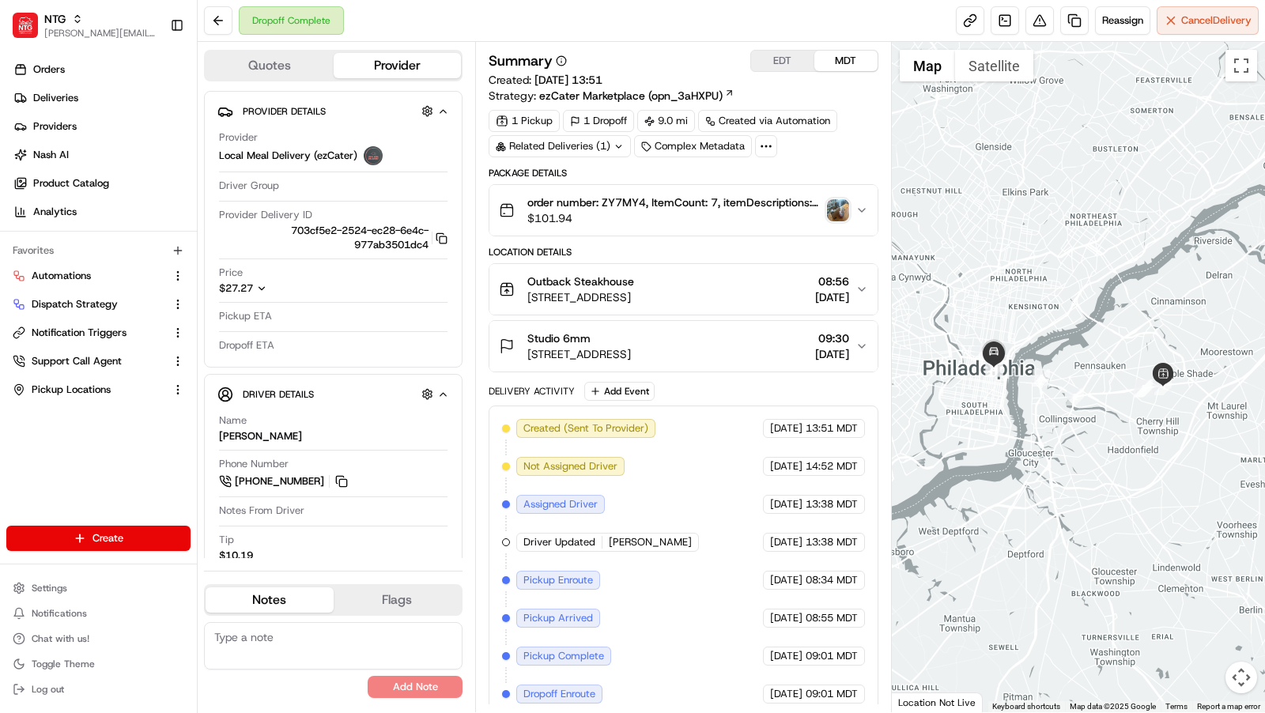
click at [696, 145] on div "Complex Metadata" at bounding box center [693, 146] width 118 height 22
click at [776, 145] on div "1 Pickup 1 Dropoff 9.0 mi Created via Automation Related Deliveries (1) Complex…" at bounding box center [684, 133] width 390 height 47
click at [764, 145] on icon at bounding box center [766, 146] width 14 height 14
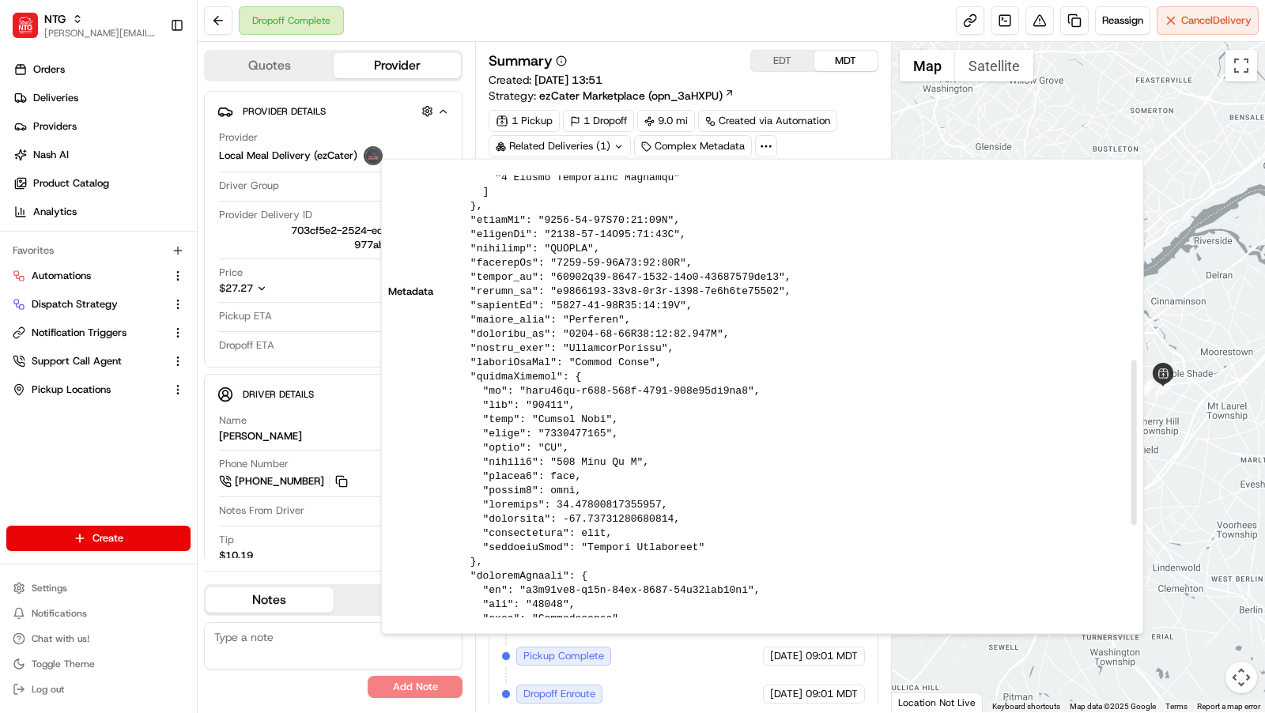
scroll to position [493, 0]
drag, startPoint x: 662, startPoint y: 502, endPoint x: 556, endPoint y: 504, distance: 106.0
click at [556, 504] on pre at bounding box center [791, 292] width 691 height 1153
copy pre "39.94049835205078"
drag, startPoint x: 673, startPoint y: 518, endPoint x: 563, endPoint y: 518, distance: 109.9
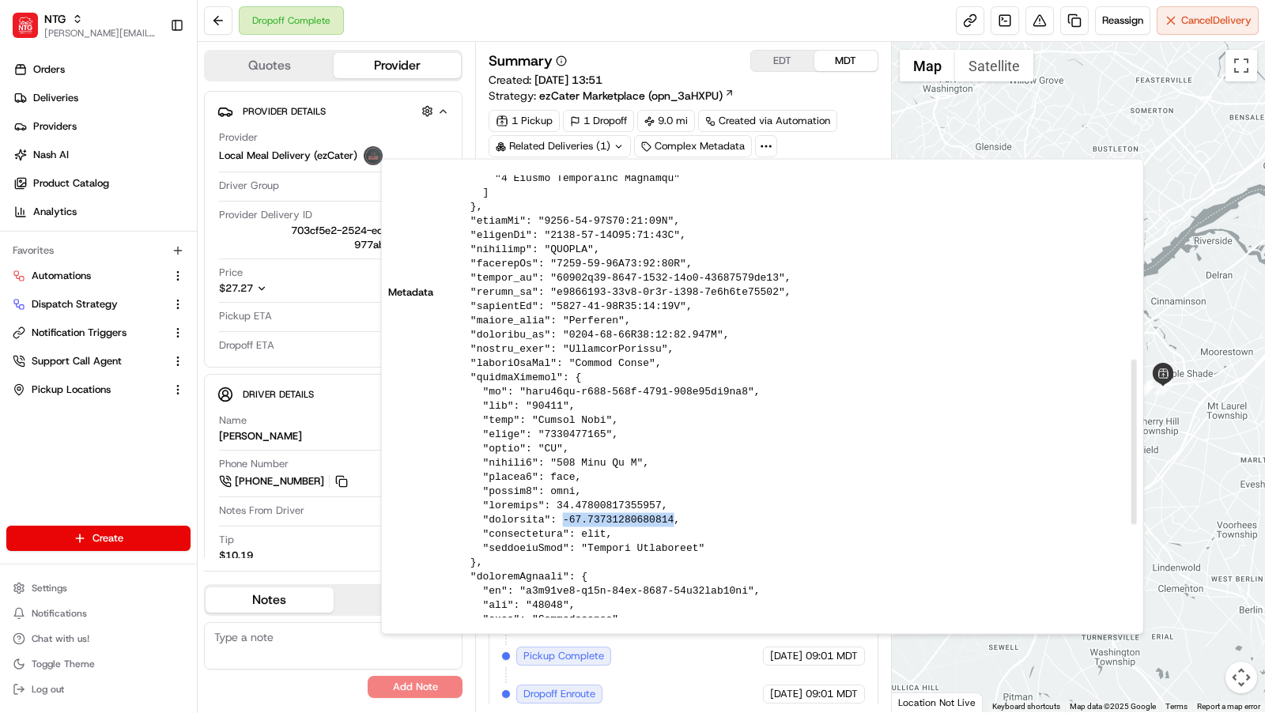
click at [563, 518] on pre at bounding box center [791, 292] width 691 height 1153
copy pre "-75.00569915771484"
